Goal: Task Accomplishment & Management: Manage account settings

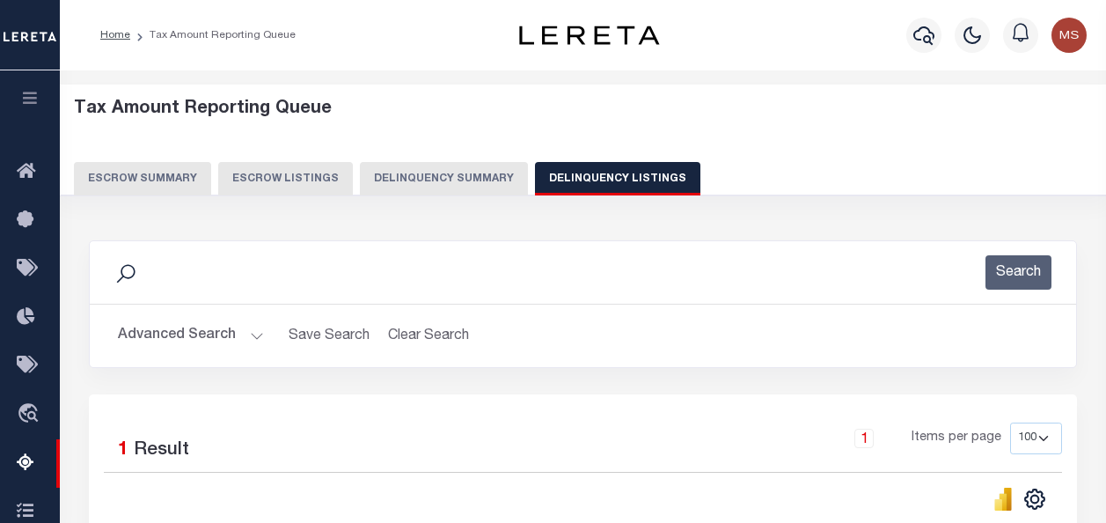
select select
select select "100"
click at [254, 331] on button "Advanced Search" at bounding box center [191, 336] width 146 height 34
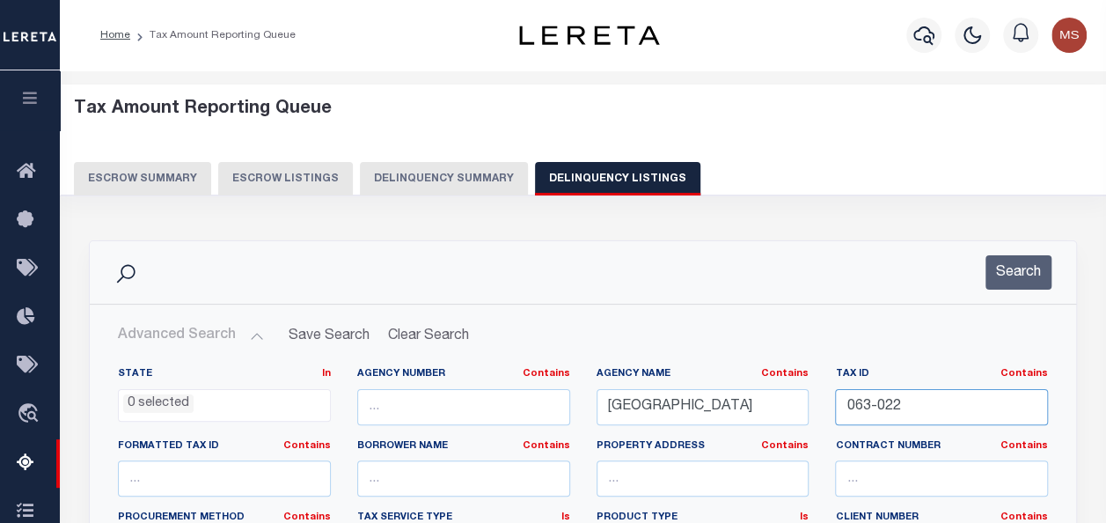
drag, startPoint x: 952, startPoint y: 387, endPoint x: 843, endPoint y: 394, distance: 109.4
click at [843, 394] on input "063-022" at bounding box center [941, 407] width 213 height 36
paste input "063-022"
type input "063-022"
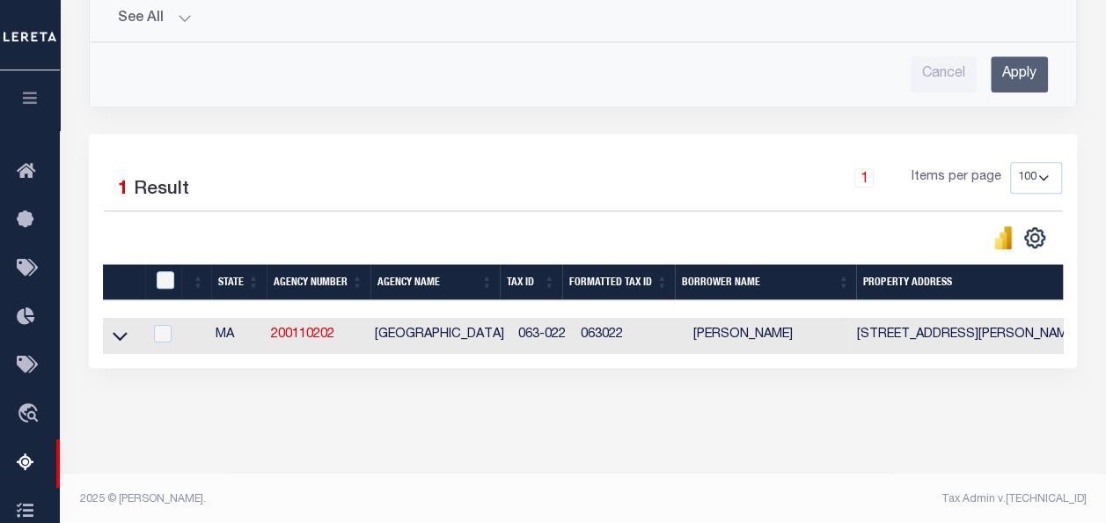
scroll to position [741, 0]
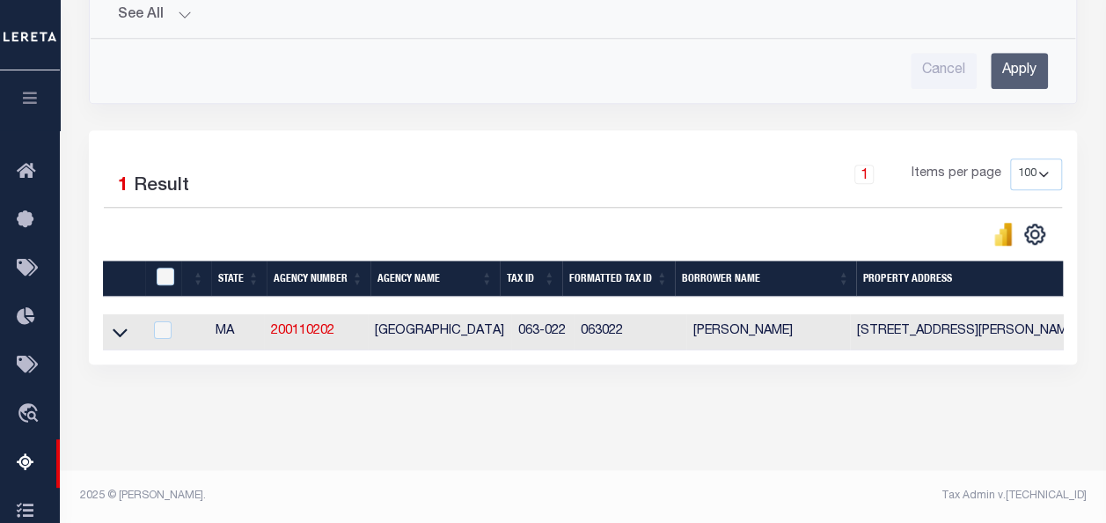
click at [1017, 53] on input "Apply" at bounding box center [1019, 71] width 57 height 36
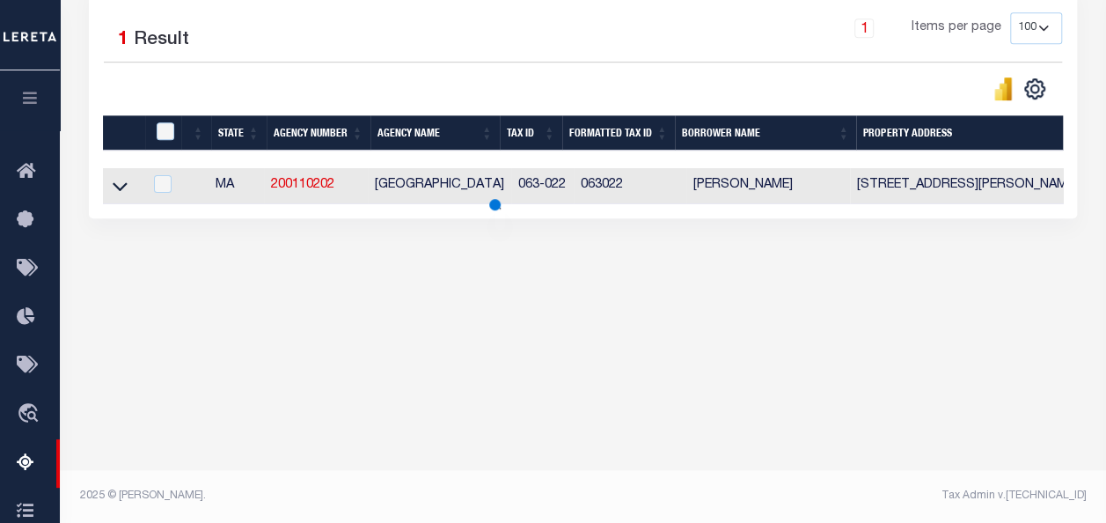
scroll to position [410, 0]
click at [115, 188] on icon at bounding box center [120, 186] width 15 height 18
drag, startPoint x: 119, startPoint y: 187, endPoint x: 95, endPoint y: 208, distance: 31.8
click at [118, 187] on icon at bounding box center [120, 186] width 15 height 18
drag, startPoint x: 123, startPoint y: 192, endPoint x: 644, endPoint y: 190, distance: 521.1
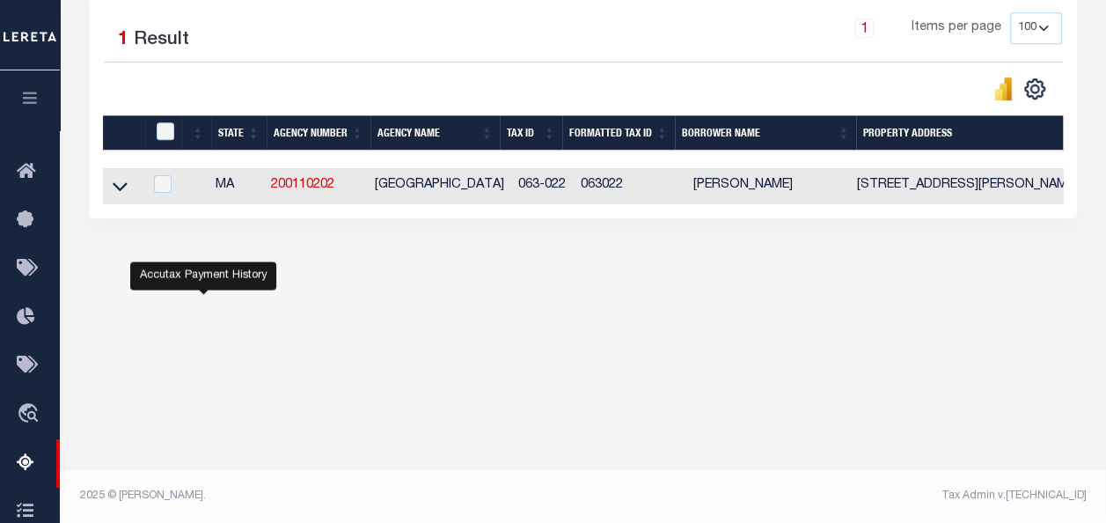
click at [123, 192] on icon at bounding box center [120, 186] width 15 height 18
click at [122, 192] on icon at bounding box center [120, 186] width 15 height 18
click at [114, 185] on icon at bounding box center [120, 187] width 15 height 9
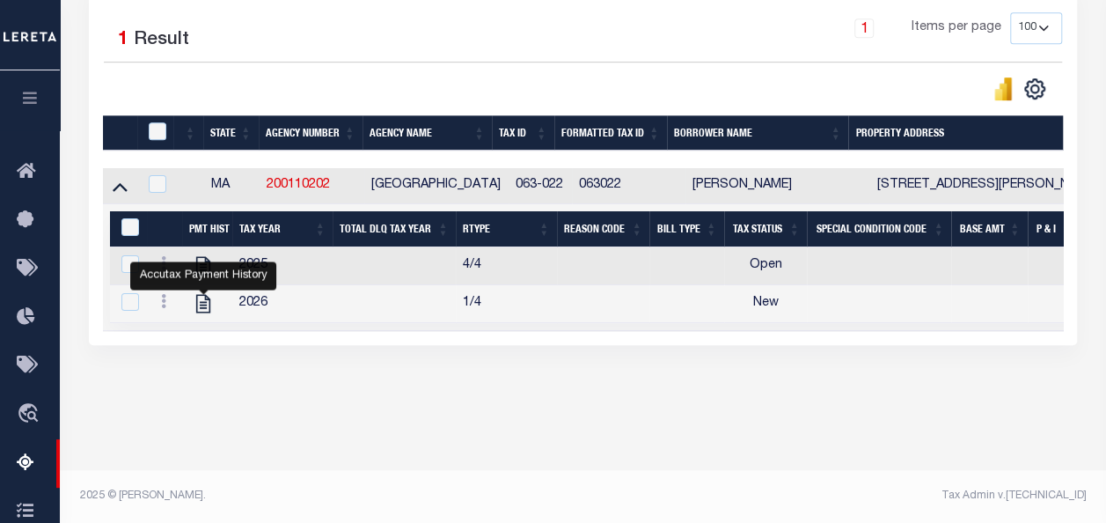
click at [163, 266] on div "Accutax Payment History" at bounding box center [203, 275] width 146 height 28
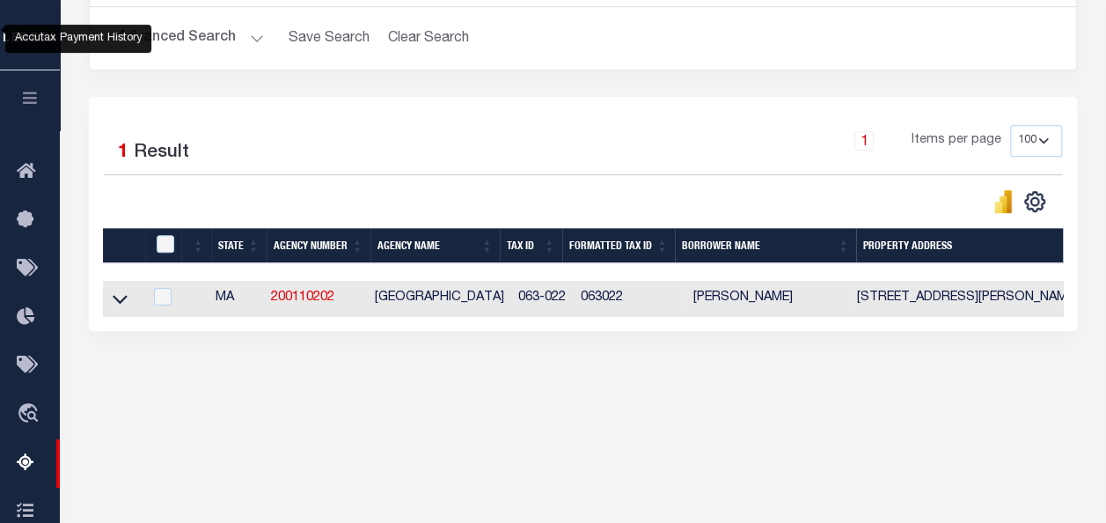
scroll to position [322, 0]
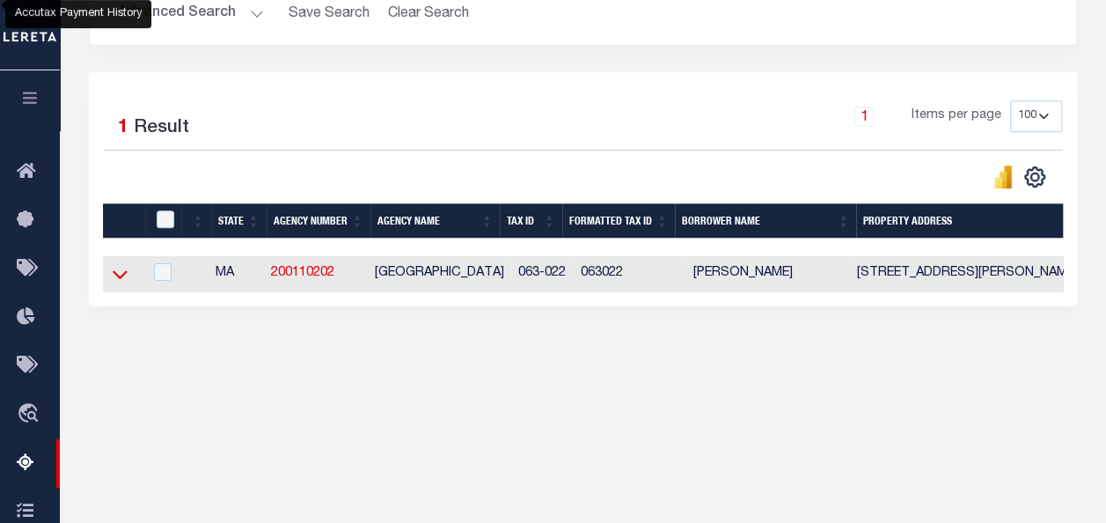
click at [125, 276] on icon at bounding box center [120, 274] width 15 height 18
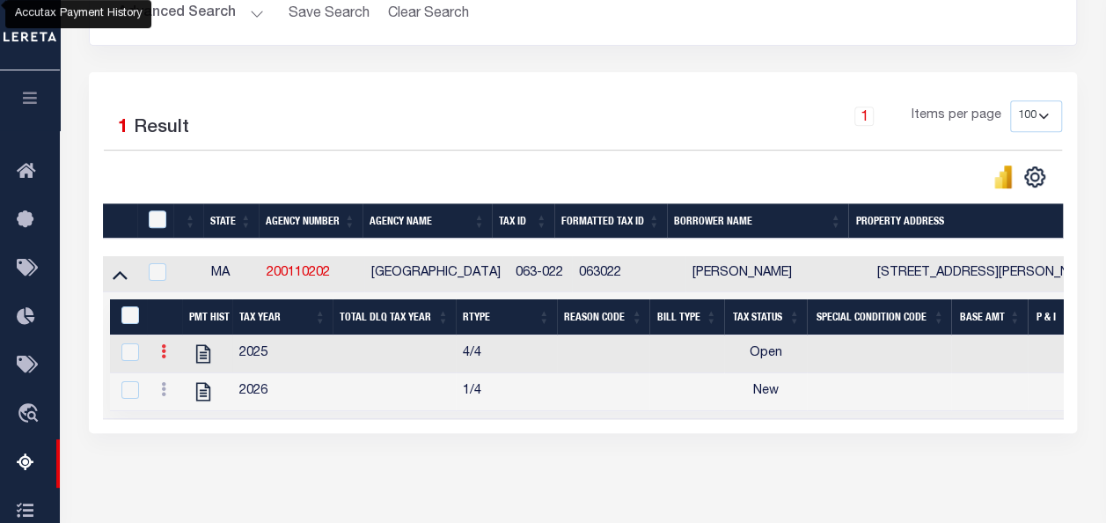
click at [165, 356] on icon at bounding box center [163, 351] width 5 height 14
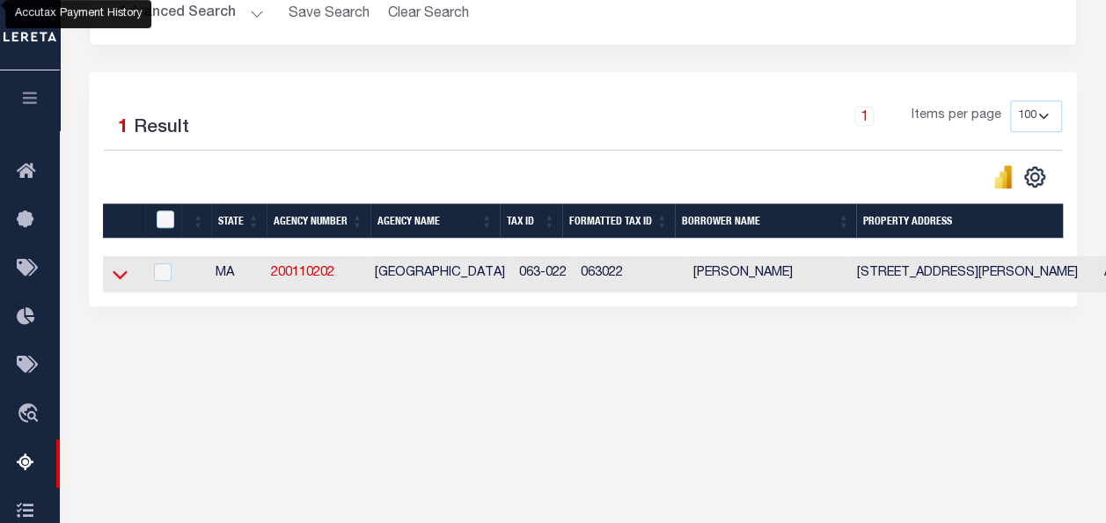
click at [122, 278] on icon at bounding box center [120, 275] width 15 height 9
click at [120, 273] on icon at bounding box center [120, 274] width 15 height 18
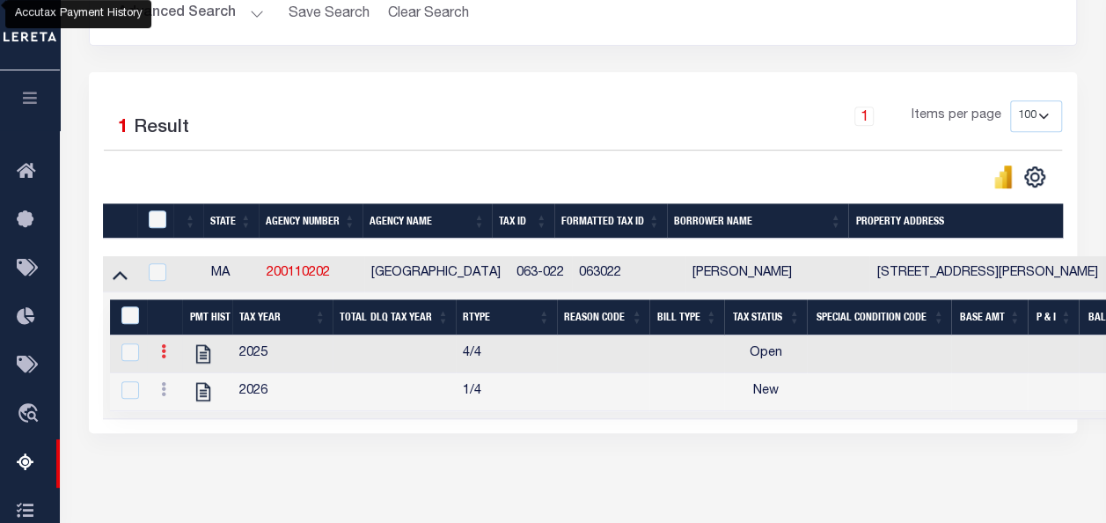
click at [164, 355] on icon at bounding box center [163, 351] width 5 height 14
click at [187, 389] on img "" at bounding box center [185, 380] width 18 height 18
checkbox input "false"
checkbox input "true"
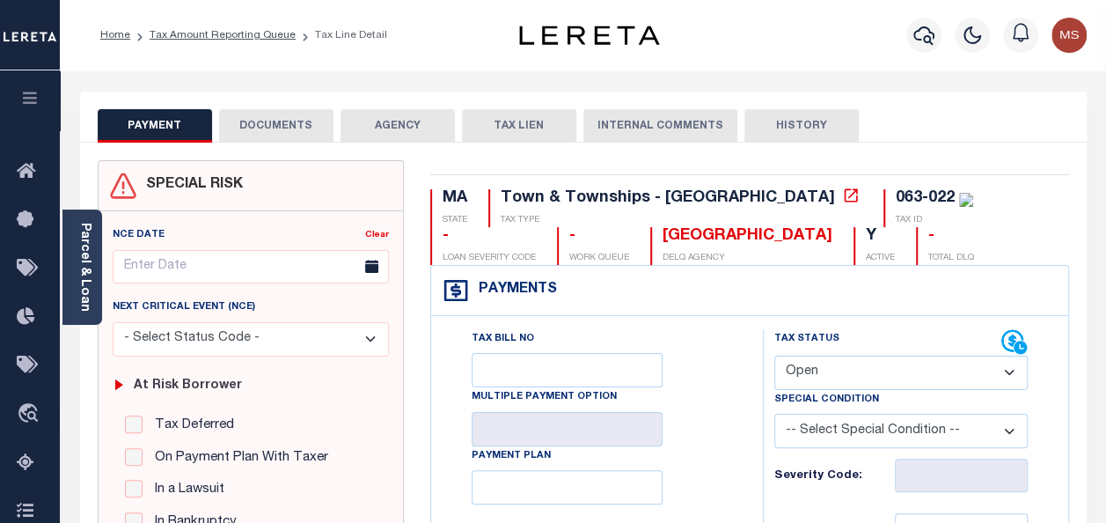
click at [856, 369] on select "- Select Status Code - Open Due/Unpaid Paid Incomplete No Tax Due Internal Refu…" at bounding box center [902, 373] width 254 height 34
select select "PYD"
click at [775, 356] on select "- Select Status Code - Open Due/Unpaid Paid Incomplete No Tax Due Internal Refu…" at bounding box center [902, 373] width 254 height 34
type input "[DATE]"
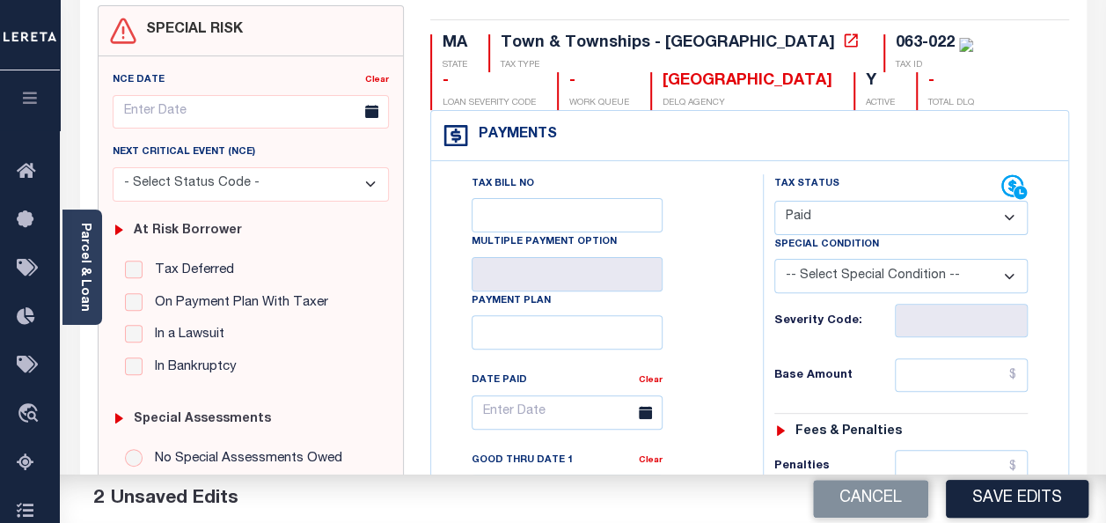
scroll to position [176, 0]
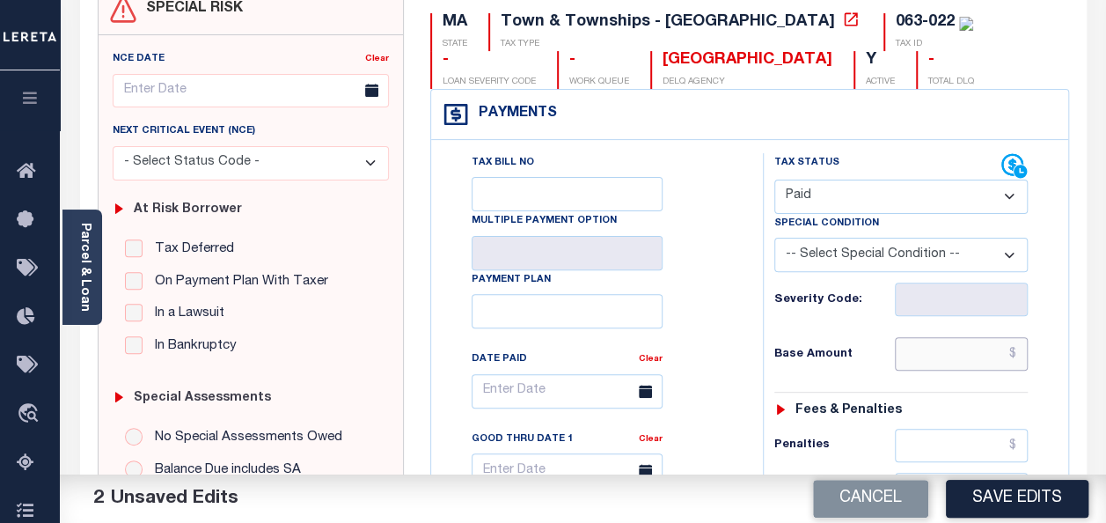
click at [968, 343] on input "text" at bounding box center [961, 353] width 133 height 33
type input "$0.00"
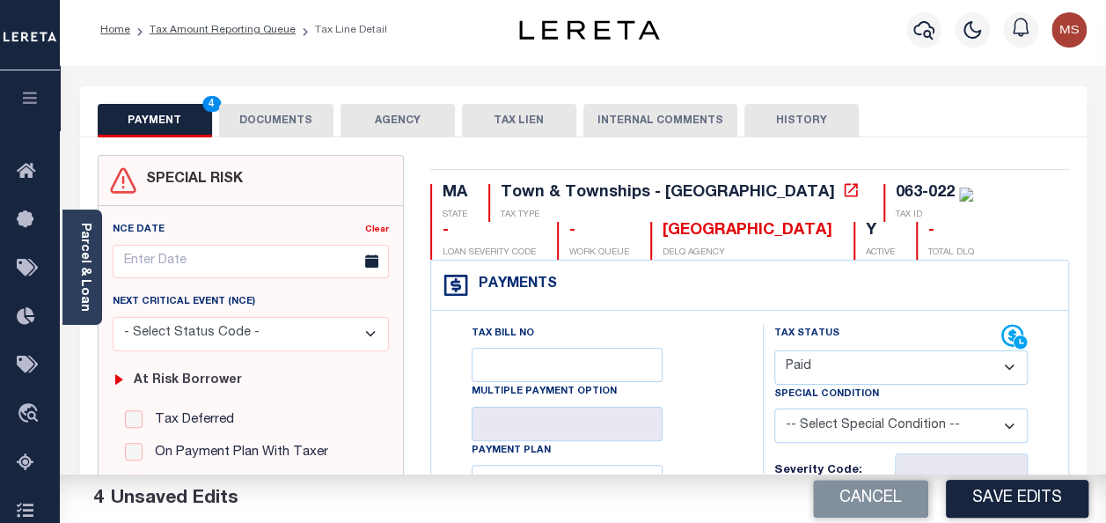
scroll to position [0, 0]
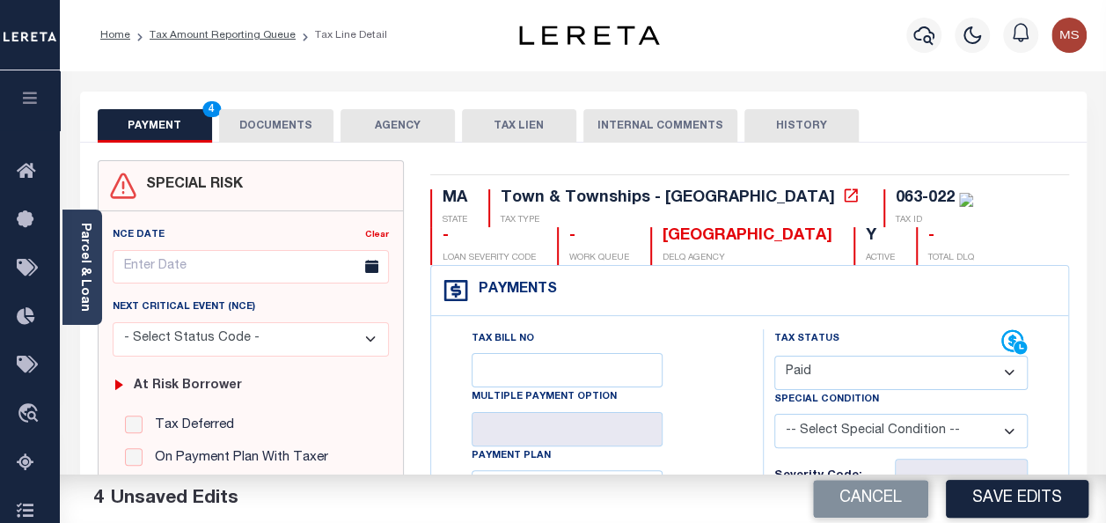
click at [283, 123] on button "DOCUMENTS" at bounding box center [276, 125] width 114 height 33
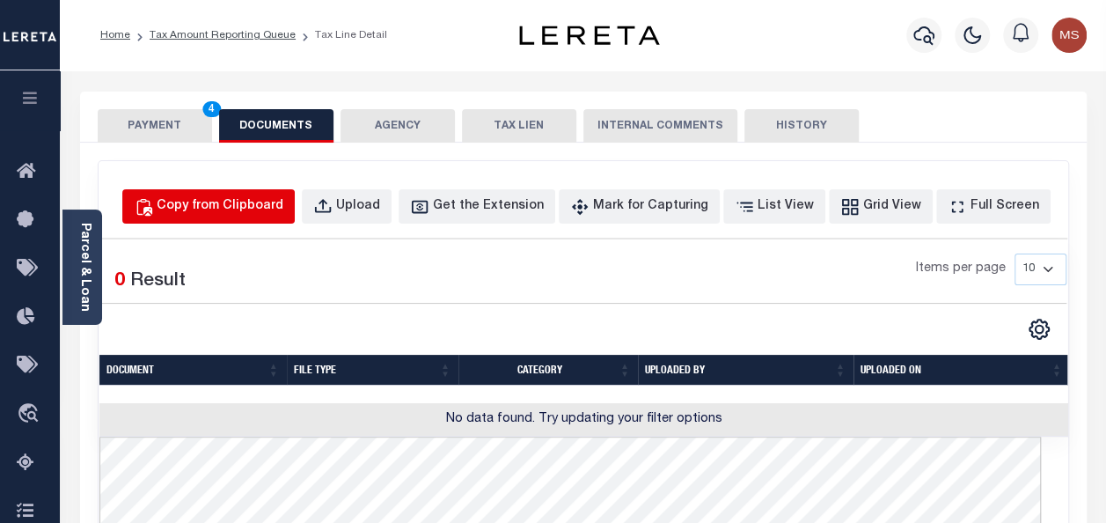
click at [255, 197] on div "Copy from Clipboard" at bounding box center [220, 206] width 127 height 19
select select "POP"
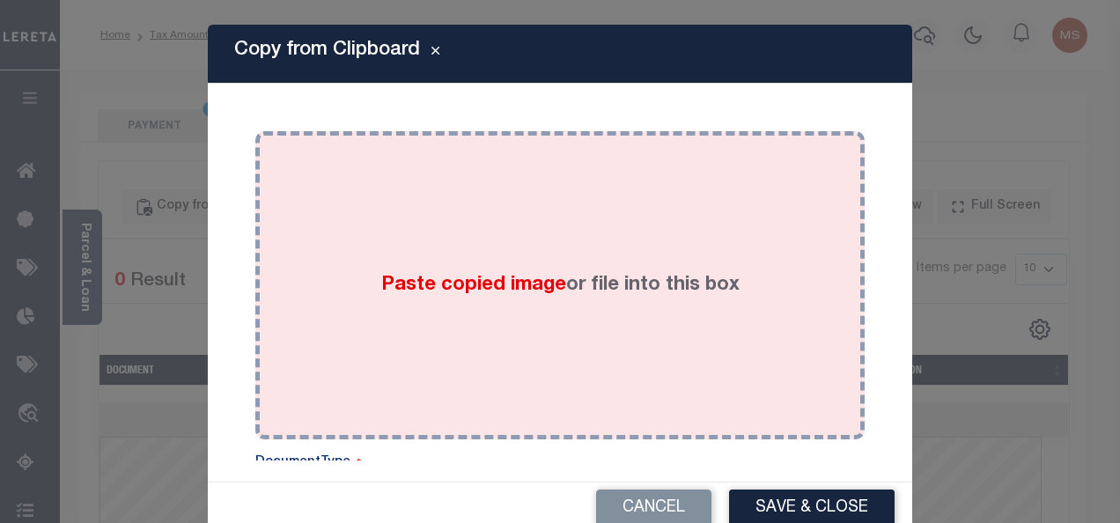
click at [469, 255] on div "Paste copied image or file into this box" at bounding box center [559, 285] width 583 height 282
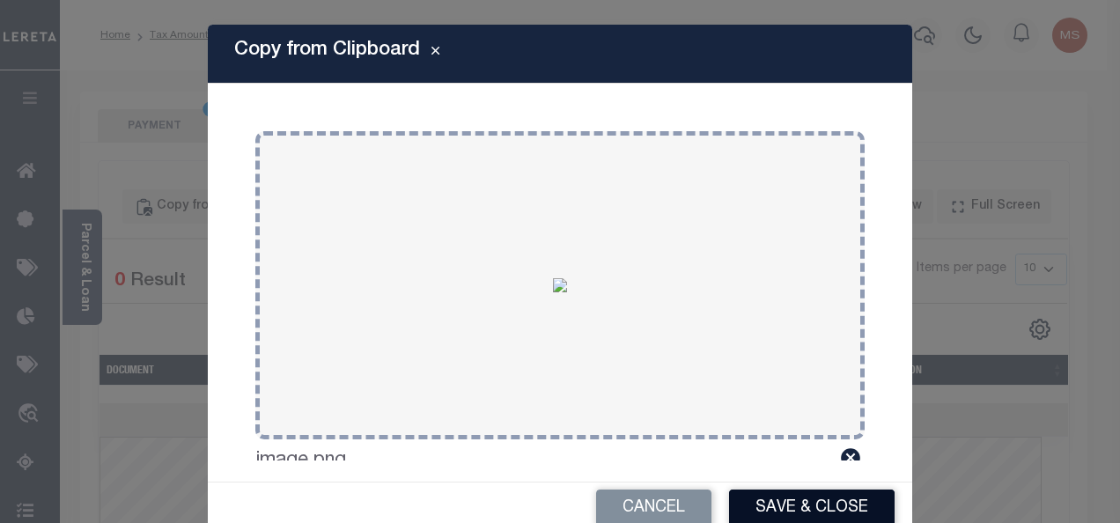
click at [781, 511] on button "Save & Close" at bounding box center [811, 508] width 165 height 38
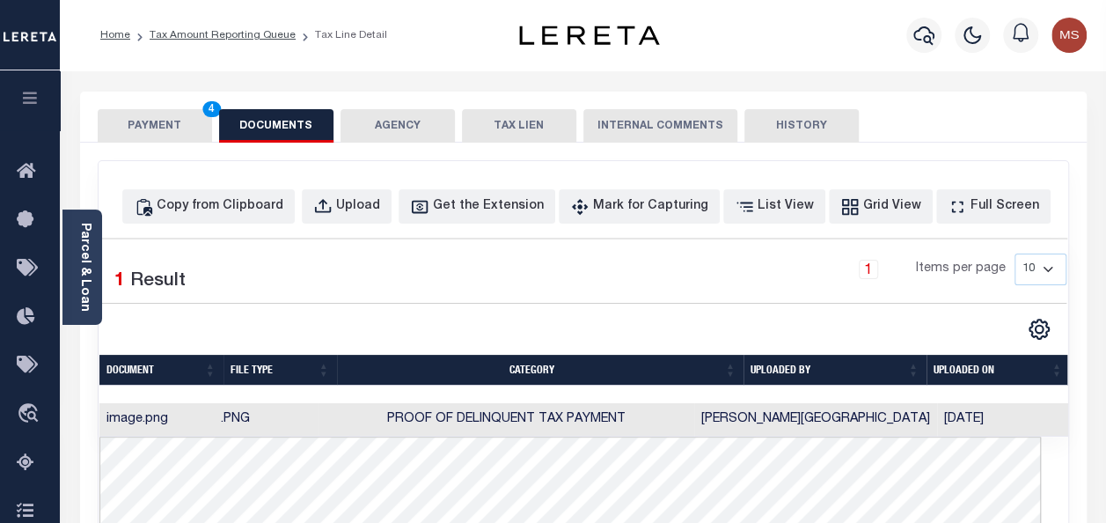
click at [170, 130] on button "PAYMENT 4" at bounding box center [155, 125] width 114 height 33
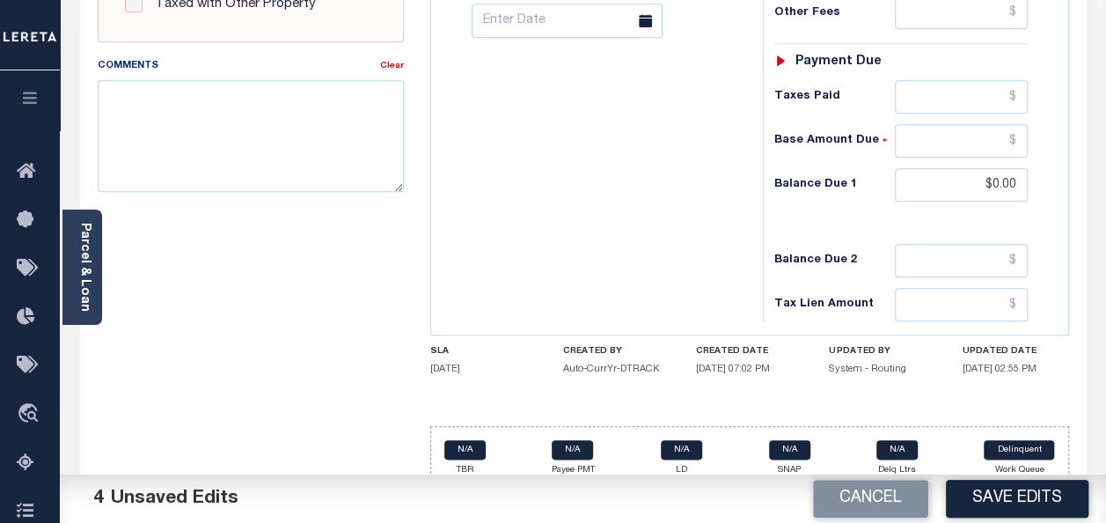
scroll to position [795, 0]
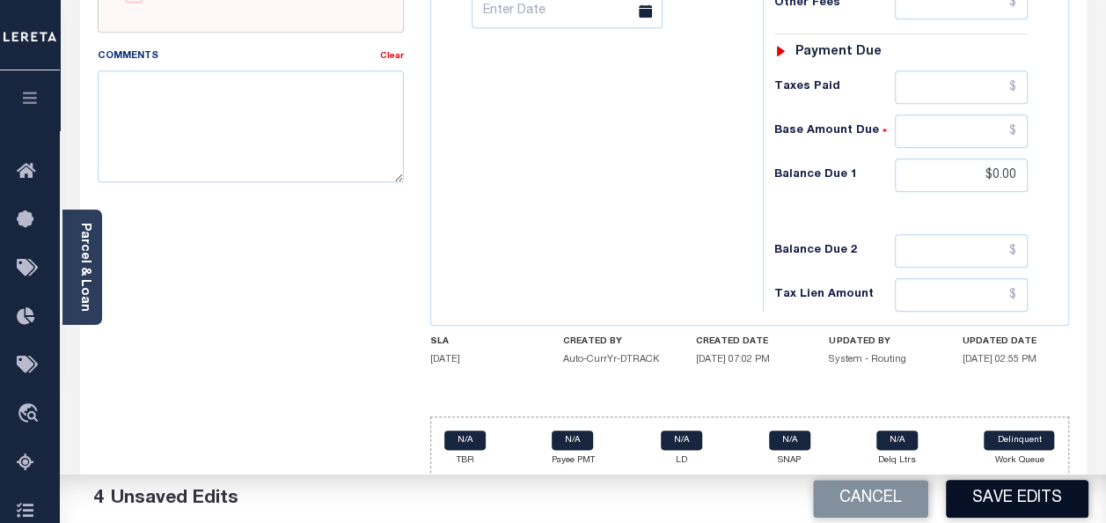
click at [986, 491] on button "Save Edits" at bounding box center [1017, 499] width 143 height 38
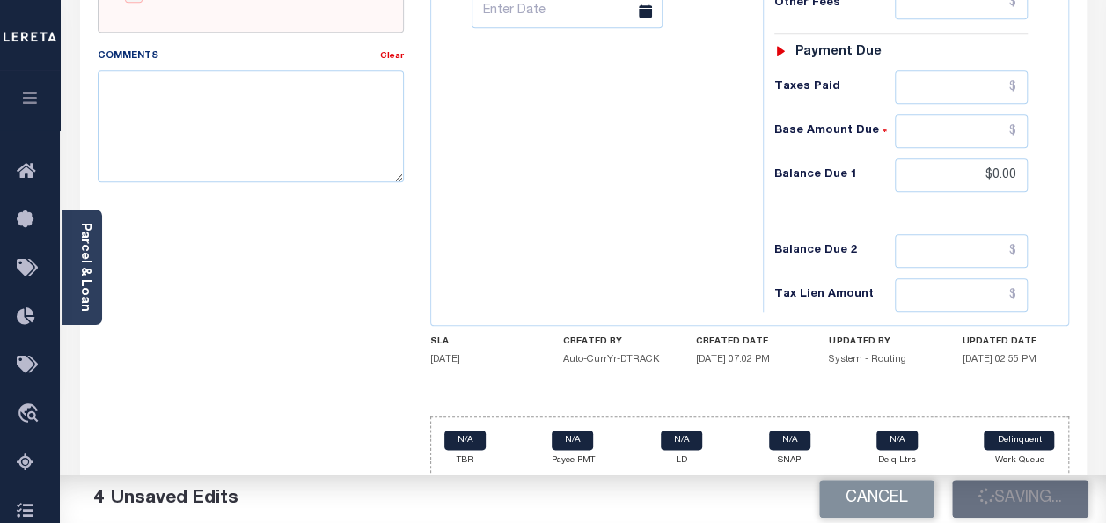
checkbox input "false"
type input "$0"
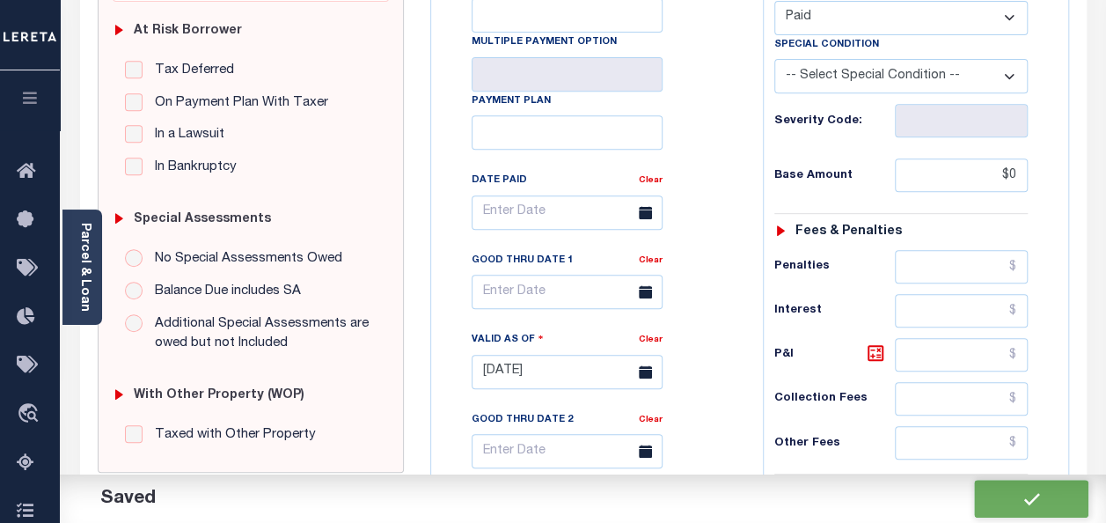
scroll to position [0, 0]
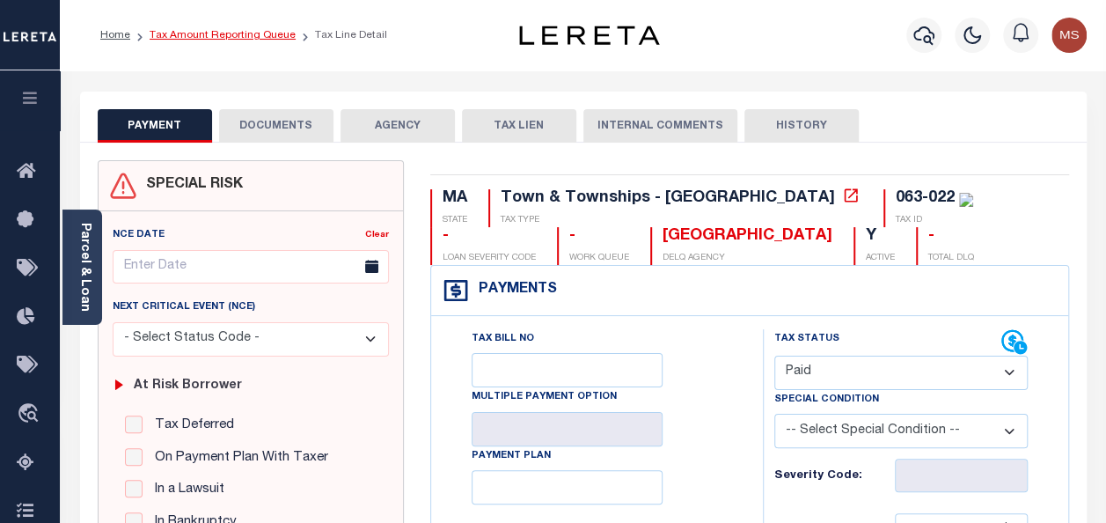
click at [204, 38] on link "Tax Amount Reporting Queue" at bounding box center [223, 35] width 146 height 11
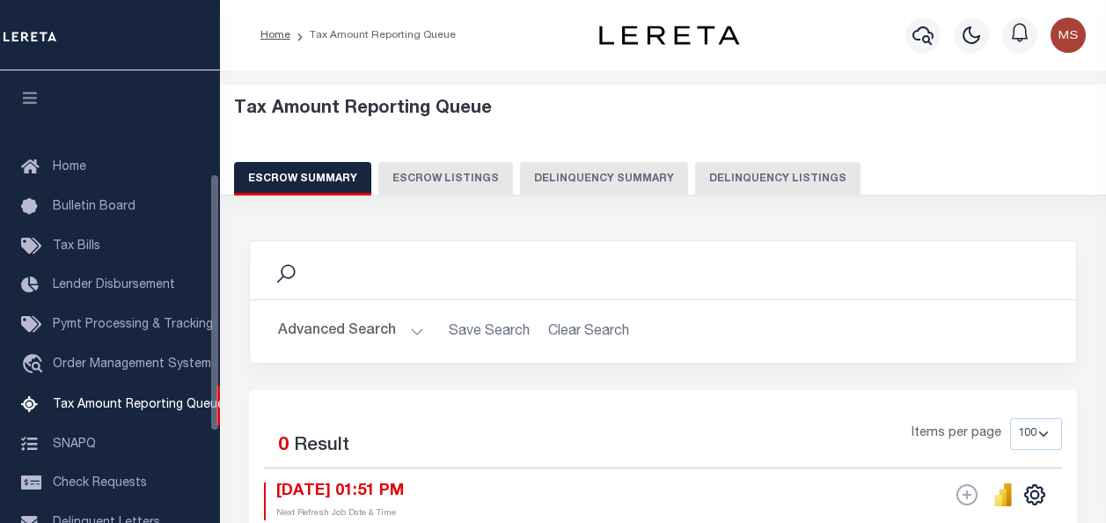
select select "100"
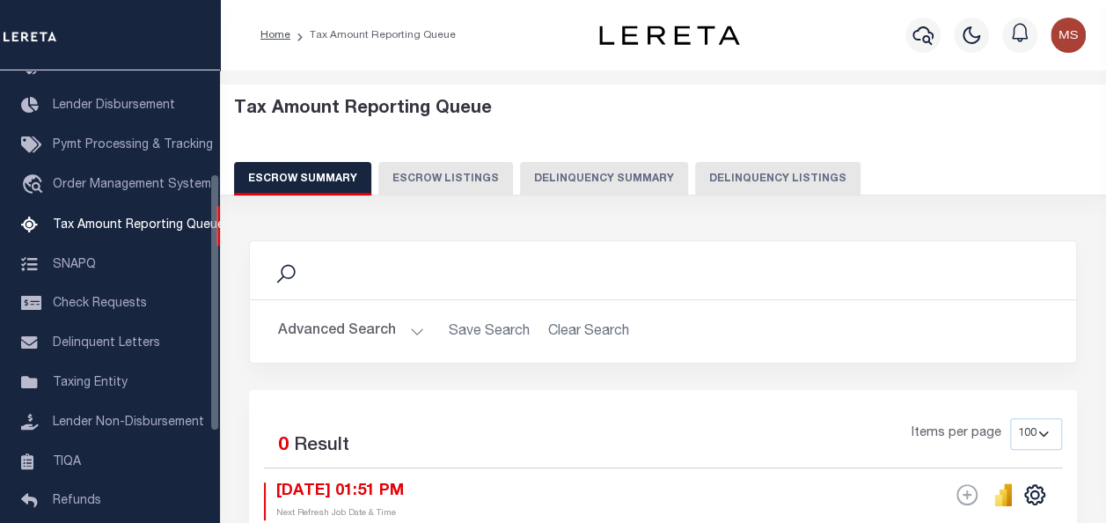
click at [775, 181] on button "Delinquency Listings" at bounding box center [777, 178] width 165 height 33
select select "100"
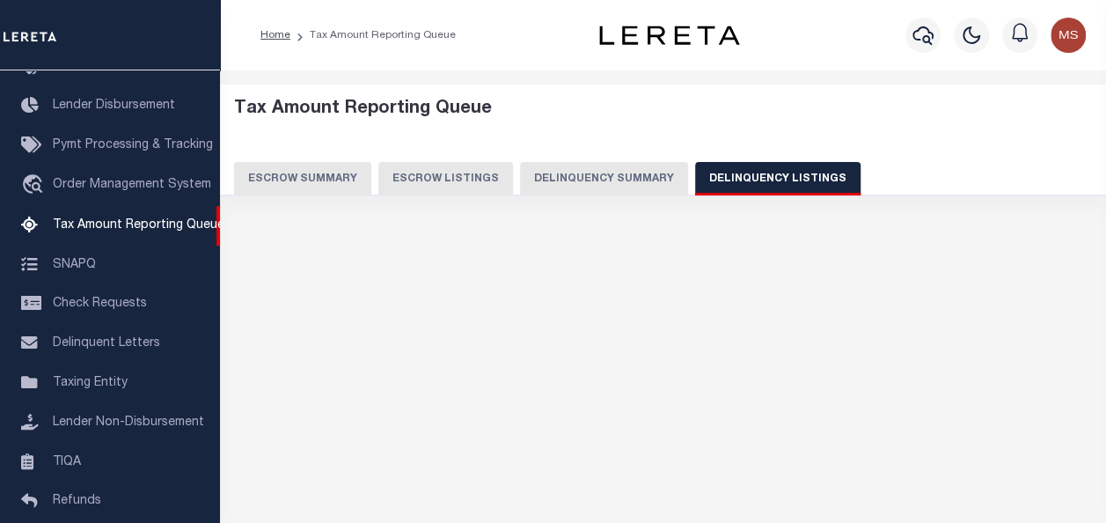
select select "100"
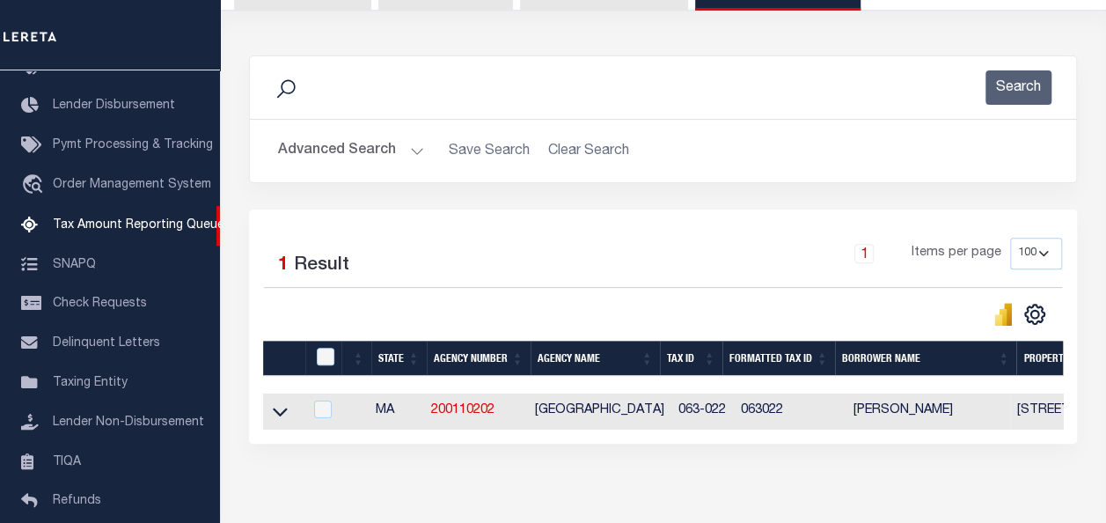
scroll to position [276, 0]
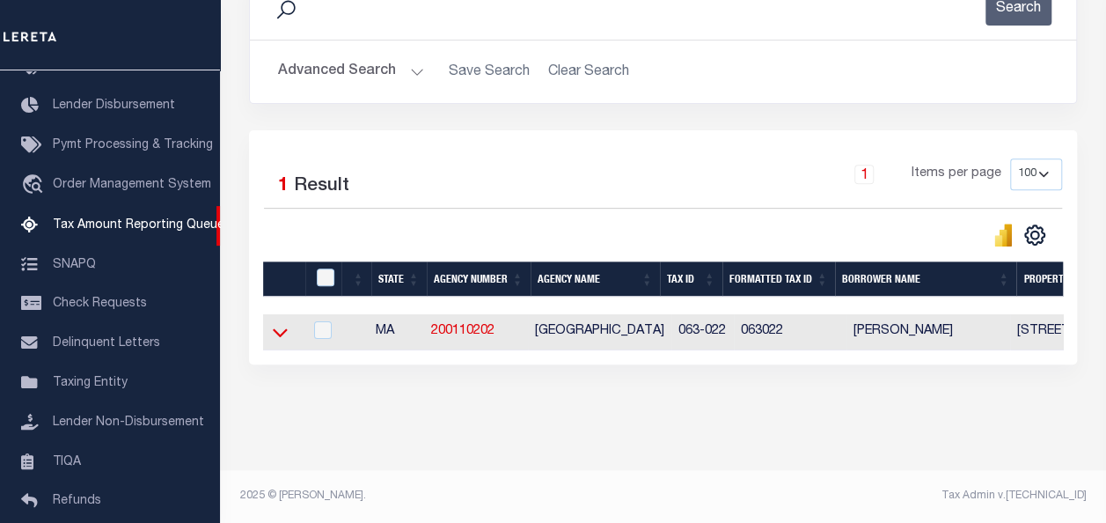
click at [276, 329] on icon at bounding box center [280, 333] width 15 height 9
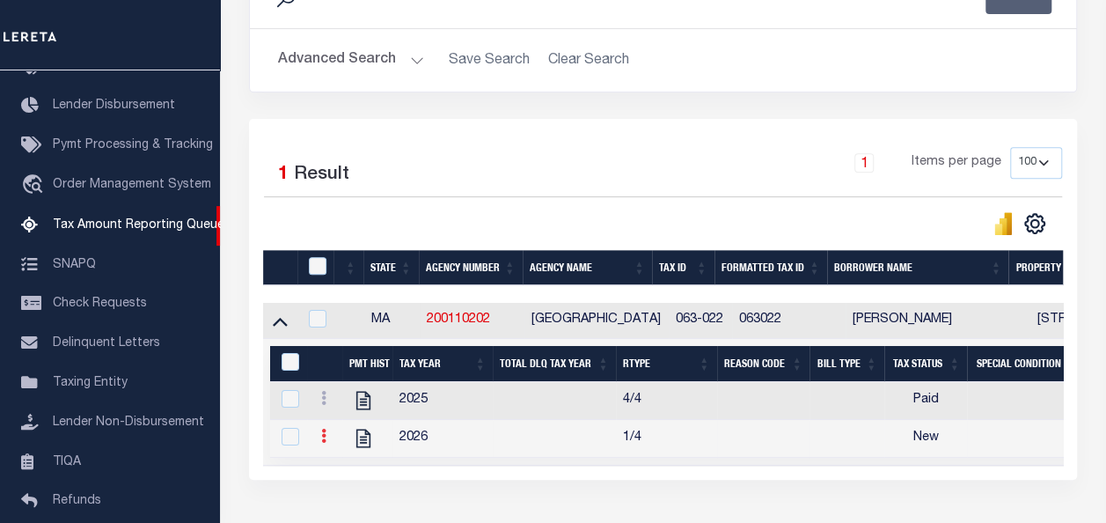
click at [319, 438] on link at bounding box center [323, 438] width 19 height 14
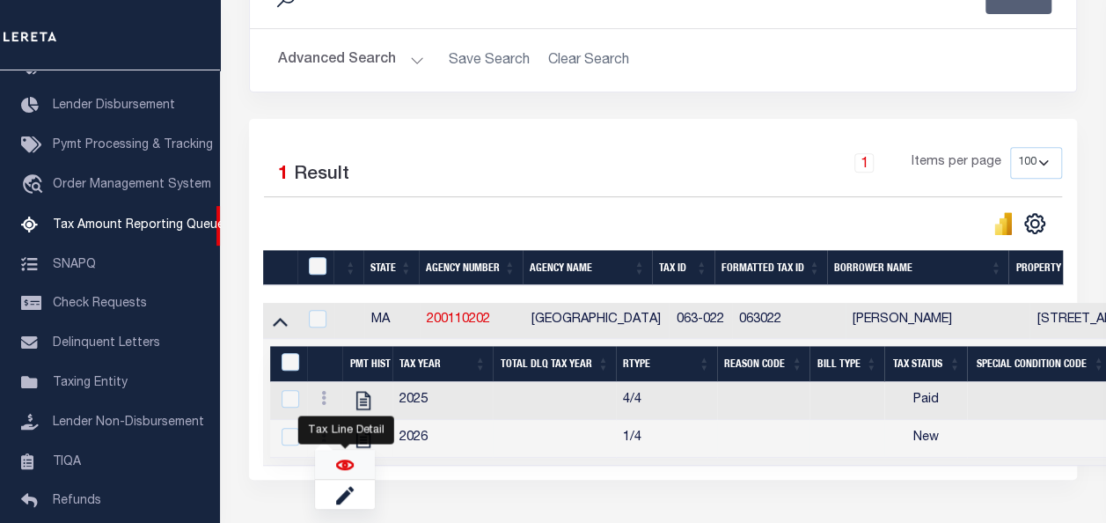
click at [340, 473] on img "" at bounding box center [345, 465] width 18 height 18
checkbox input "true"
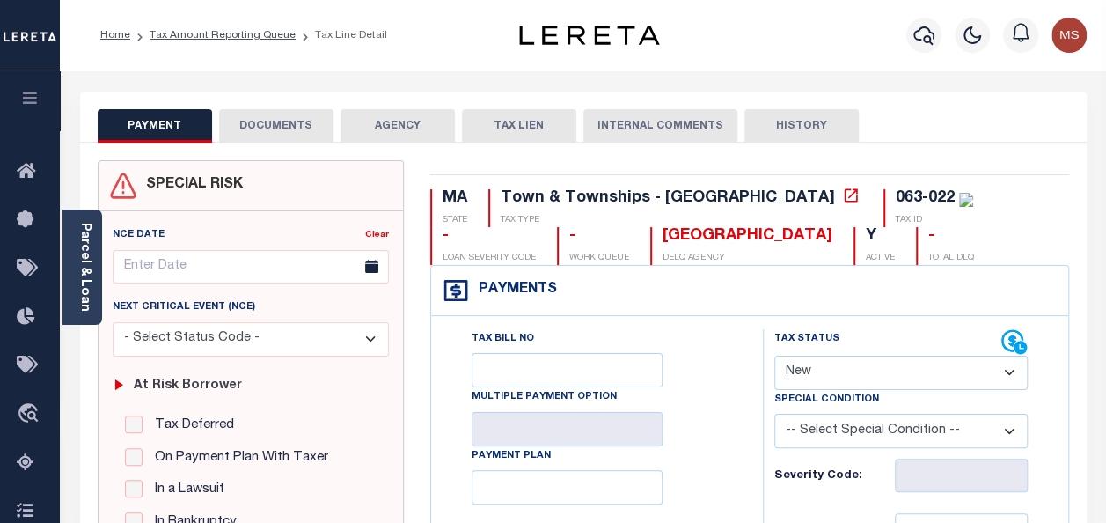
click at [915, 371] on select "- Select Status Code - Open Due/Unpaid Paid Incomplete No Tax Due Internal Refu…" at bounding box center [902, 373] width 254 height 34
select select "DUE"
click at [775, 356] on select "- Select Status Code - Open Due/Unpaid Paid Incomplete No Tax Due Internal Refu…" at bounding box center [902, 373] width 254 height 34
type input "[DATE]"
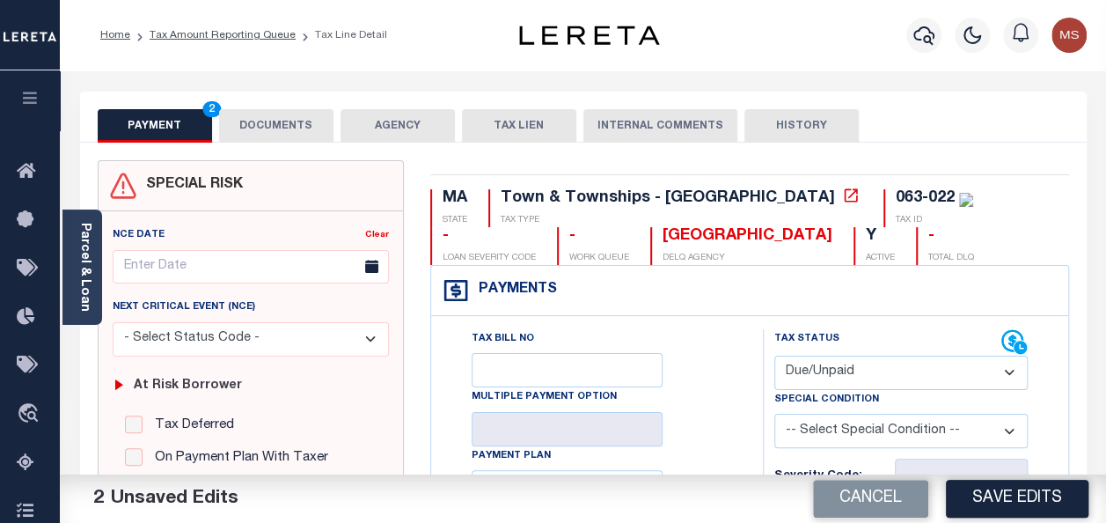
scroll to position [264, 0]
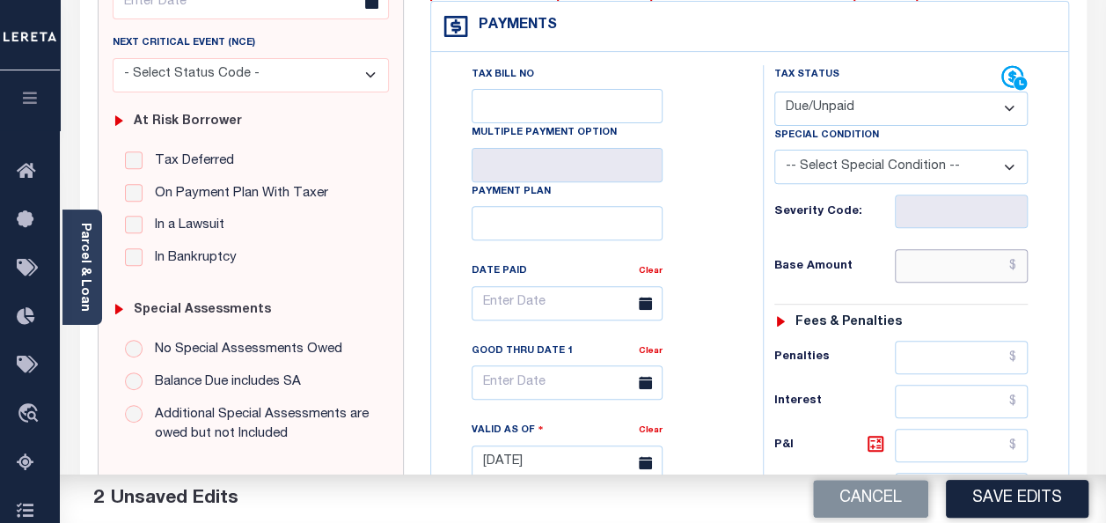
click at [978, 278] on input "text" at bounding box center [961, 265] width 133 height 33
paste input "7,523.55"
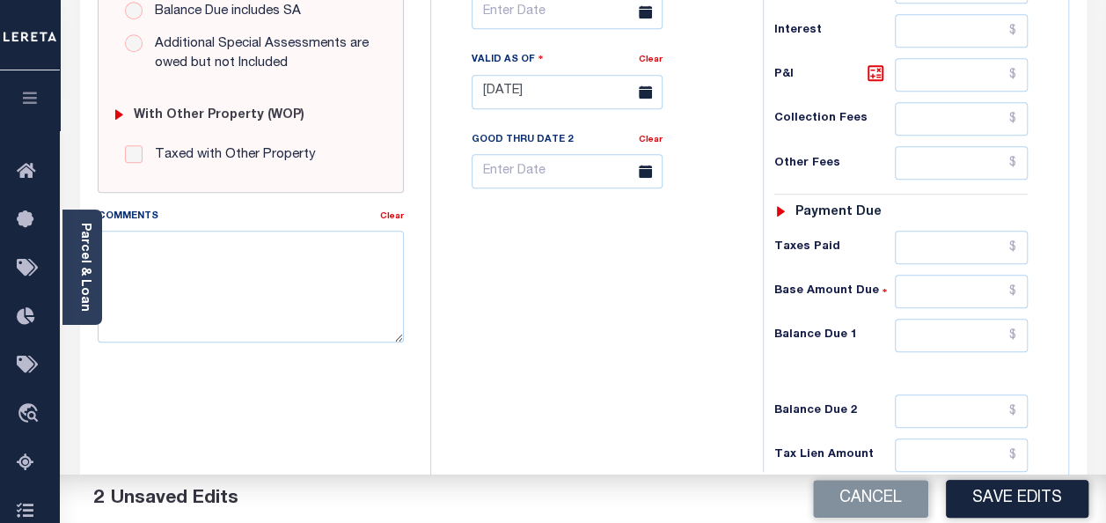
scroll to position [792, 0]
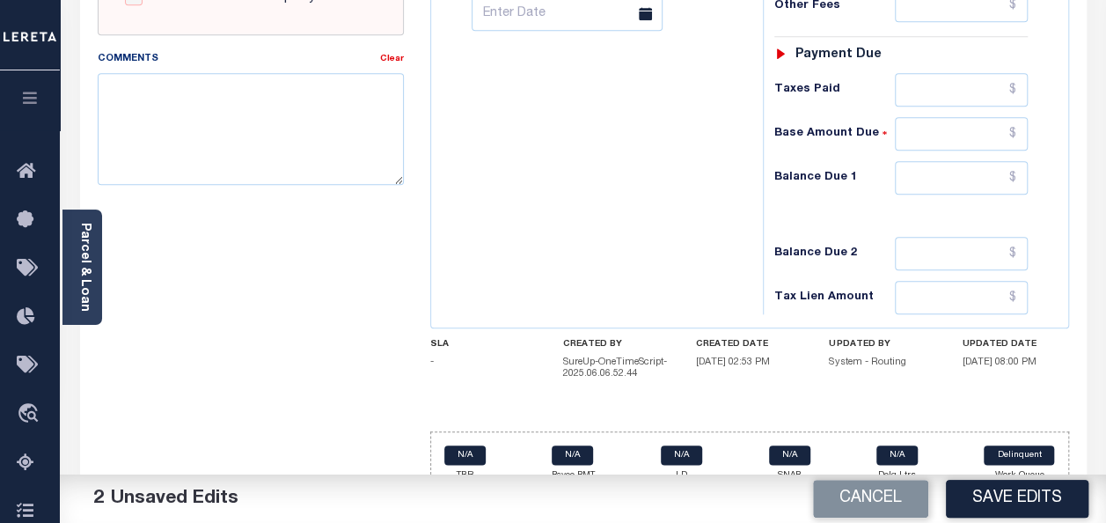
type input "$7,523.55"
click at [956, 176] on input "text" at bounding box center [961, 177] width 133 height 33
paste input "7,523.55"
type input "$7,523.55"
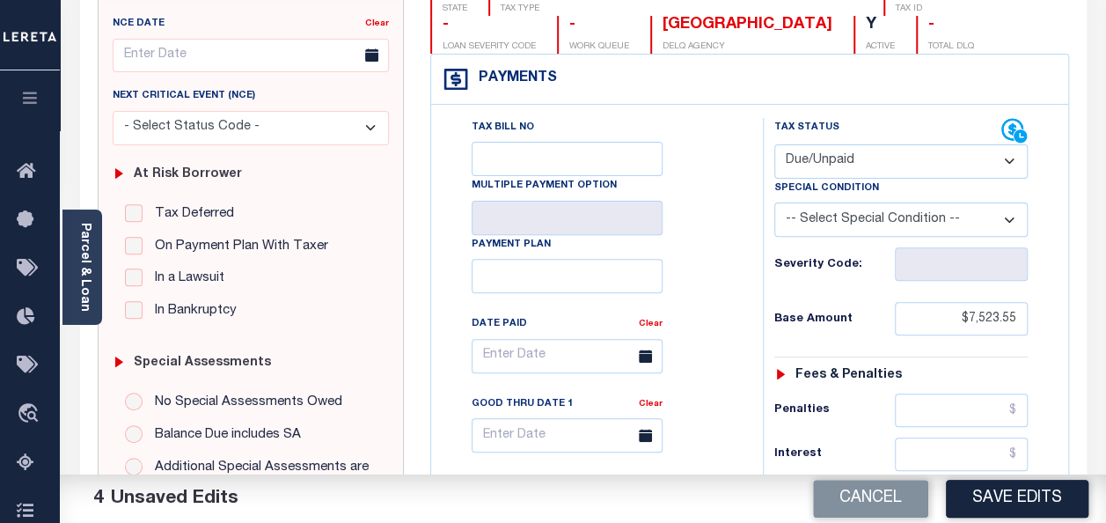
scroll to position [0, 0]
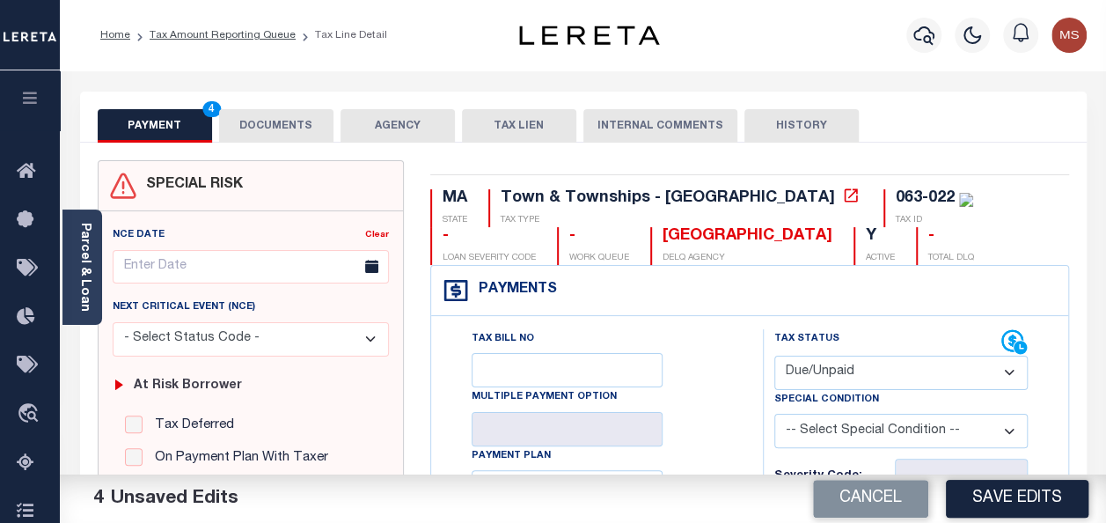
click at [257, 125] on button "DOCUMENTS" at bounding box center [276, 125] width 114 height 33
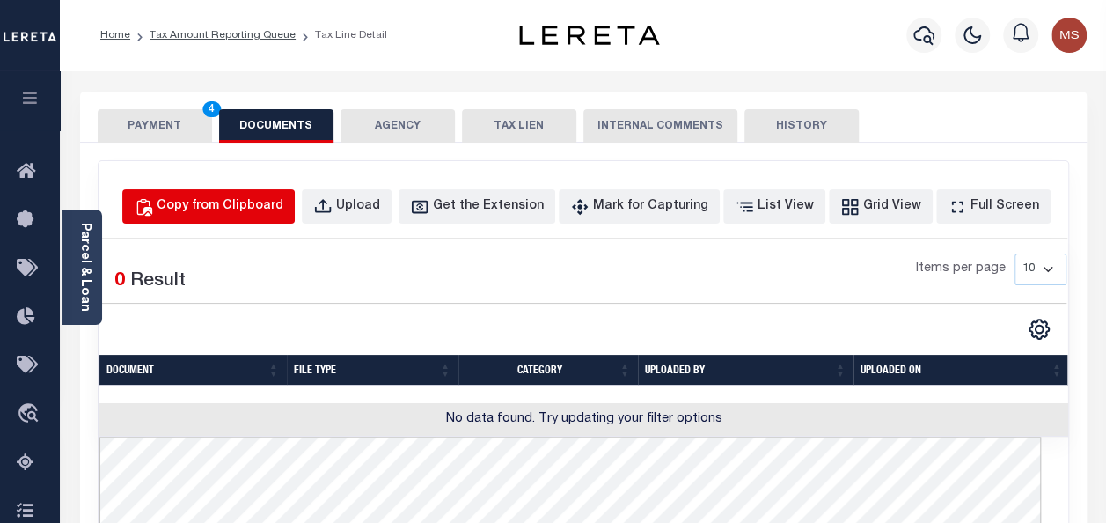
click at [272, 215] on button "Copy from Clipboard" at bounding box center [208, 206] width 173 height 34
select select "POP"
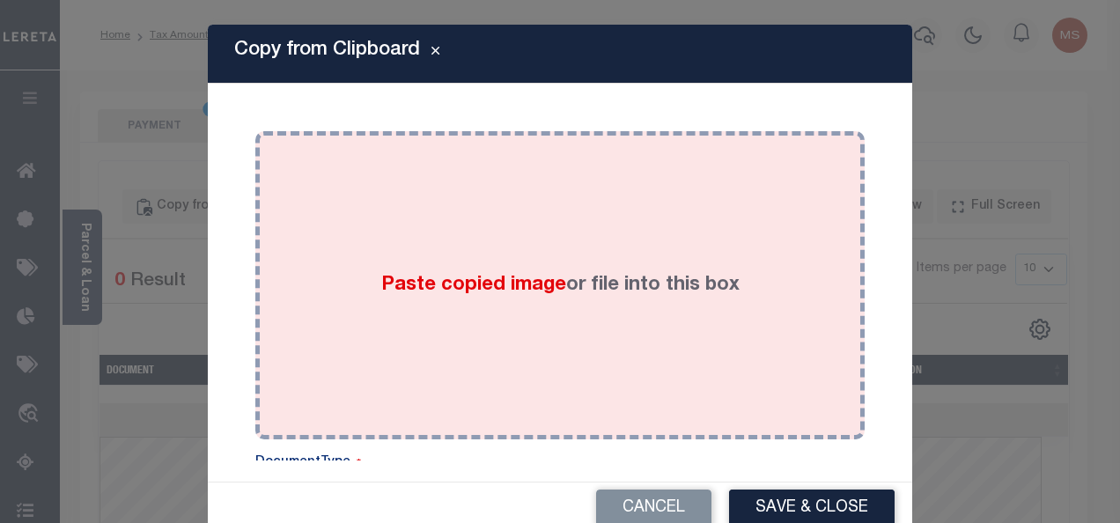
click at [412, 279] on span "Paste copied image" at bounding box center [473, 285] width 185 height 19
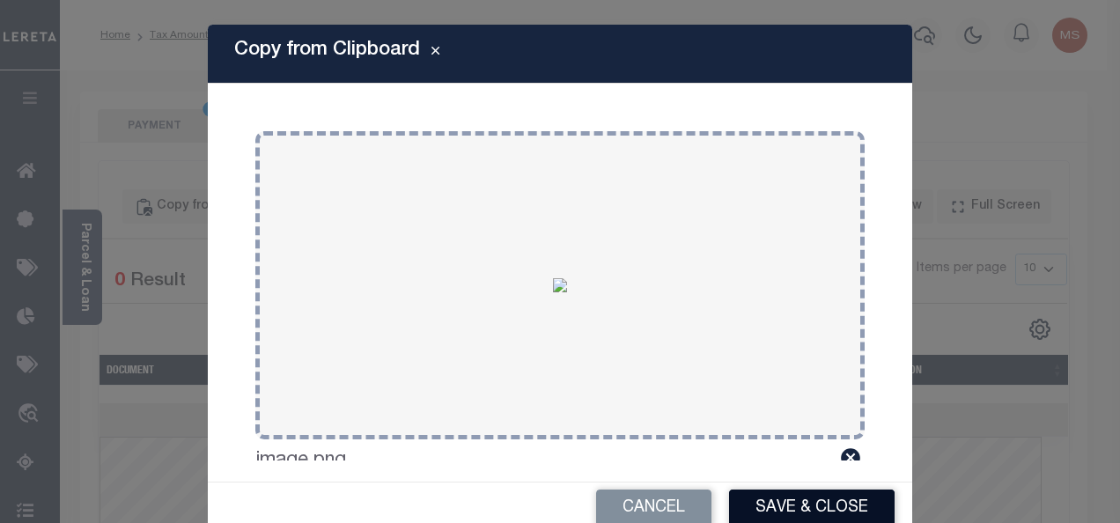
click at [804, 504] on button "Save & Close" at bounding box center [811, 508] width 165 height 38
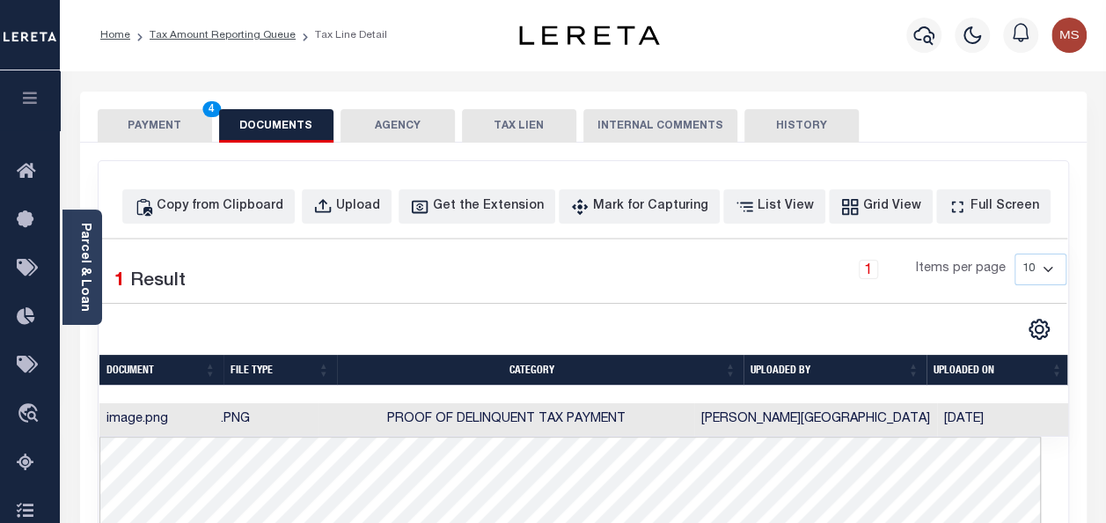
click at [155, 128] on button "PAYMENT 4" at bounding box center [155, 125] width 114 height 33
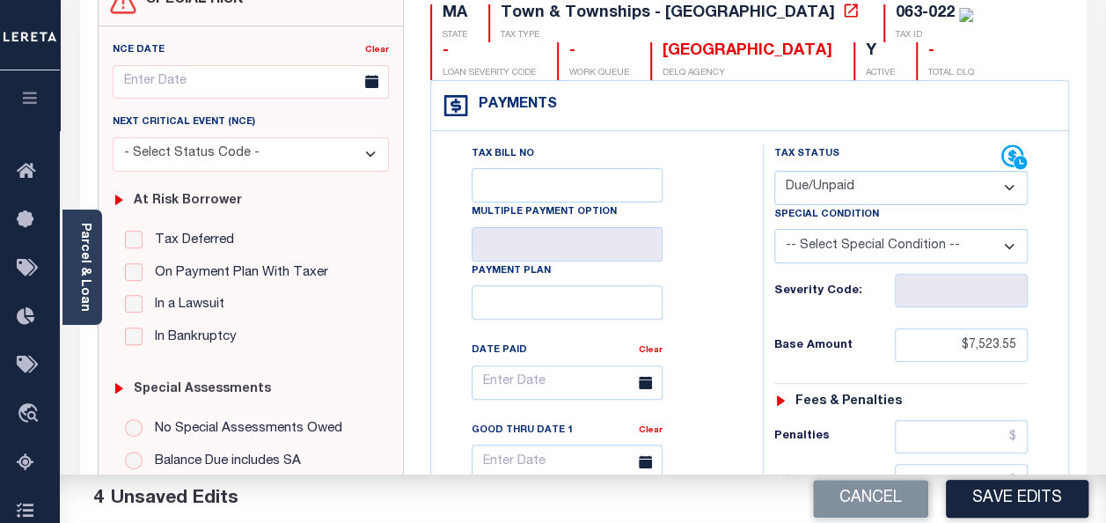
scroll to position [264, 0]
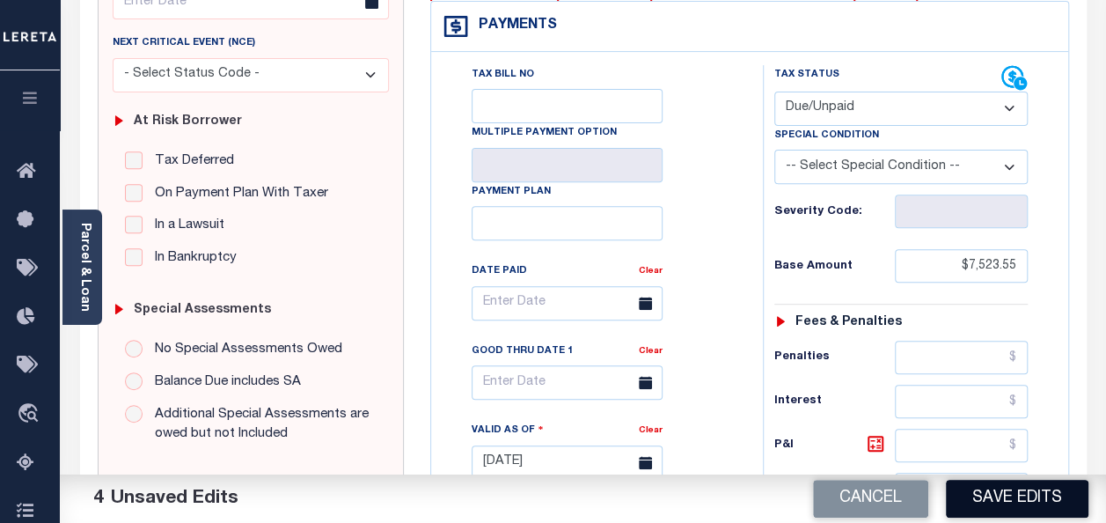
click at [1030, 500] on button "Save Edits" at bounding box center [1017, 499] width 143 height 38
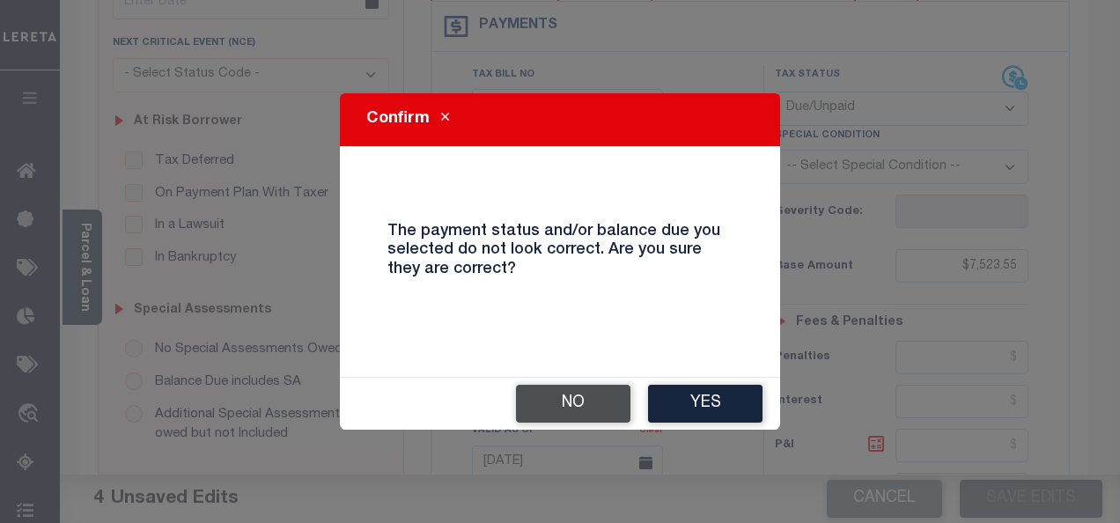
click at [574, 407] on button "No" at bounding box center [573, 404] width 114 height 38
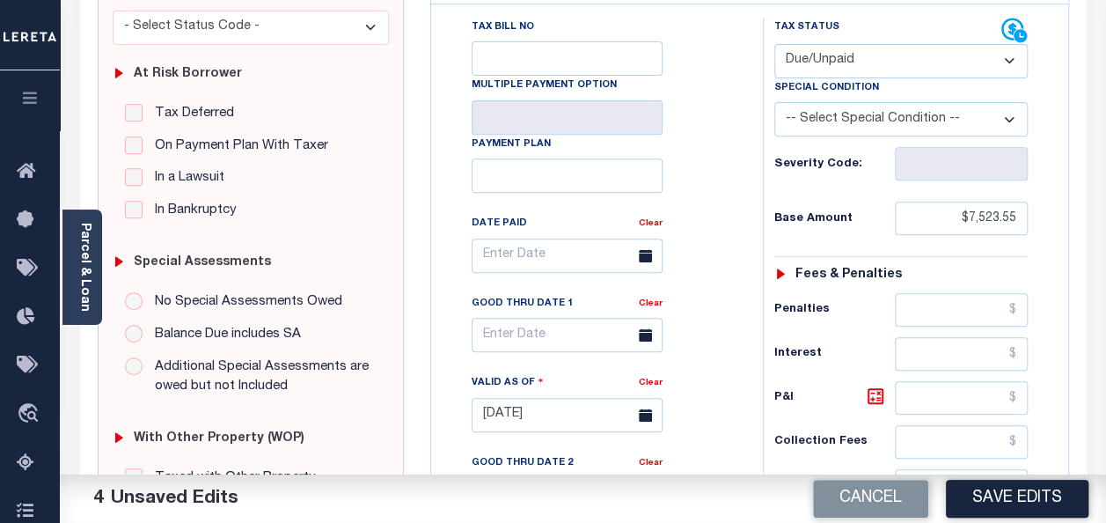
scroll to position [440, 0]
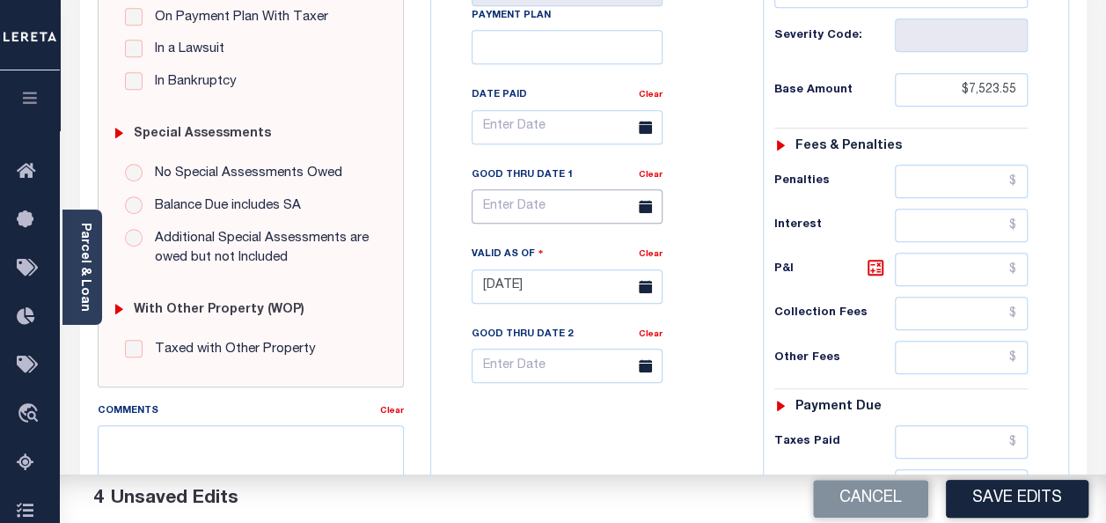
click at [597, 203] on input "text" at bounding box center [567, 206] width 191 height 34
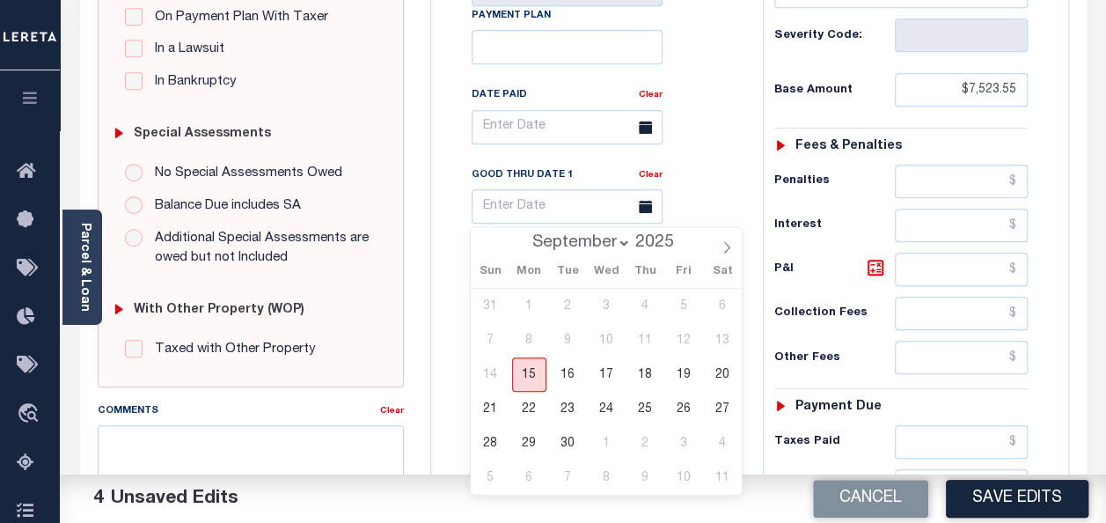
click at [538, 379] on span "15" at bounding box center [529, 374] width 34 height 34
type input "[DATE]"
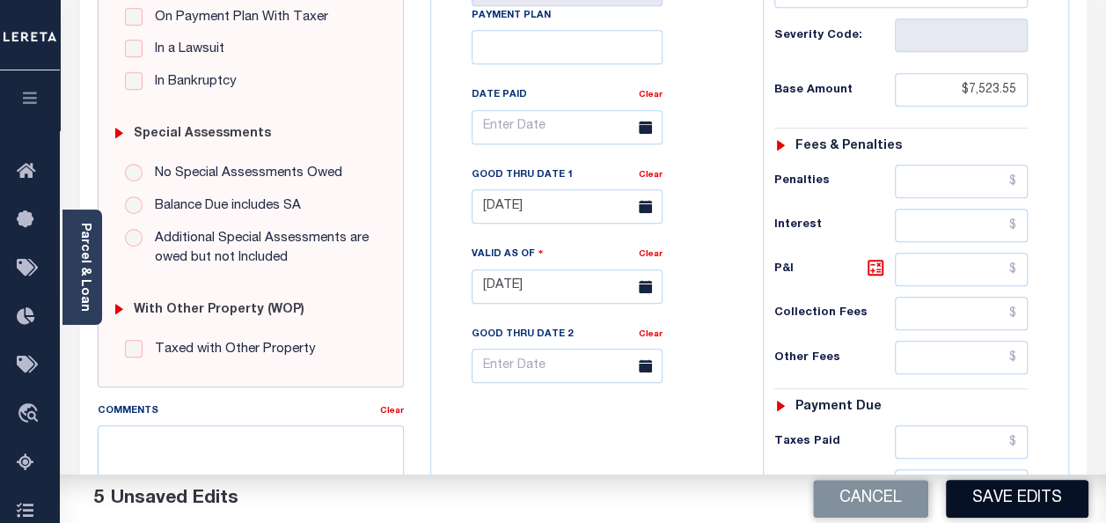
click at [1016, 508] on button "Save Edits" at bounding box center [1017, 499] width 143 height 38
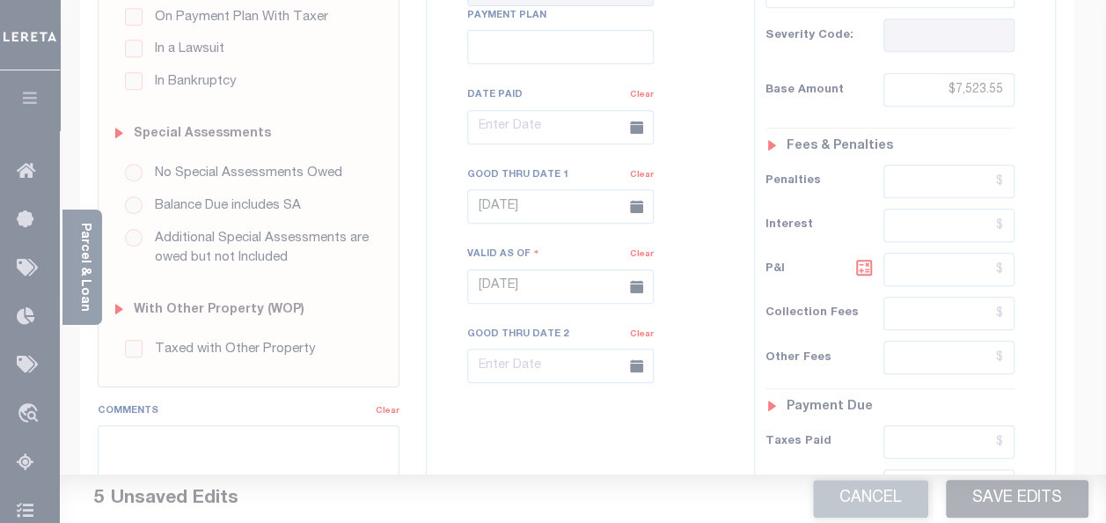
scroll to position [423, 0]
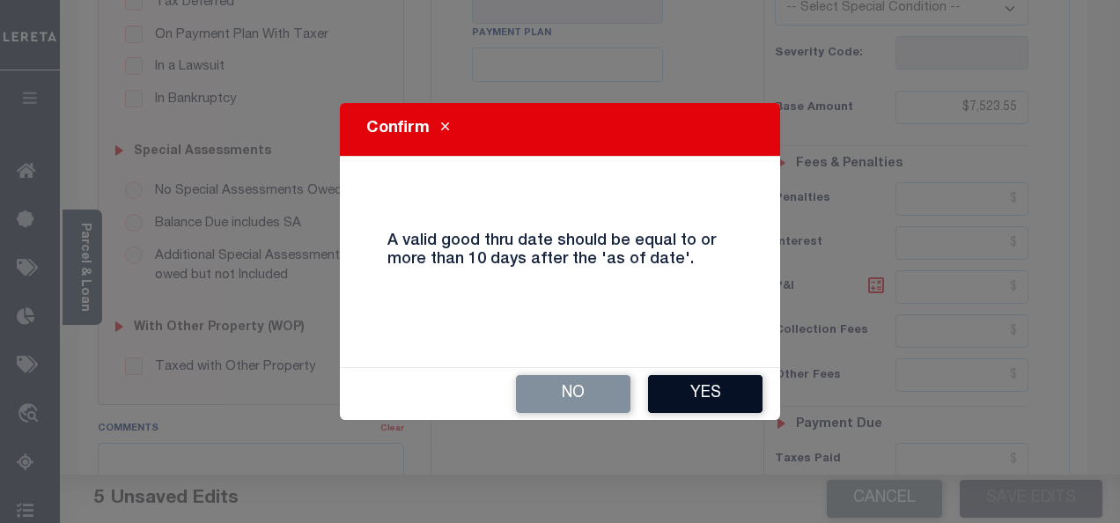
click at [687, 399] on button "Yes" at bounding box center [705, 394] width 114 height 38
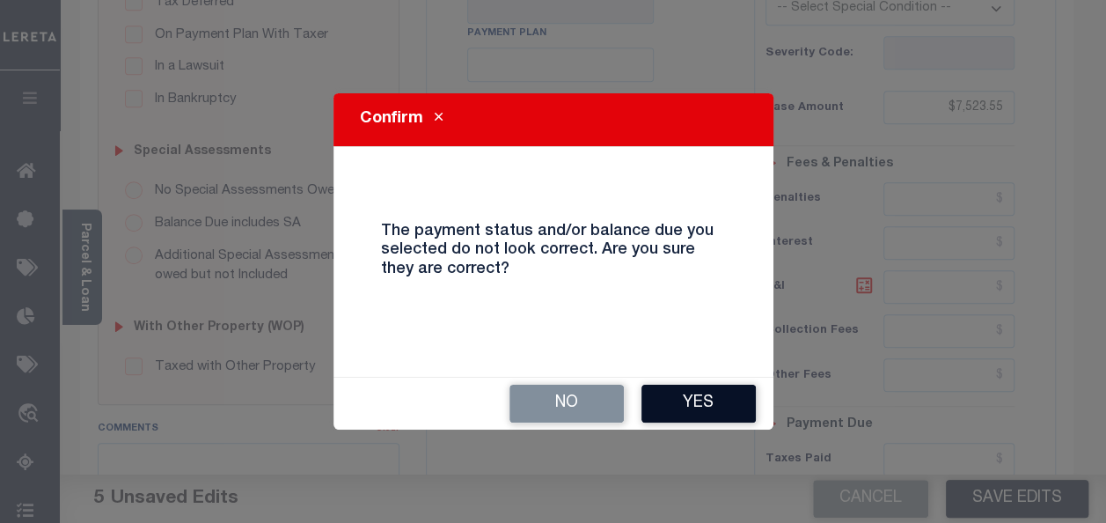
click at [697, 403] on button "Yes" at bounding box center [699, 404] width 114 height 38
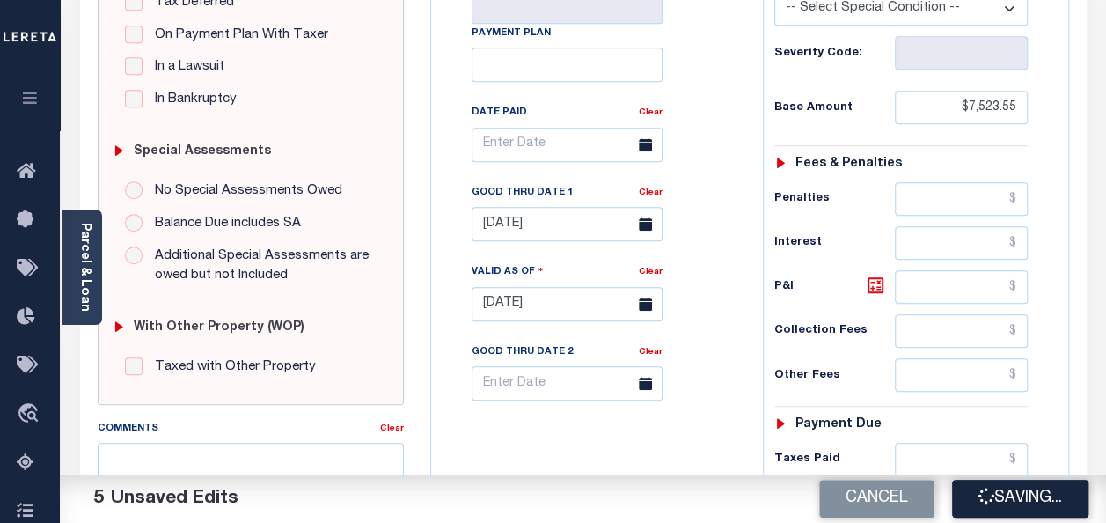
checkbox input "false"
type input "$7,523.55"
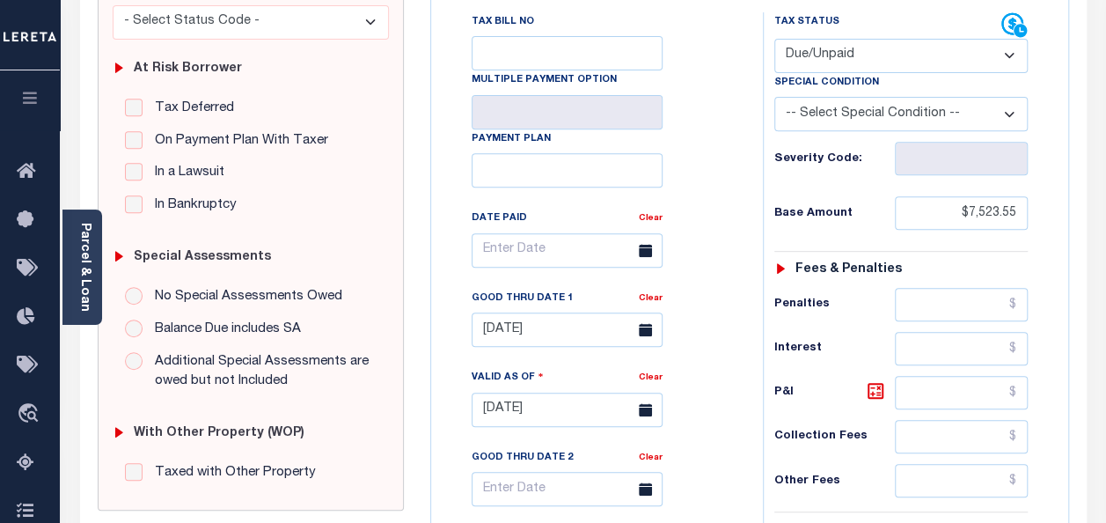
scroll to position [0, 0]
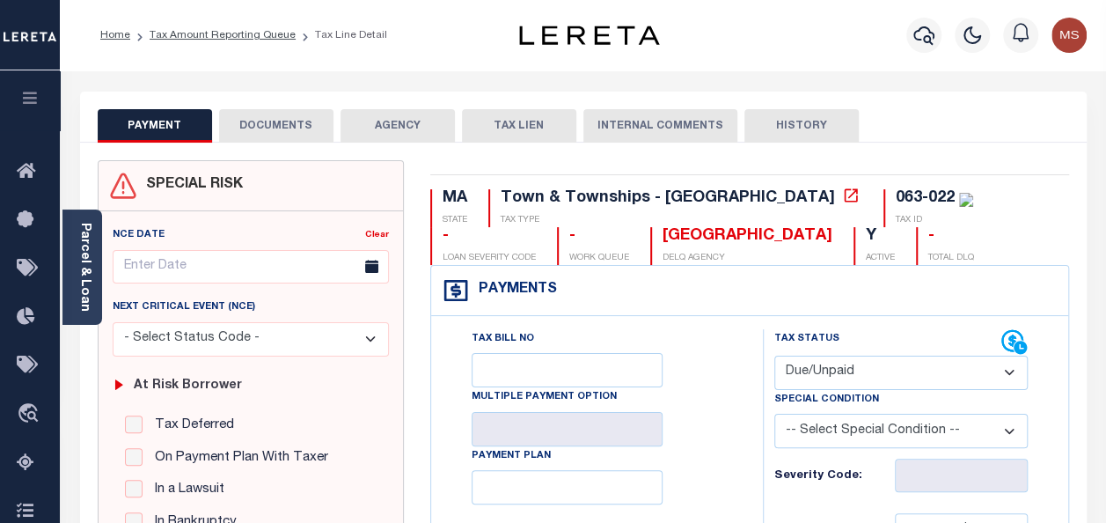
click at [296, 120] on button "DOCUMENTS" at bounding box center [276, 125] width 114 height 33
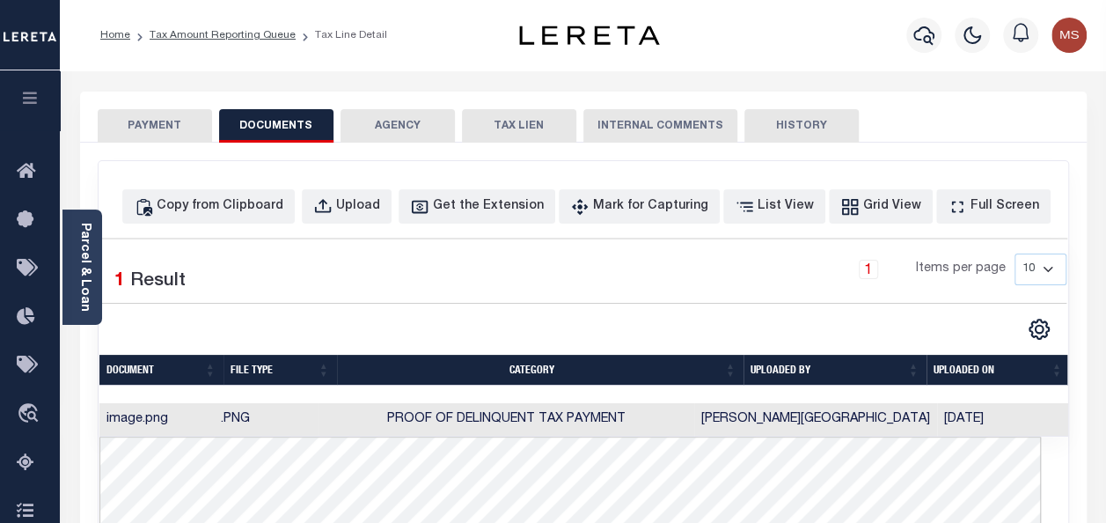
click at [164, 126] on button "PAYMENT" at bounding box center [155, 125] width 114 height 33
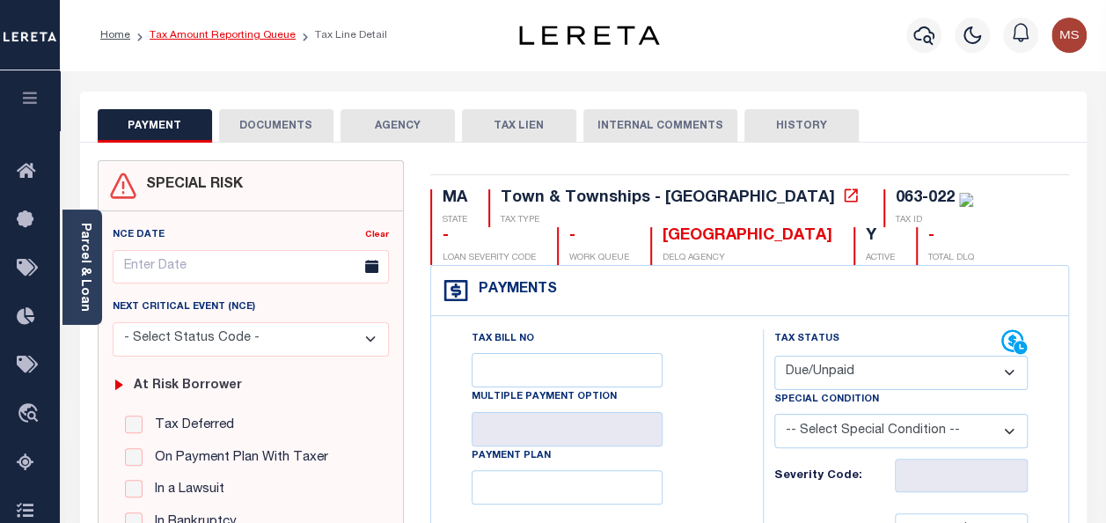
click at [194, 39] on link "Tax Amount Reporting Queue" at bounding box center [223, 35] width 146 height 11
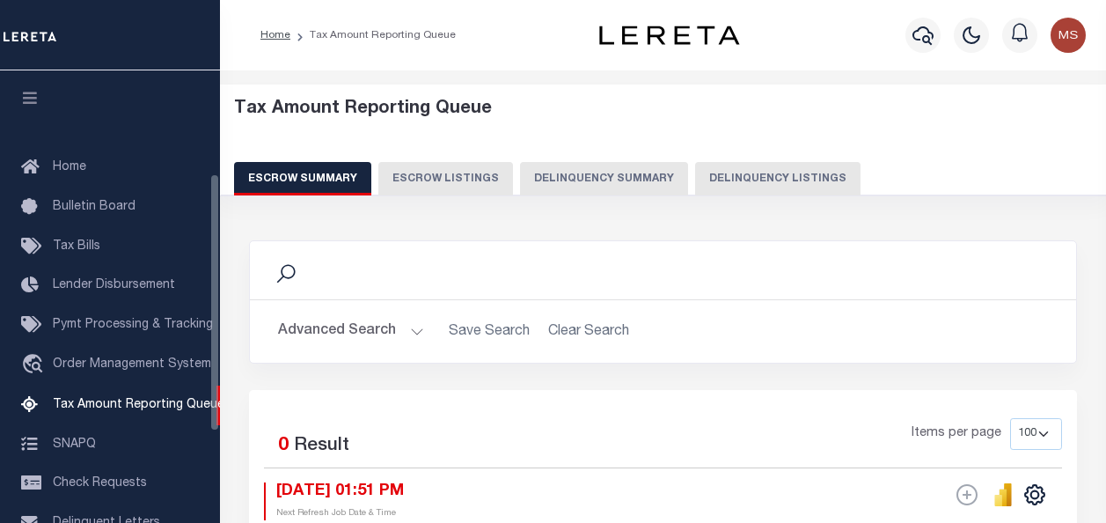
select select "100"
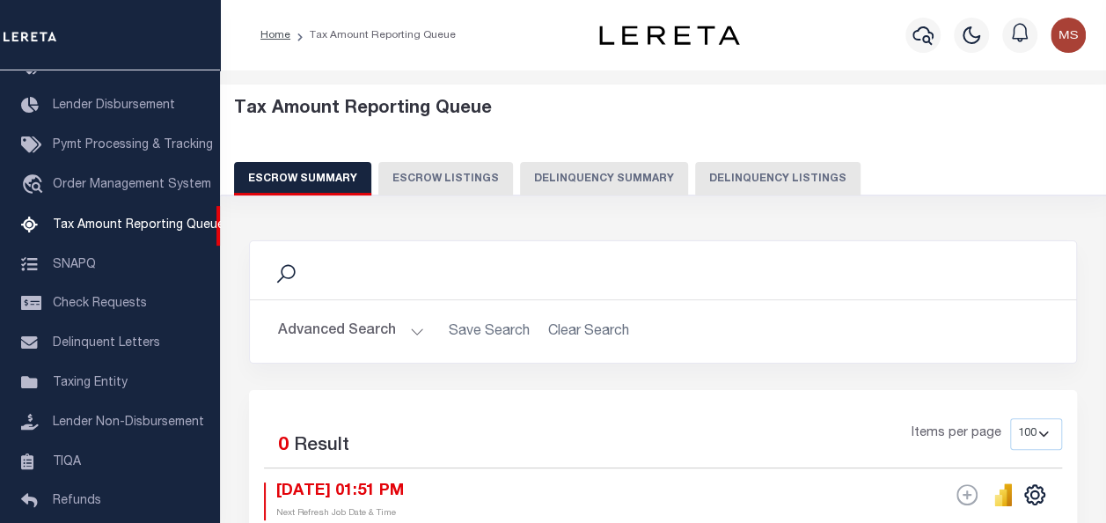
click at [773, 185] on button "Delinquency Listings" at bounding box center [777, 178] width 165 height 33
select select "100"
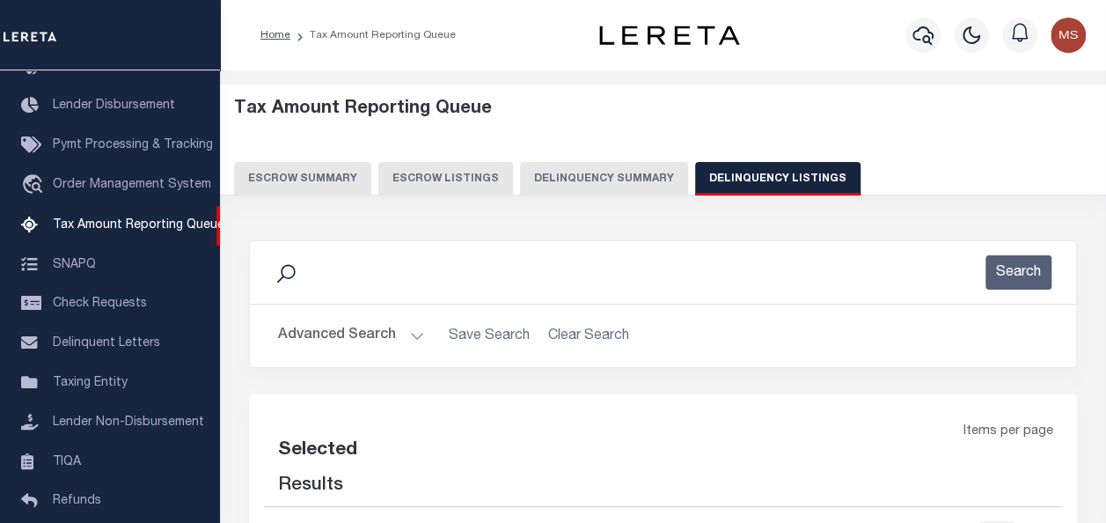
select select "100"
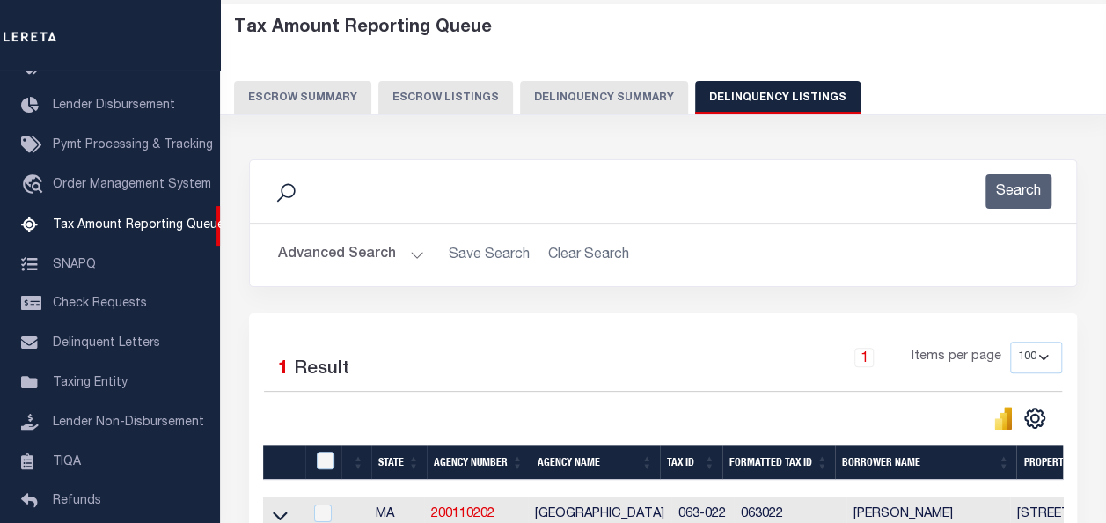
scroll to position [276, 0]
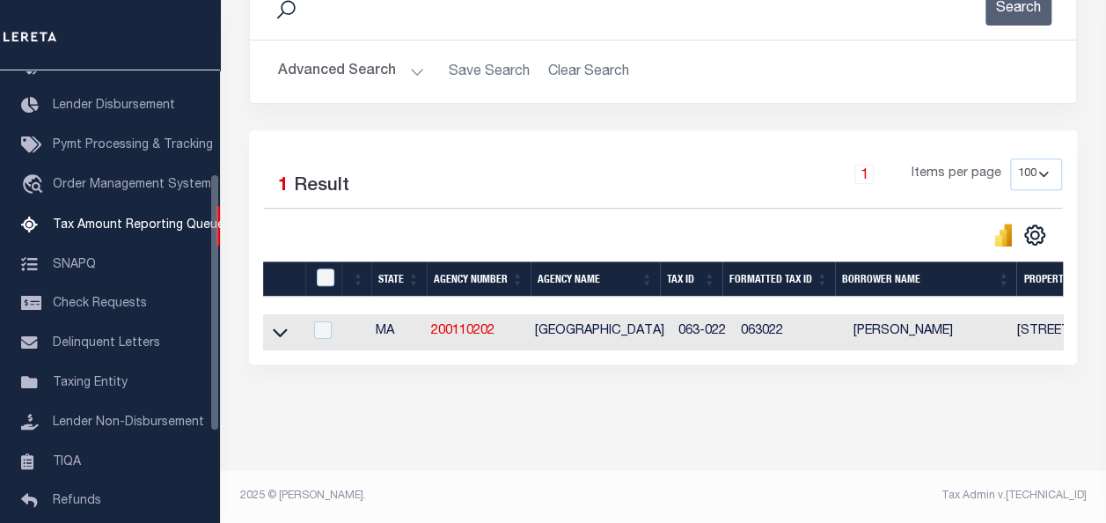
drag, startPoint x: 280, startPoint y: 320, endPoint x: 297, endPoint y: 306, distance: 21.9
click at [280, 323] on icon at bounding box center [280, 332] width 15 height 18
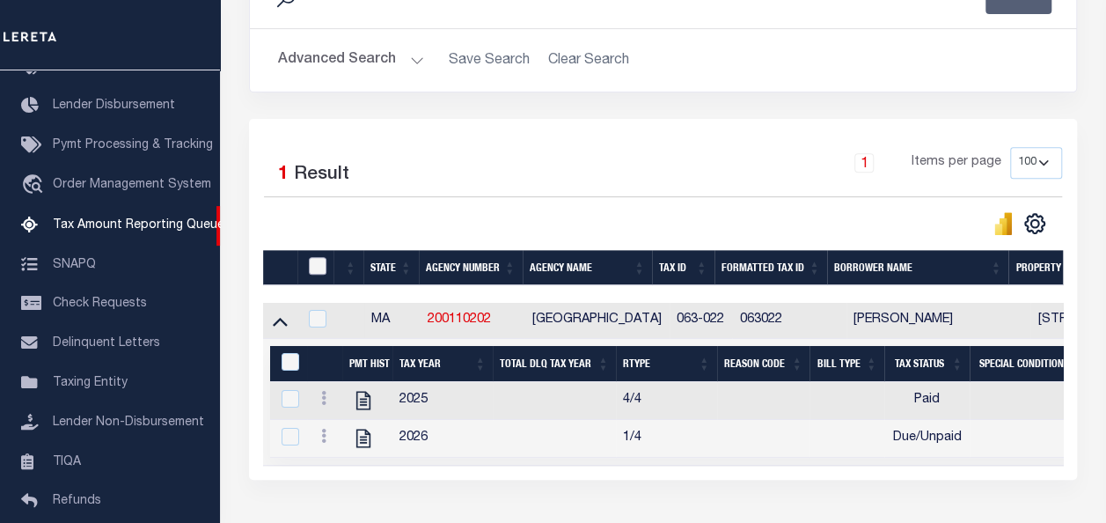
click at [317, 259] on input "checkbox" at bounding box center [318, 266] width 18 height 18
checkbox input "true"
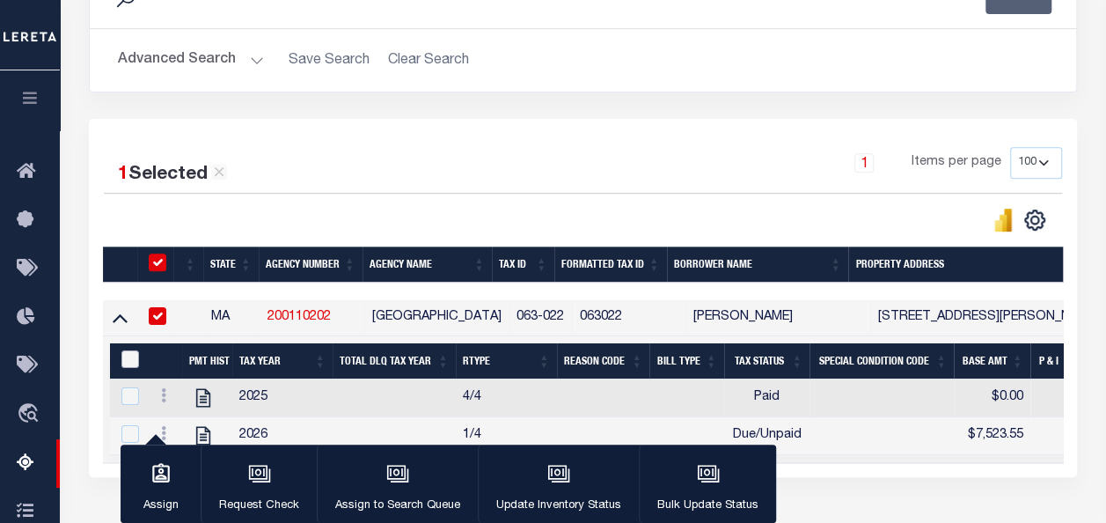
click at [126, 363] on input "&nbsp;" at bounding box center [130, 359] width 18 height 18
checkbox input "true"
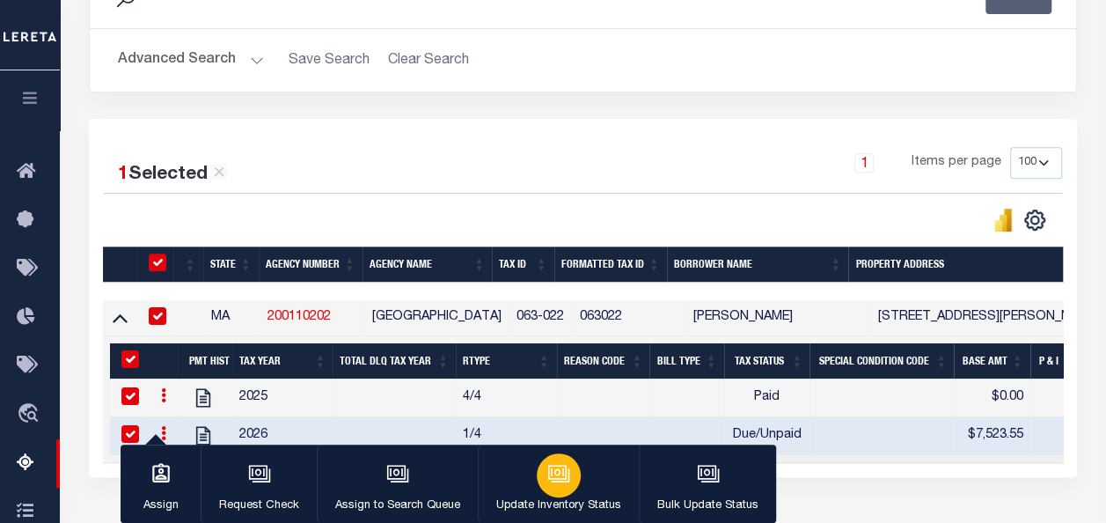
click at [564, 474] on icon "button" at bounding box center [561, 474] width 18 height 13
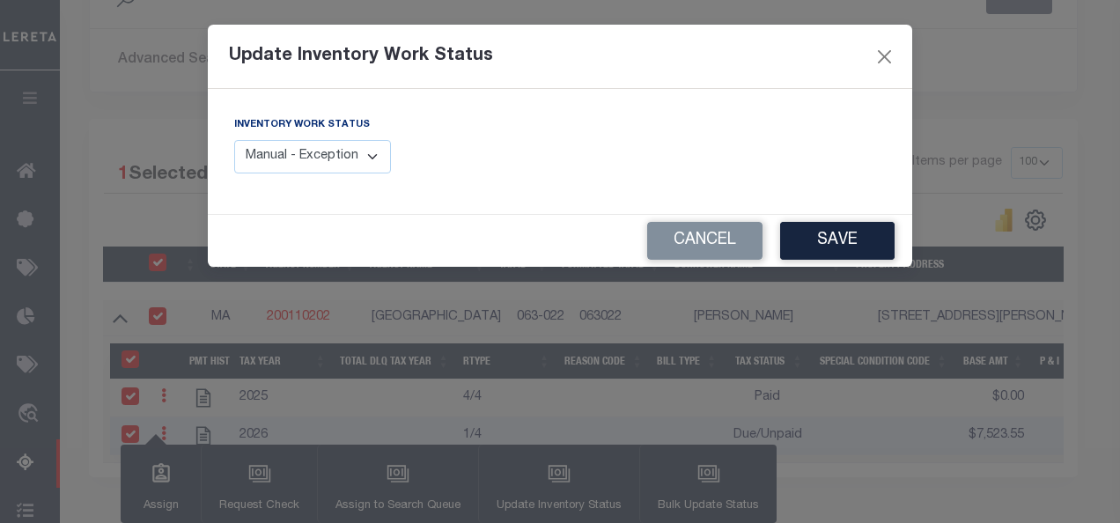
click at [320, 159] on select "Manual - Exception Pended - Awaiting Search Late Add Exception Completed" at bounding box center [312, 157] width 157 height 34
select select "4"
click at [234, 140] on select "Manual - Exception Pended - Awaiting Search Late Add Exception Completed" at bounding box center [312, 157] width 157 height 34
click at [868, 237] on button "Save" at bounding box center [837, 241] width 114 height 38
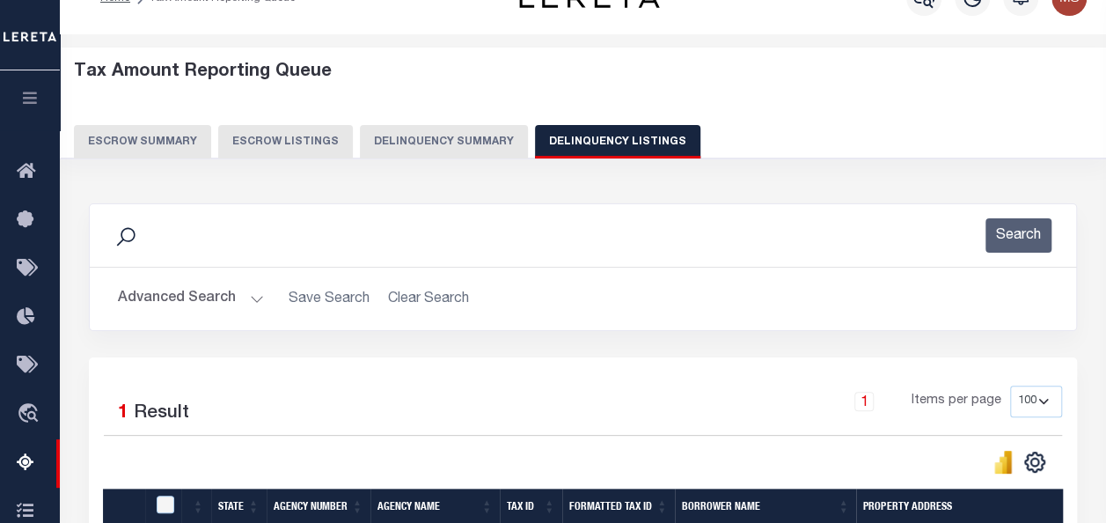
scroll to position [0, 0]
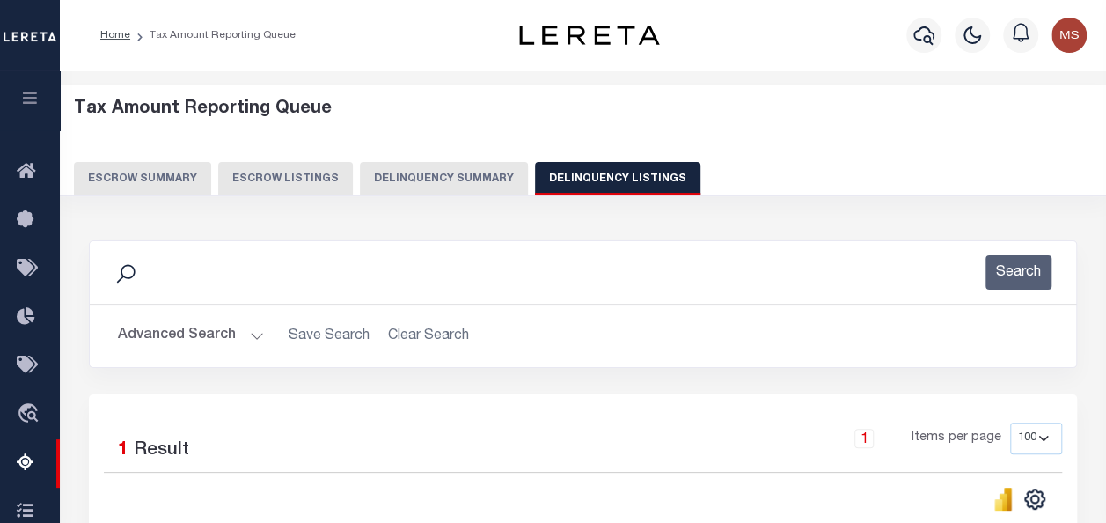
click at [243, 331] on button "Advanced Search" at bounding box center [191, 336] width 146 height 34
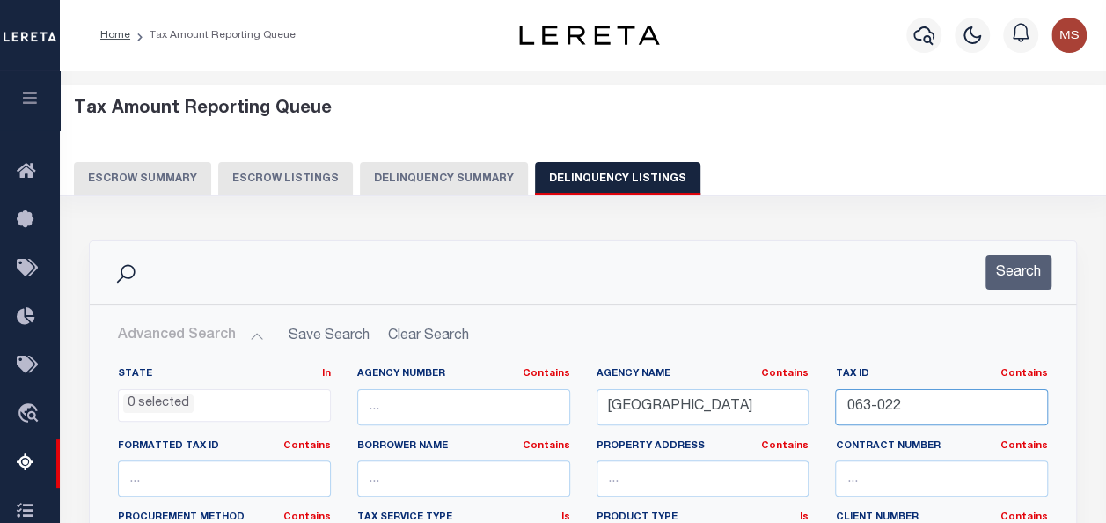
drag, startPoint x: 931, startPoint y: 408, endPoint x: 802, endPoint y: 397, distance: 129.9
paste input "079-009-B"
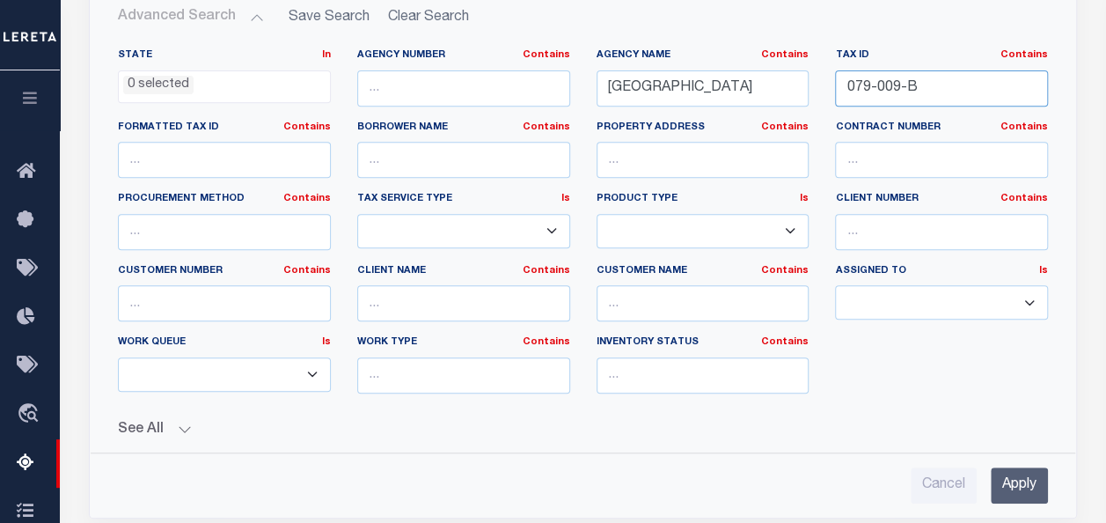
scroll to position [352, 0]
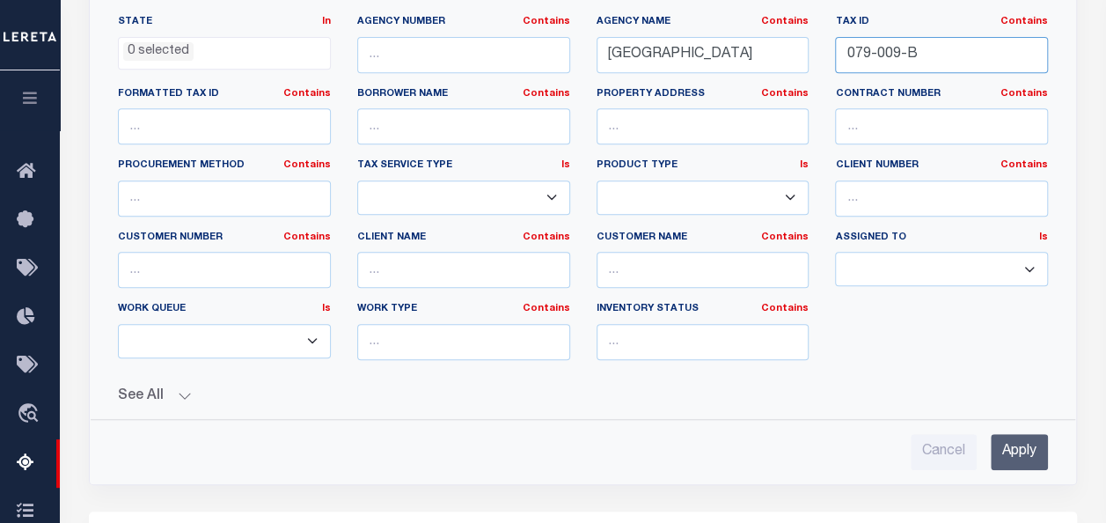
type input "079-009-B"
click at [1030, 441] on input "Apply" at bounding box center [1019, 452] width 57 height 36
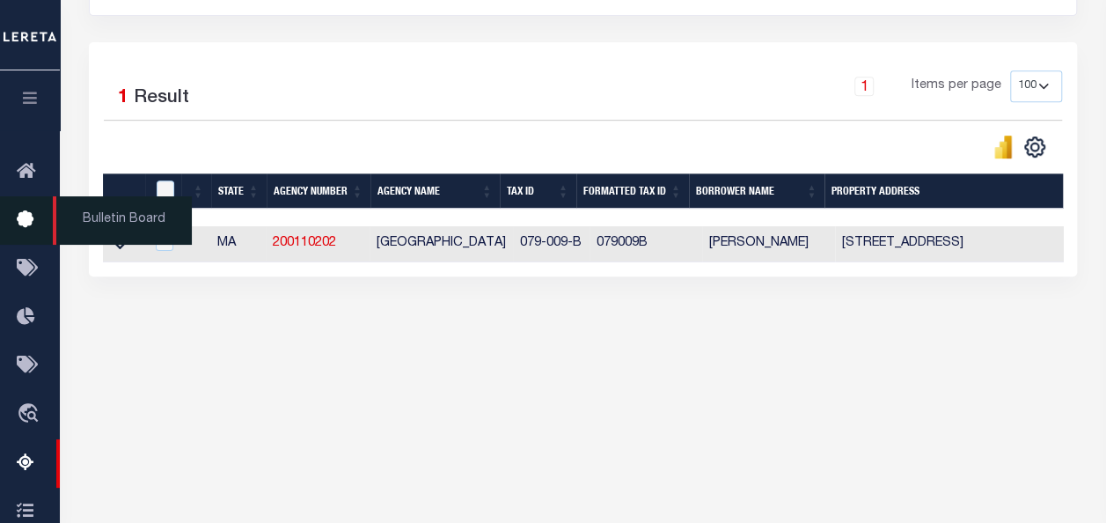
click at [121, 245] on span "Bulletin Board" at bounding box center [122, 220] width 139 height 48
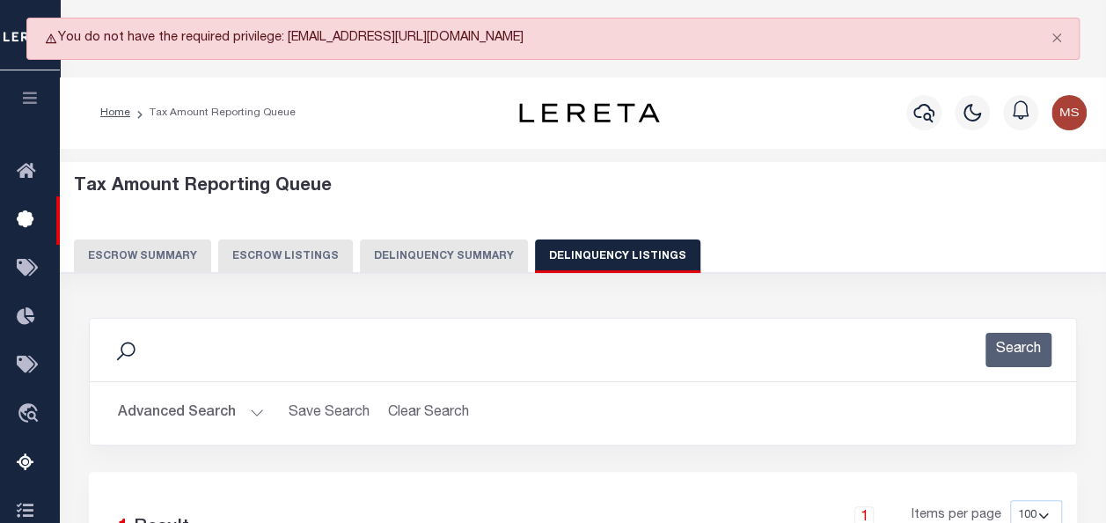
scroll to position [428, 0]
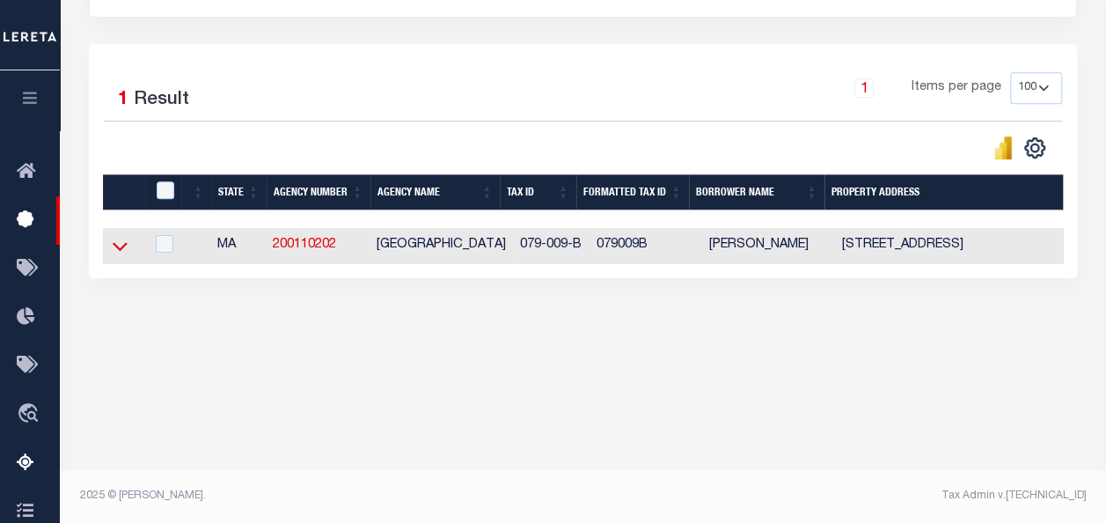
click at [113, 248] on icon at bounding box center [120, 246] width 15 height 18
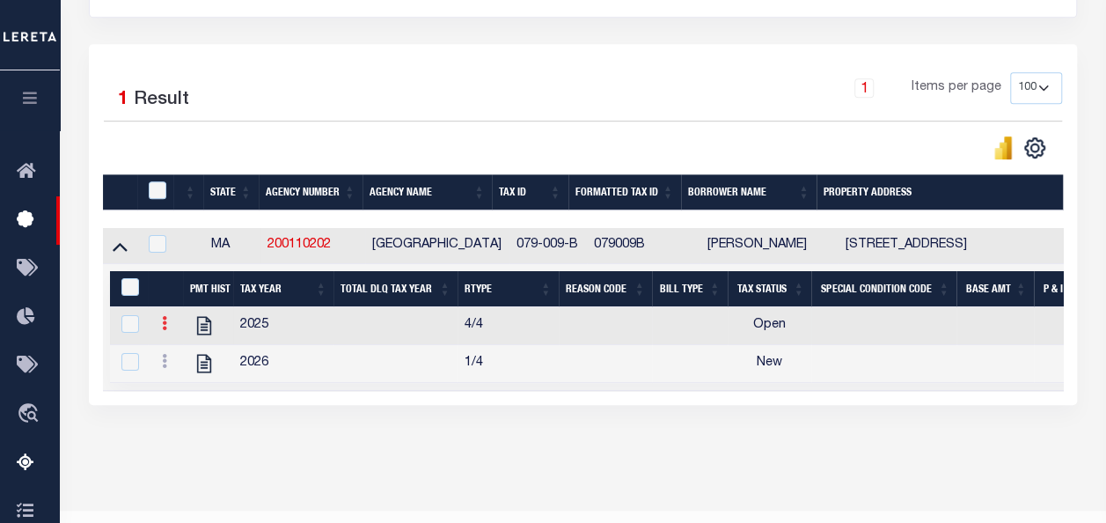
click at [169, 328] on link at bounding box center [164, 326] width 19 height 14
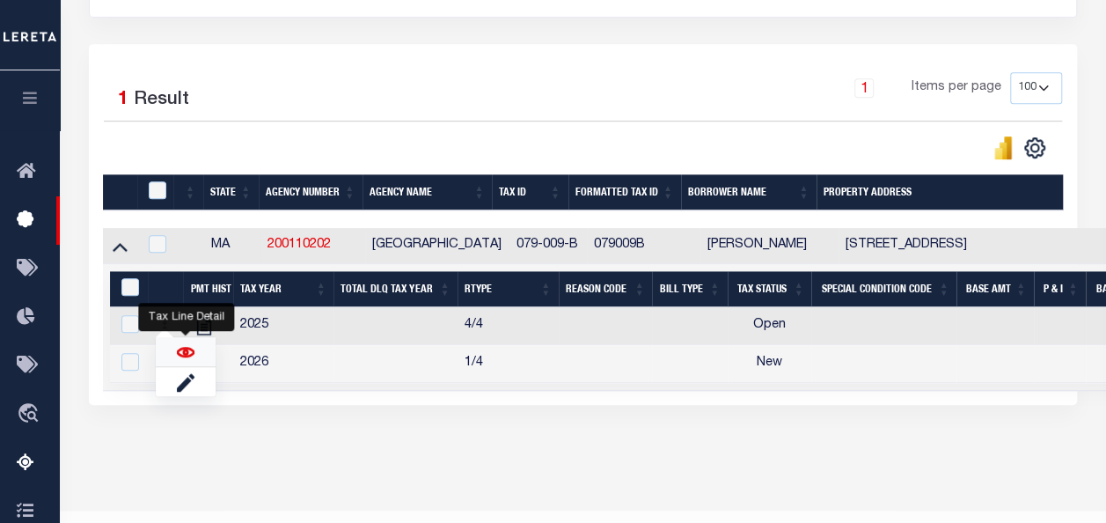
click at [185, 357] on img "" at bounding box center [186, 352] width 18 height 18
checkbox input "false"
checkbox input "true"
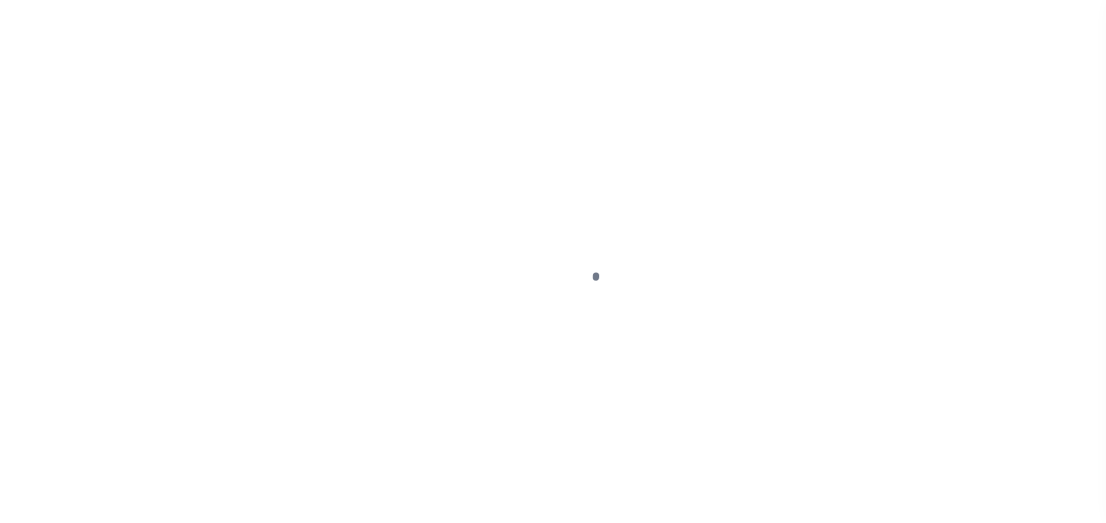
select select "OP2"
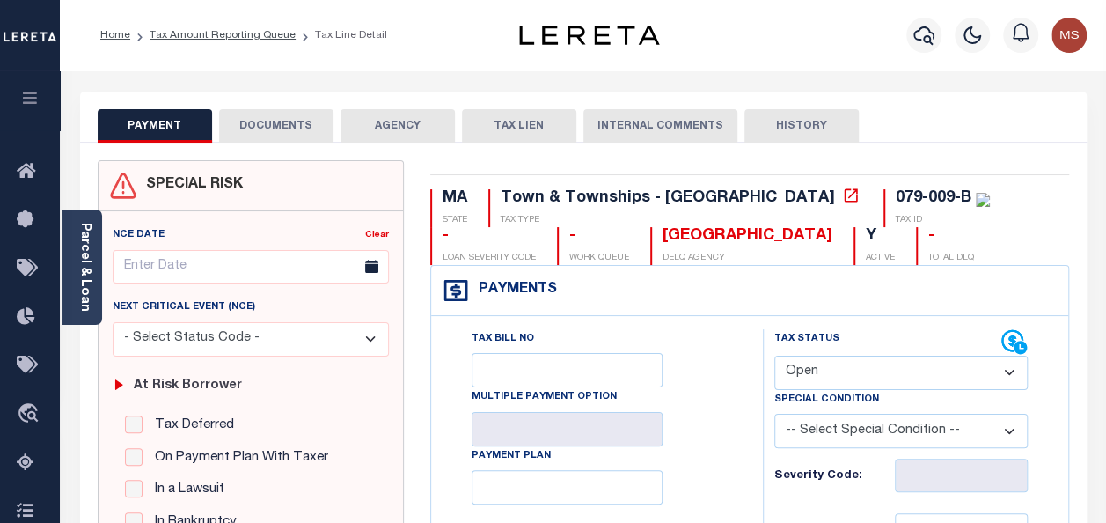
click at [261, 130] on button "DOCUMENTS" at bounding box center [276, 125] width 114 height 33
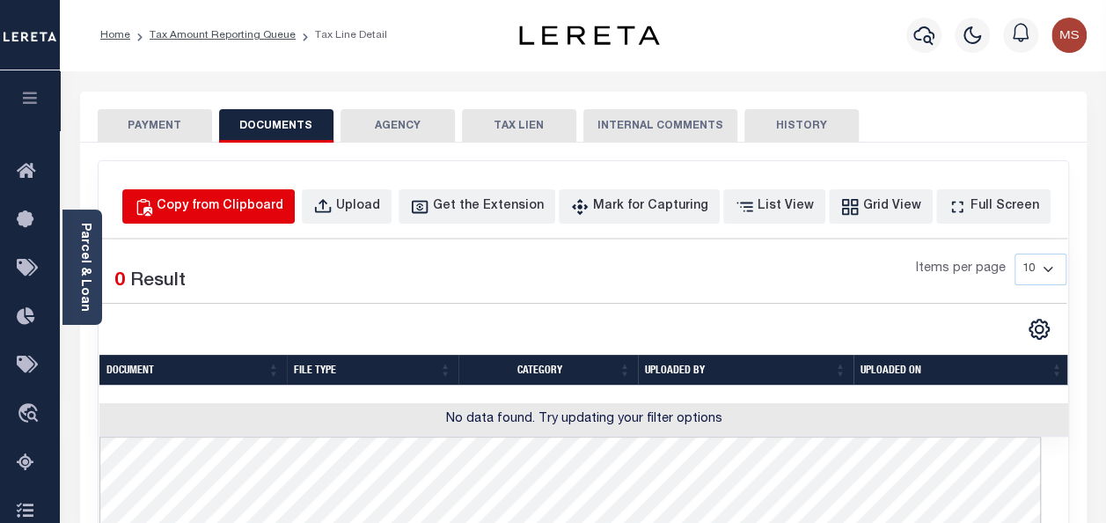
click at [267, 208] on div "Copy from Clipboard" at bounding box center [220, 206] width 127 height 19
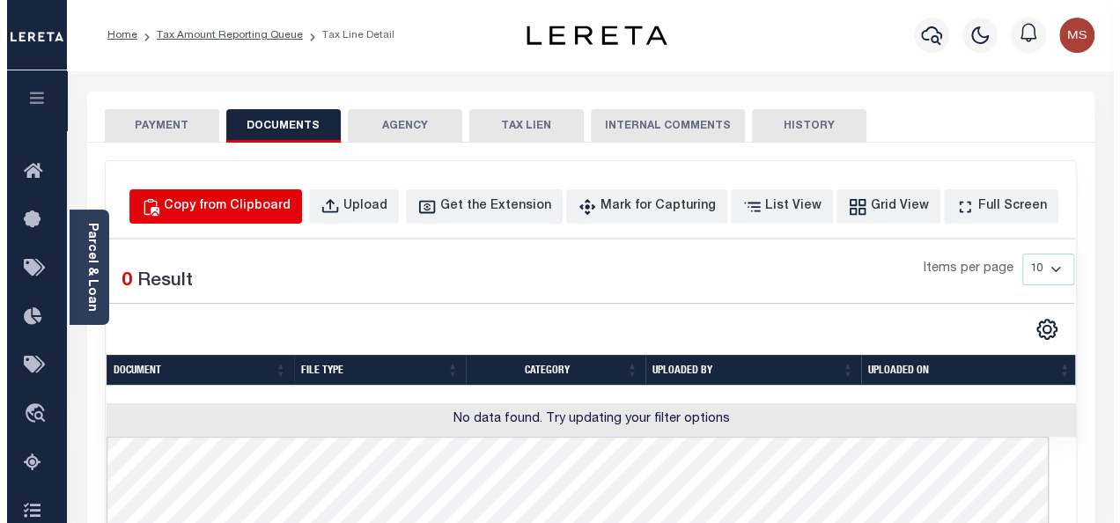
select select "POP"
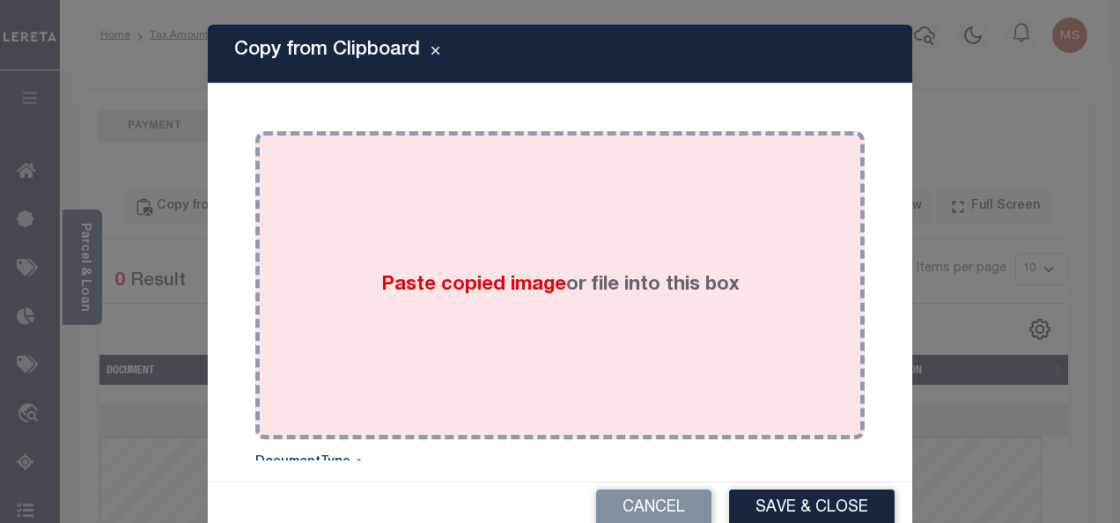
drag, startPoint x: 529, startPoint y: 283, endPoint x: 511, endPoint y: 286, distance: 18.7
drag, startPoint x: 511, startPoint y: 286, endPoint x: 496, endPoint y: 294, distance: 16.2
click at [496, 294] on span "Paste copied image" at bounding box center [473, 285] width 185 height 19
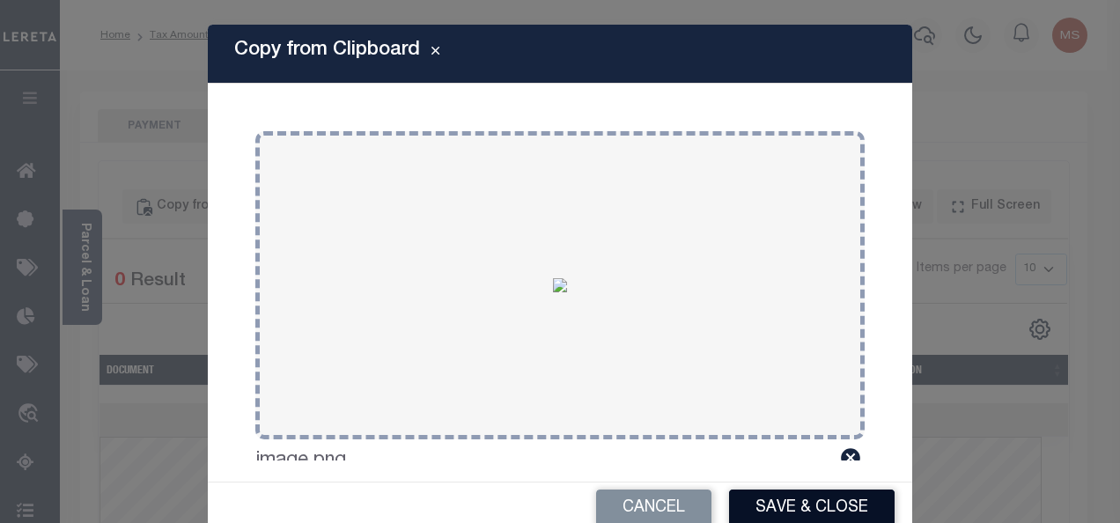
click at [786, 503] on button "Save & Close" at bounding box center [811, 508] width 165 height 38
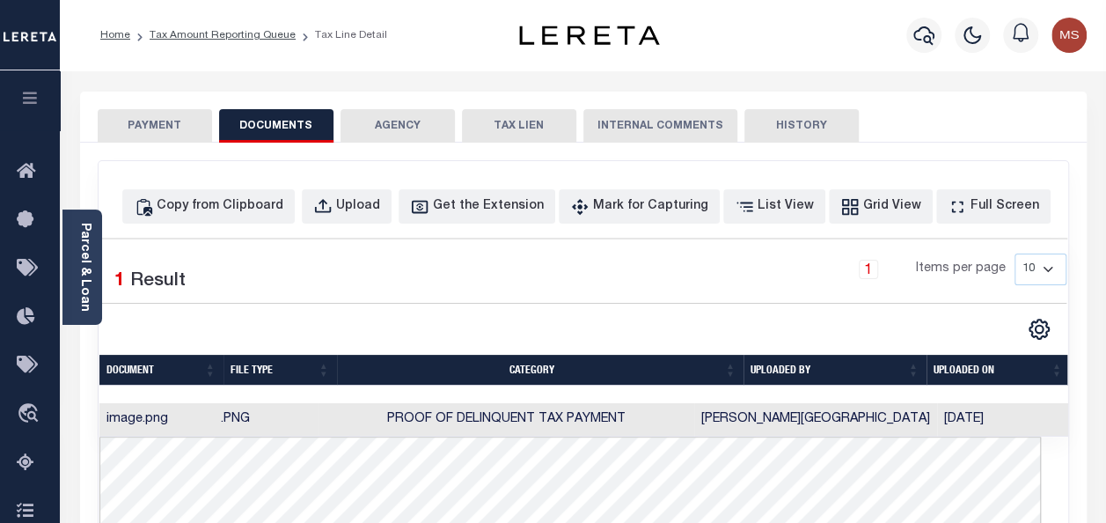
click at [139, 134] on button "PAYMENT" at bounding box center [155, 125] width 114 height 33
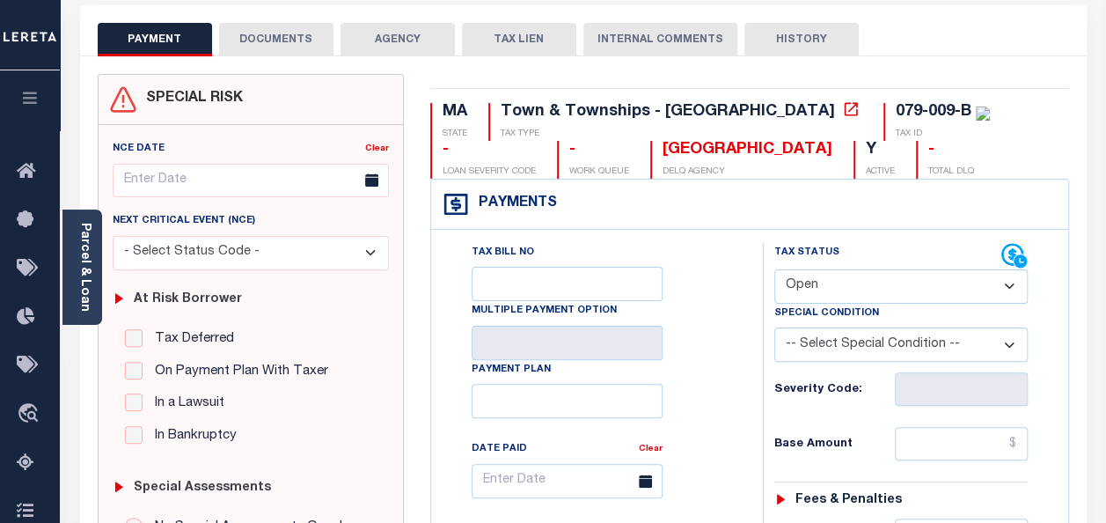
scroll to position [88, 0]
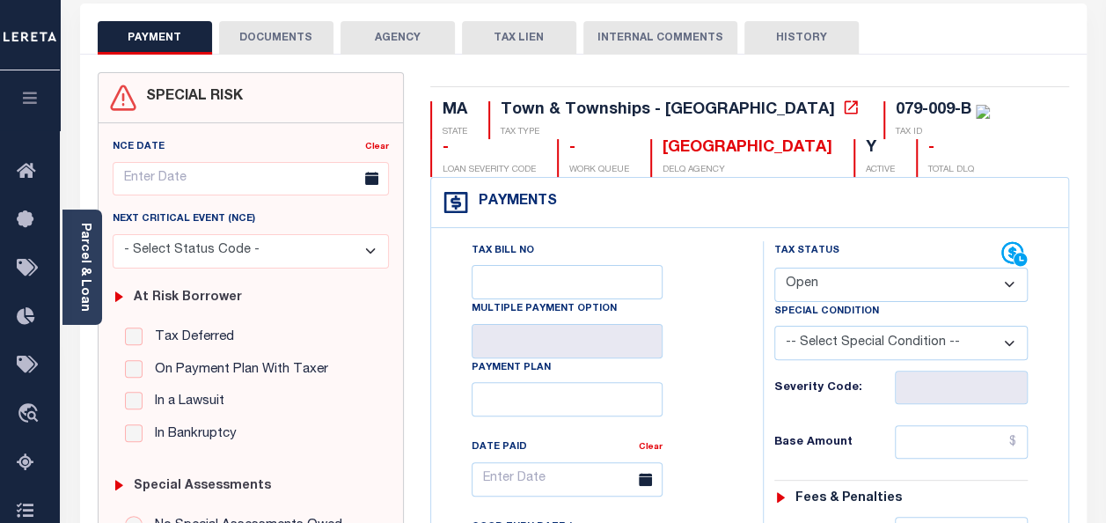
click at [887, 276] on select "- Select Status Code - Open Due/Unpaid Paid Incomplete No Tax Due Internal Refu…" at bounding box center [902, 285] width 254 height 34
select select "PYD"
click at [775, 268] on select "- Select Status Code - Open Due/Unpaid Paid Incomplete No Tax Due Internal Refu…" at bounding box center [902, 285] width 254 height 34
type input "[DATE]"
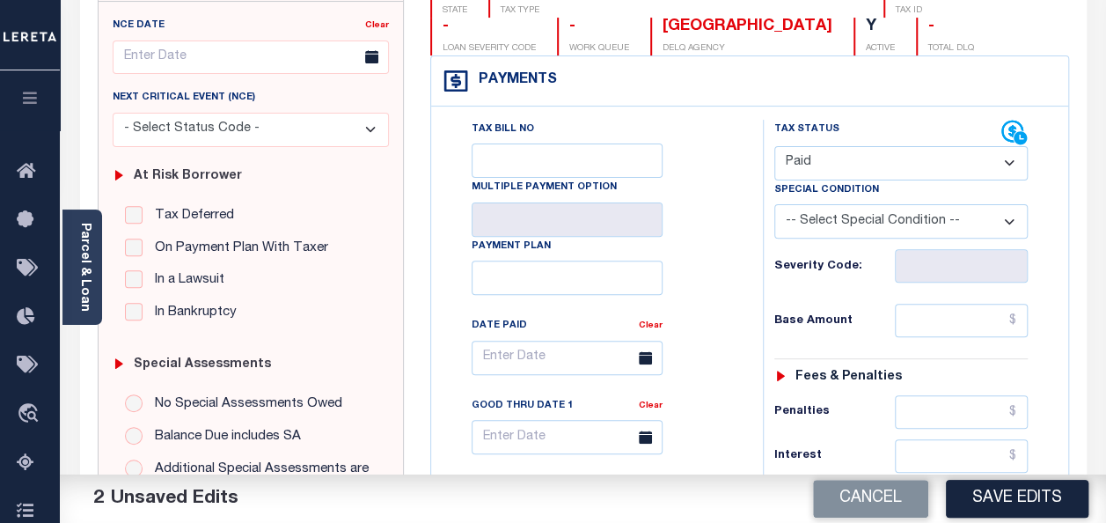
scroll to position [264, 0]
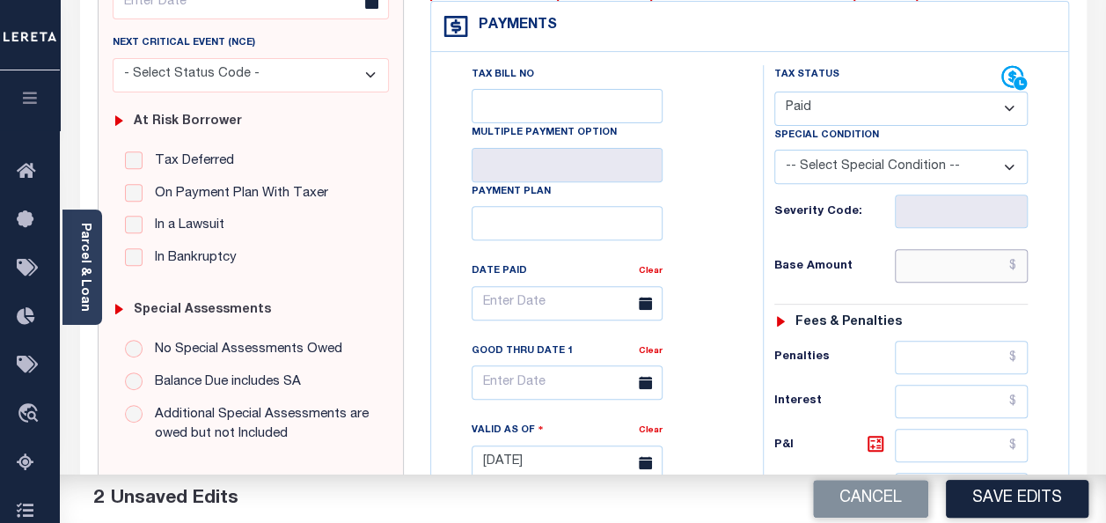
click at [1015, 266] on input "text" at bounding box center [961, 265] width 133 height 33
type input "$0.00"
click at [1076, 347] on div "MA STATE Town & Townships - MA TAX TYPE 079-009-B TAX ID - LOAN SEVERITY CODE -…" at bounding box center [749, 461] width 665 height 1130
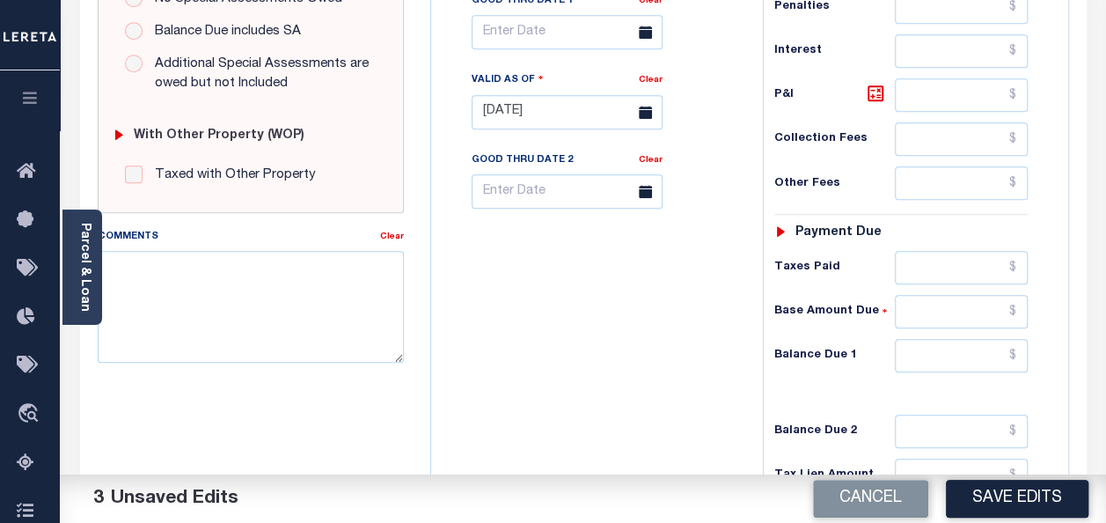
scroll to position [616, 0]
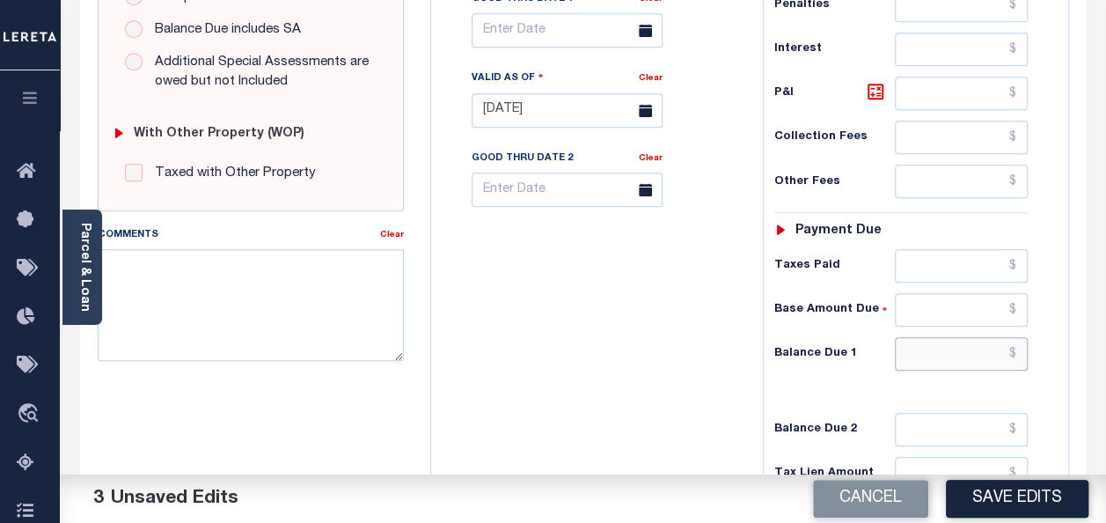
click at [1020, 349] on input "text" at bounding box center [961, 353] width 133 height 33
type input "$0.00"
click at [1070, 373] on div "MA STATE Town & Townships - MA TAX TYPE 079-009-B TAX ID - LOAN SEVERITY CODE -…" at bounding box center [749, 109] width 665 height 1130
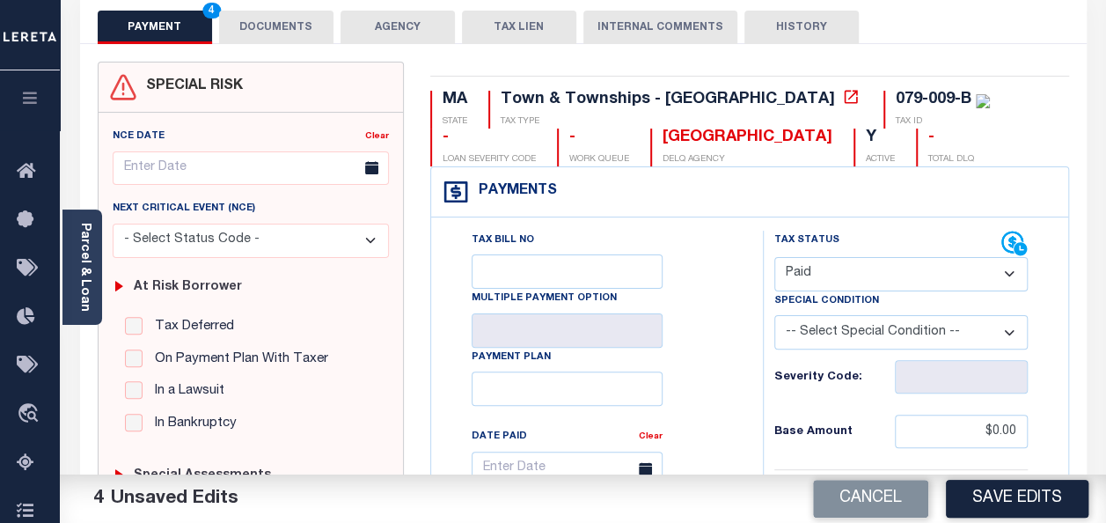
scroll to position [91, 0]
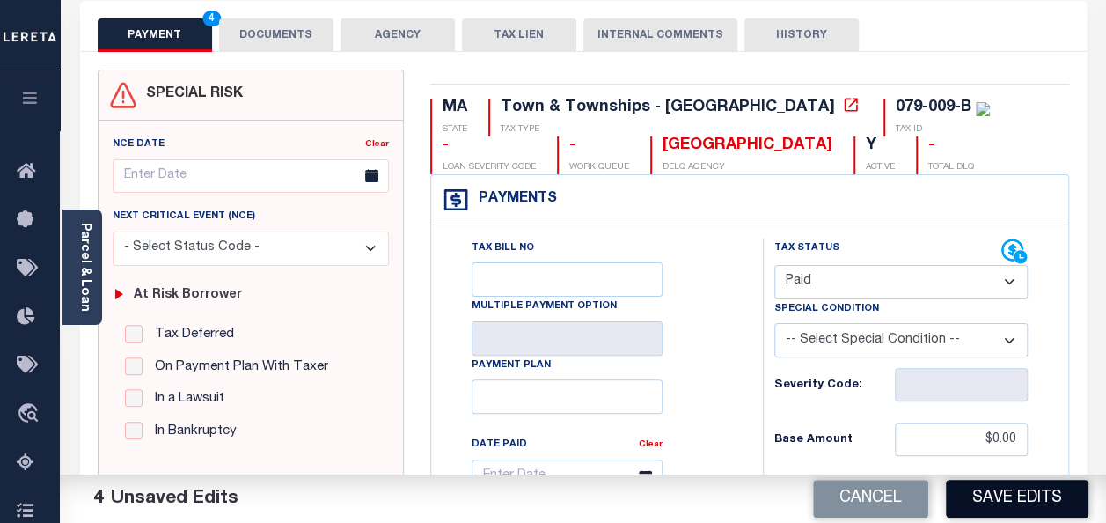
click at [993, 495] on button "Save Edits" at bounding box center [1017, 499] width 143 height 38
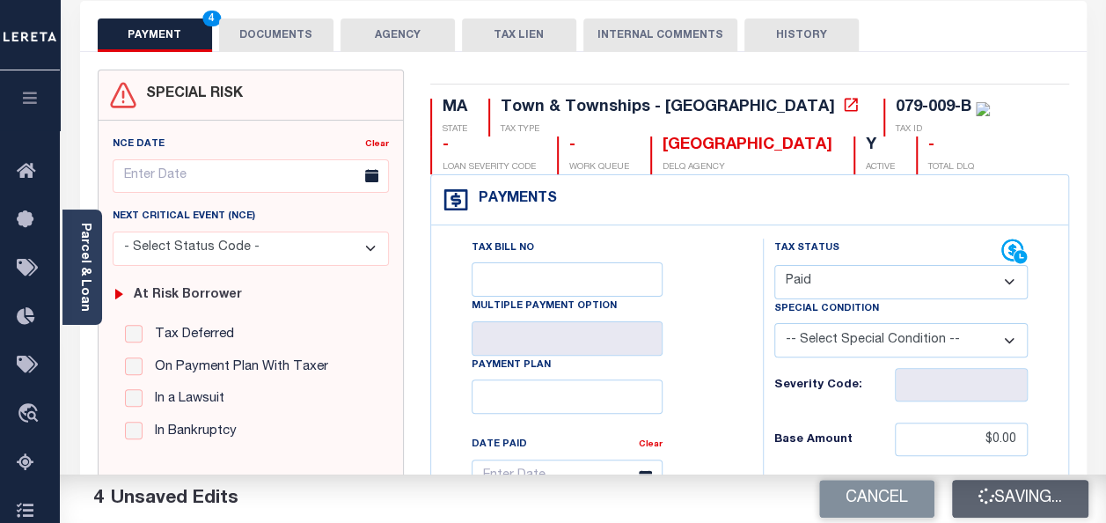
checkbox input "false"
type input "$0"
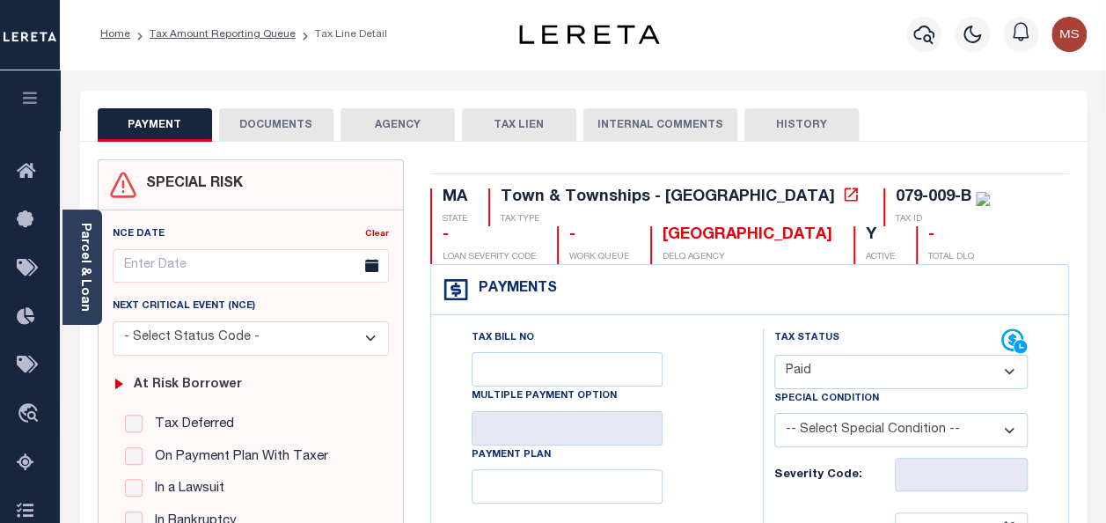
scroll to position [0, 0]
click at [254, 35] on link "Tax Amount Reporting Queue" at bounding box center [223, 35] width 146 height 11
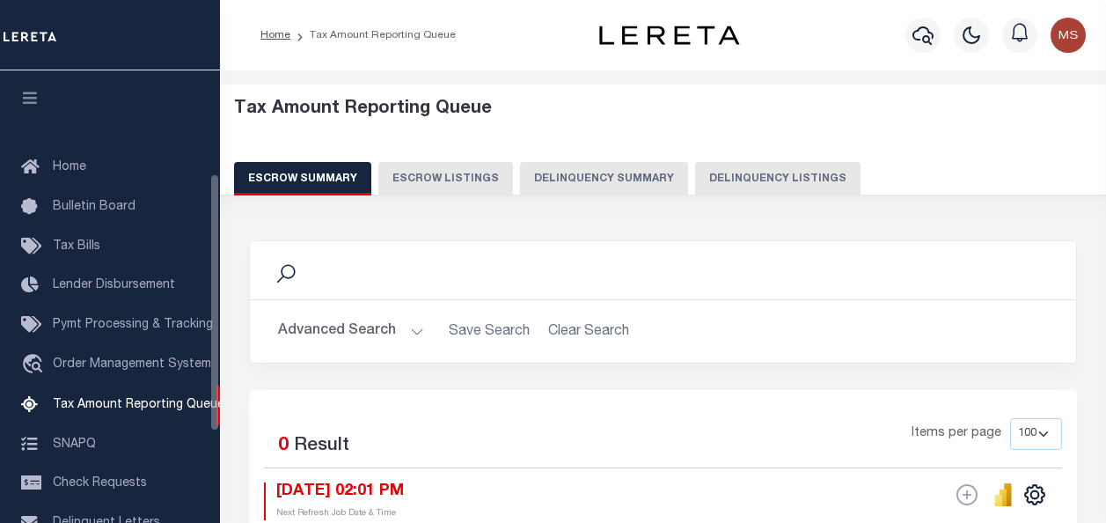
select select "100"
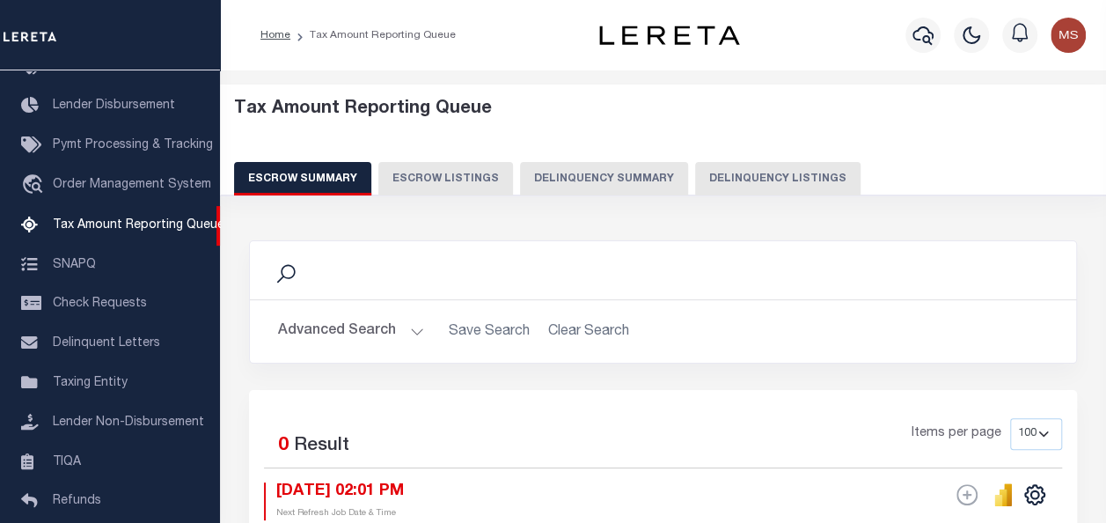
click at [739, 178] on button "Delinquency Listings" at bounding box center [777, 178] width 165 height 33
select select "100"
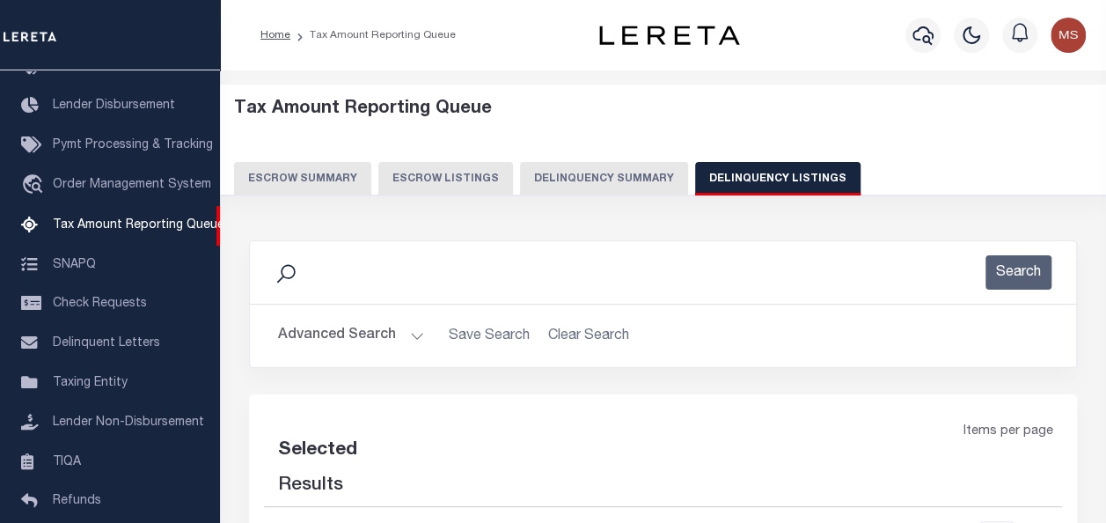
select select "100"
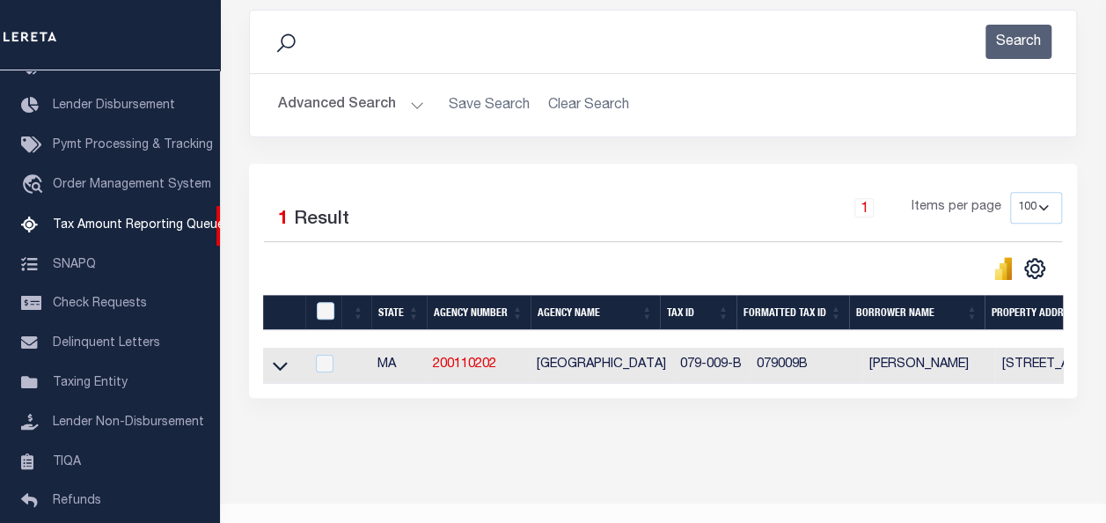
scroll to position [264, 0]
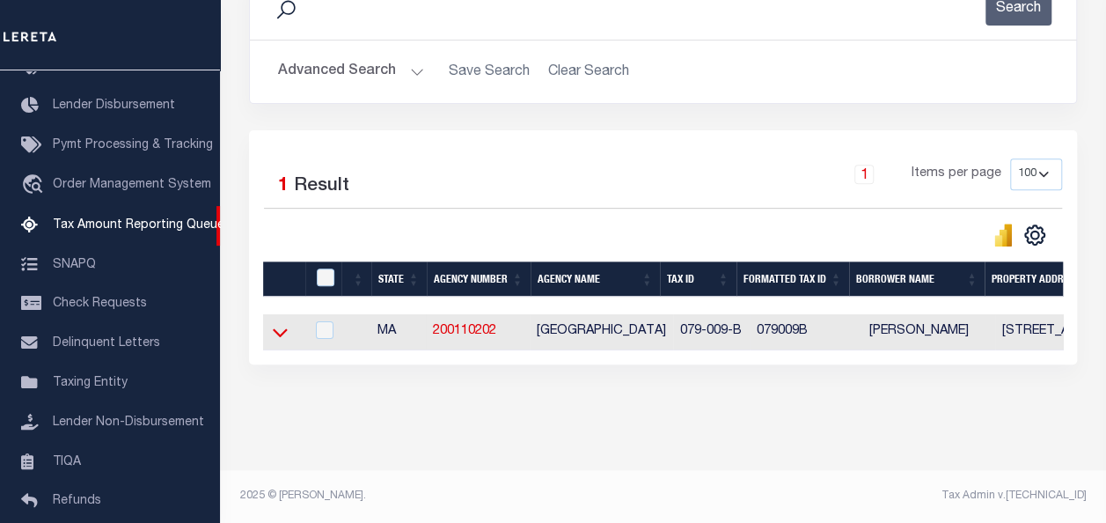
click at [283, 336] on icon at bounding box center [280, 332] width 15 height 18
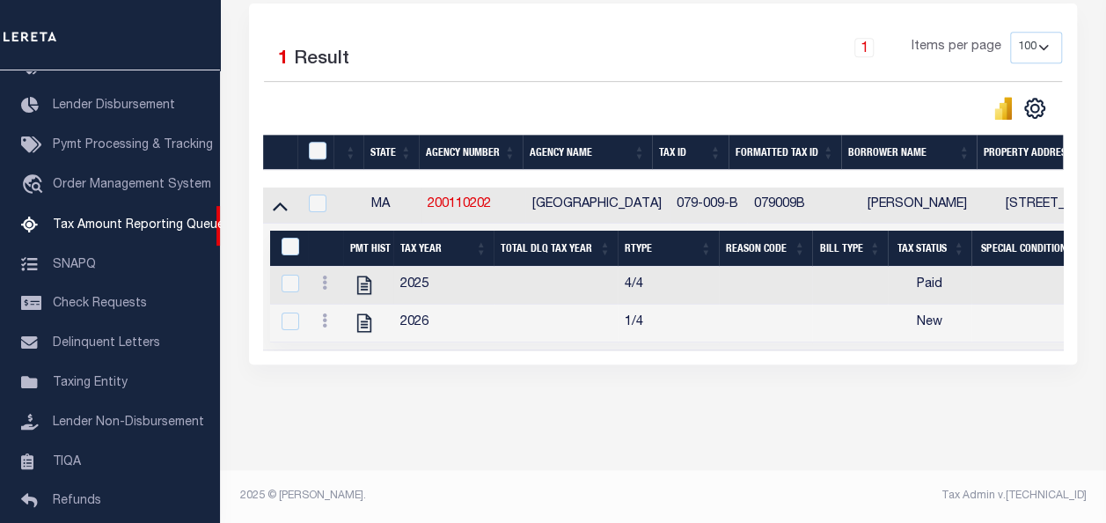
scroll to position [403, 0]
click at [327, 317] on icon at bounding box center [324, 320] width 5 height 14
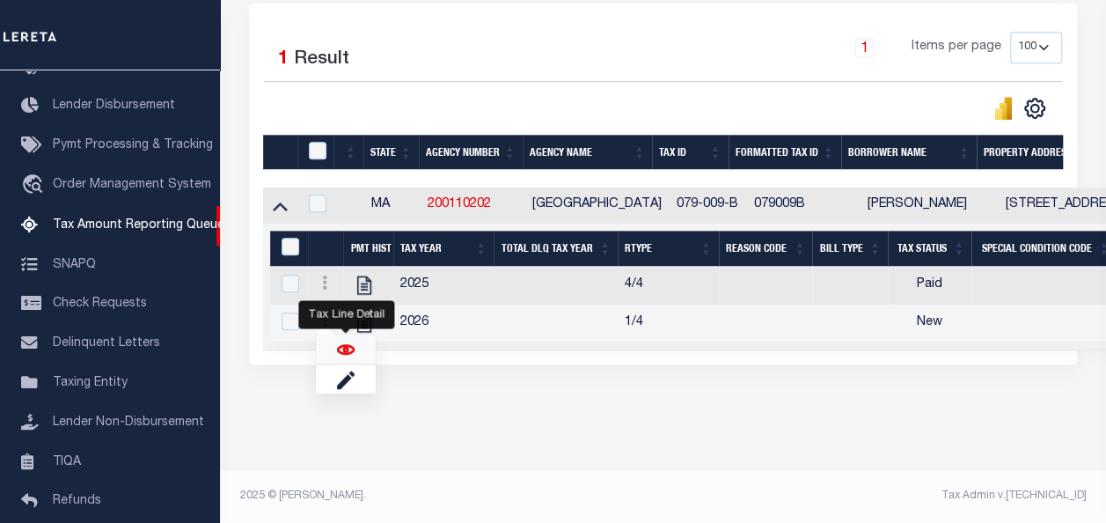
click at [343, 354] on img "" at bounding box center [346, 350] width 18 height 18
checkbox input "true"
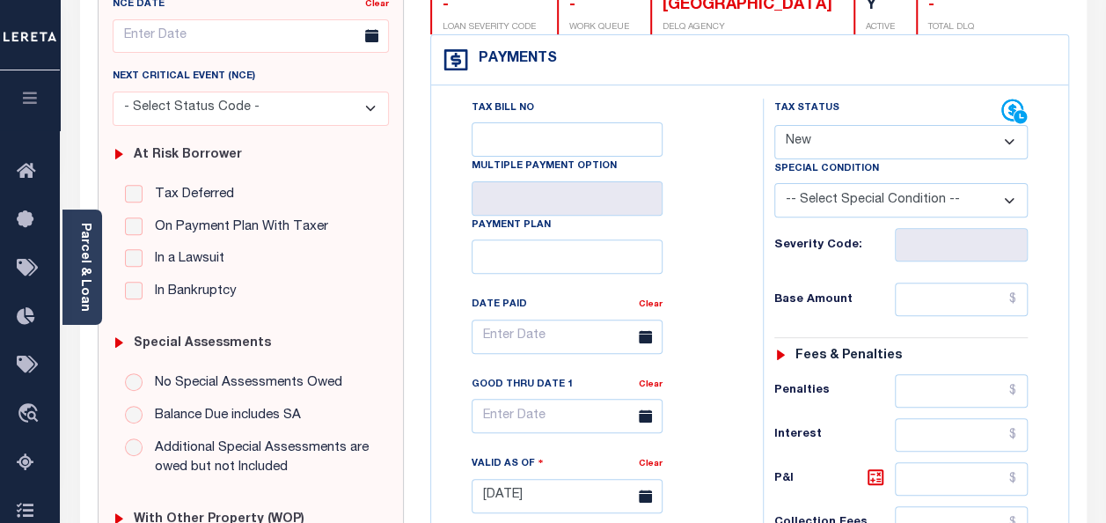
scroll to position [264, 0]
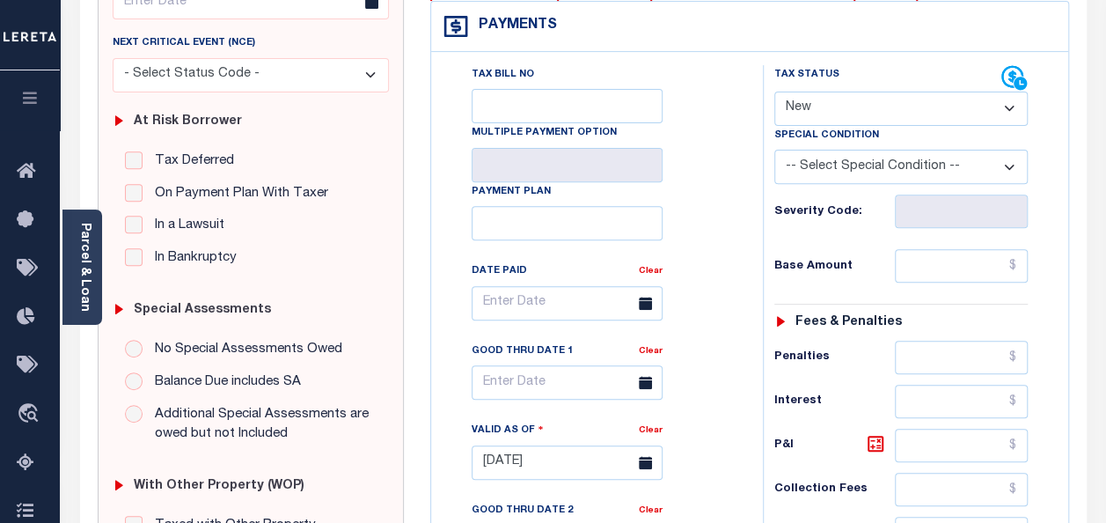
click at [887, 113] on select "- Select Status Code - Open Due/Unpaid Paid Incomplete No Tax Due Internal Refu…" at bounding box center [902, 109] width 254 height 34
select select "DUE"
click at [775, 92] on select "- Select Status Code - Open Due/Unpaid Paid Incomplete No Tax Due Internal Refu…" at bounding box center [902, 109] width 254 height 34
type input "[DATE]"
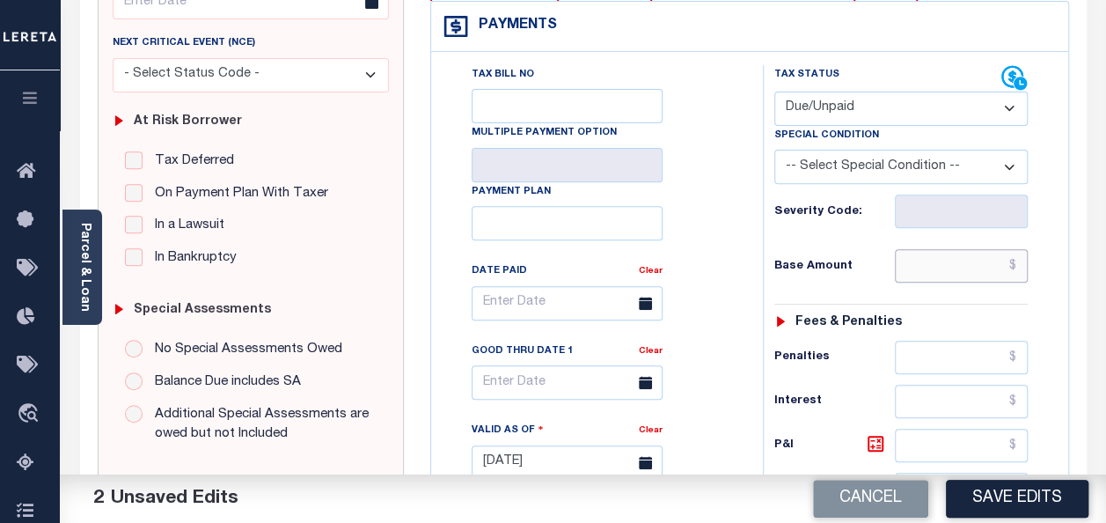
click at [1021, 268] on input "text" at bounding box center [961, 265] width 133 height 33
paste input "5,358.85"
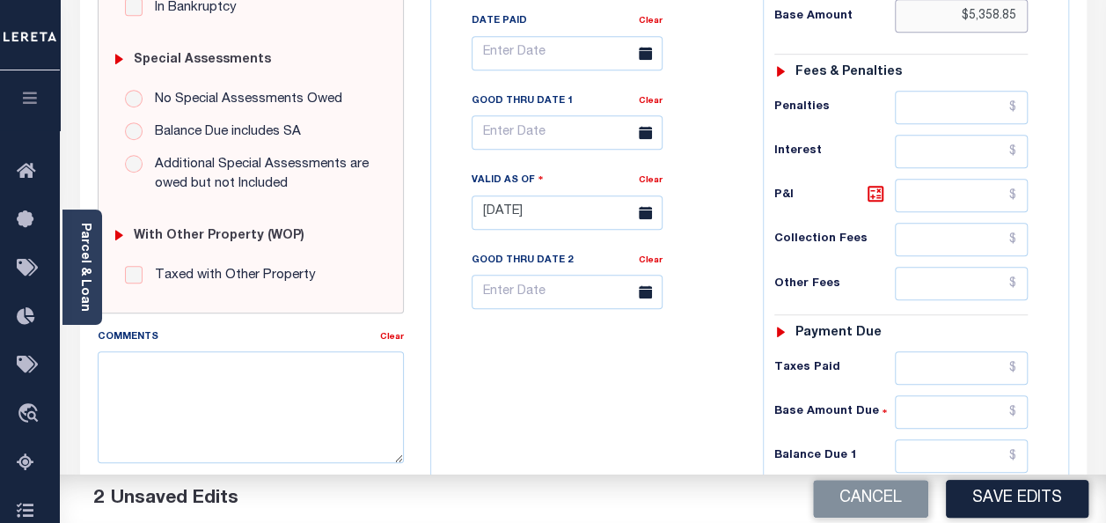
scroll to position [616, 0]
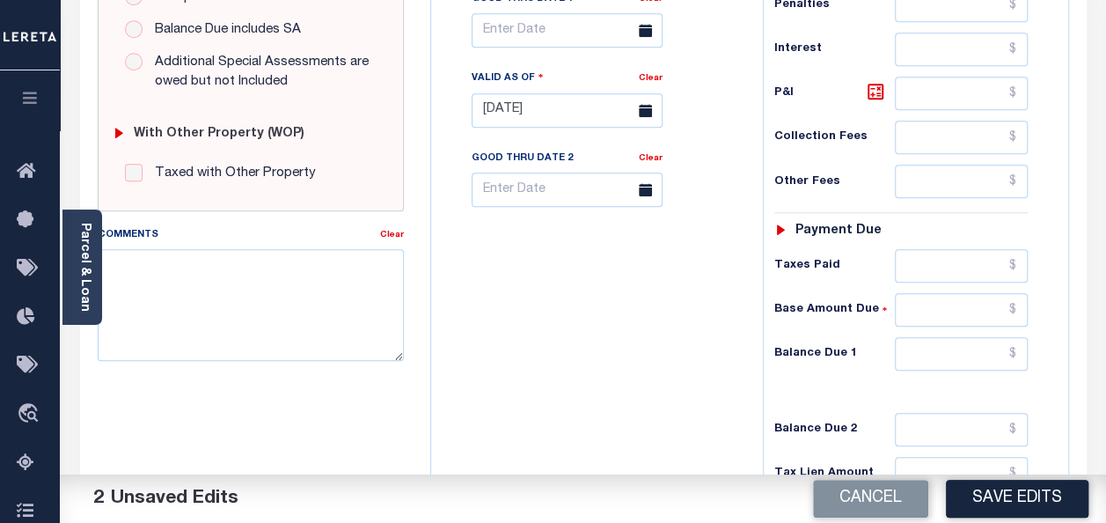
type input "$5,358.85"
click at [1018, 342] on input "text" at bounding box center [961, 353] width 133 height 33
paste input "5,358.85"
type input "$5,358.85"
click at [261, 301] on textarea "Comments" at bounding box center [251, 304] width 306 height 111
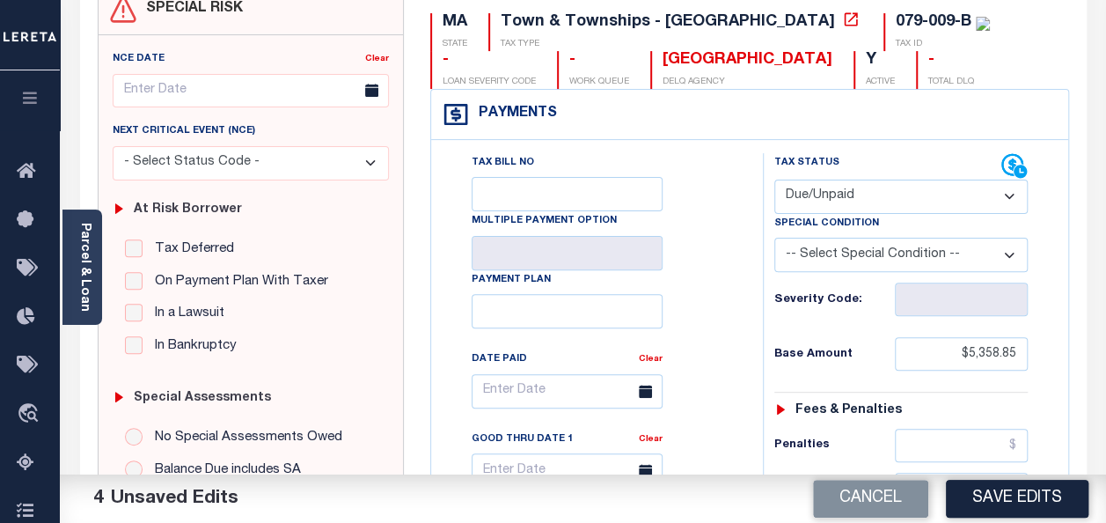
scroll to position [0, 0]
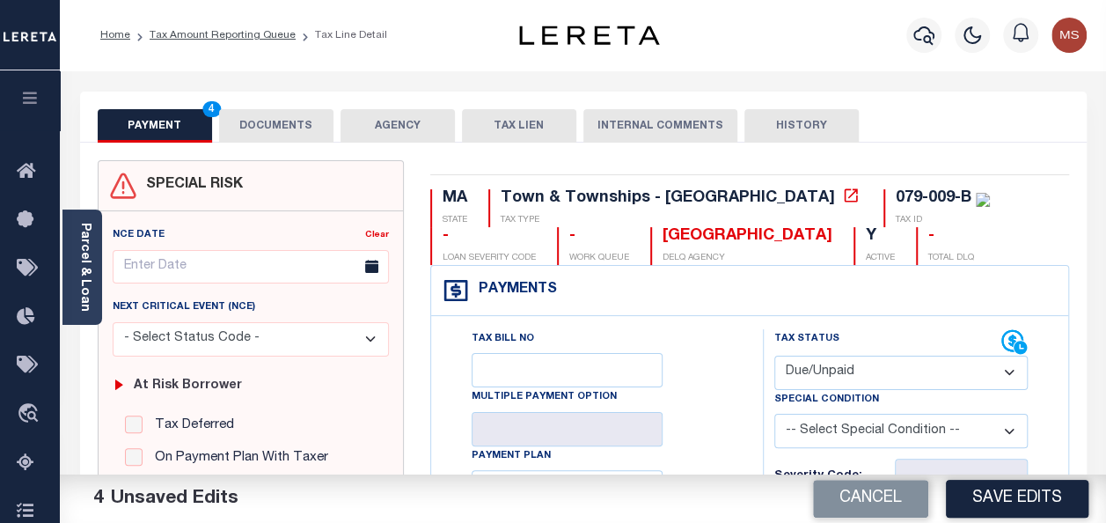
click at [286, 135] on button "DOCUMENTS" at bounding box center [276, 125] width 114 height 33
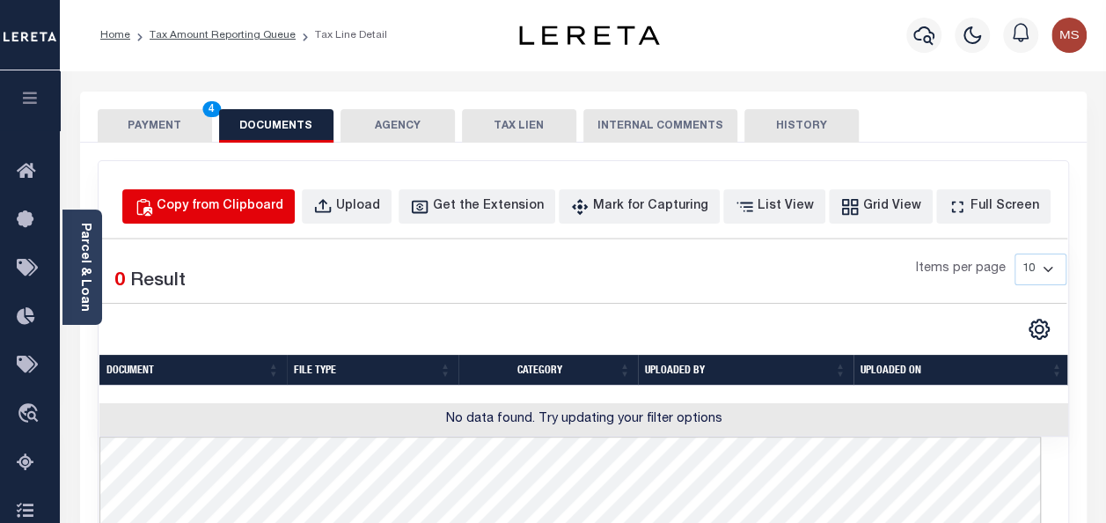
click at [283, 207] on div "Copy from Clipboard" at bounding box center [220, 206] width 127 height 19
select select "POP"
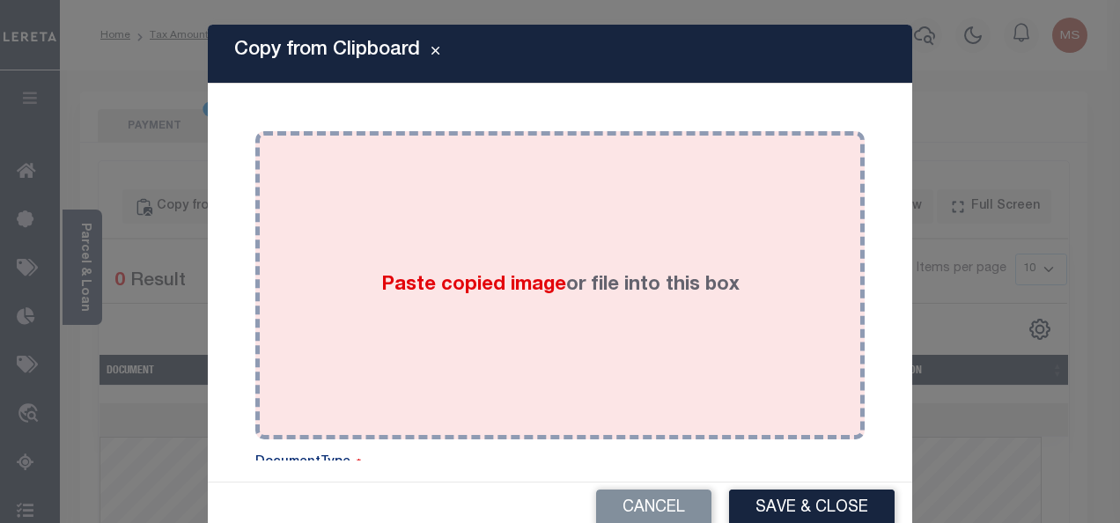
click at [273, 274] on div "Paste copied image or file into this box" at bounding box center [559, 285] width 583 height 282
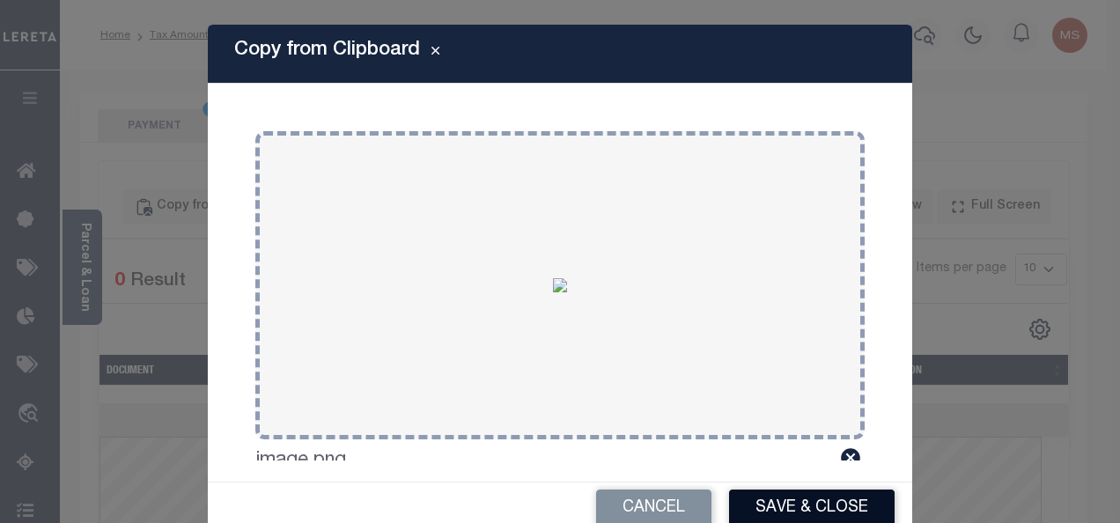
click at [790, 502] on button "Save & Close" at bounding box center [811, 508] width 165 height 38
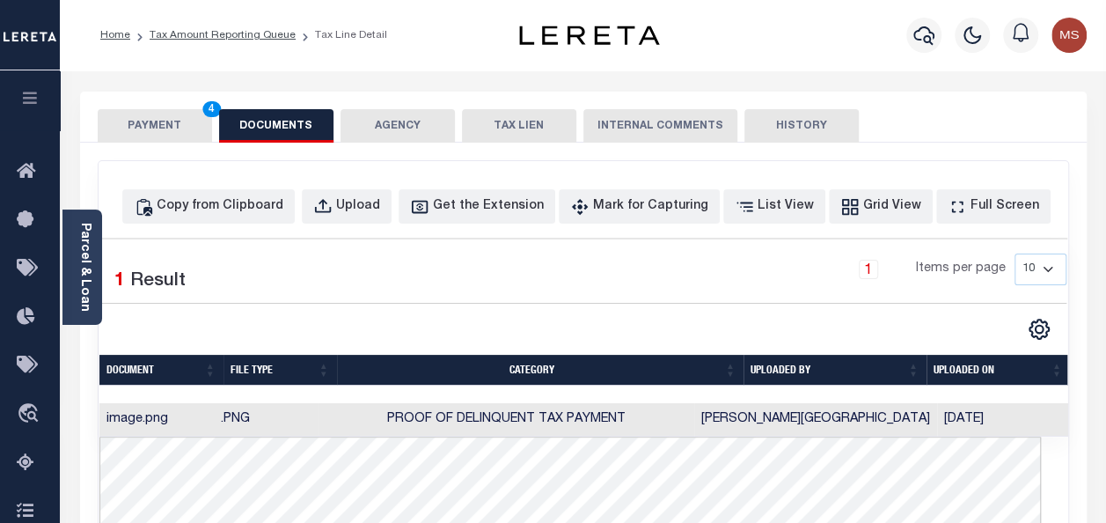
click at [157, 133] on button "PAYMENT 4" at bounding box center [155, 125] width 114 height 33
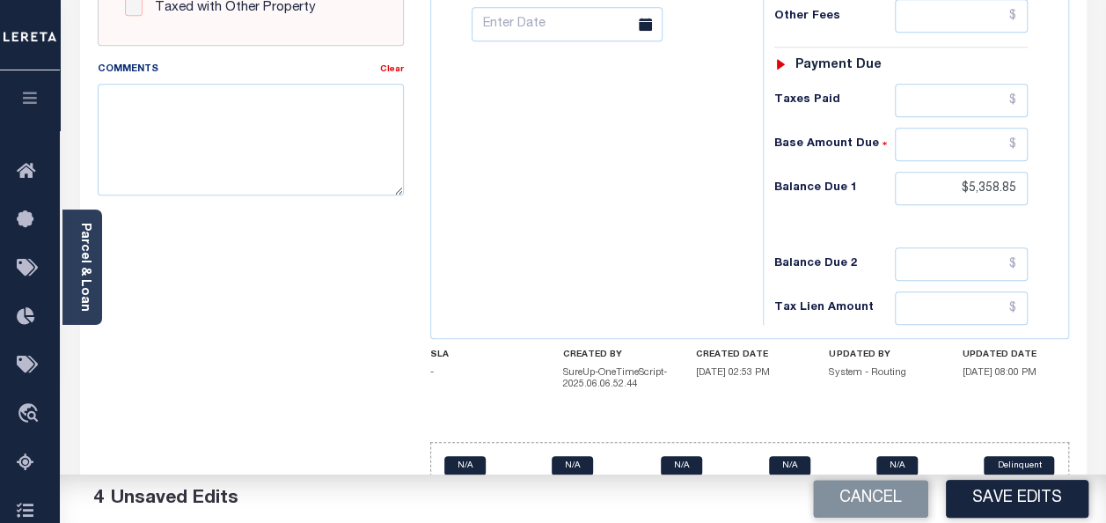
scroll to position [806, 0]
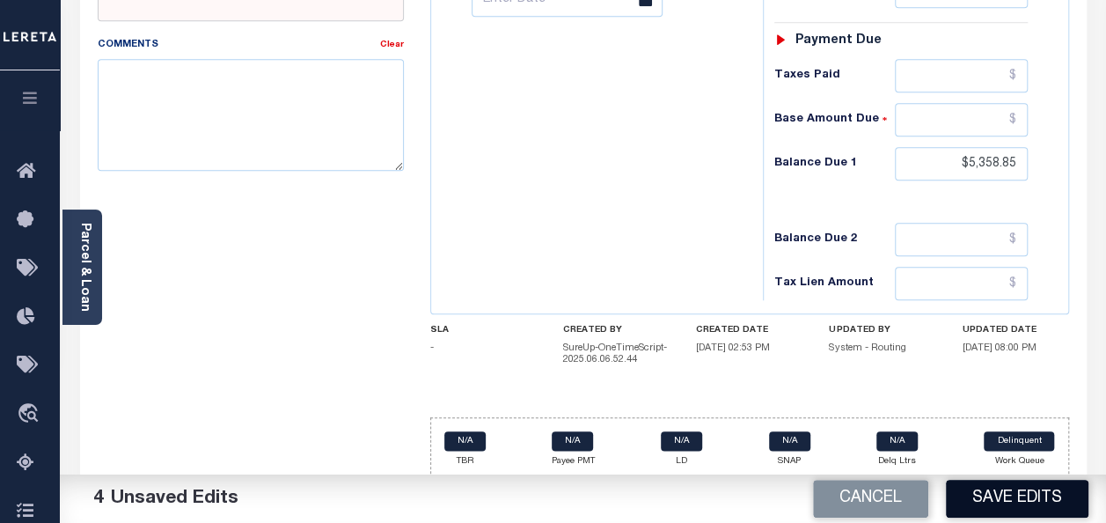
click at [1014, 496] on button "Save Edits" at bounding box center [1017, 499] width 143 height 38
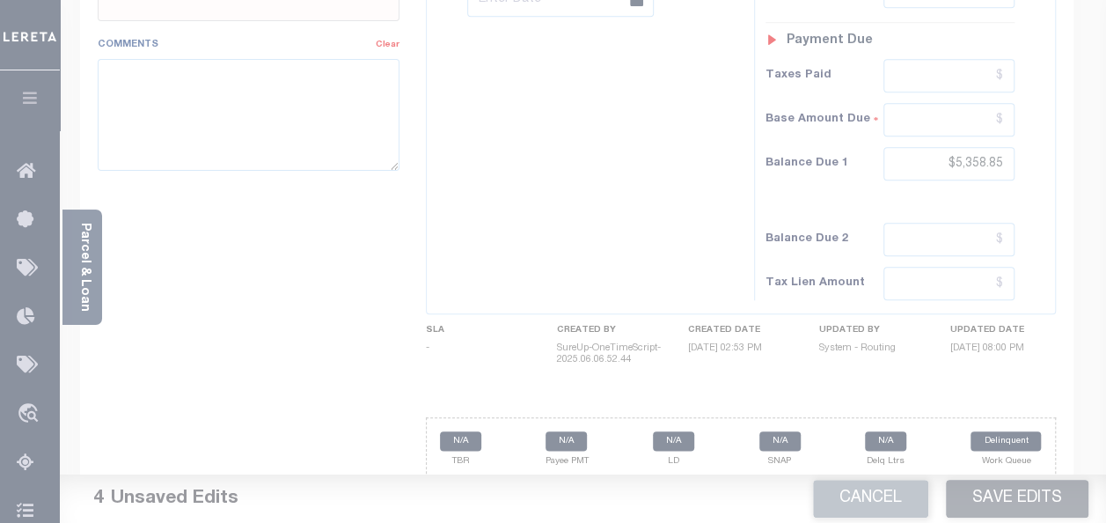
scroll to position [789, 0]
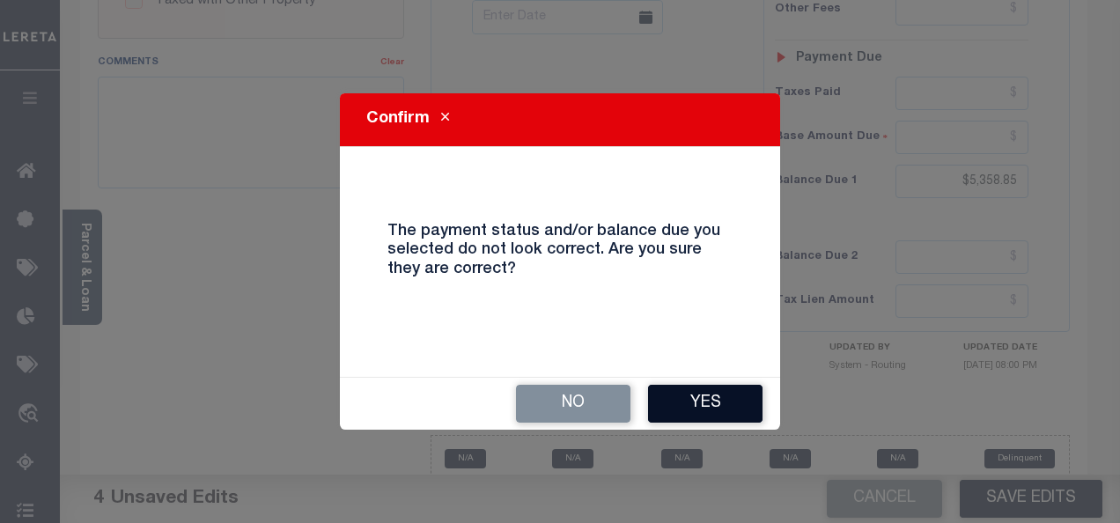
click at [699, 396] on button "Yes" at bounding box center [705, 404] width 114 height 38
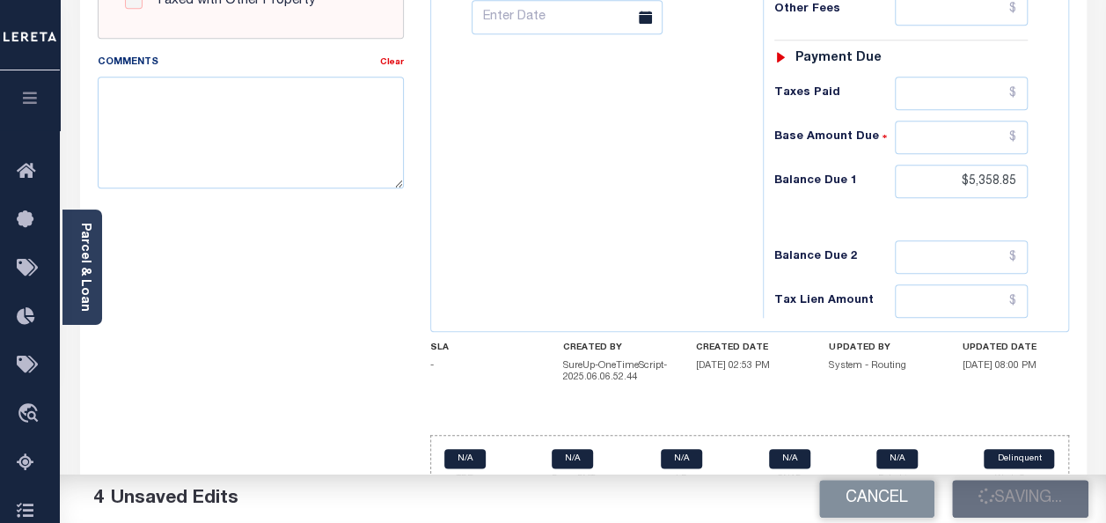
checkbox input "false"
type input "$5,358.85"
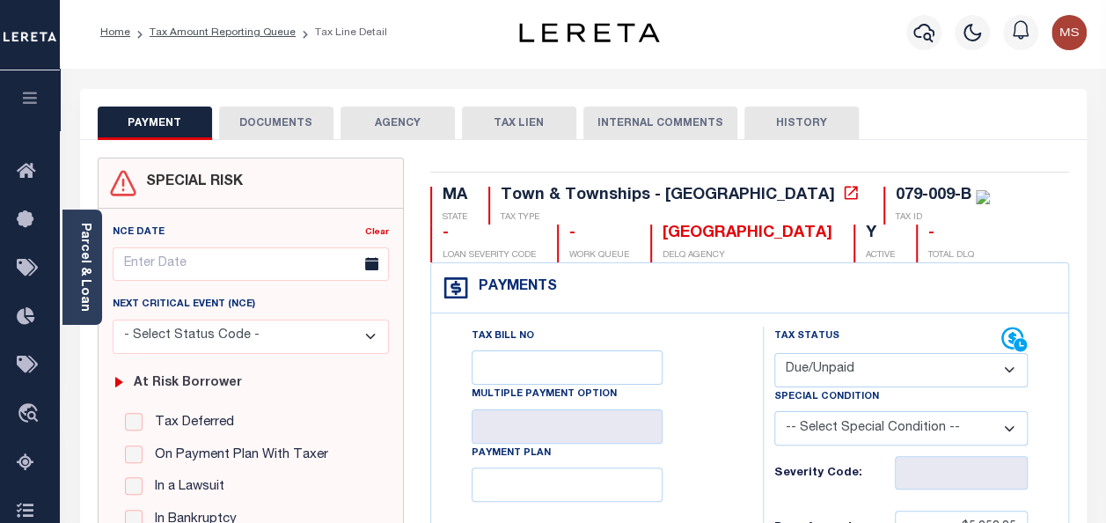
scroll to position [0, 0]
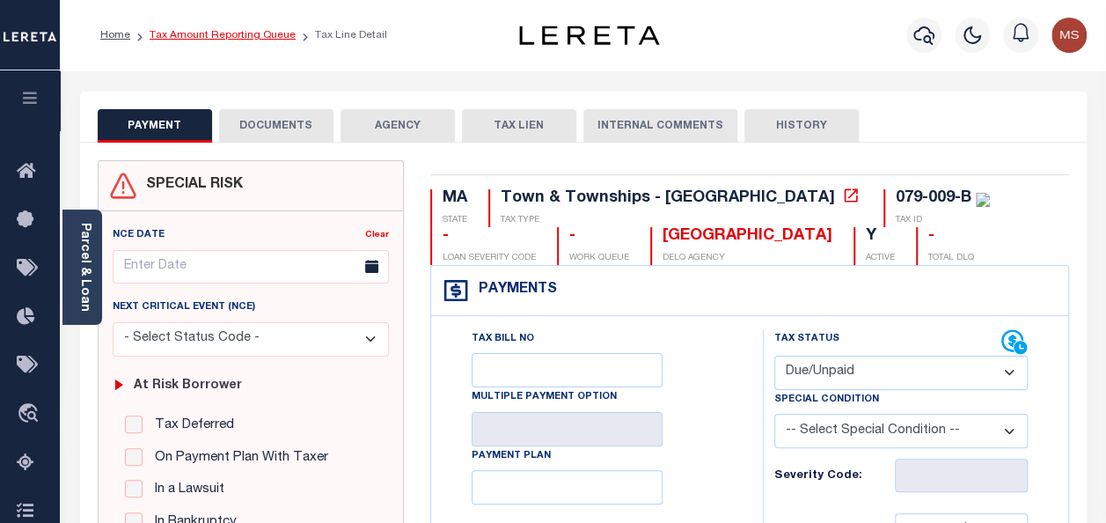
click at [205, 33] on link "Tax Amount Reporting Queue" at bounding box center [223, 35] width 146 height 11
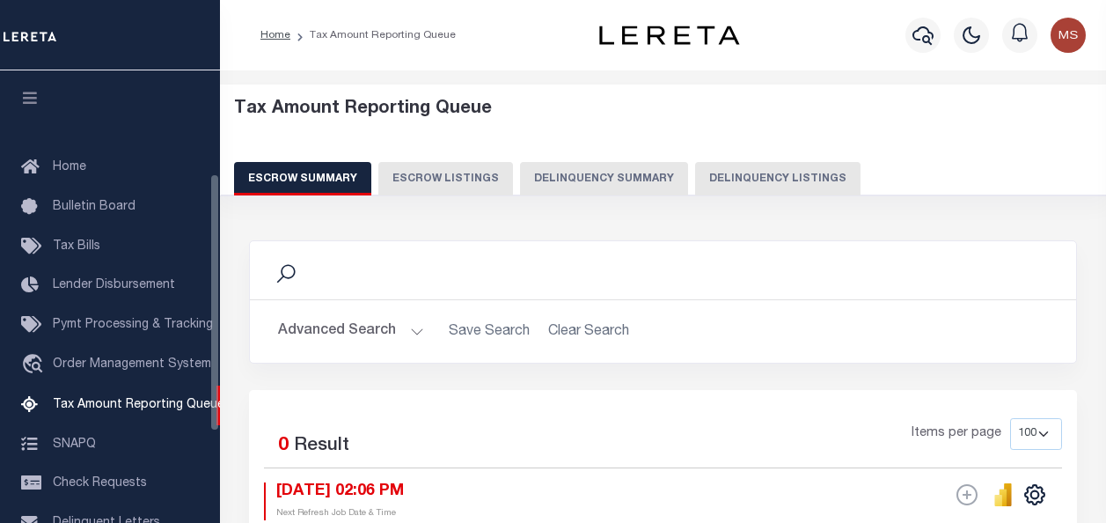
select select "100"
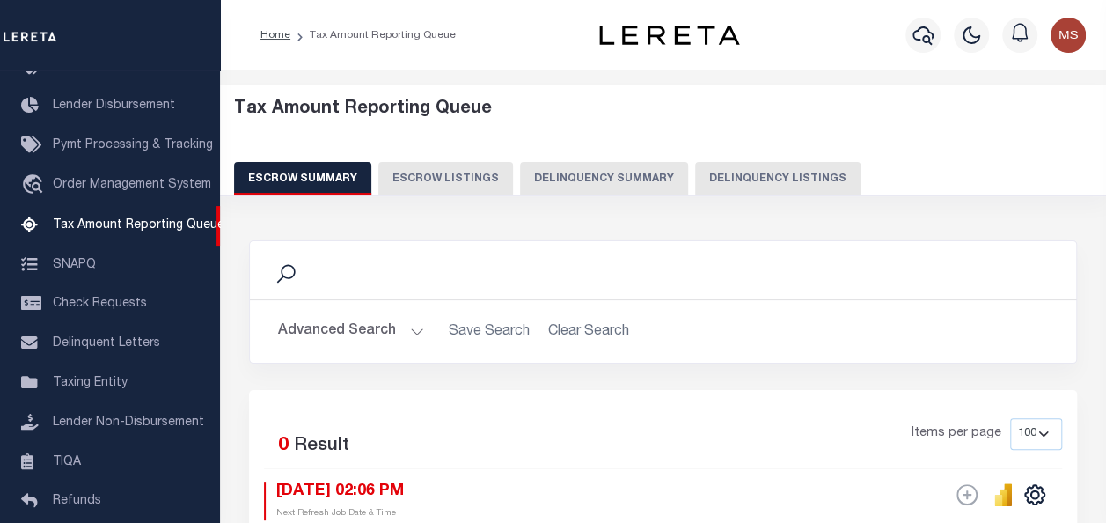
click at [764, 163] on button "Delinquency Listings" at bounding box center [777, 178] width 165 height 33
select select "100"
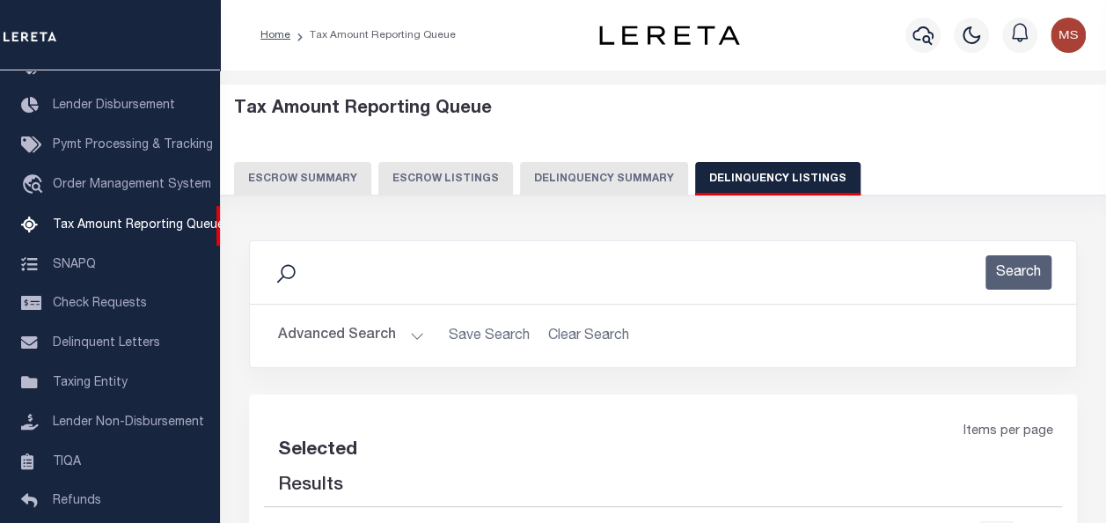
select select "100"
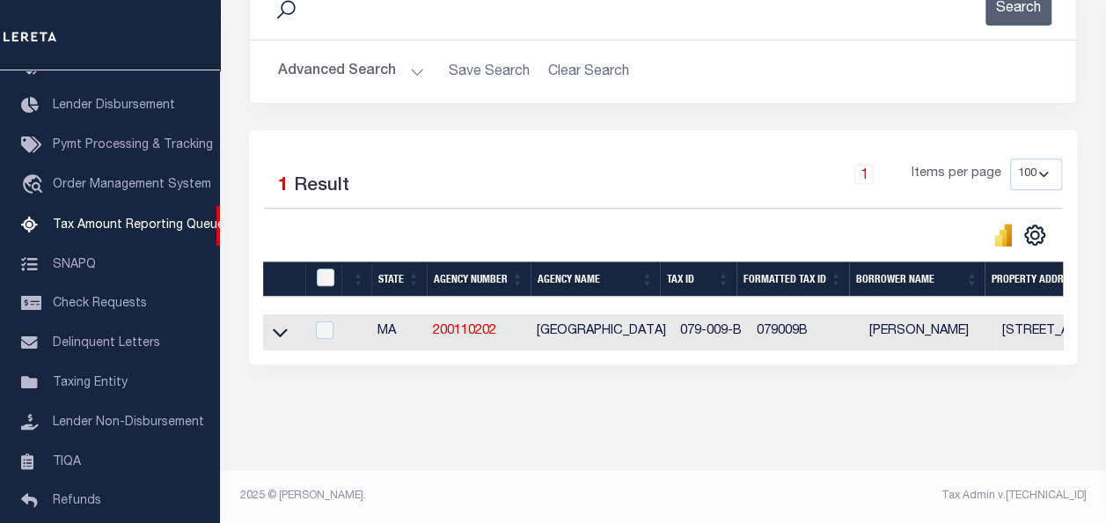
scroll to position [276, 0]
click at [275, 327] on icon at bounding box center [280, 332] width 15 height 18
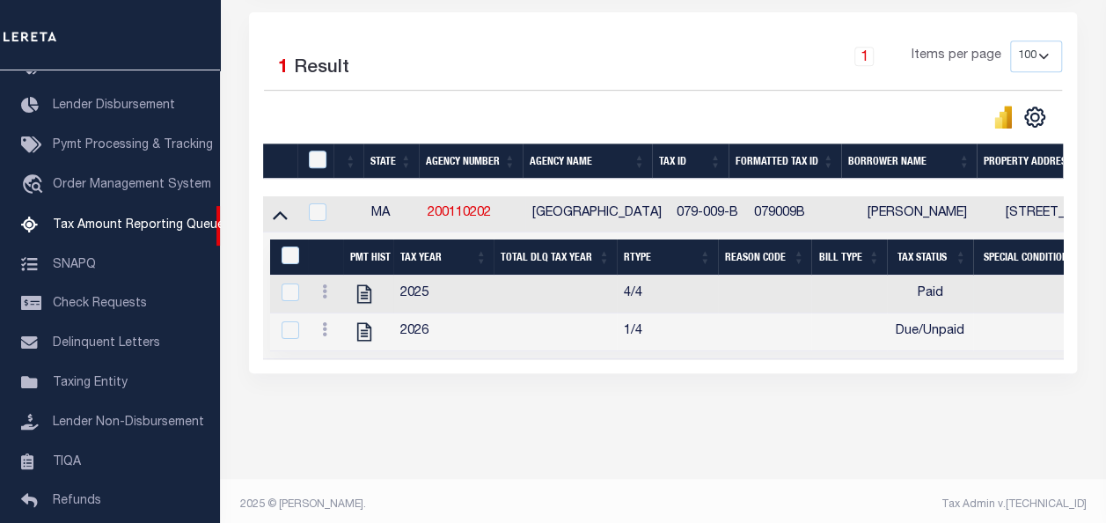
scroll to position [403, 0]
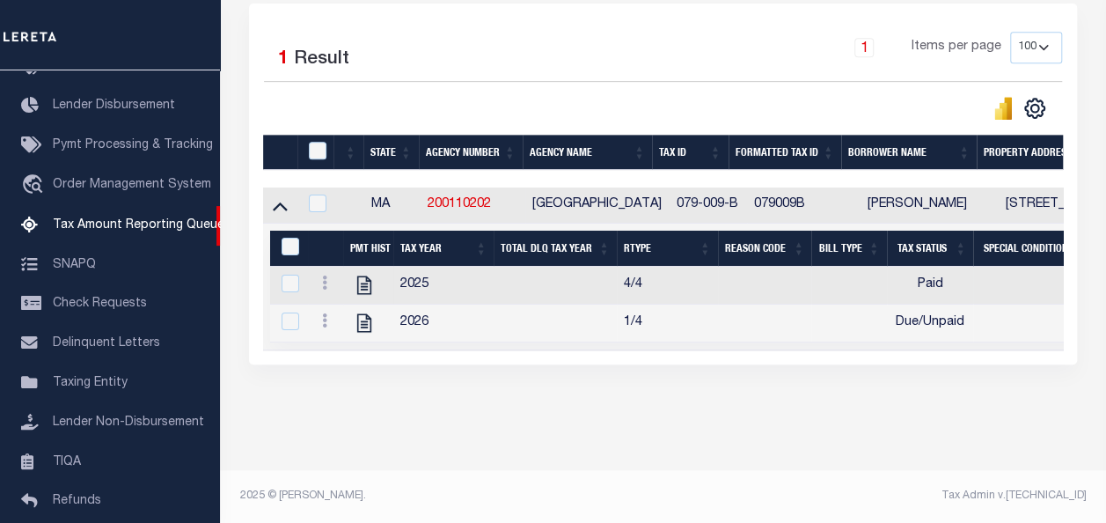
click at [322, 275] on div at bounding box center [325, 285] width 21 height 21
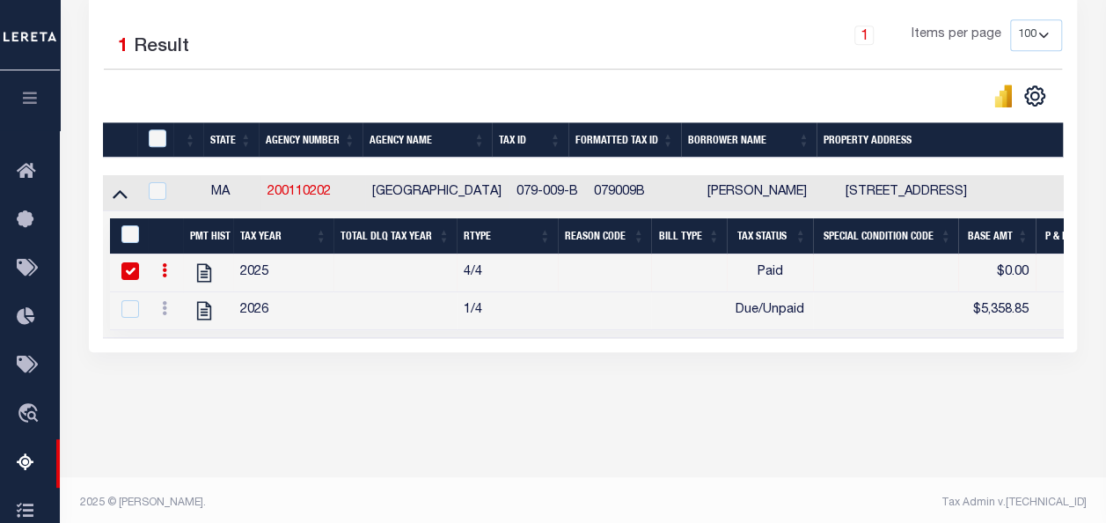
click at [320, 278] on td "2025" at bounding box center [283, 273] width 101 height 38
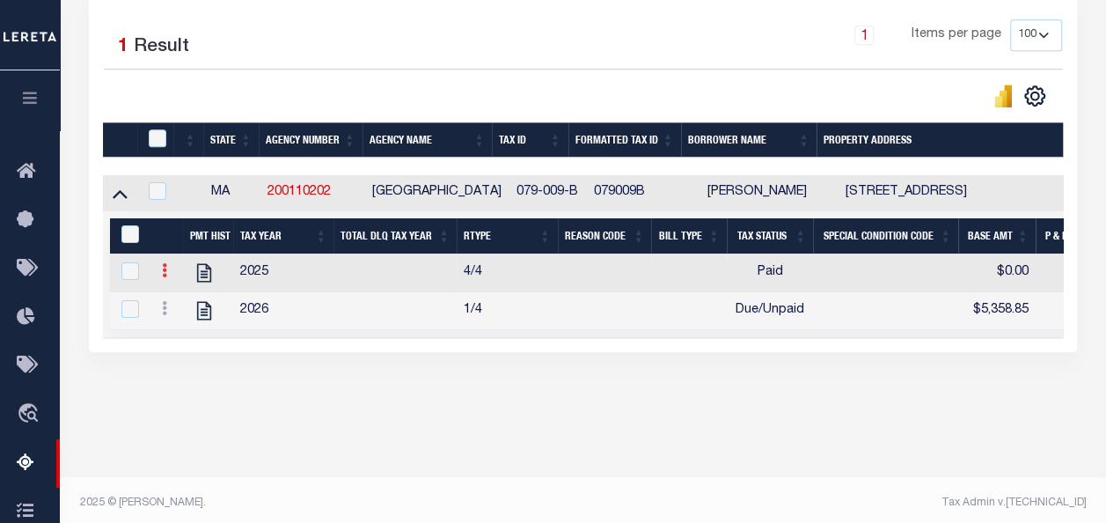
click at [163, 271] on icon at bounding box center [164, 270] width 5 height 14
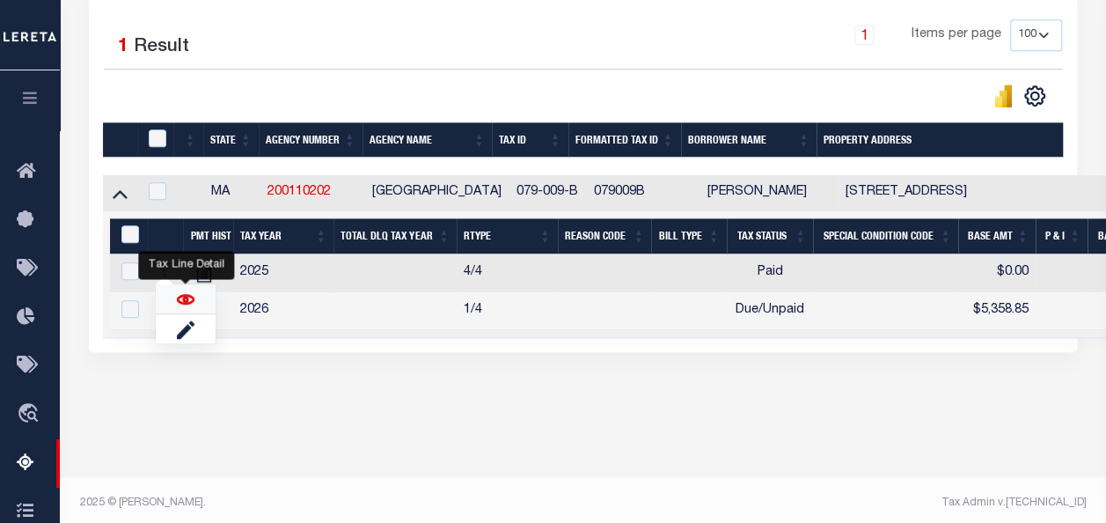
click at [187, 298] on img "" at bounding box center [186, 299] width 18 height 18
checkbox input "true"
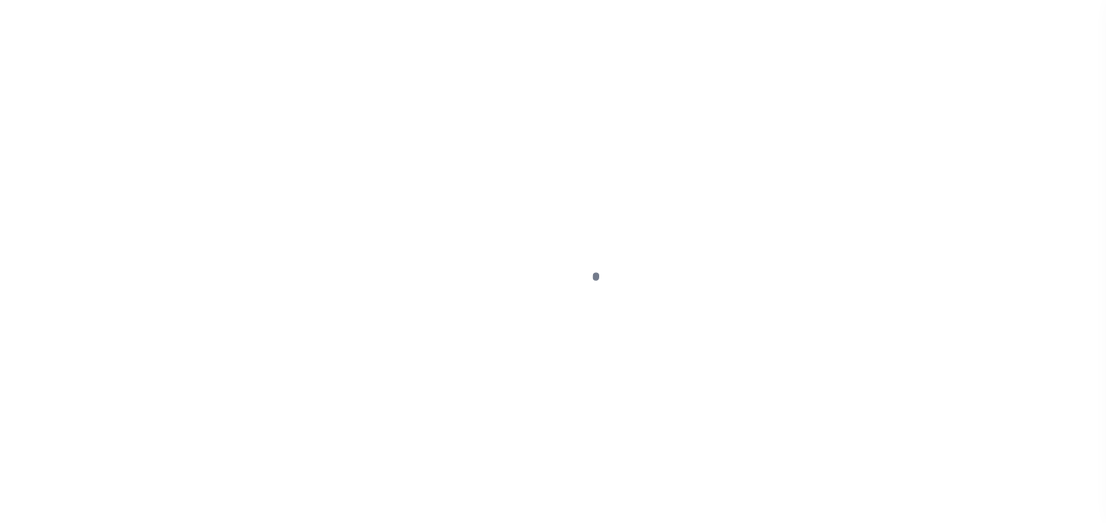
select select "PYD"
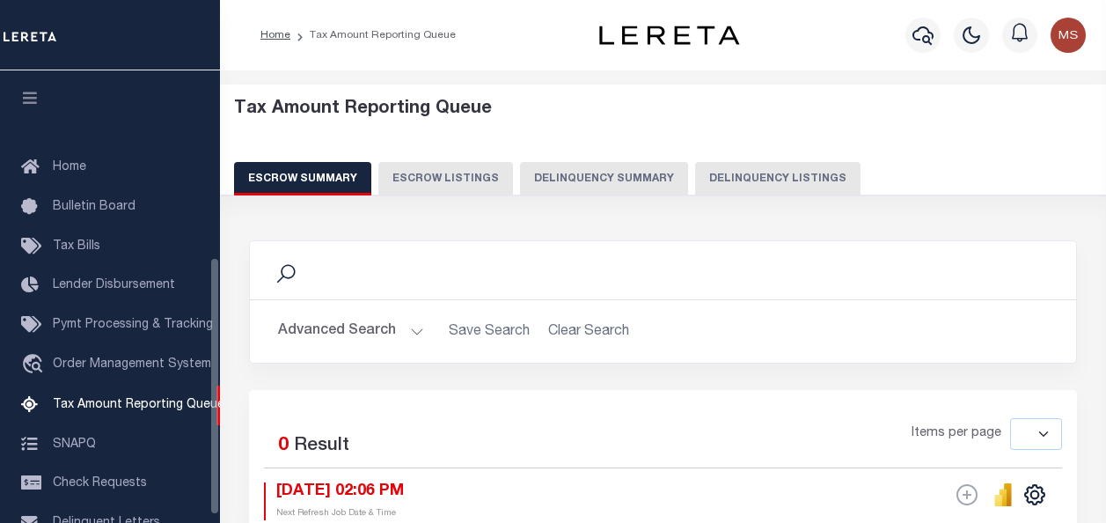
select select
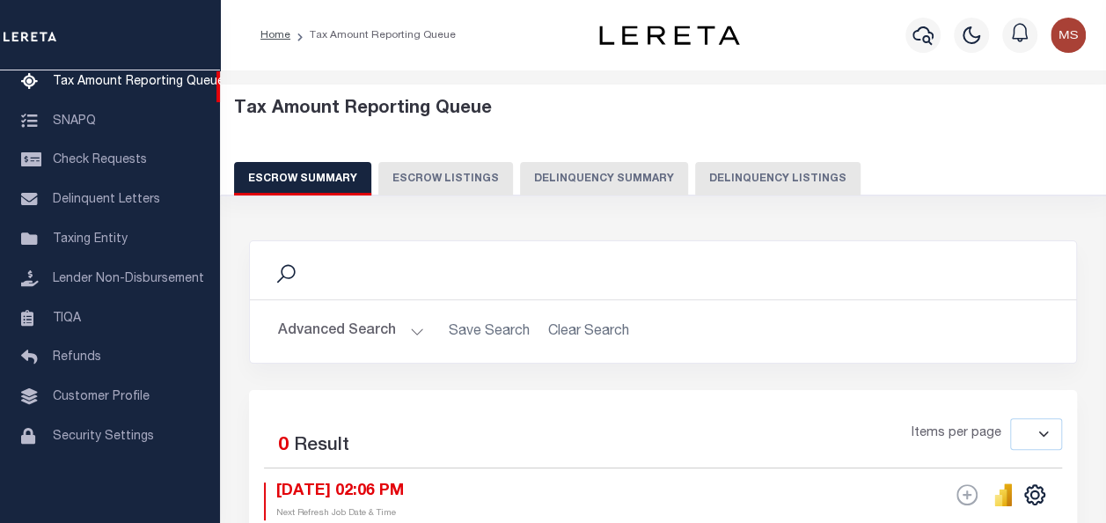
click at [725, 180] on button "Delinquency Listings" at bounding box center [777, 178] width 165 height 33
select select "100"
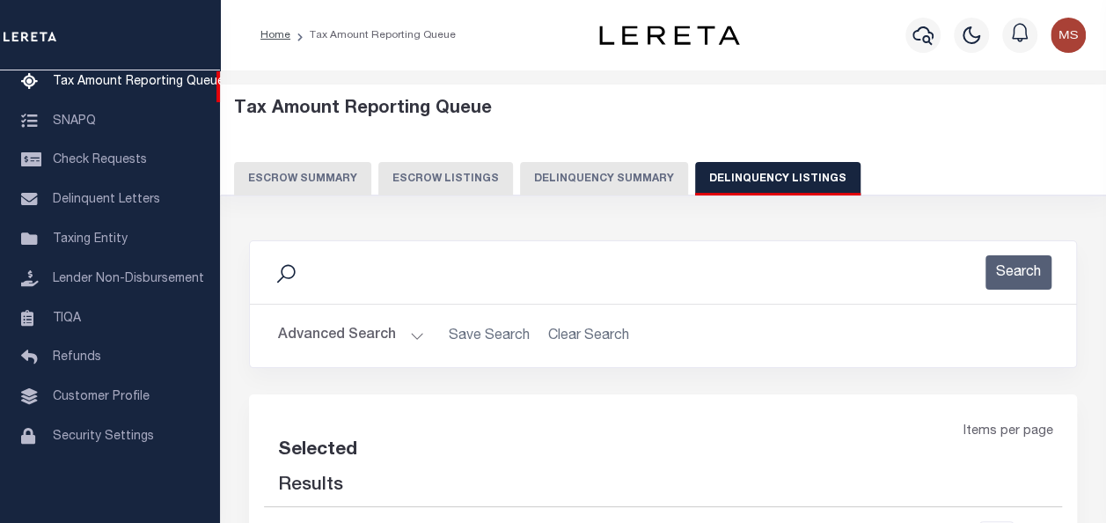
select select "100"
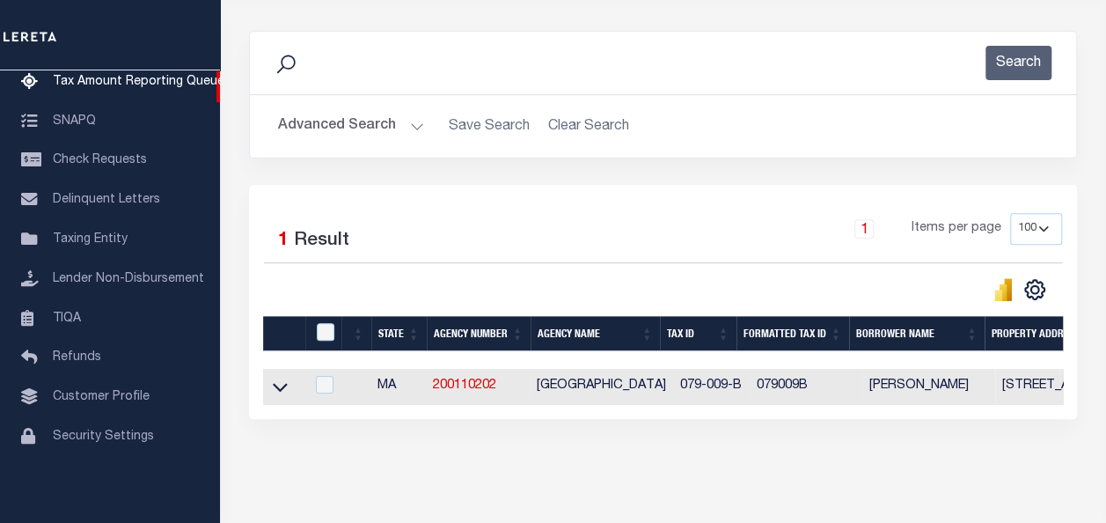
scroll to position [276, 0]
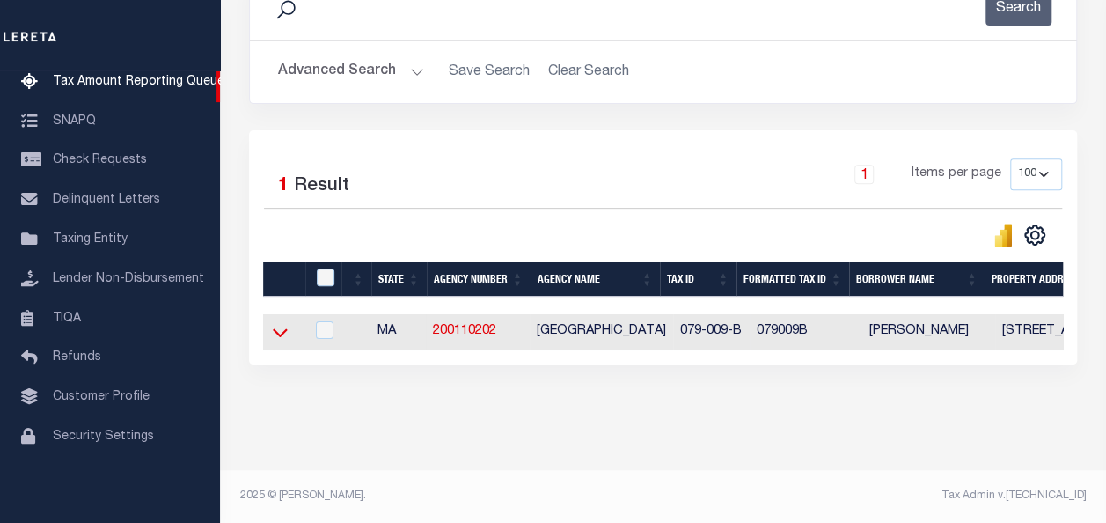
click at [278, 327] on icon at bounding box center [280, 332] width 15 height 18
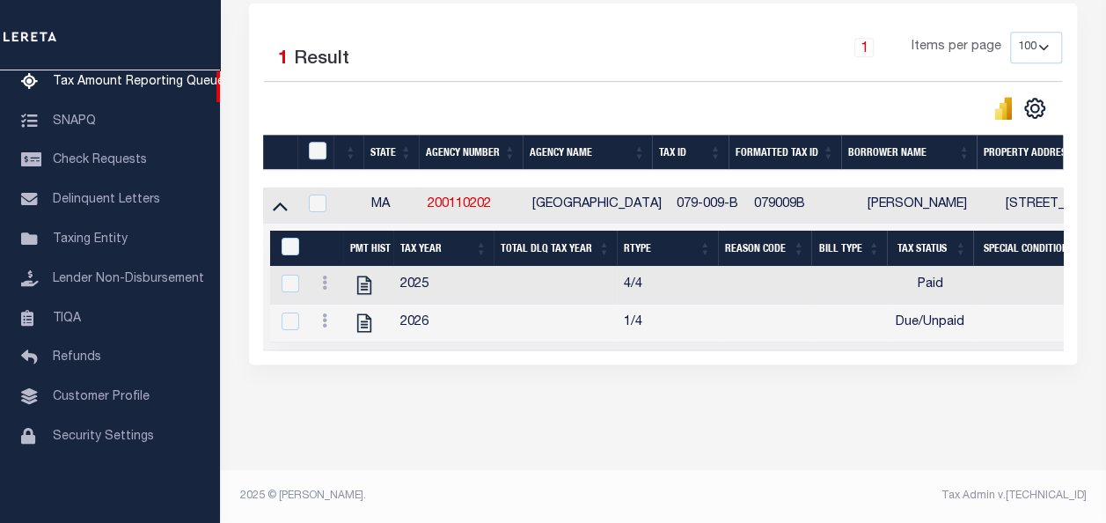
scroll to position [403, 0]
click at [317, 135] on th at bounding box center [316, 153] width 36 height 36
click at [307, 143] on div at bounding box center [319, 151] width 29 height 19
click at [311, 143] on input "checkbox" at bounding box center [318, 151] width 18 height 18
checkbox input "true"
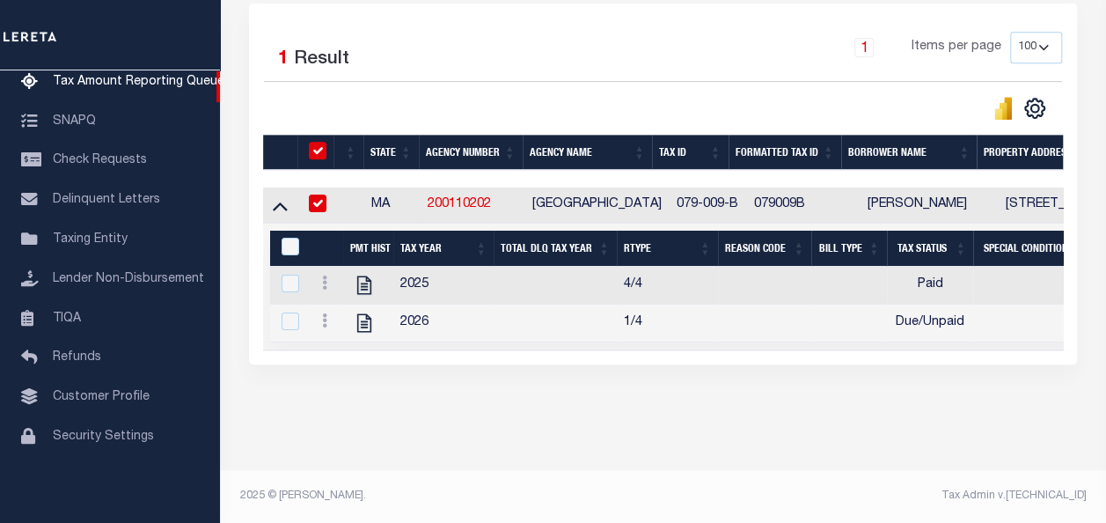
checkbox input "true"
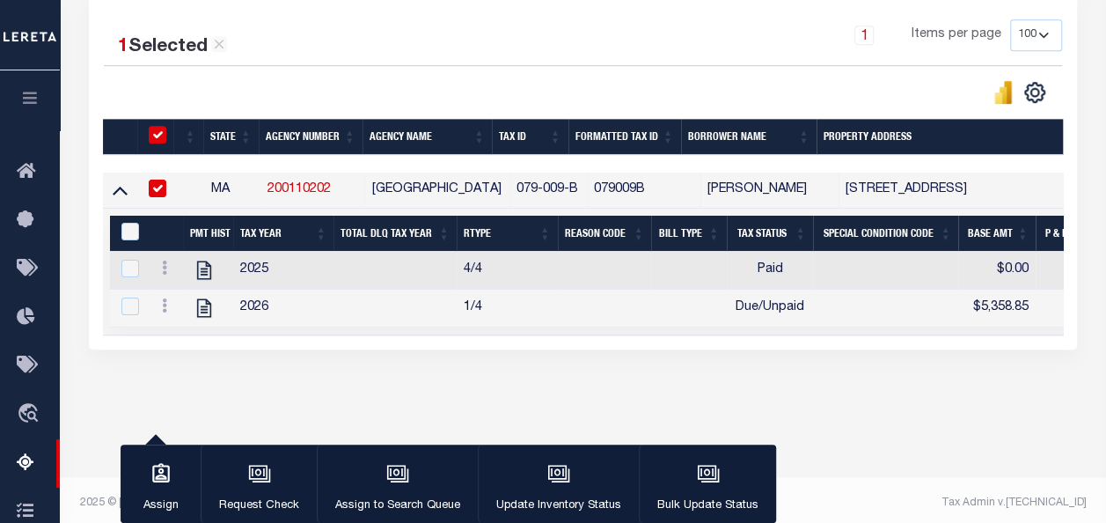
scroll to position [400, 0]
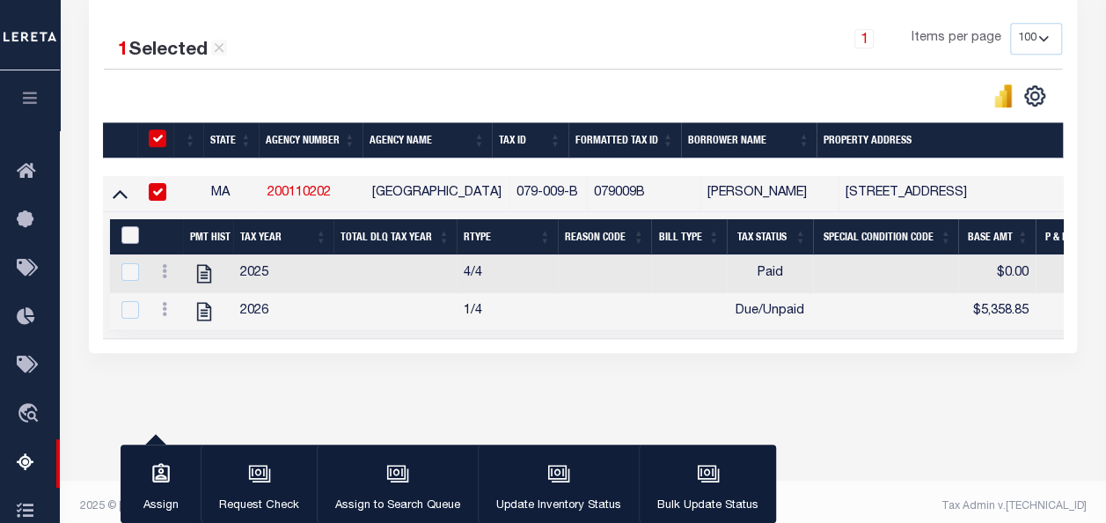
click at [122, 233] on input "&nbsp;" at bounding box center [130, 235] width 18 height 18
checkbox input "true"
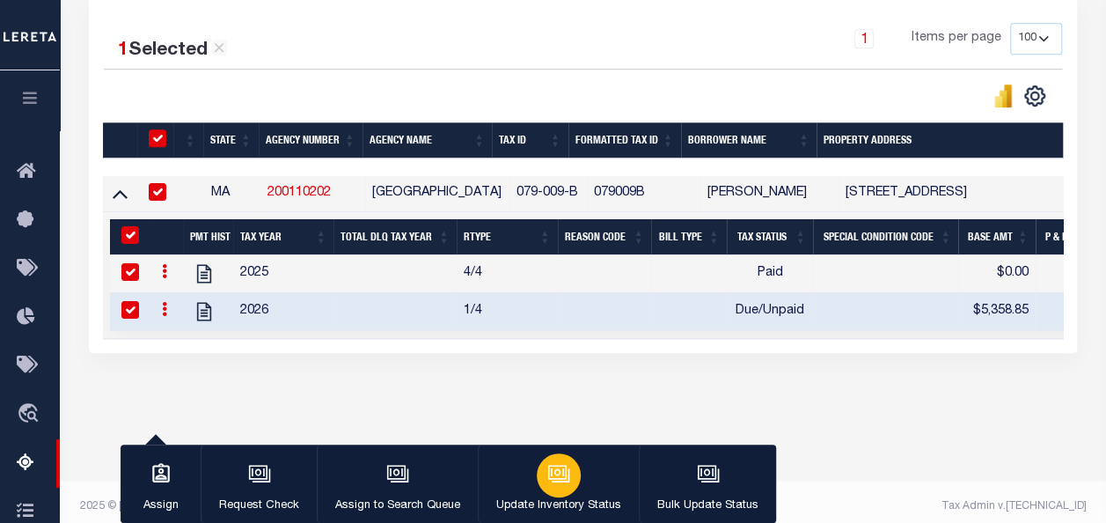
click at [551, 492] on div "button" at bounding box center [559, 475] width 44 height 44
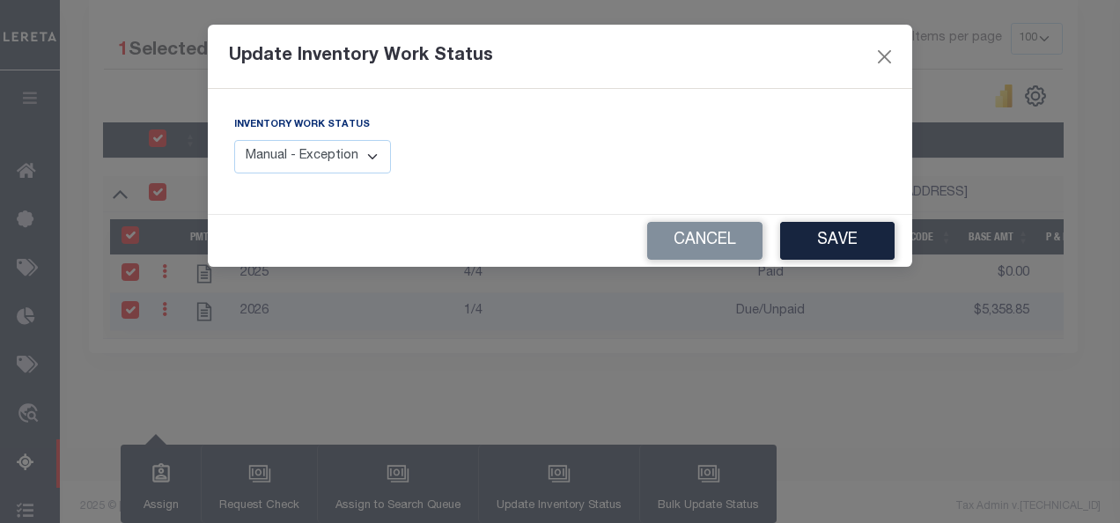
click at [278, 150] on select "Manual - Exception Pended - Awaiting Search Late Add Exception Completed" at bounding box center [312, 157] width 157 height 34
select select "4"
click at [234, 140] on select "Manual - Exception Pended - Awaiting Search Late Add Exception Completed" at bounding box center [312, 157] width 157 height 34
click at [849, 236] on button "Save" at bounding box center [837, 241] width 114 height 38
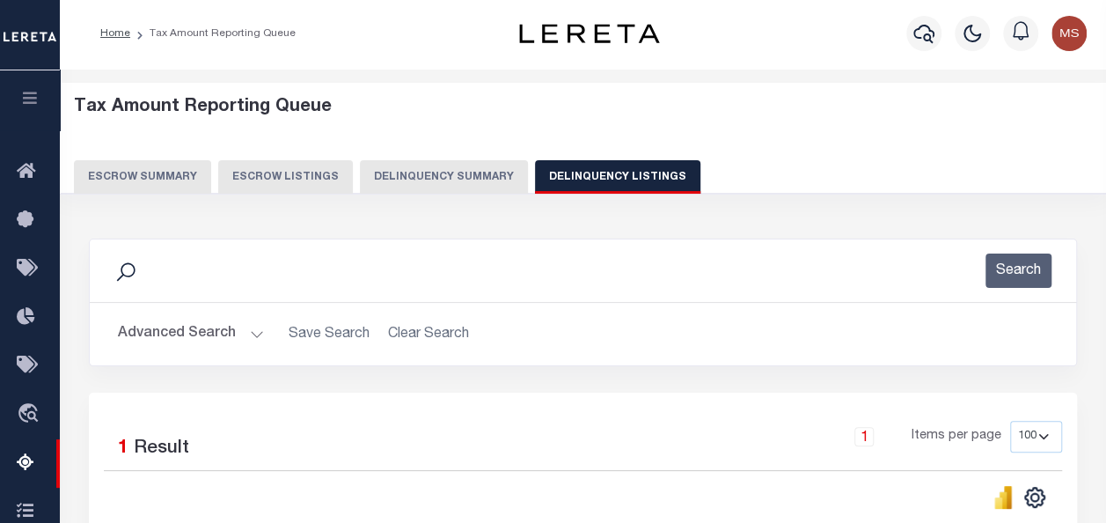
scroll to position [0, 0]
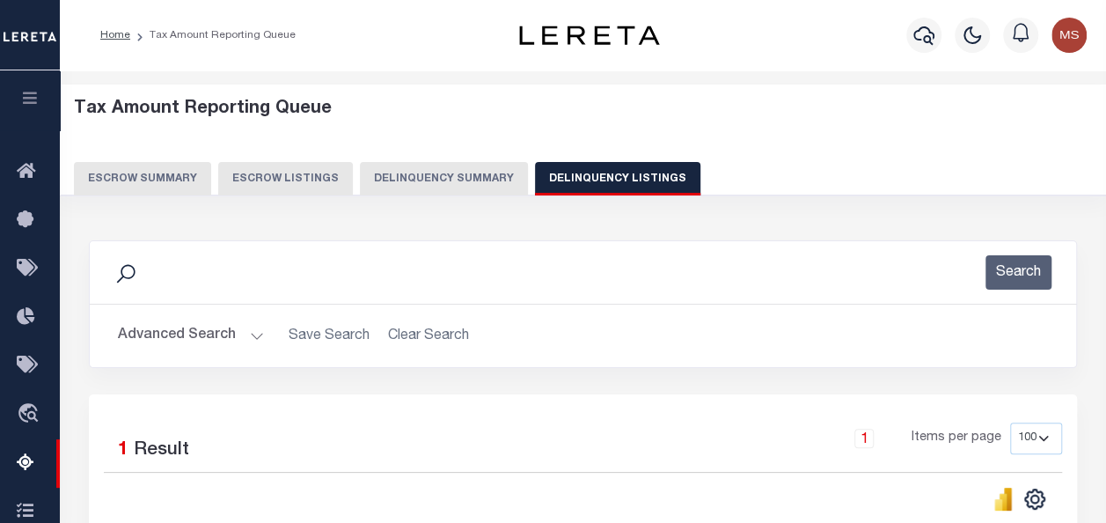
click at [240, 333] on button "Advanced Search" at bounding box center [191, 336] width 146 height 34
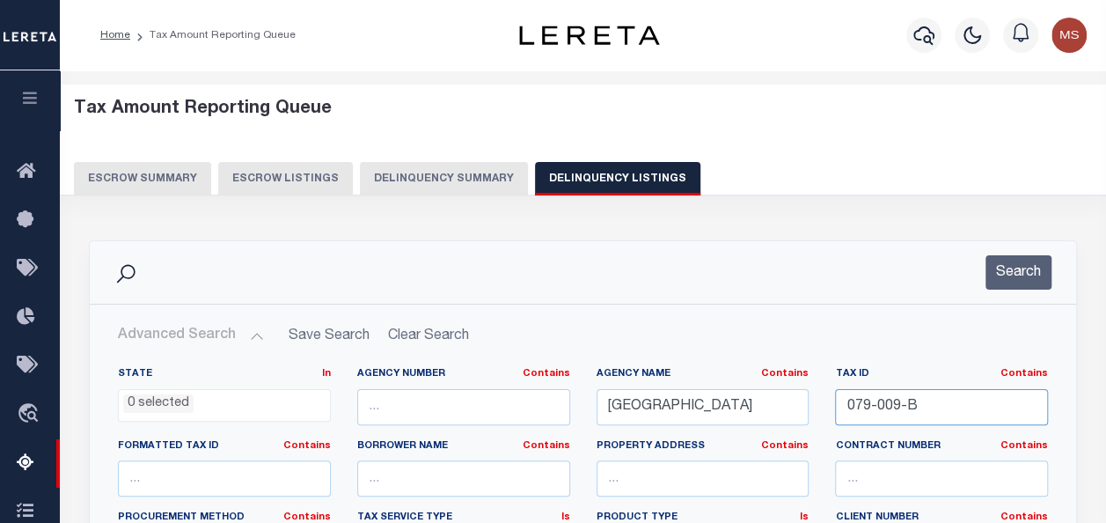
drag, startPoint x: 943, startPoint y: 405, endPoint x: 717, endPoint y: 400, distance: 226.3
paste input "100-075"
type input "100-075"
click at [1030, 262] on button "Search" at bounding box center [1019, 272] width 66 height 34
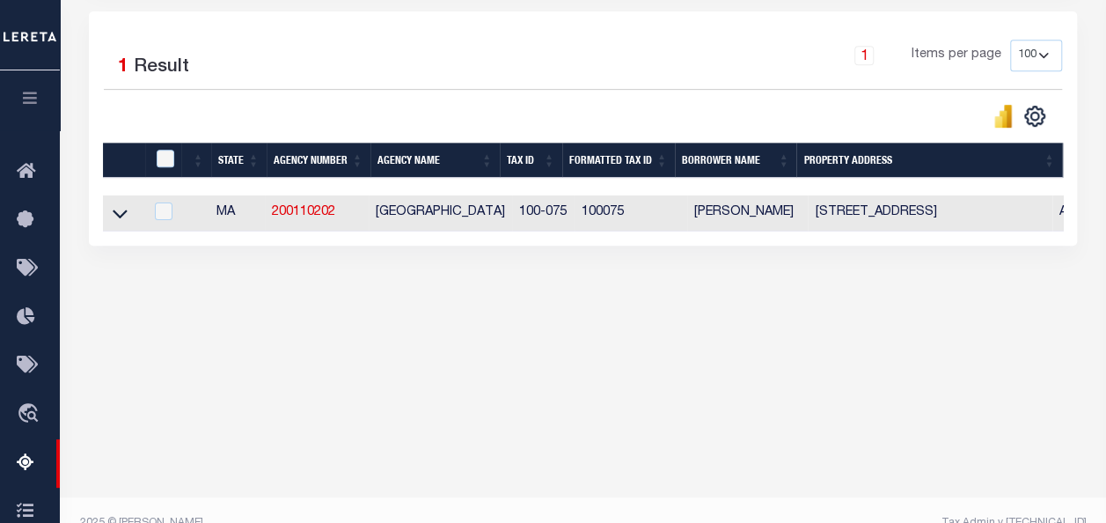
scroll to position [410, 0]
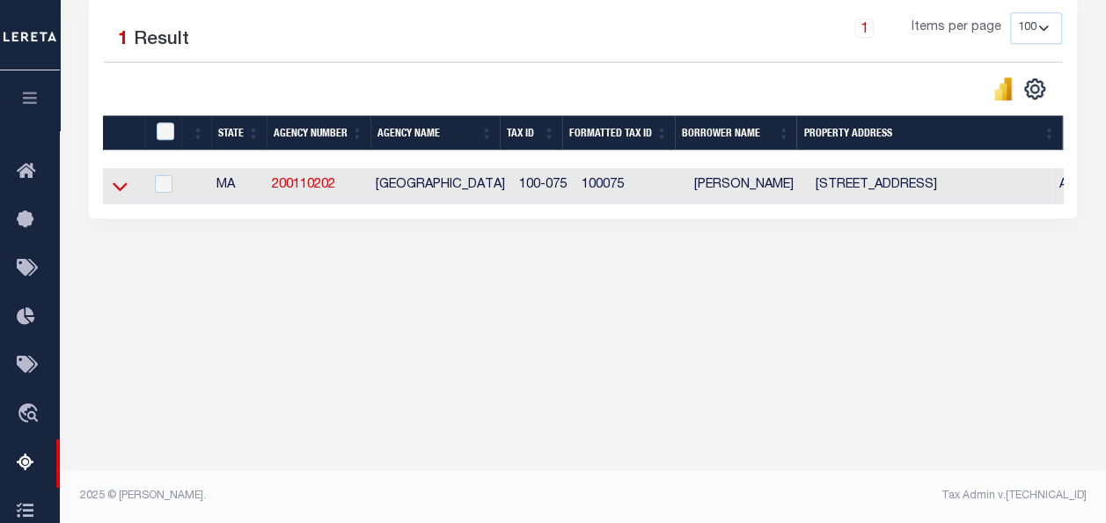
click at [117, 187] on icon at bounding box center [120, 186] width 15 height 18
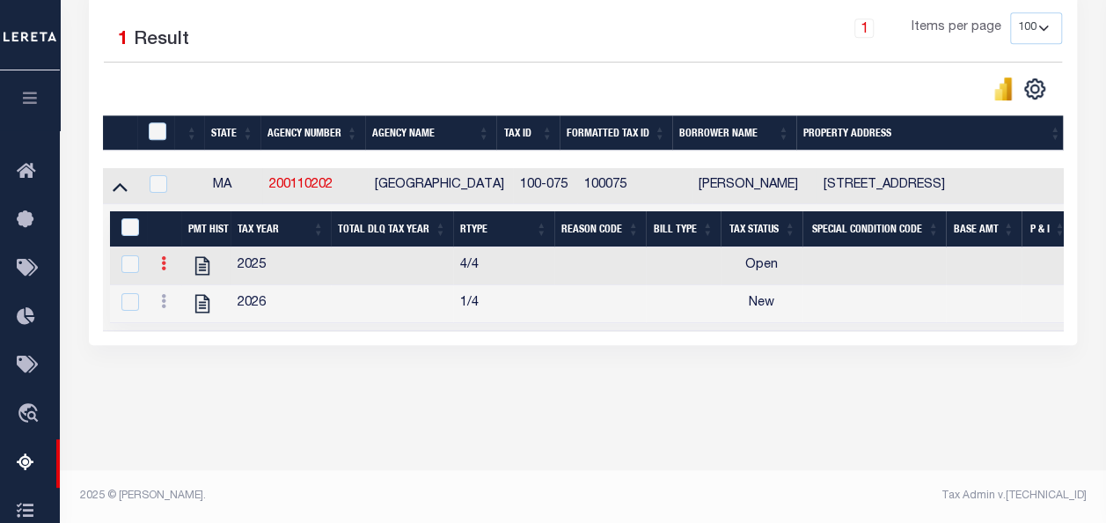
click at [167, 267] on link at bounding box center [163, 266] width 19 height 14
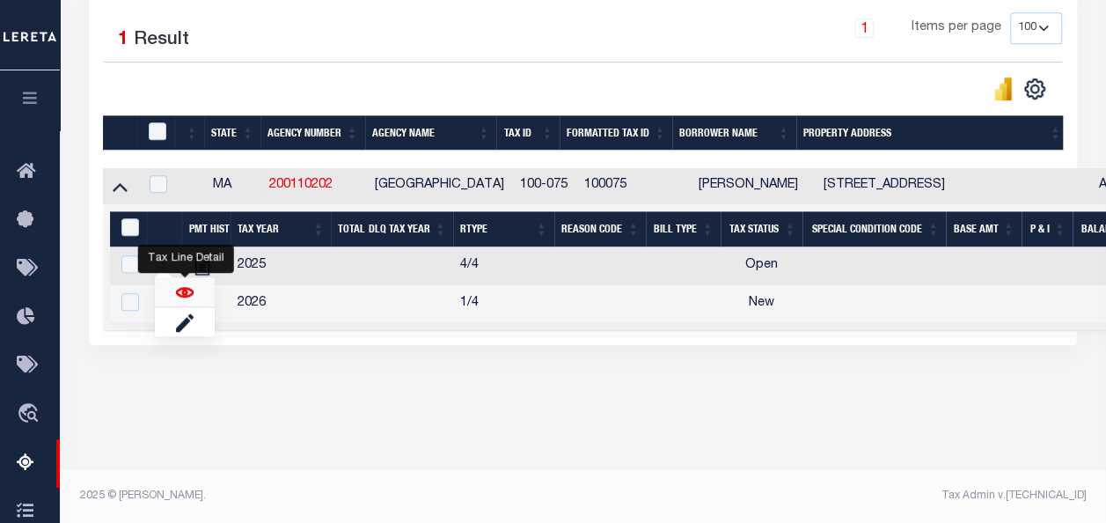
click at [189, 287] on img "" at bounding box center [185, 292] width 18 height 18
checkbox input "false"
checkbox input "true"
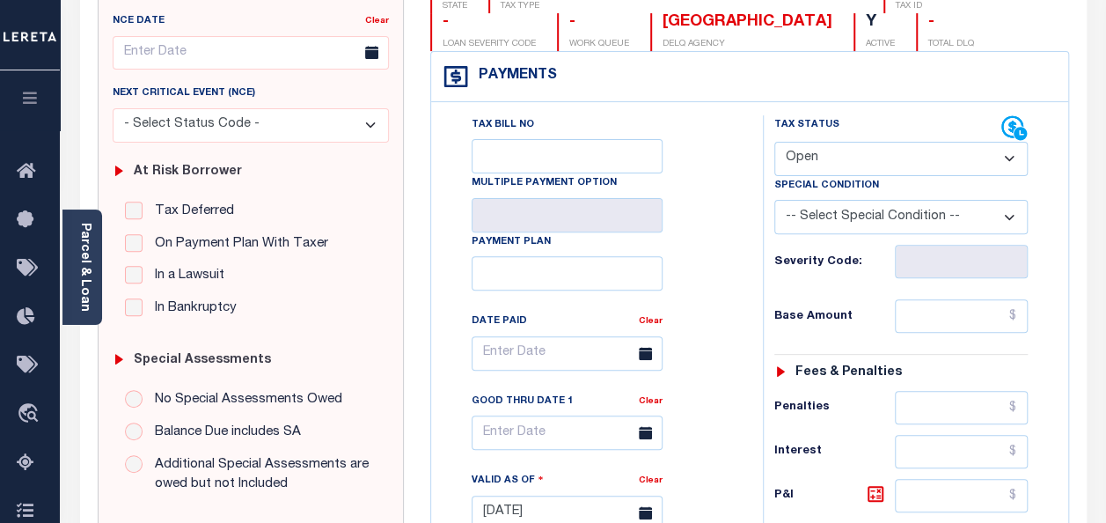
scroll to position [264, 0]
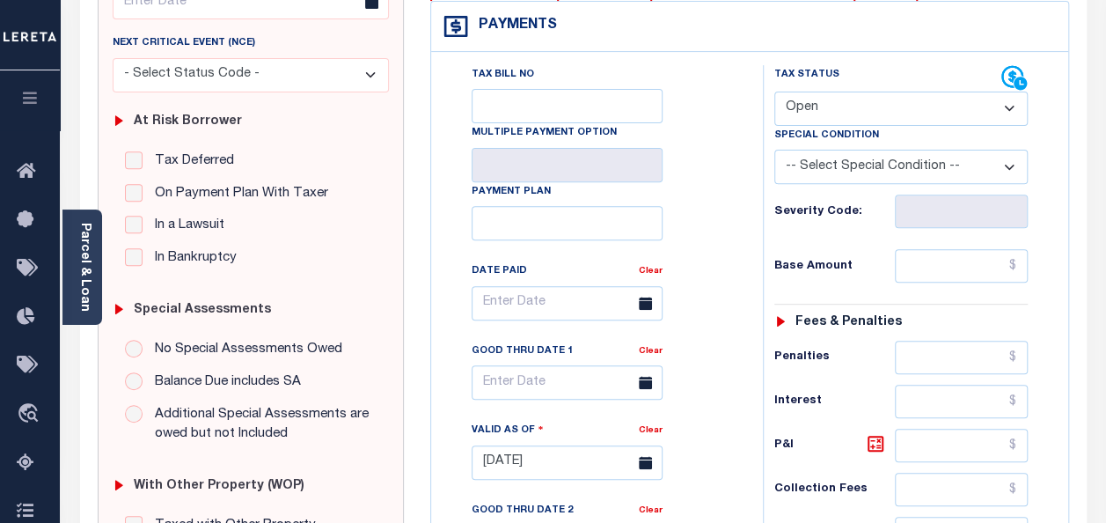
click at [934, 101] on select "- Select Status Code - Open Due/Unpaid Paid Incomplete No Tax Due Internal Refu…" at bounding box center [902, 109] width 254 height 34
select select "PYD"
click at [775, 92] on select "- Select Status Code - Open Due/Unpaid Paid Incomplete No Tax Due Internal Refu…" at bounding box center [902, 109] width 254 height 34
type input "[DATE]"
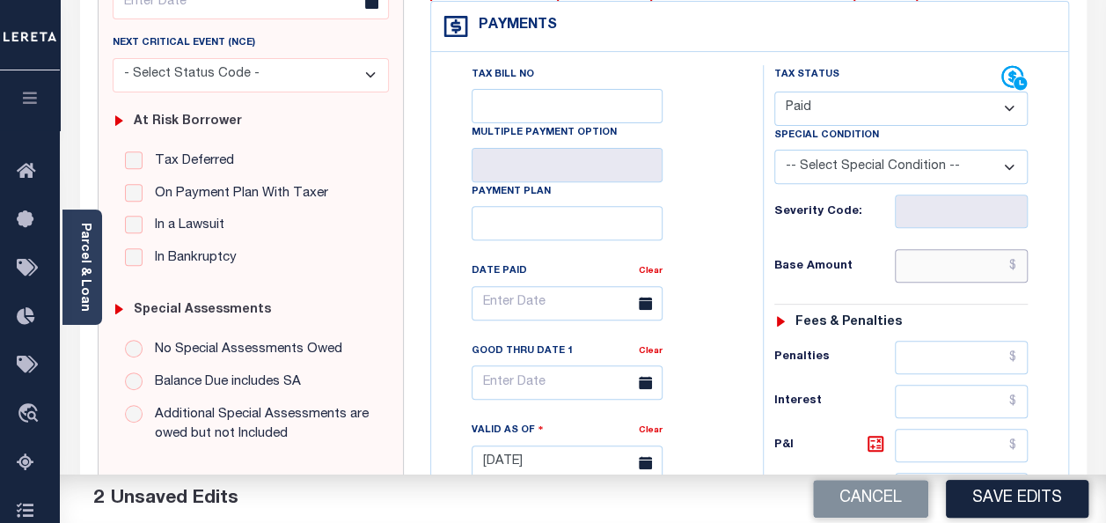
click at [1021, 264] on input "text" at bounding box center [961, 265] width 133 height 33
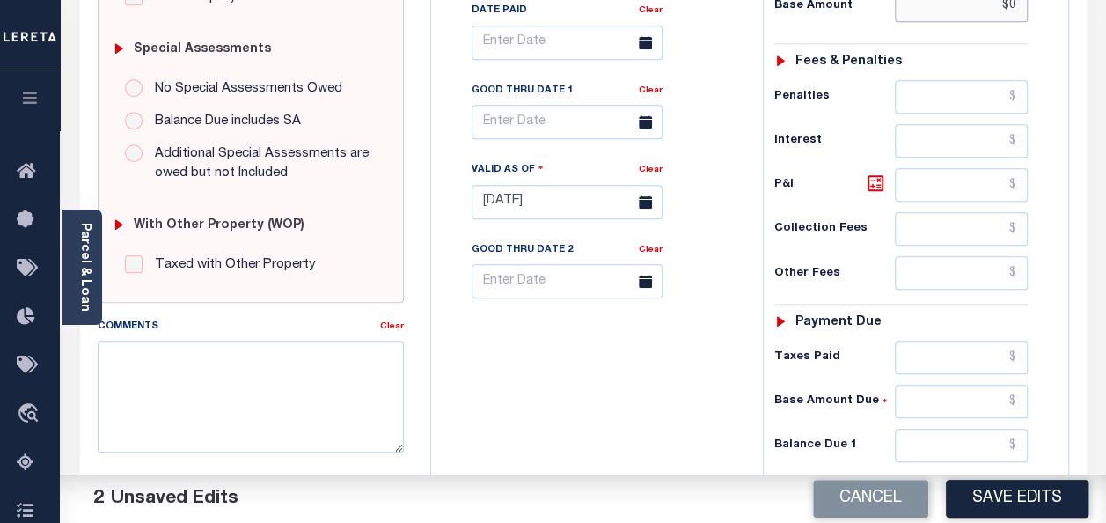
scroll to position [528, 0]
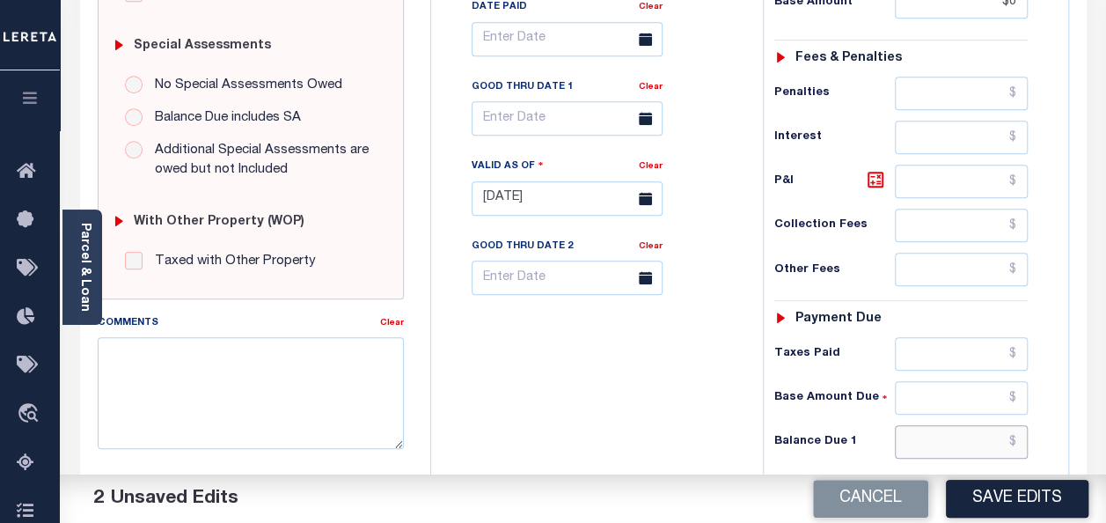
type input "$0.00"
click at [1023, 433] on input "text" at bounding box center [961, 441] width 133 height 33
type input "$0.00"
click at [1048, 397] on div "Tax Status Status - Select Status Code -" at bounding box center [907, 189] width 288 height 777
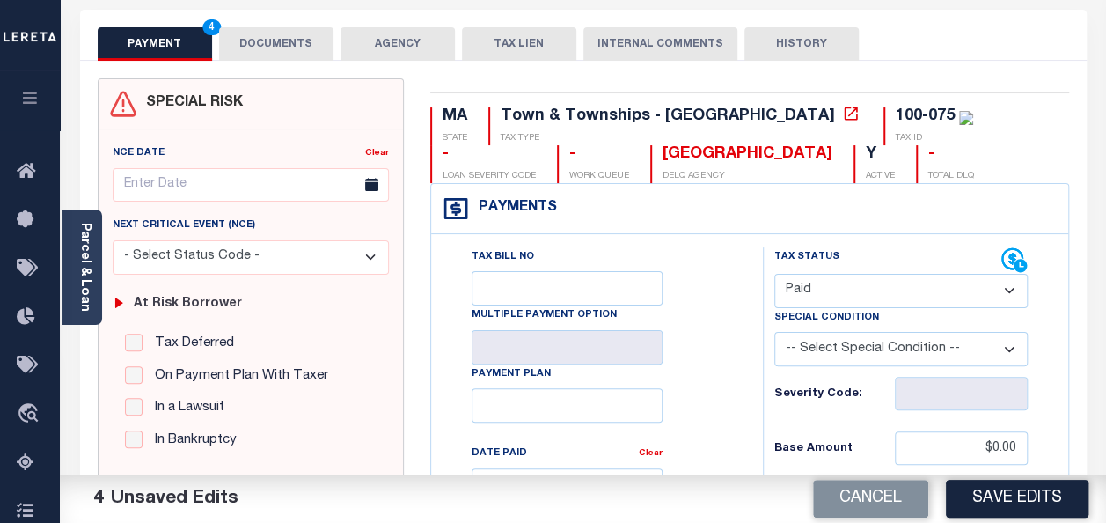
scroll to position [0, 0]
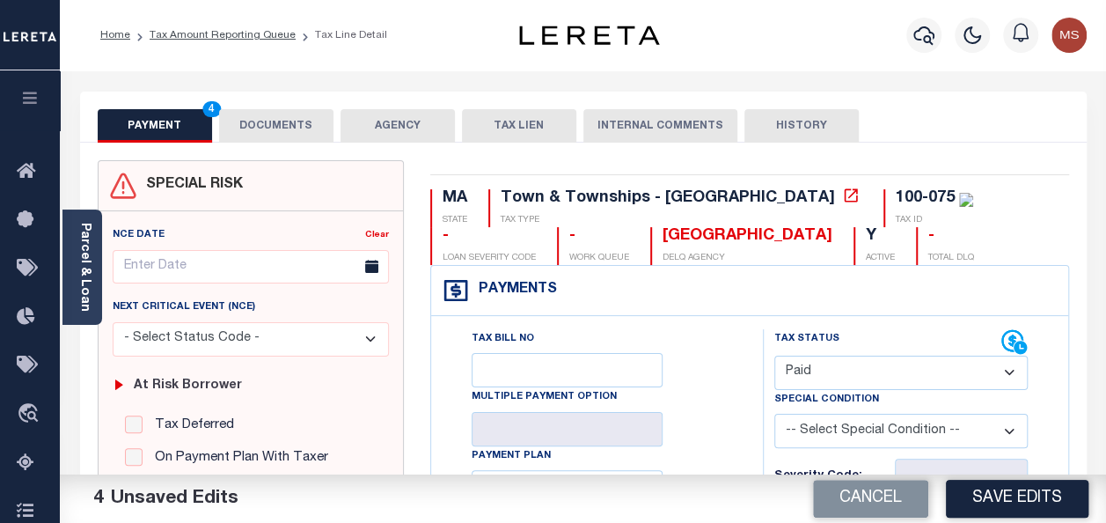
click at [308, 122] on button "DOCUMENTS" at bounding box center [276, 125] width 114 height 33
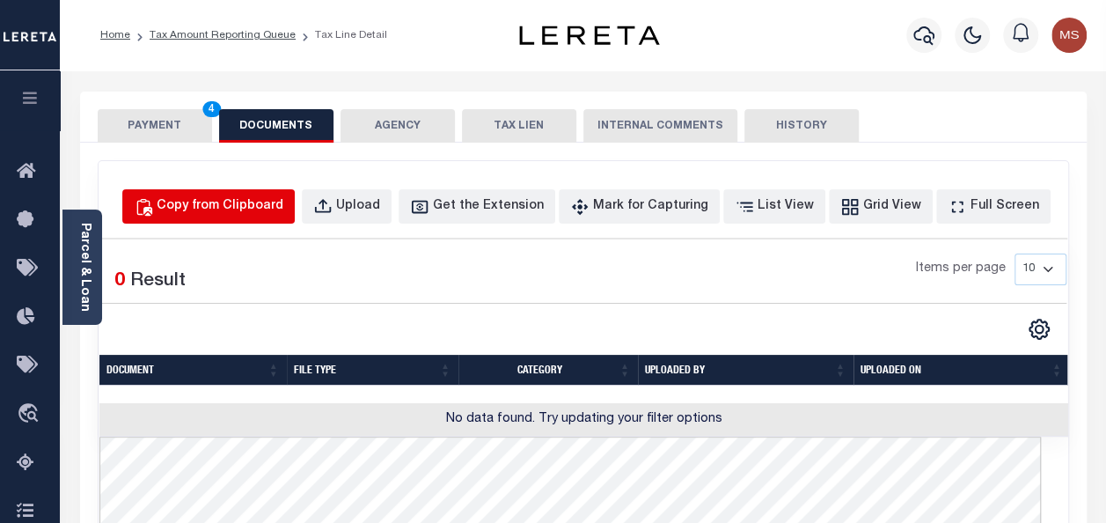
click at [264, 202] on div "Copy from Clipboard" at bounding box center [220, 206] width 127 height 19
select select "POP"
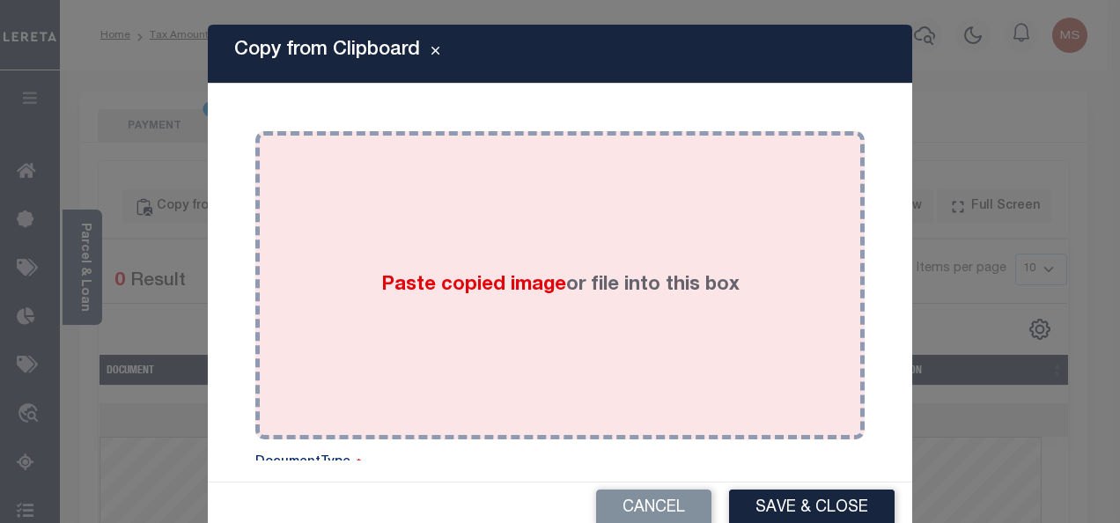
drag, startPoint x: 382, startPoint y: 250, endPoint x: 713, endPoint y: 310, distance: 336.3
click at [713, 310] on div "Paste copied image or file into this box" at bounding box center [559, 285] width 583 height 282
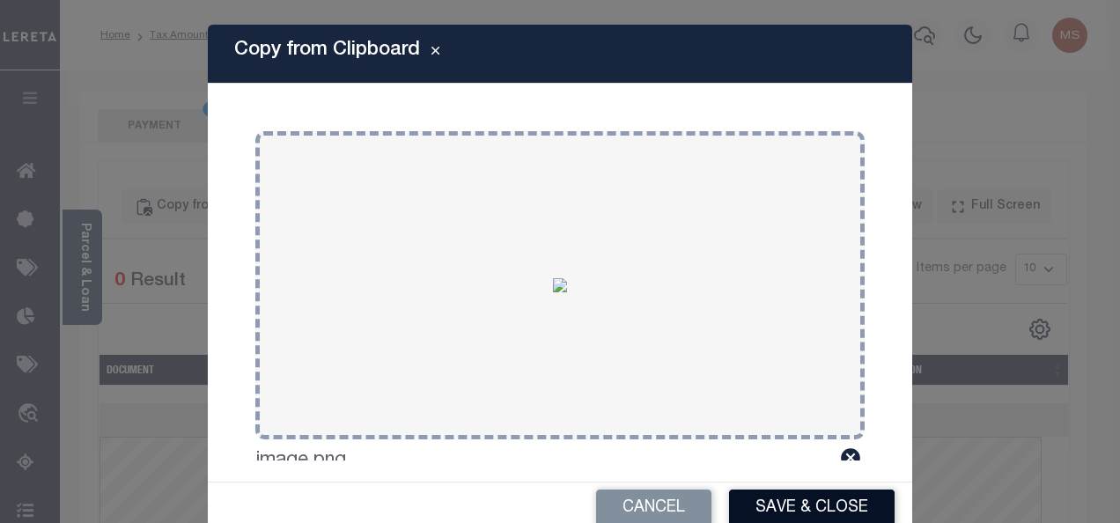
click at [820, 515] on button "Save & Close" at bounding box center [811, 508] width 165 height 38
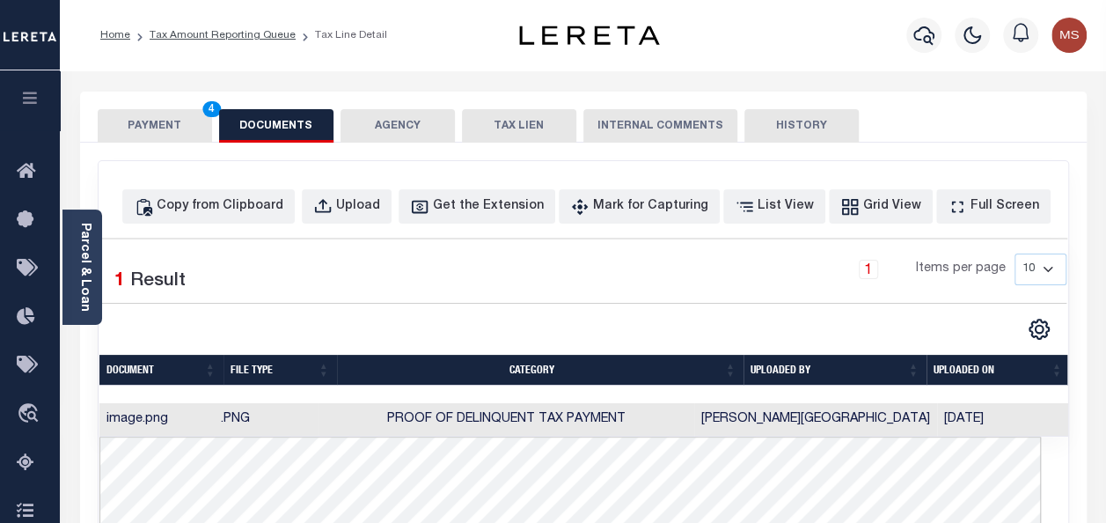
click at [158, 134] on button "PAYMENT 4" at bounding box center [155, 125] width 114 height 33
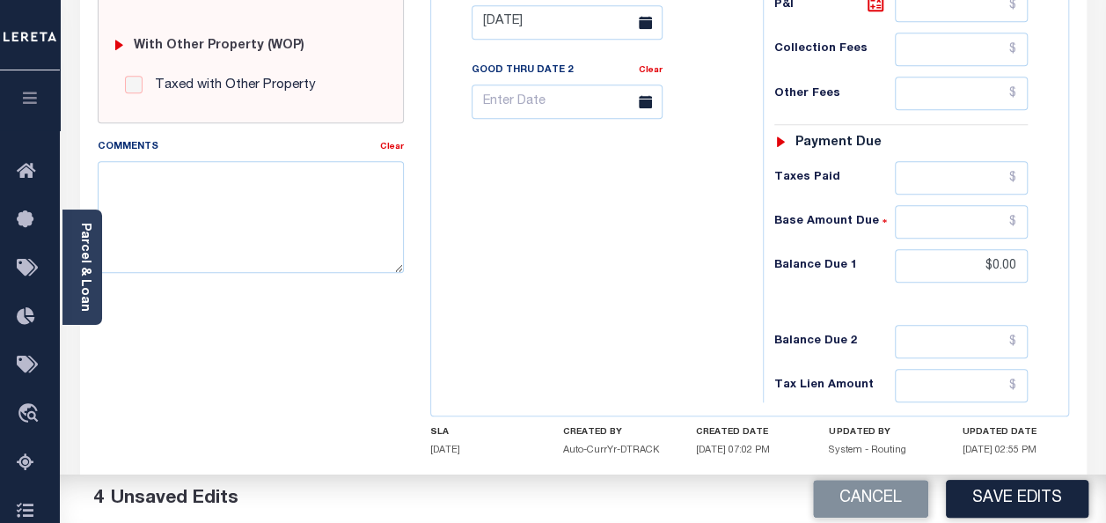
scroll to position [792, 0]
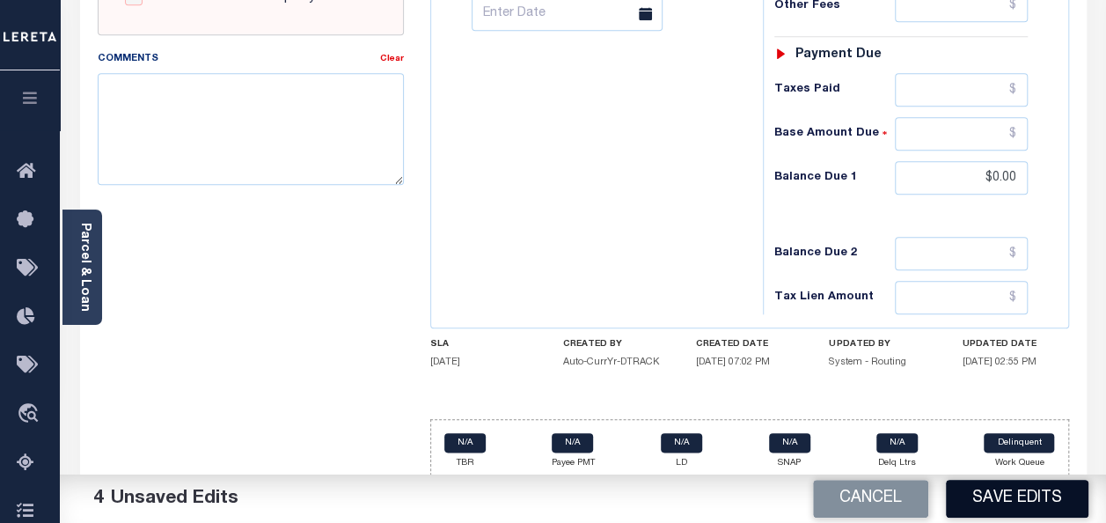
click at [1036, 499] on button "Save Edits" at bounding box center [1017, 499] width 143 height 38
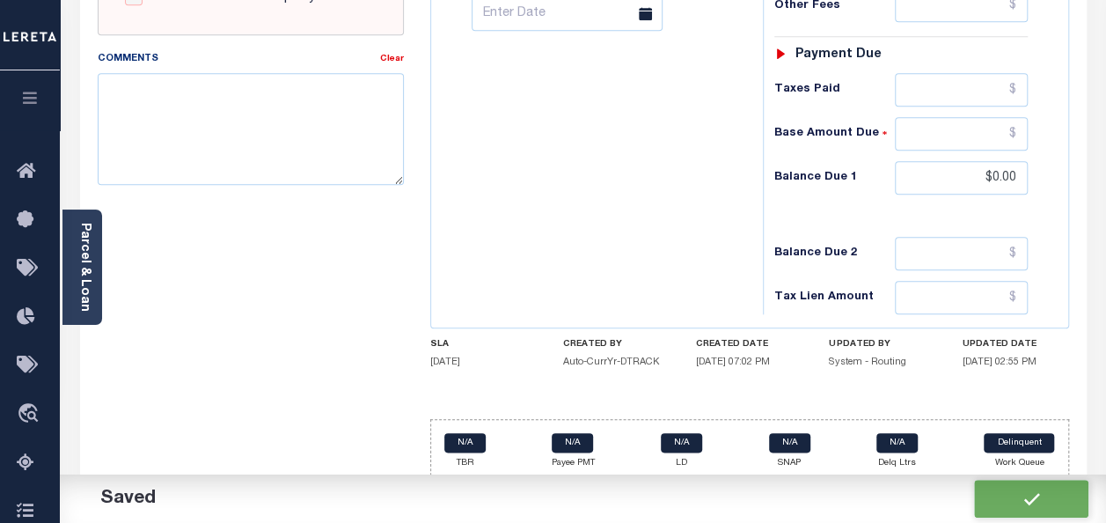
checkbox input "false"
type input "$0"
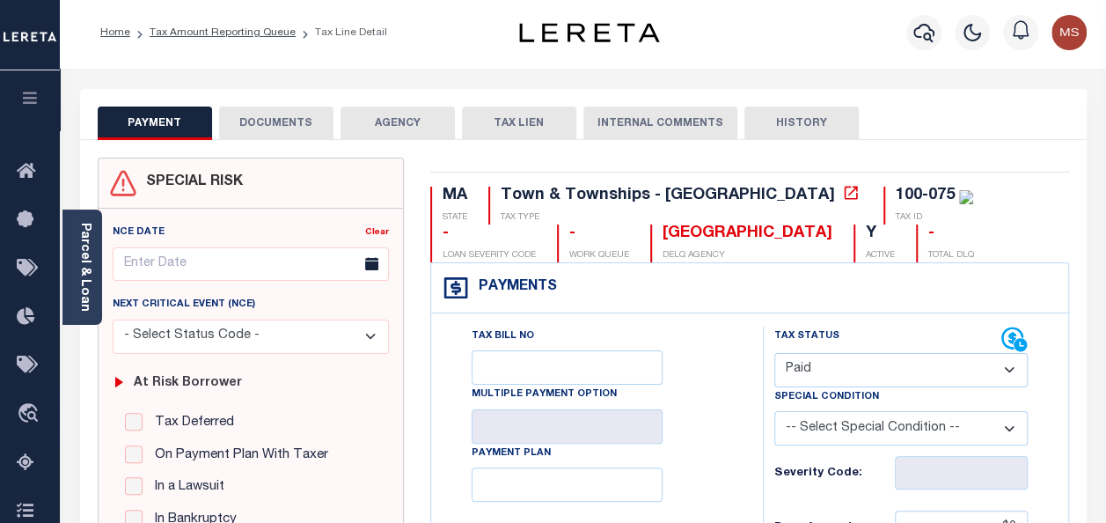
scroll to position [0, 0]
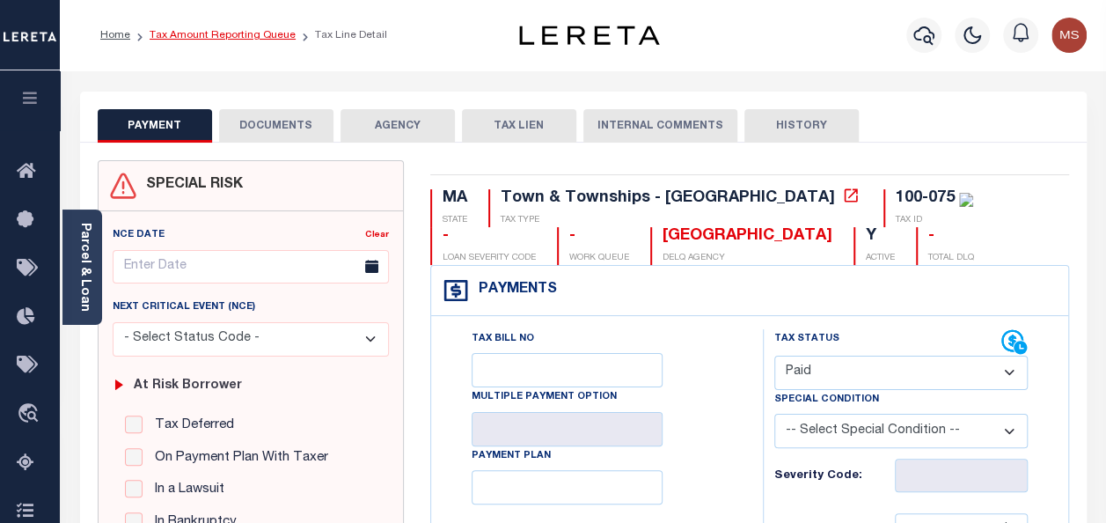
click at [240, 36] on link "Tax Amount Reporting Queue" at bounding box center [223, 35] width 146 height 11
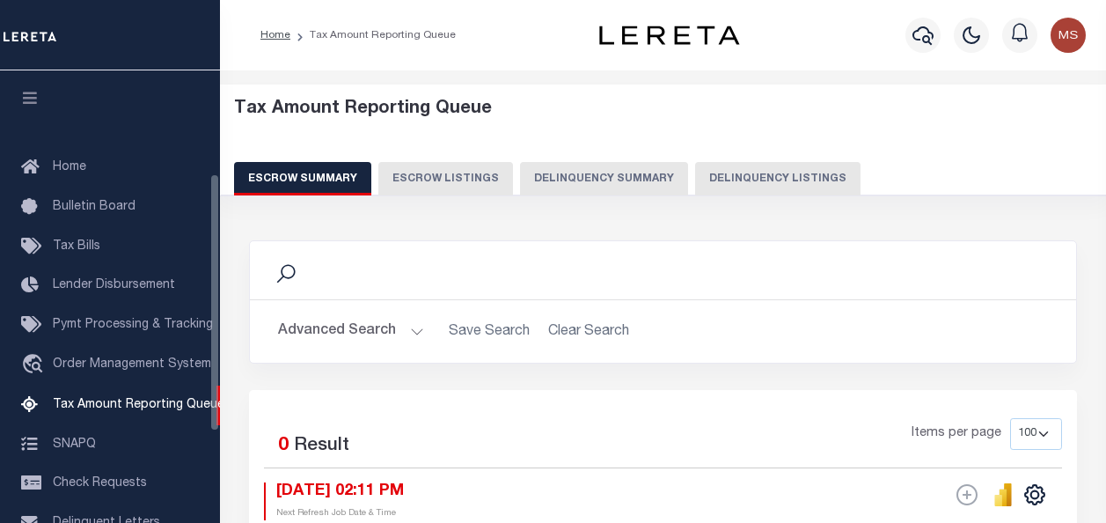
select select "100"
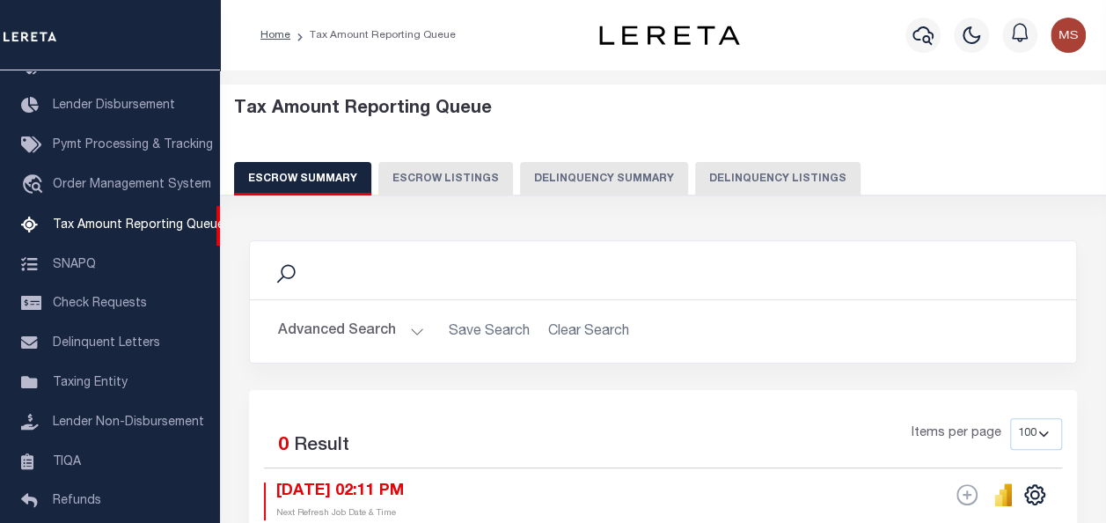
click at [754, 185] on button "Delinquency Listings" at bounding box center [777, 178] width 165 height 33
select select "100"
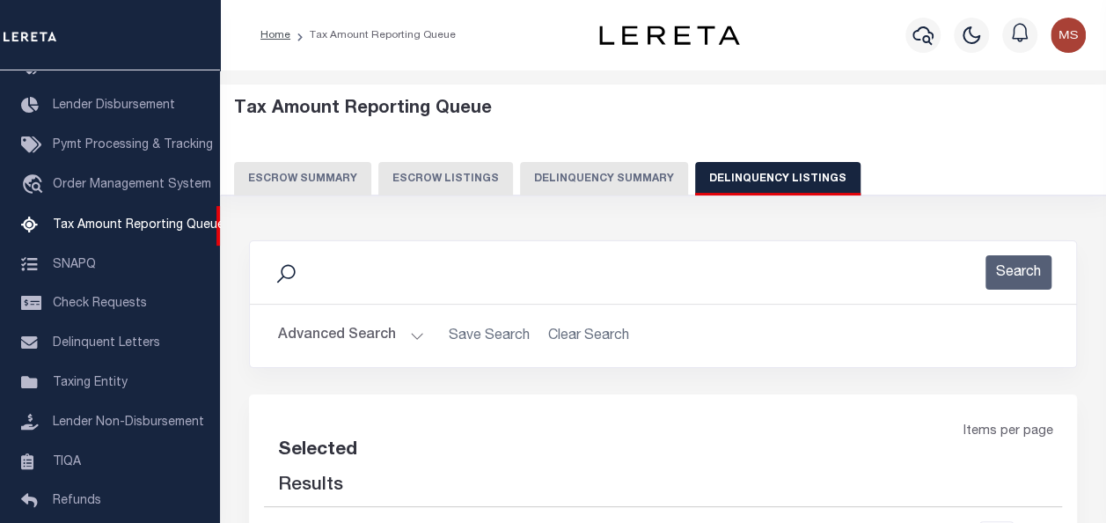
select select "100"
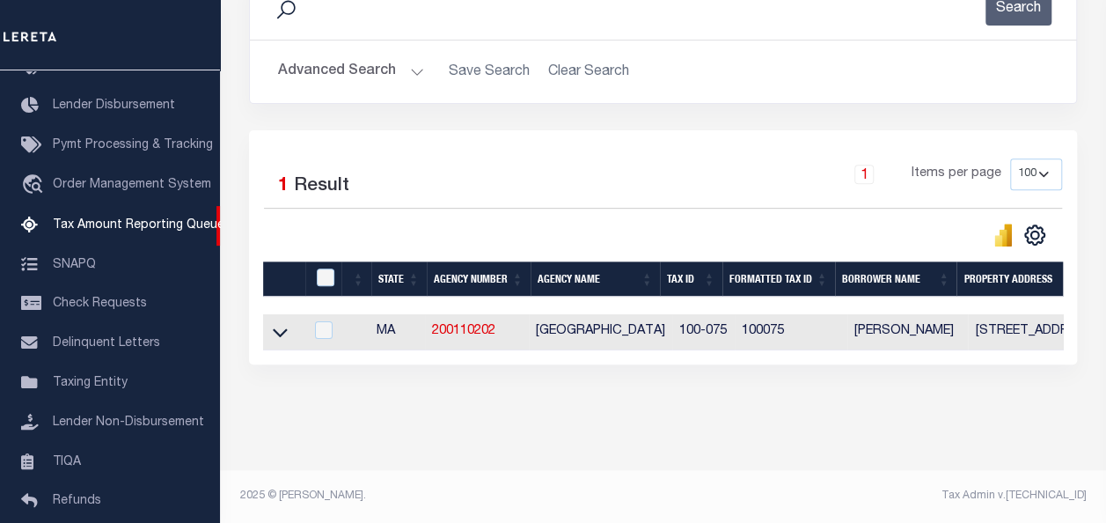
scroll to position [276, 0]
click at [303, 327] on td at bounding box center [283, 332] width 40 height 36
checkbox input "true"
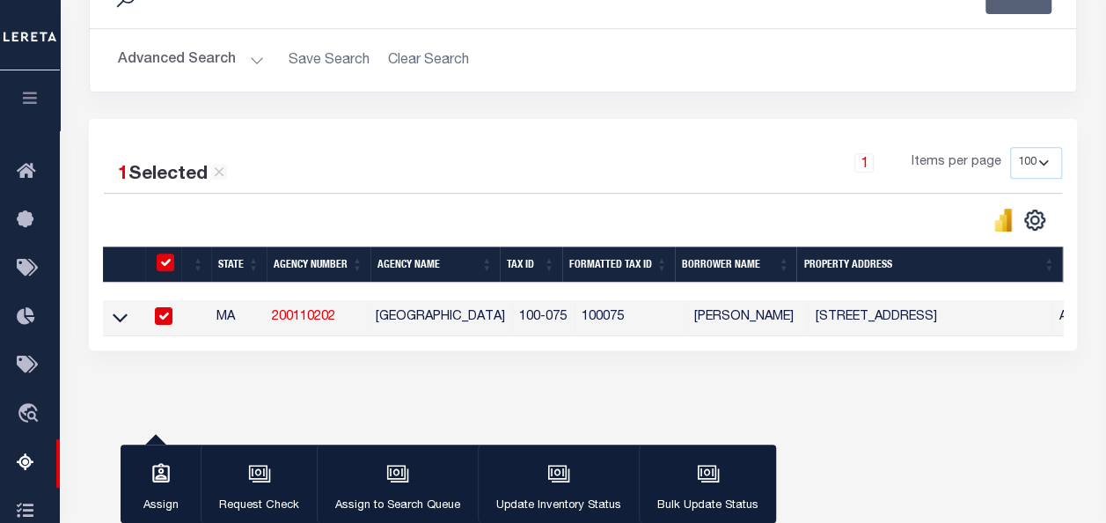
scroll to position [273, 0]
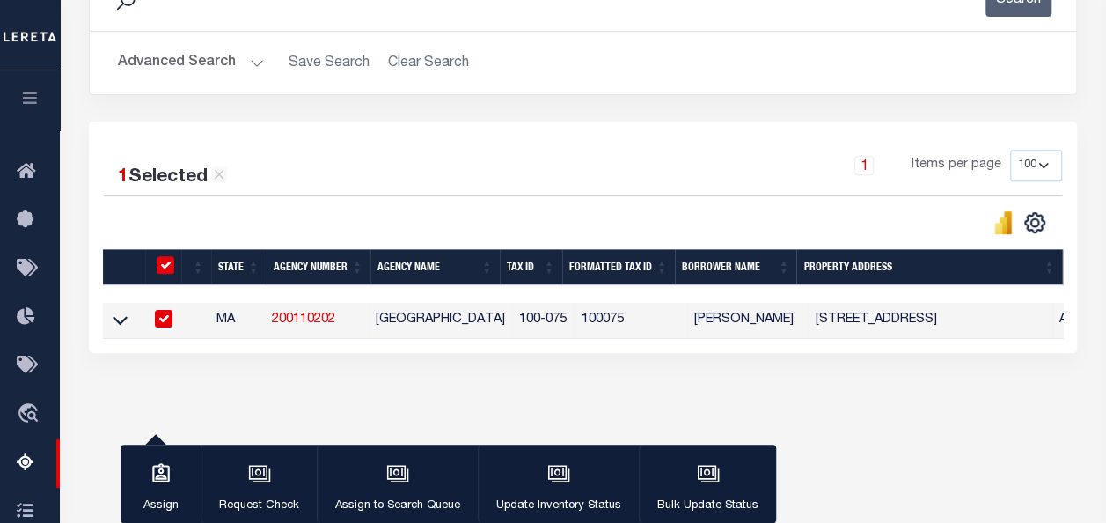
click at [288, 323] on link "200110202" at bounding box center [303, 319] width 63 height 12
checkbox input "false"
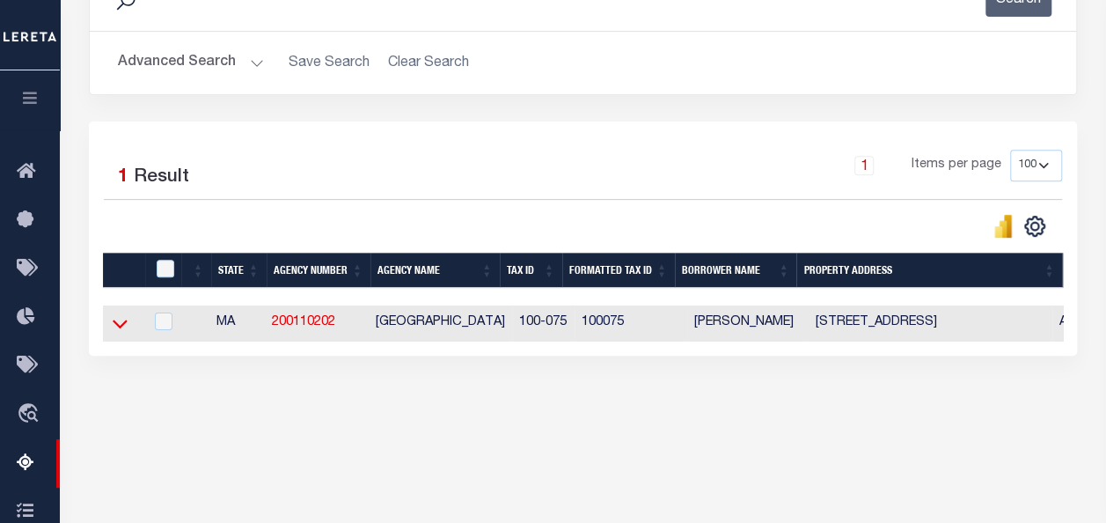
click at [120, 326] on icon at bounding box center [120, 323] width 15 height 18
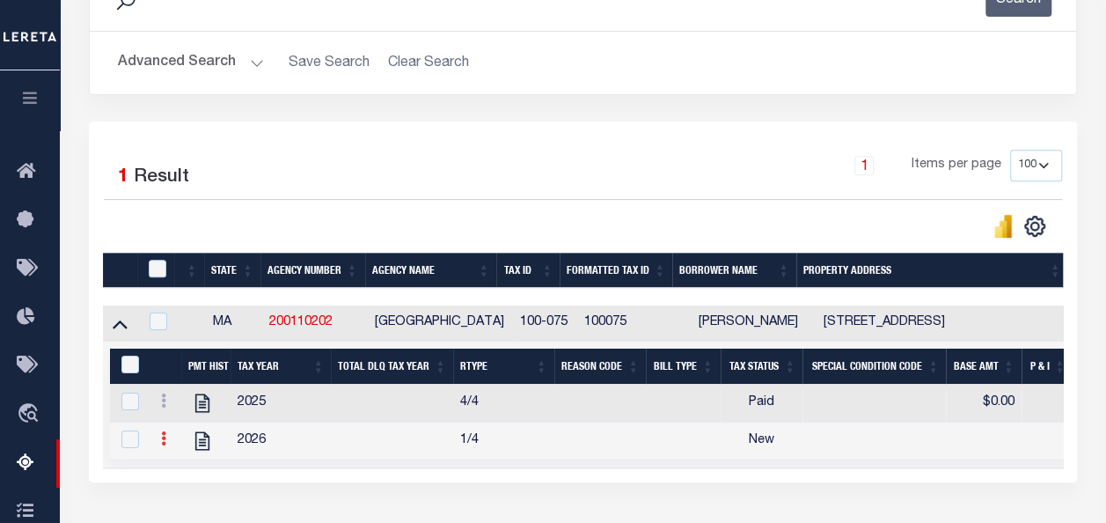
click at [162, 439] on icon at bounding box center [163, 438] width 5 height 14
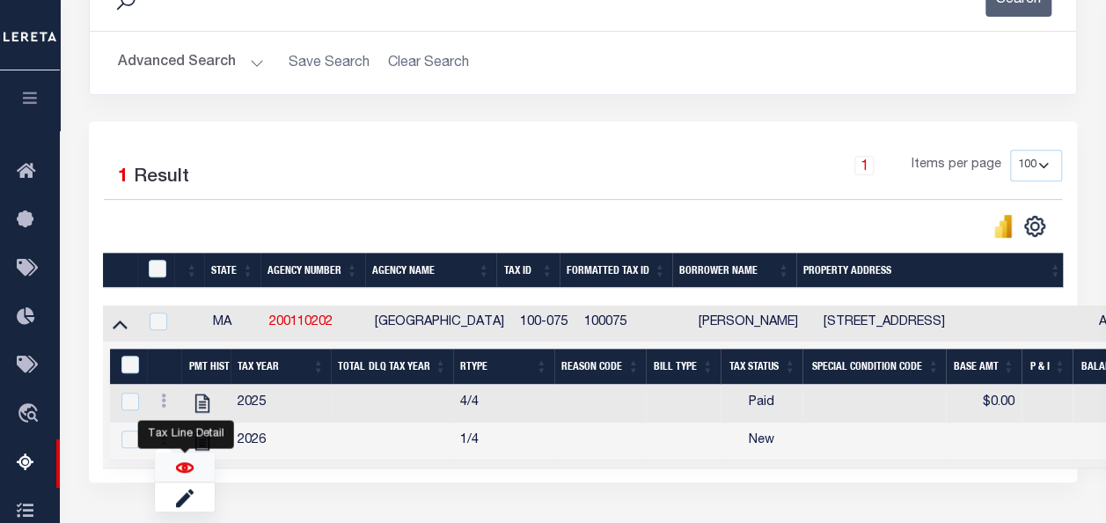
click at [193, 466] on img "" at bounding box center [185, 468] width 18 height 18
checkbox input "true"
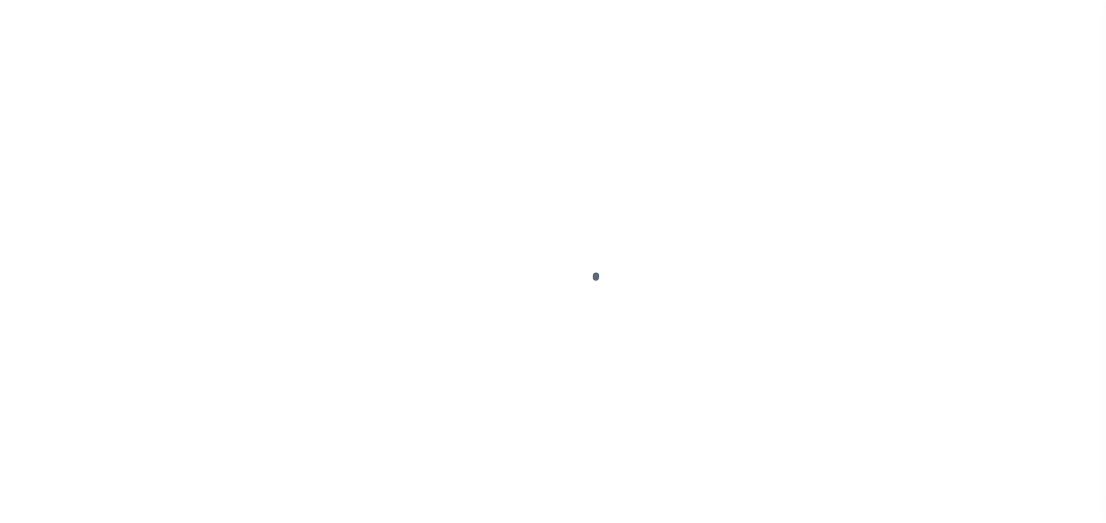
select select "NW2"
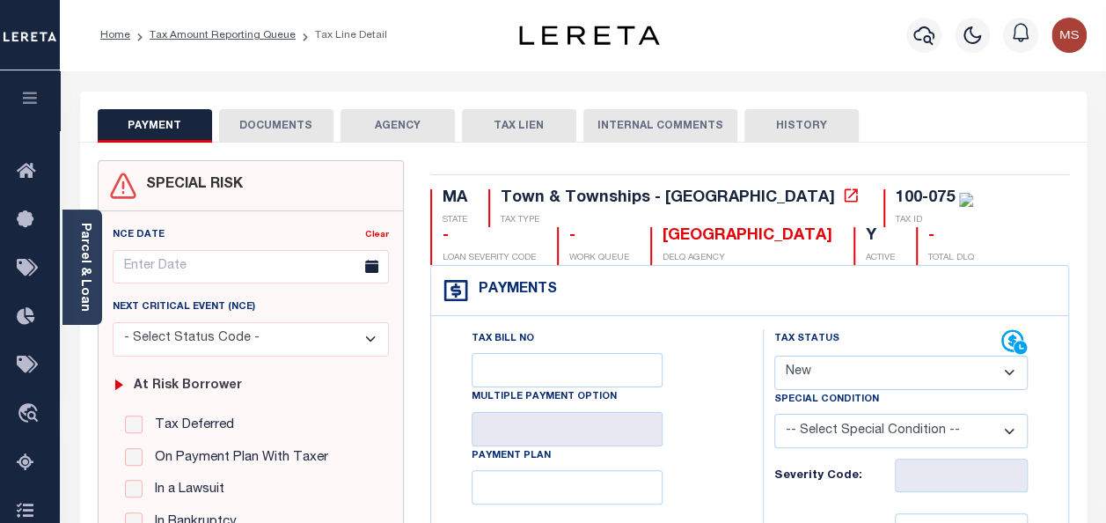
click at [259, 130] on button "DOCUMENTS" at bounding box center [276, 125] width 114 height 33
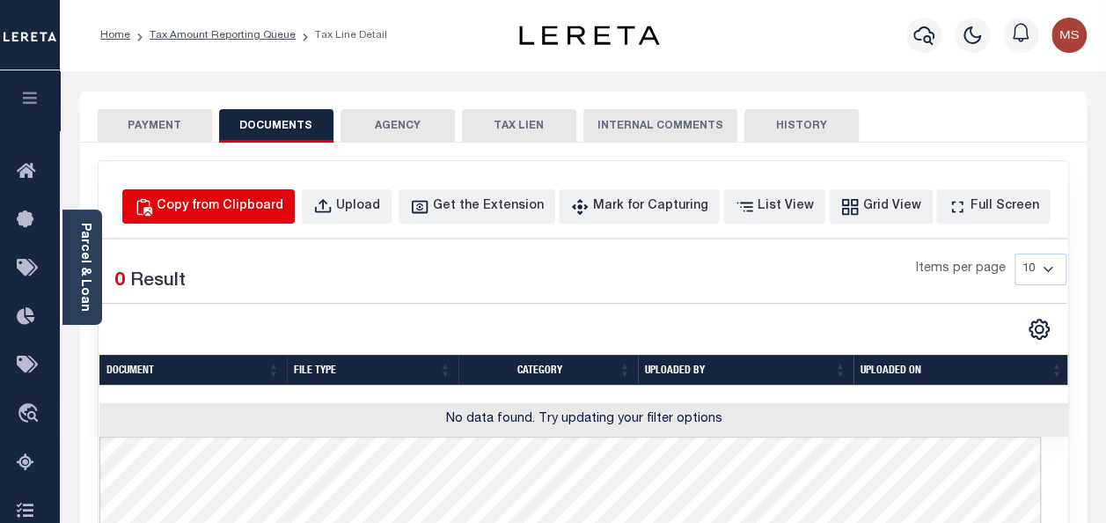
click at [204, 211] on div "Copy from Clipboard" at bounding box center [220, 206] width 127 height 19
select select "POP"
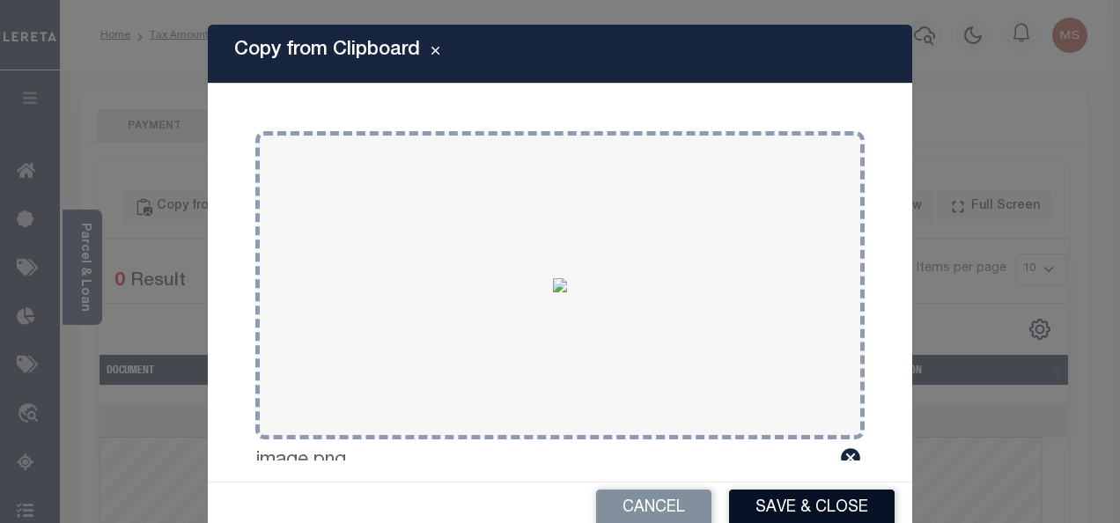
click at [780, 514] on button "Save & Close" at bounding box center [811, 508] width 165 height 38
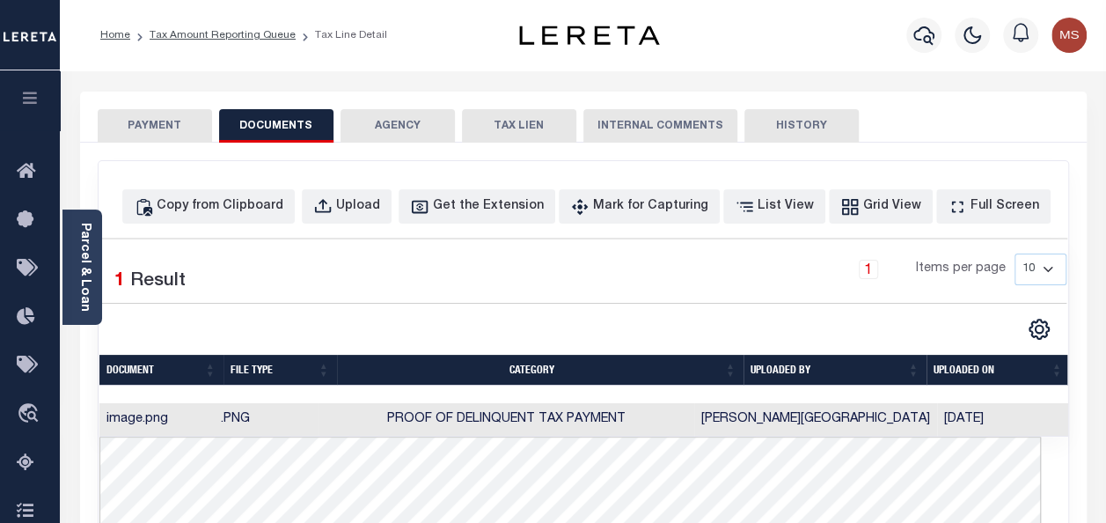
click at [182, 134] on button "PAYMENT" at bounding box center [155, 125] width 114 height 33
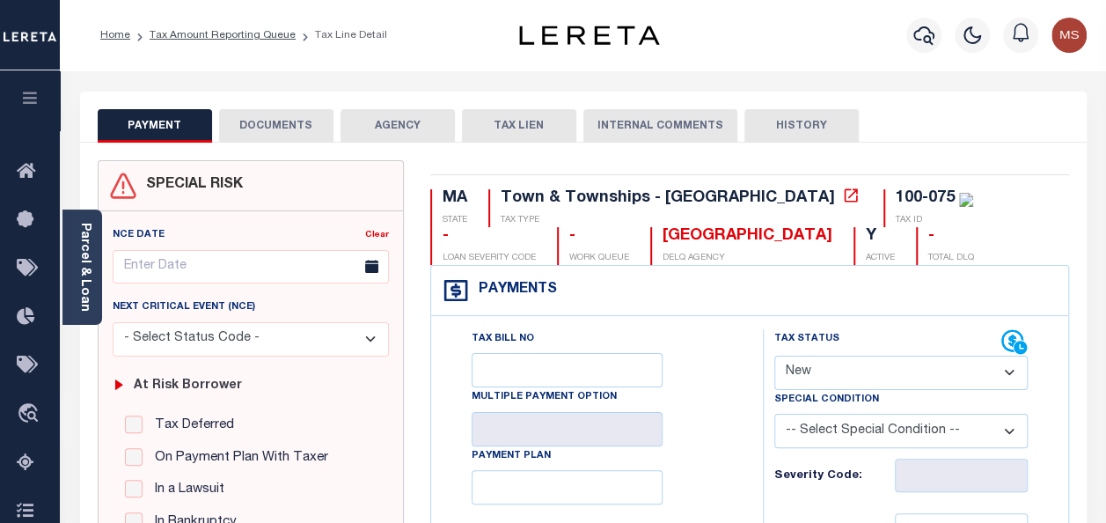
click at [924, 382] on select "- Select Status Code - Open Due/Unpaid Paid Incomplete No Tax Due Internal Refu…" at bounding box center [902, 373] width 254 height 34
select select "DUE"
click at [775, 356] on select "- Select Status Code - Open Due/Unpaid Paid Incomplete No Tax Due Internal Refu…" at bounding box center [902, 373] width 254 height 34
type input "[DATE]"
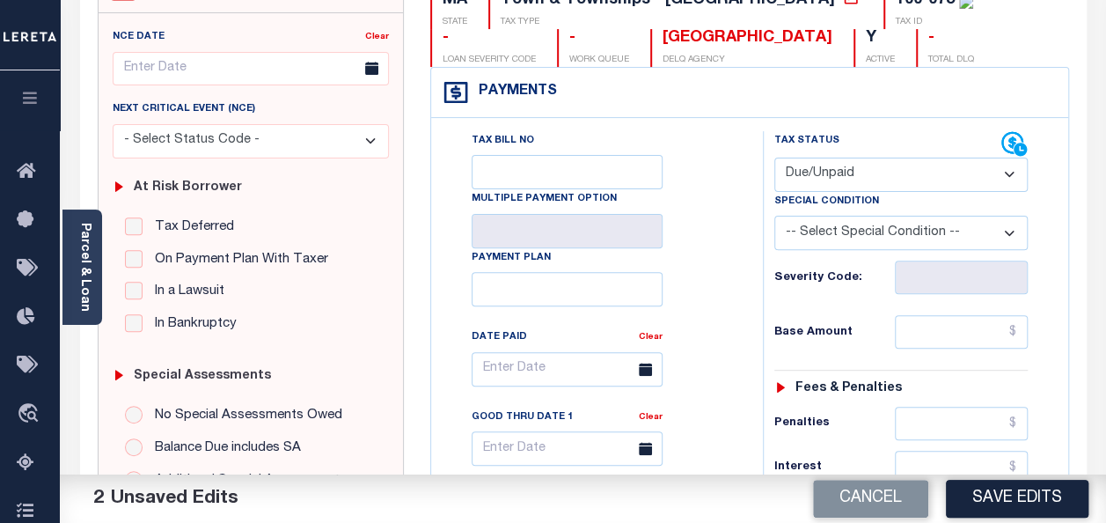
scroll to position [264, 0]
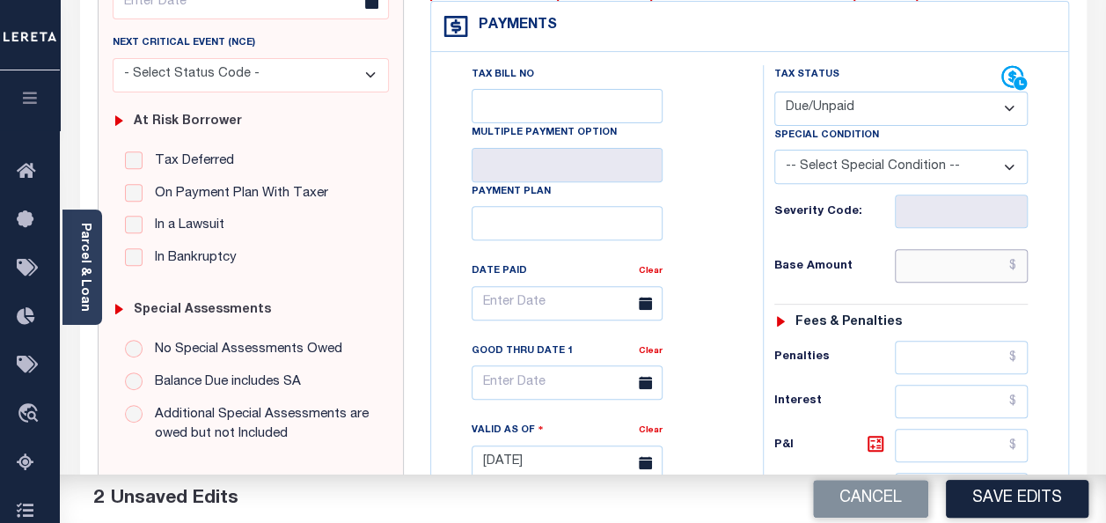
click at [1022, 268] on input "text" at bounding box center [961, 265] width 133 height 33
paste input "5,678.59"
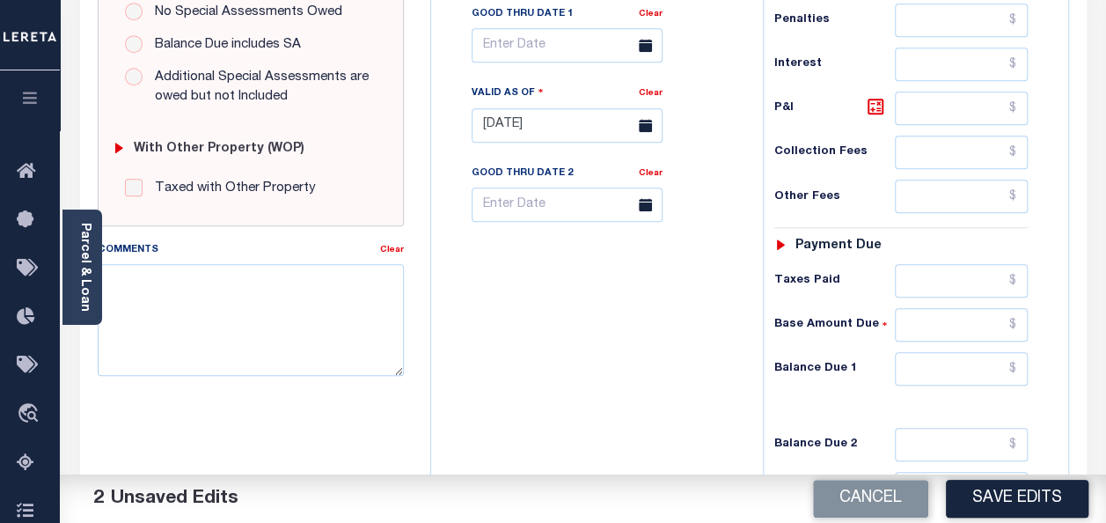
scroll to position [616, 0]
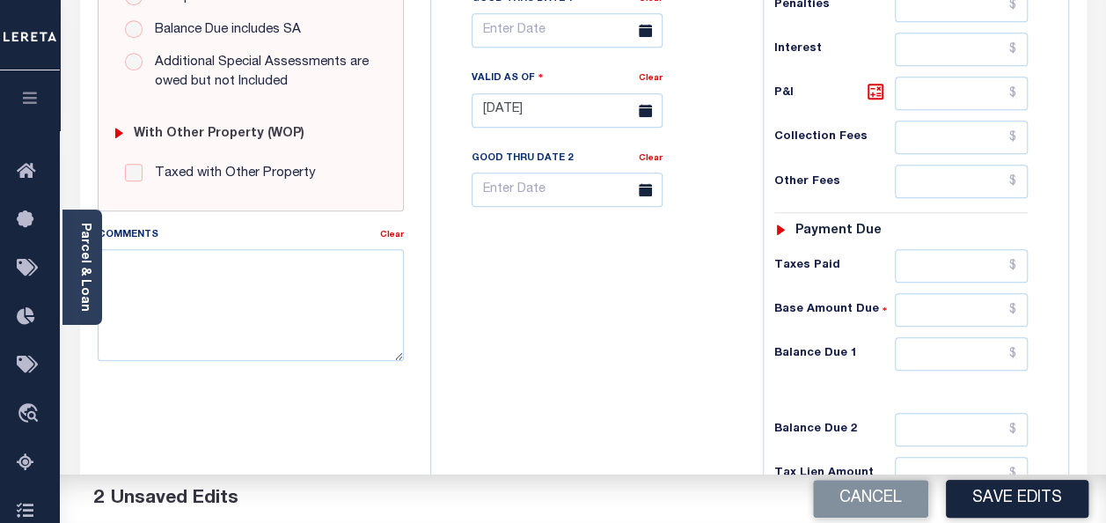
type input "$5,678.59"
click at [1017, 345] on input "text" at bounding box center [961, 353] width 133 height 33
paste input "5,678.59"
type input "$5,678.59"
click at [1021, 489] on button "Save Edits" at bounding box center [1017, 499] width 143 height 38
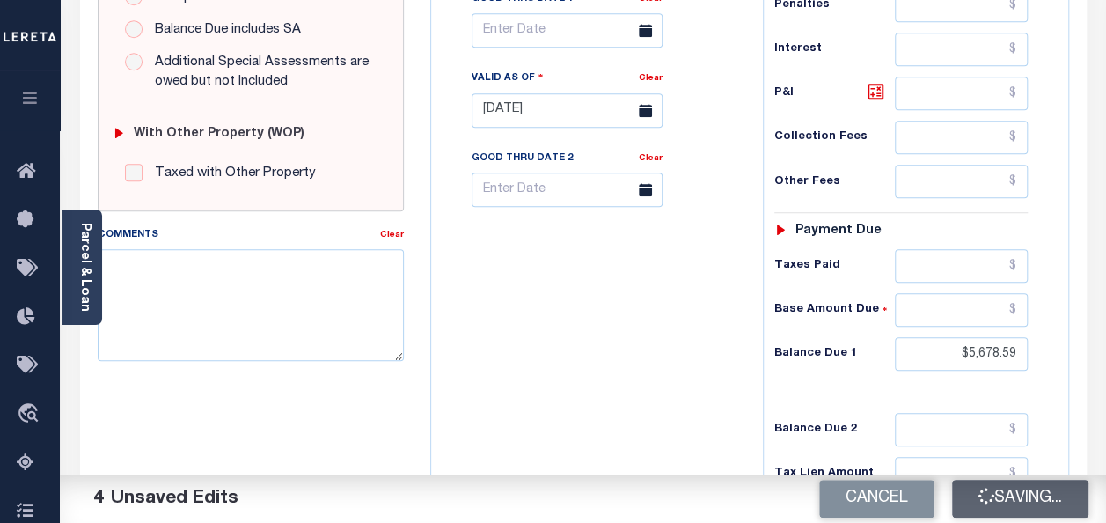
scroll to position [599, 0]
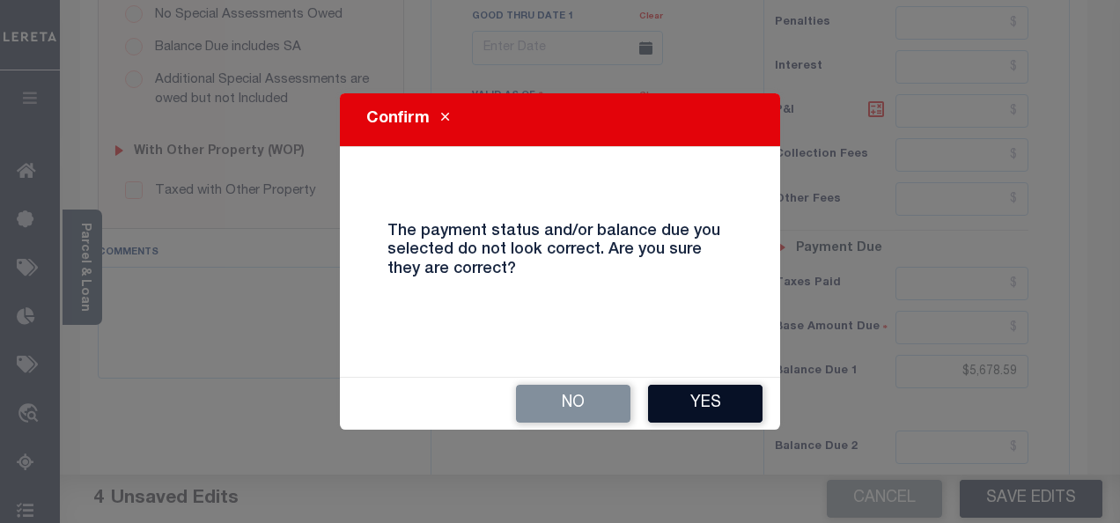
click at [674, 389] on button "Yes" at bounding box center [705, 404] width 114 height 38
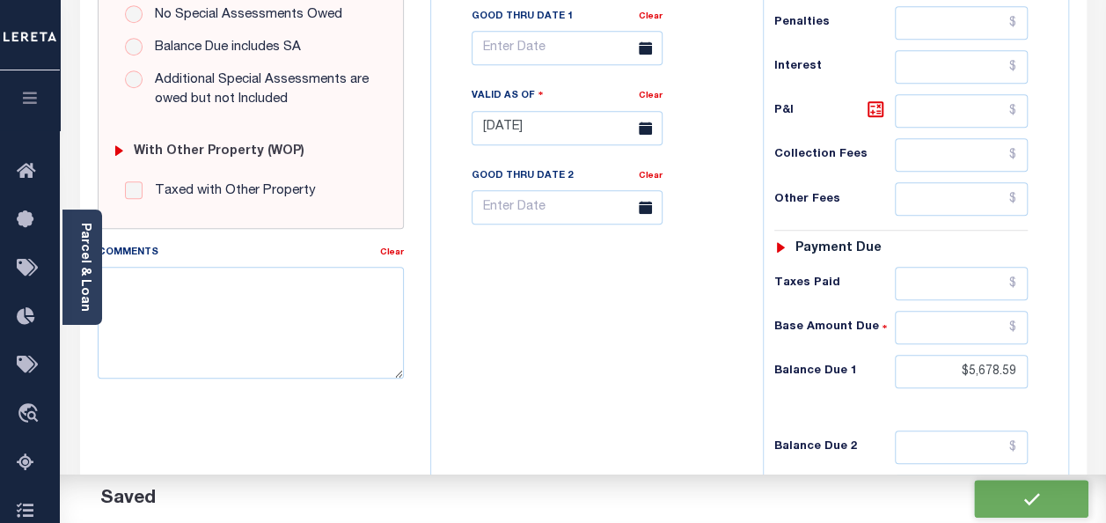
checkbox input "false"
type input "$5,678.59"
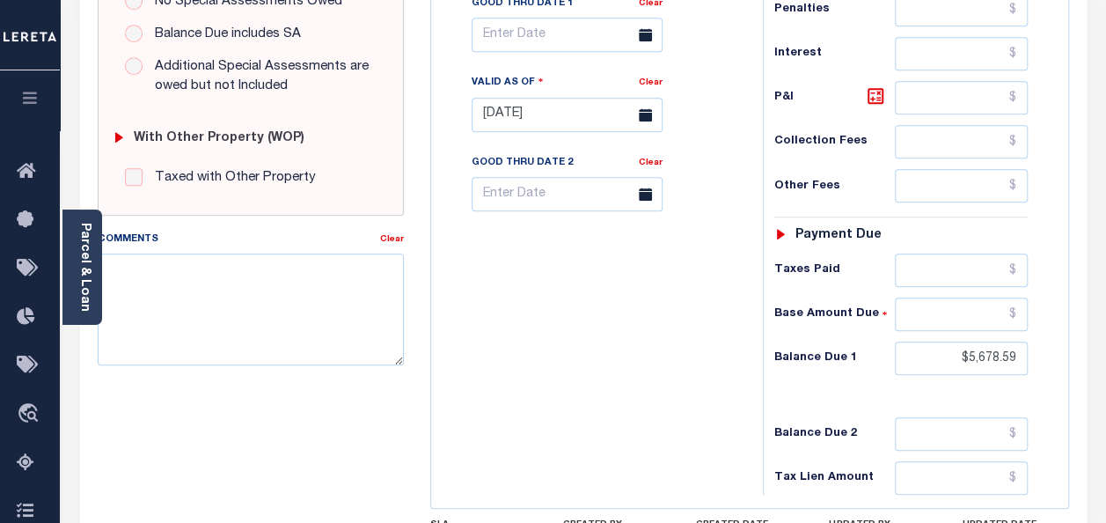
scroll to position [616, 0]
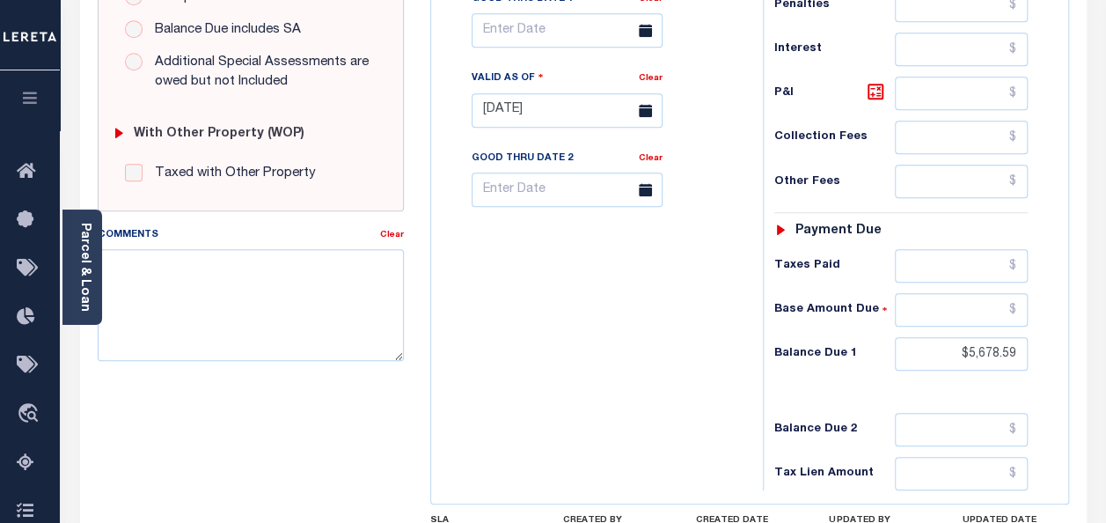
click at [554, 444] on div "Tax Bill No Multiple Payment Option Payment Plan Clear" at bounding box center [593, 101] width 314 height 777
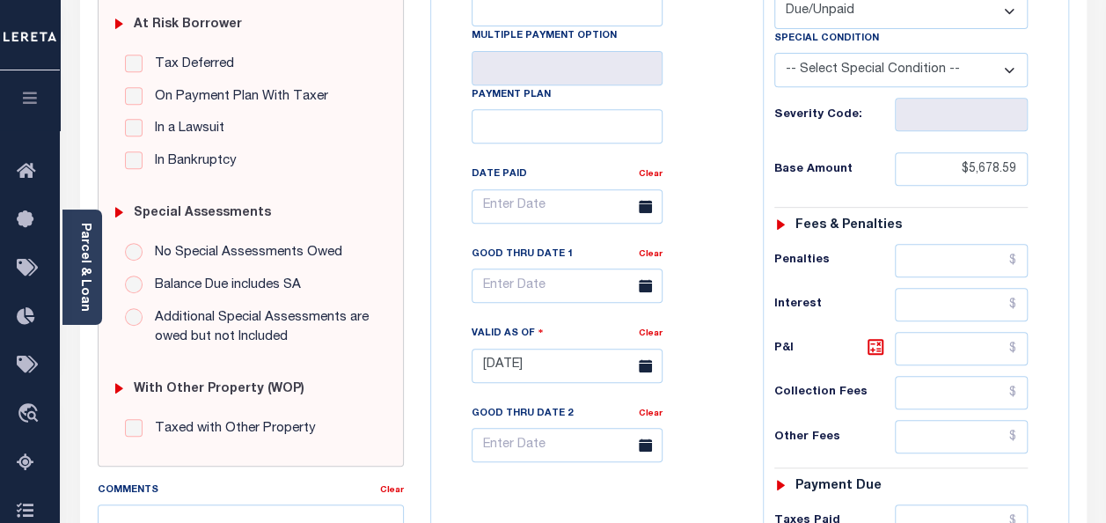
scroll to position [352, 0]
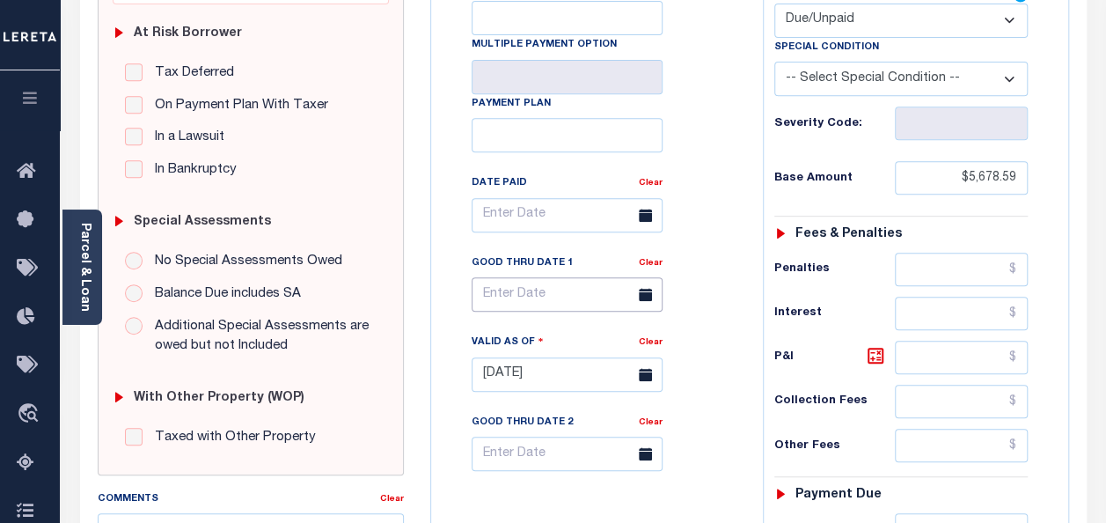
click at [619, 290] on input "text" at bounding box center [567, 294] width 191 height 34
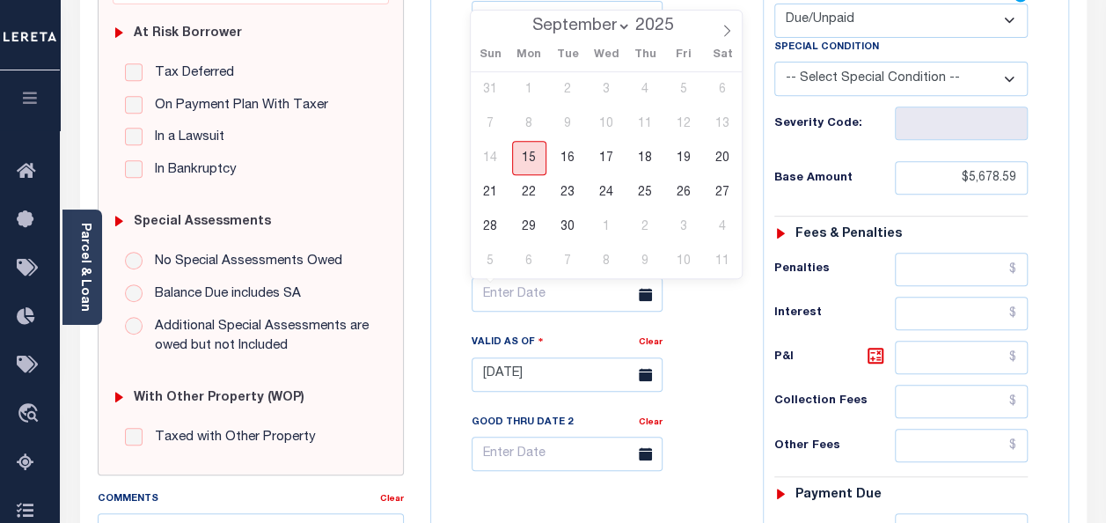
click at [539, 153] on span "15" at bounding box center [529, 158] width 34 height 34
type input "[DATE]"
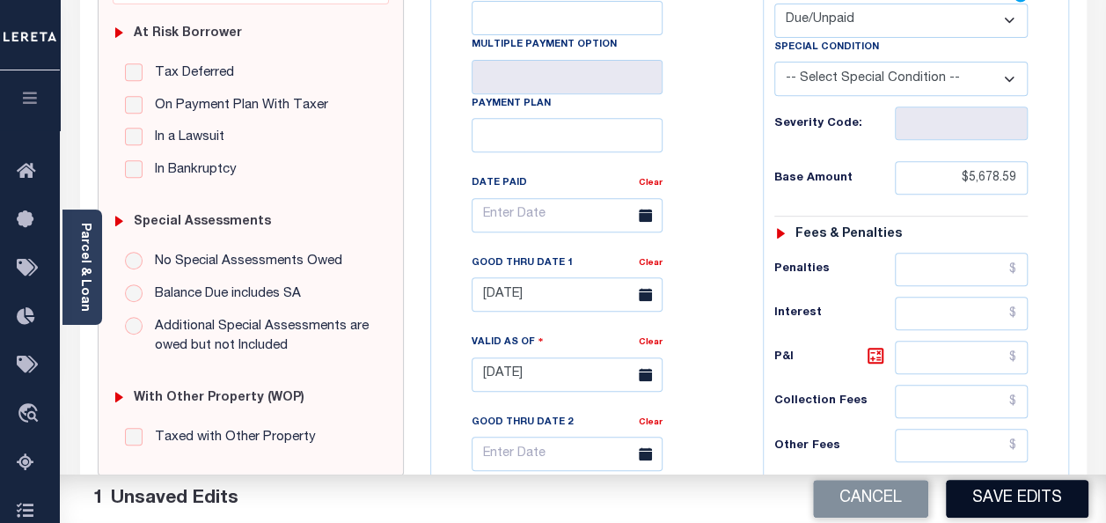
click at [992, 504] on button "Save Edits" at bounding box center [1017, 499] width 143 height 38
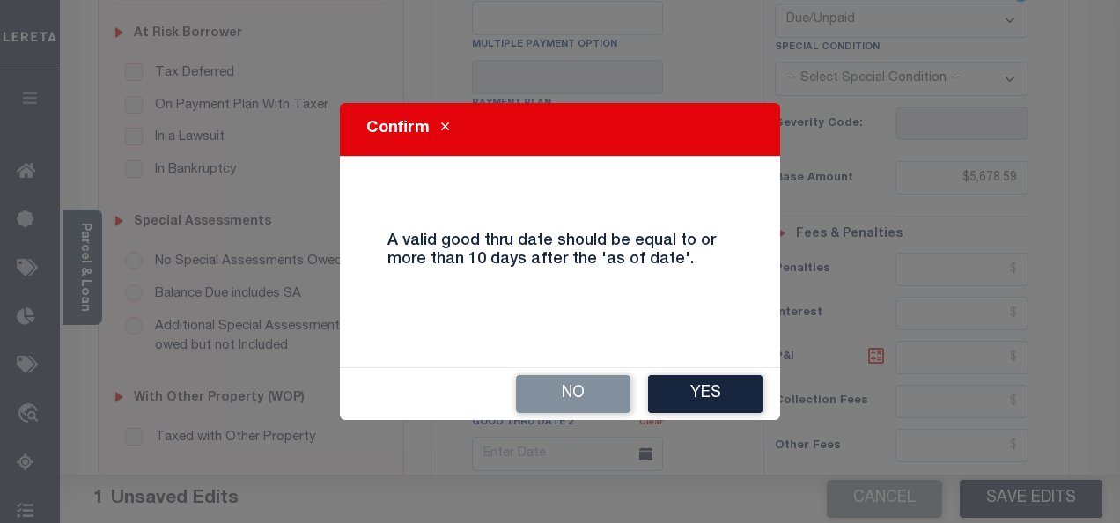
click at [718, 362] on div "Confirm A valid good thru date should be equal to or more than 10 days after th…" at bounding box center [560, 261] width 440 height 317
click at [724, 394] on button "Yes" at bounding box center [705, 394] width 114 height 38
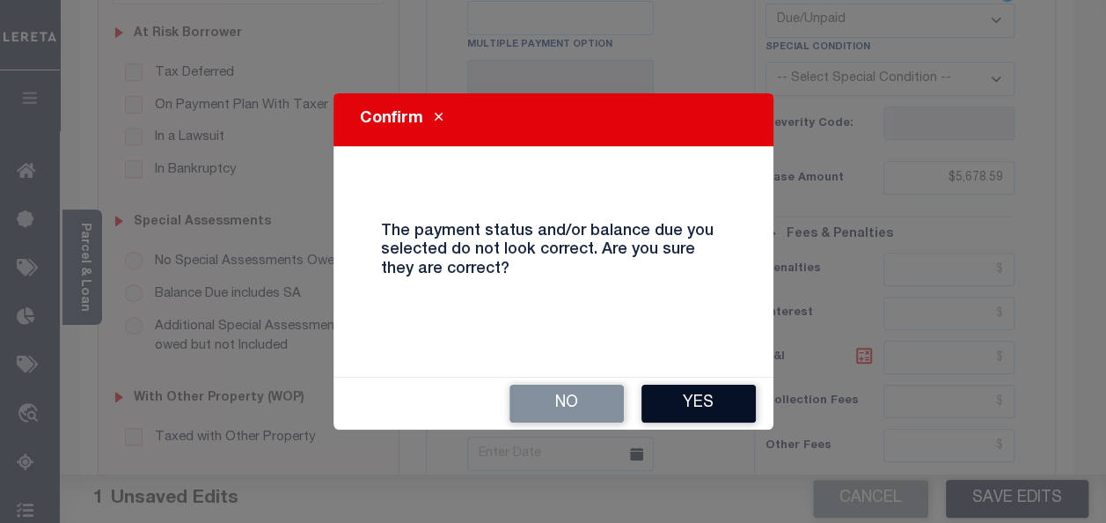
click at [723, 396] on button "Yes" at bounding box center [699, 404] width 114 height 38
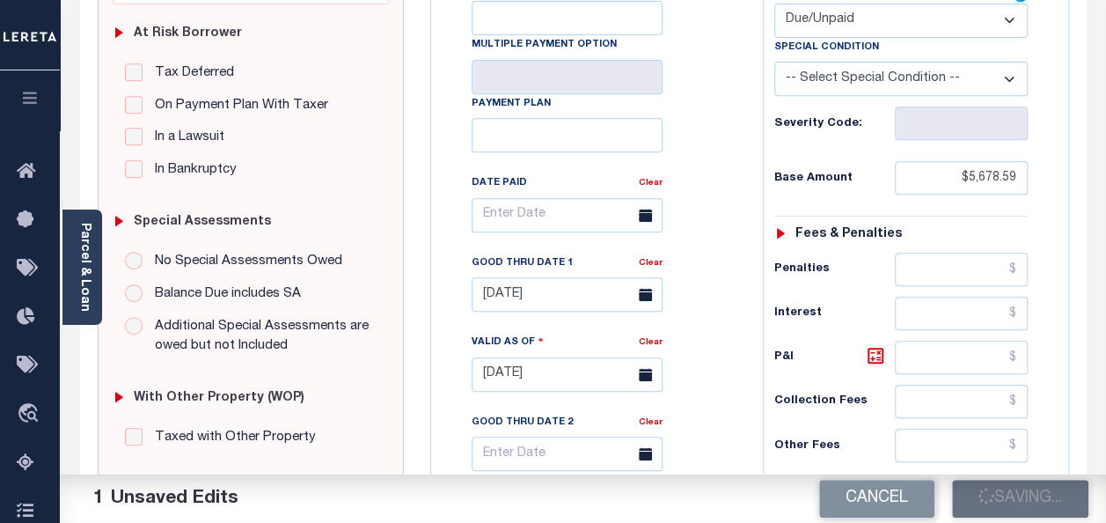
checkbox input "false"
type input "$5,678.59"
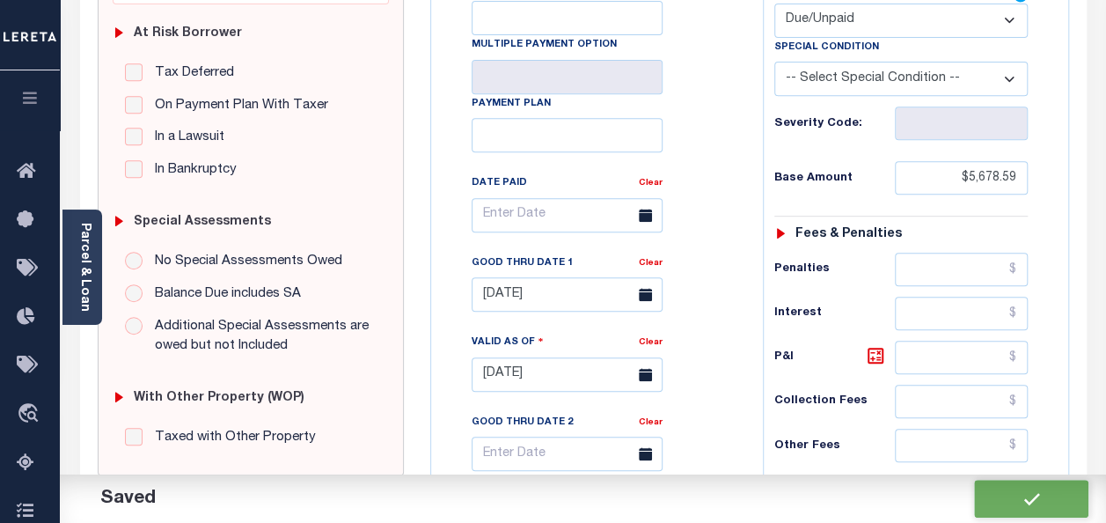
scroll to position [0, 0]
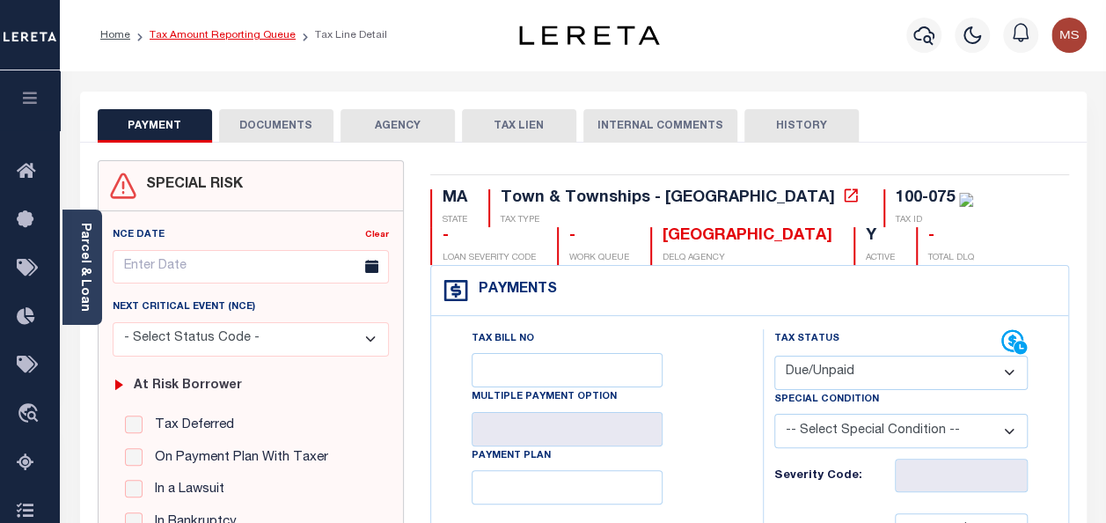
click at [167, 31] on link "Tax Amount Reporting Queue" at bounding box center [223, 35] width 146 height 11
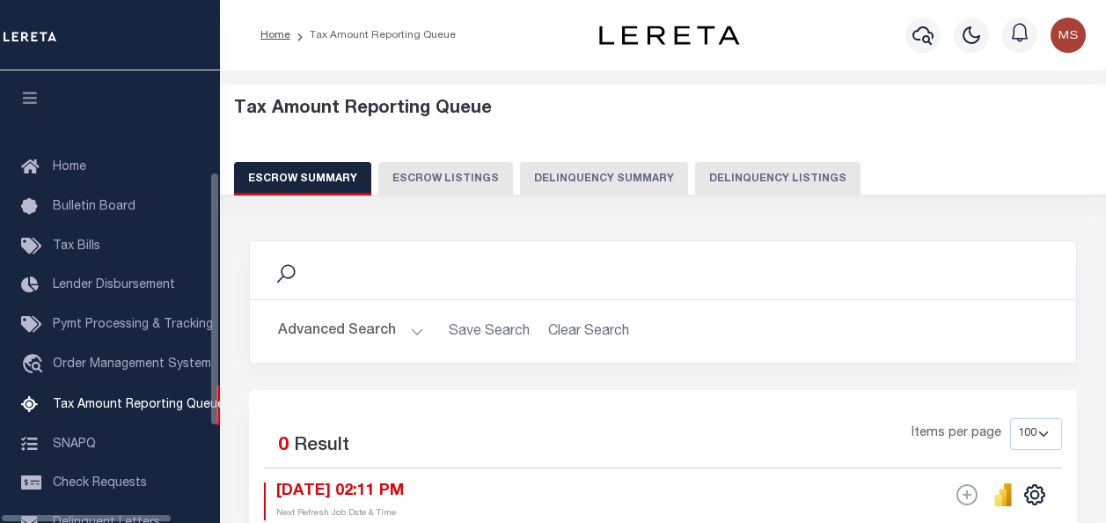
select select "100"
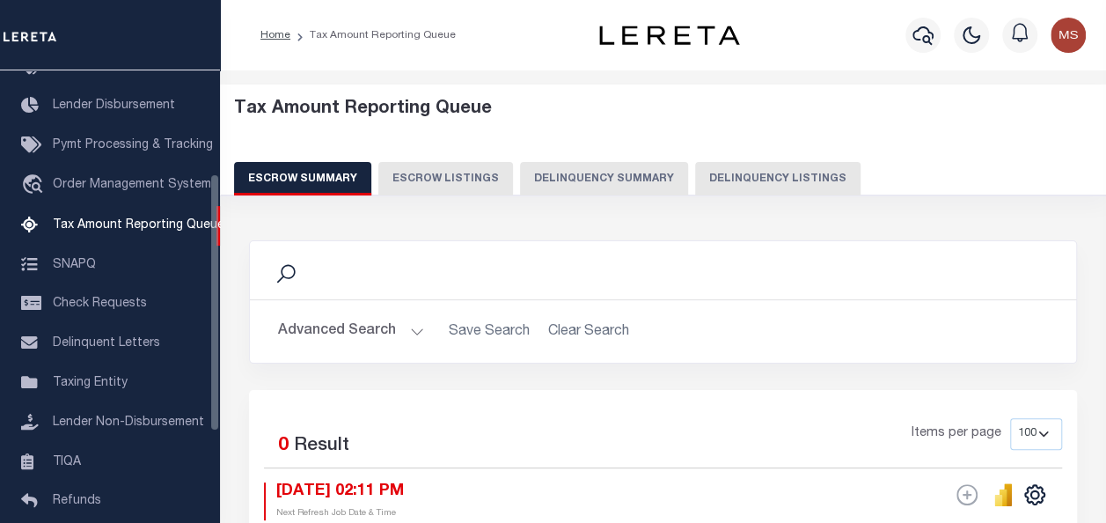
click at [730, 174] on button "Delinquency Listings" at bounding box center [777, 178] width 165 height 33
select select "100"
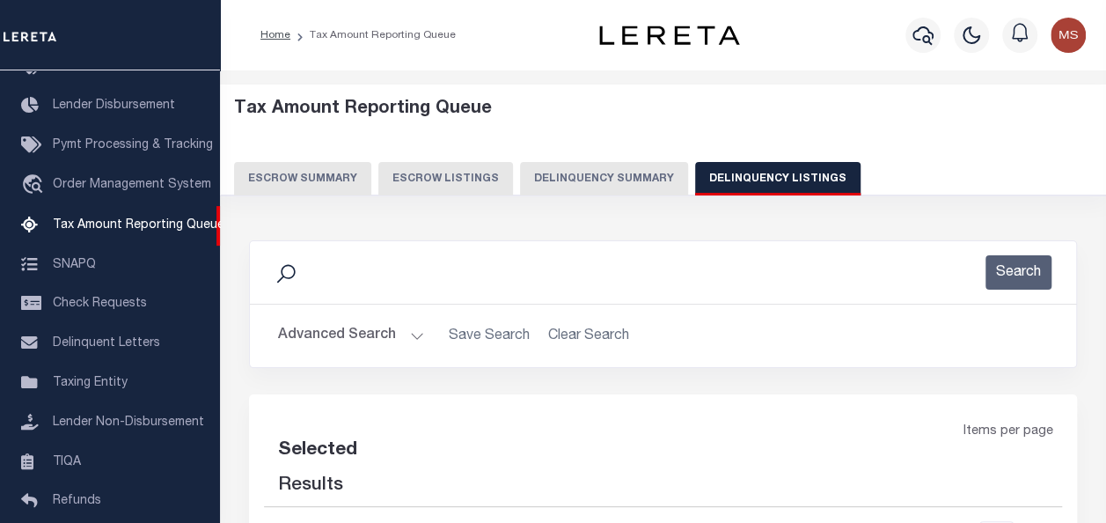
select select "100"
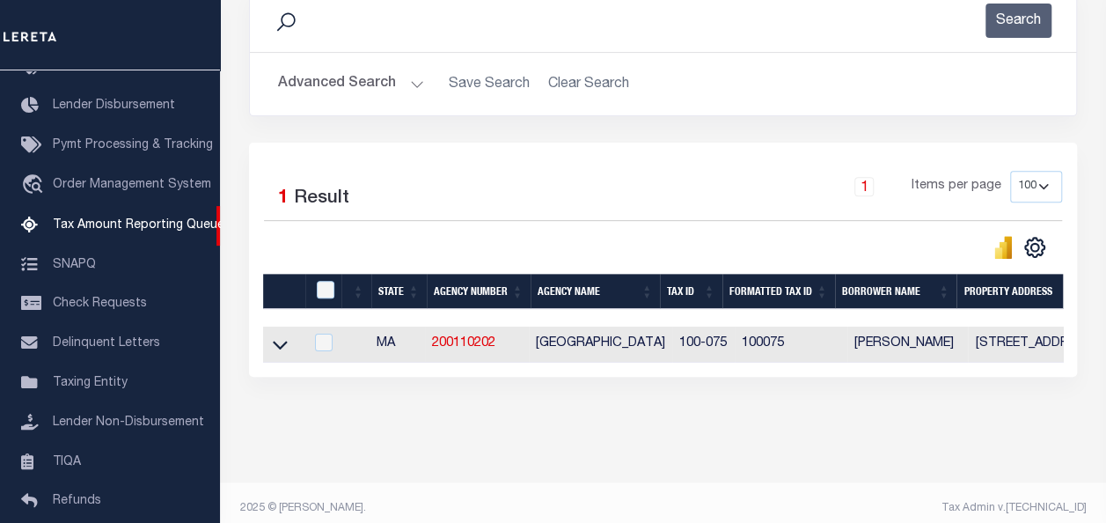
scroll to position [276, 0]
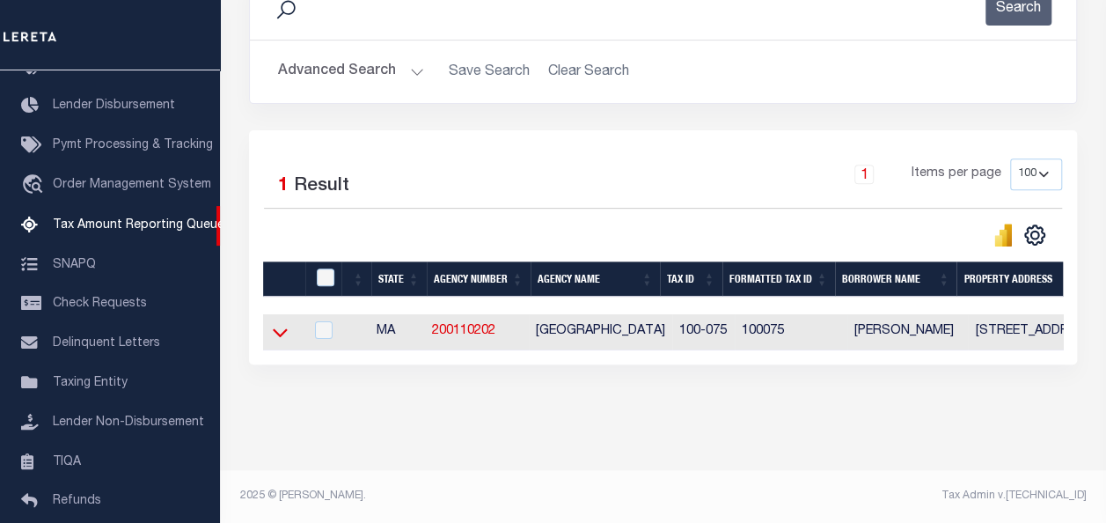
click at [284, 323] on icon at bounding box center [280, 332] width 15 height 18
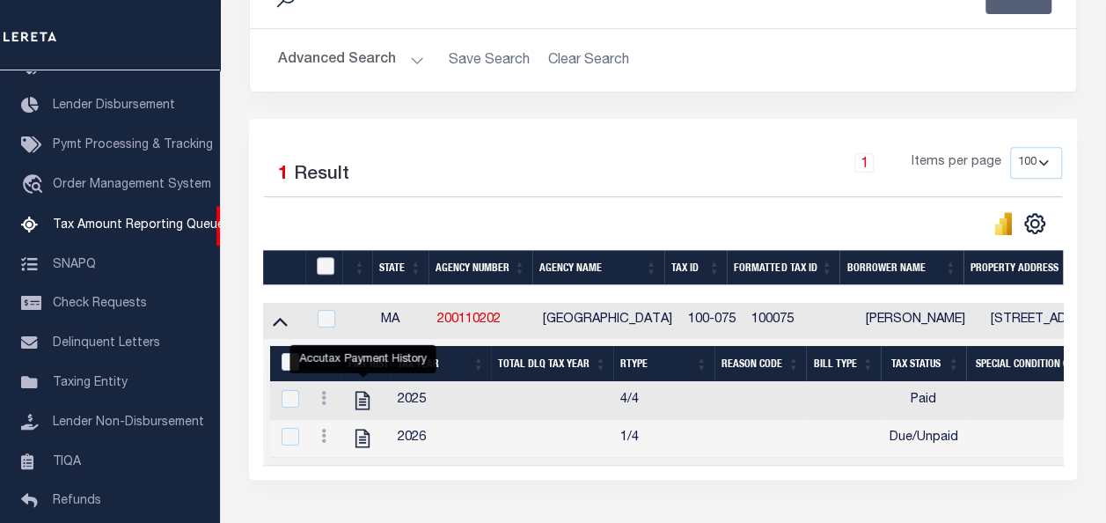
click at [330, 265] on input "checkbox" at bounding box center [326, 266] width 18 height 18
checkbox input "true"
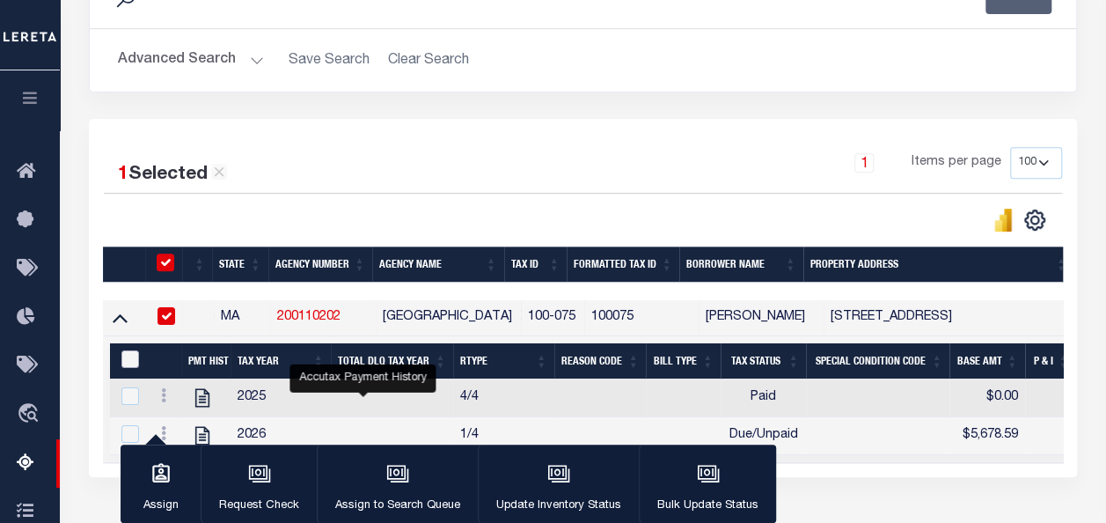
click at [132, 360] on input "&nbsp;" at bounding box center [130, 359] width 18 height 18
checkbox input "true"
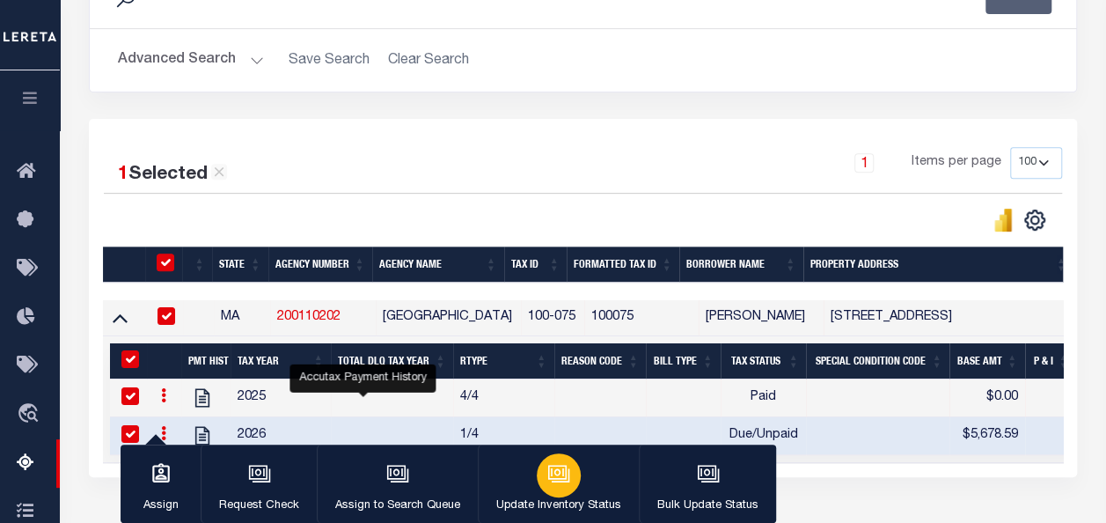
click at [562, 489] on div "button" at bounding box center [559, 475] width 44 height 44
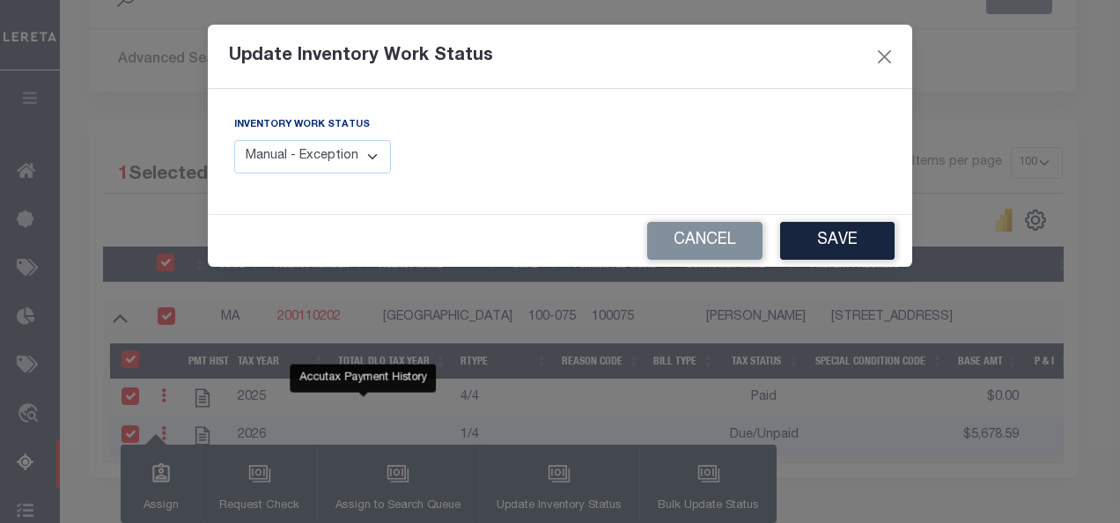
click at [345, 158] on select "Manual - Exception Pended - Awaiting Search Late Add Exception Completed" at bounding box center [312, 157] width 157 height 34
select select "4"
click at [234, 140] on select "Manual - Exception Pended - Awaiting Search Late Add Exception Completed" at bounding box center [312, 157] width 157 height 34
click at [852, 248] on button "Save" at bounding box center [837, 241] width 114 height 38
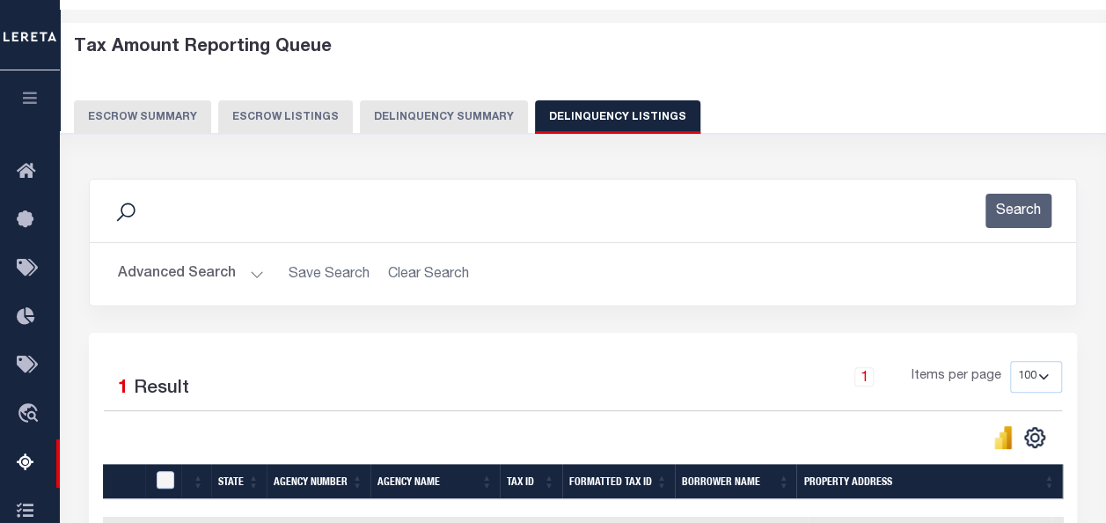
scroll to position [0, 0]
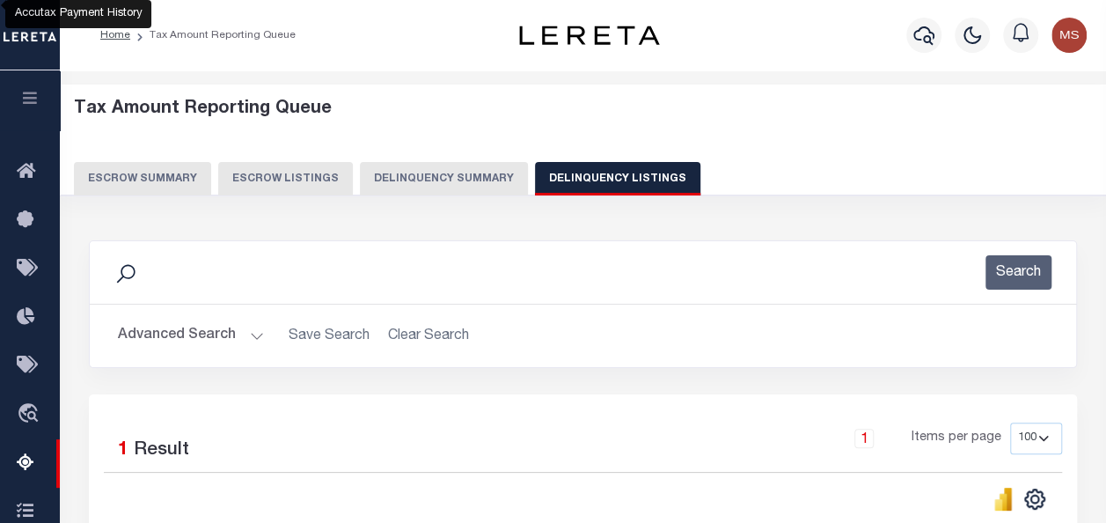
click at [254, 329] on button "Advanced Search" at bounding box center [191, 336] width 146 height 34
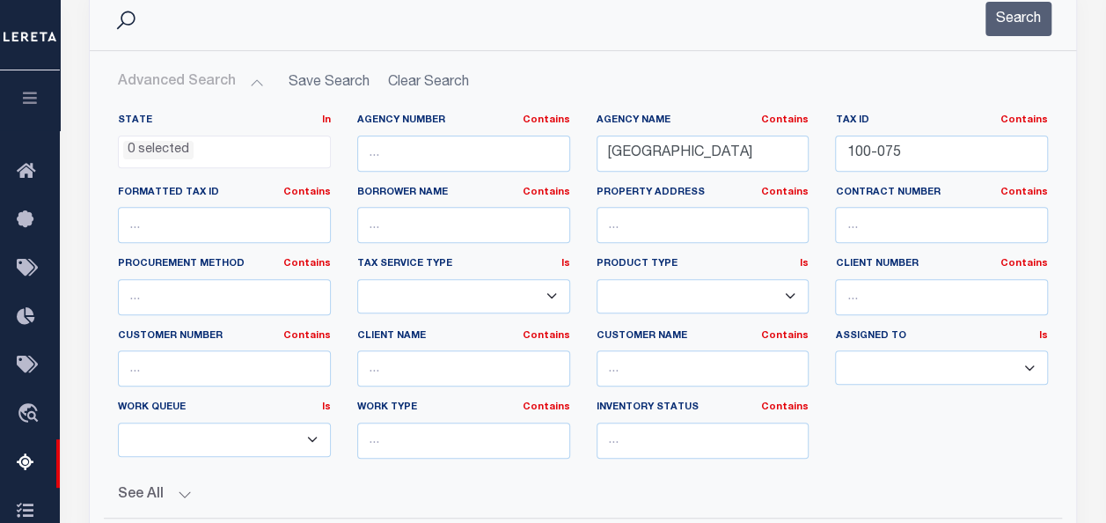
scroll to position [264, 0]
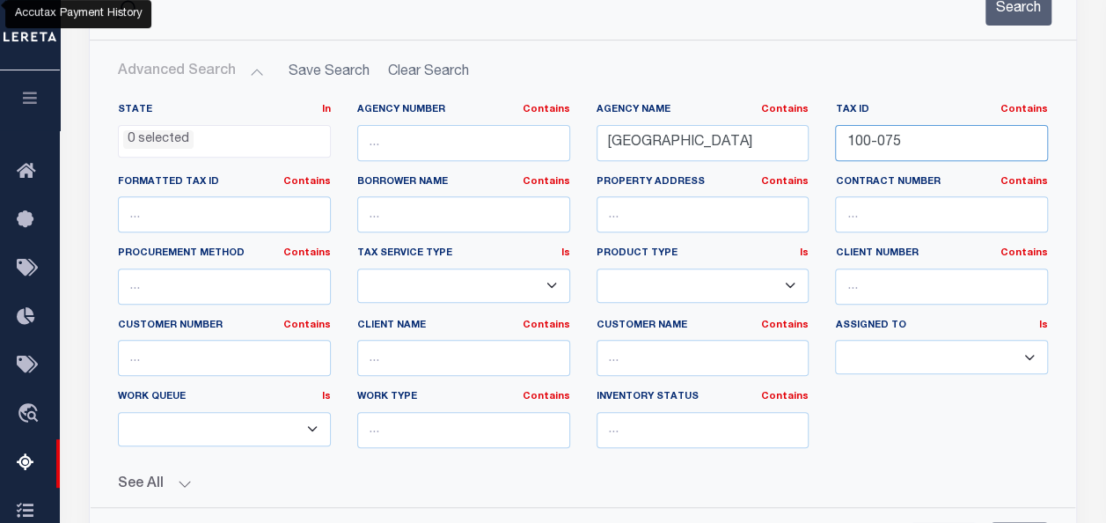
drag, startPoint x: 944, startPoint y: 139, endPoint x: 821, endPoint y: 121, distance: 123.6
click at [821, 121] on div "State In In AK AL AR AZ CA CO CT DC DE FL GA GU HI IA ID IL IN KS KY LA MA MD M…" at bounding box center [583, 282] width 957 height 359
paste input "100-28"
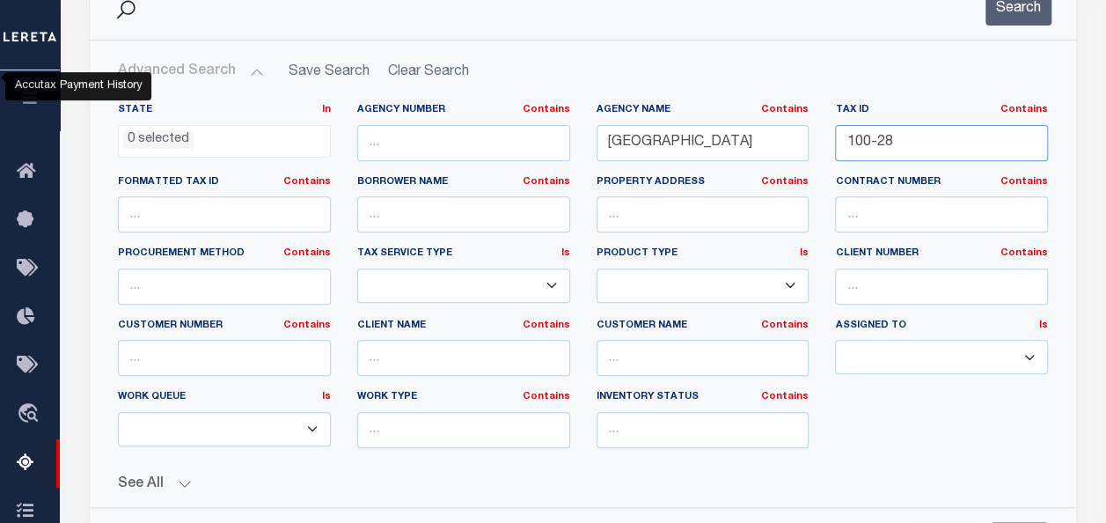
scroll to position [616, 0]
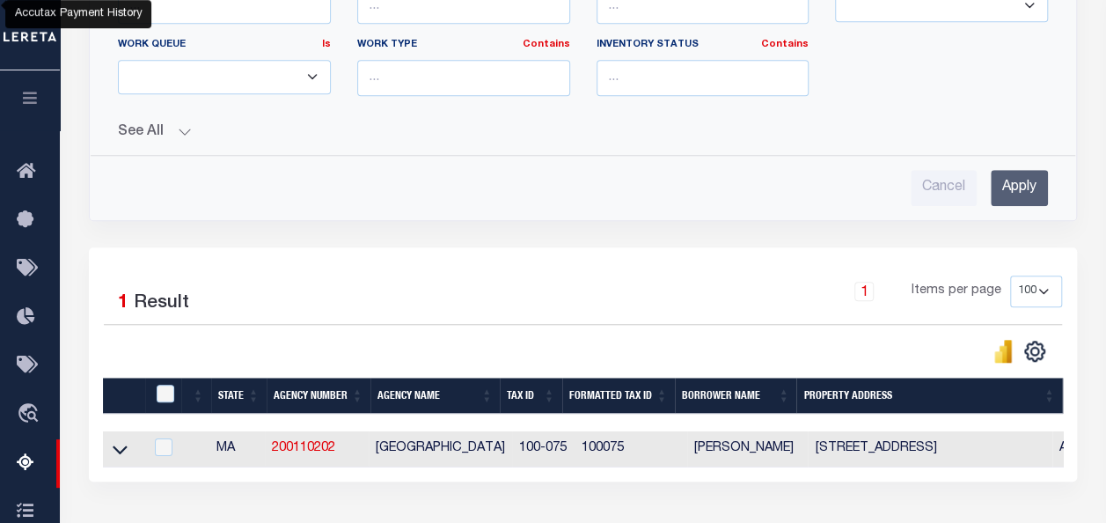
type input "100-28"
click at [1017, 195] on input "Apply" at bounding box center [1019, 188] width 57 height 36
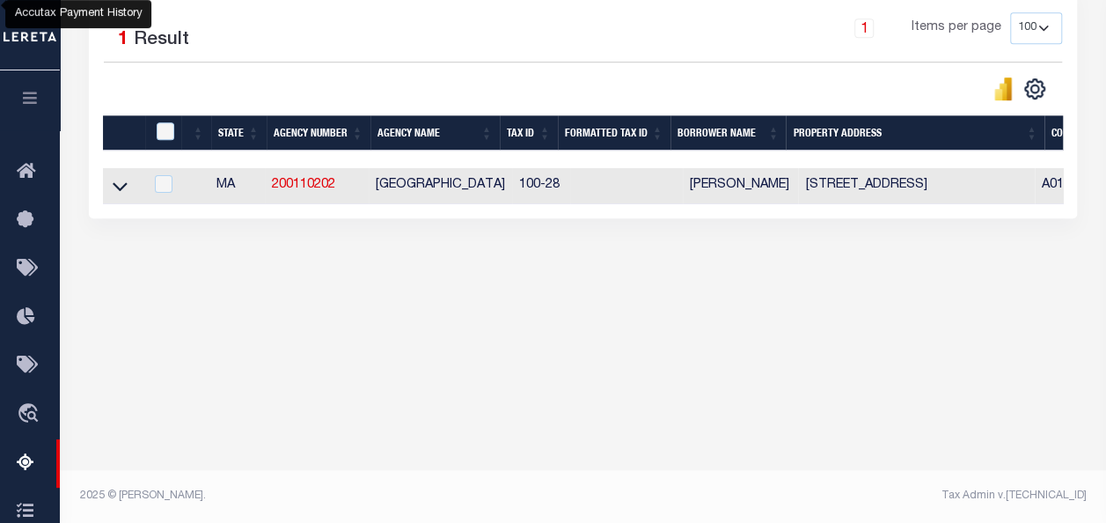
scroll to position [410, 0]
click at [124, 188] on icon at bounding box center [120, 187] width 15 height 9
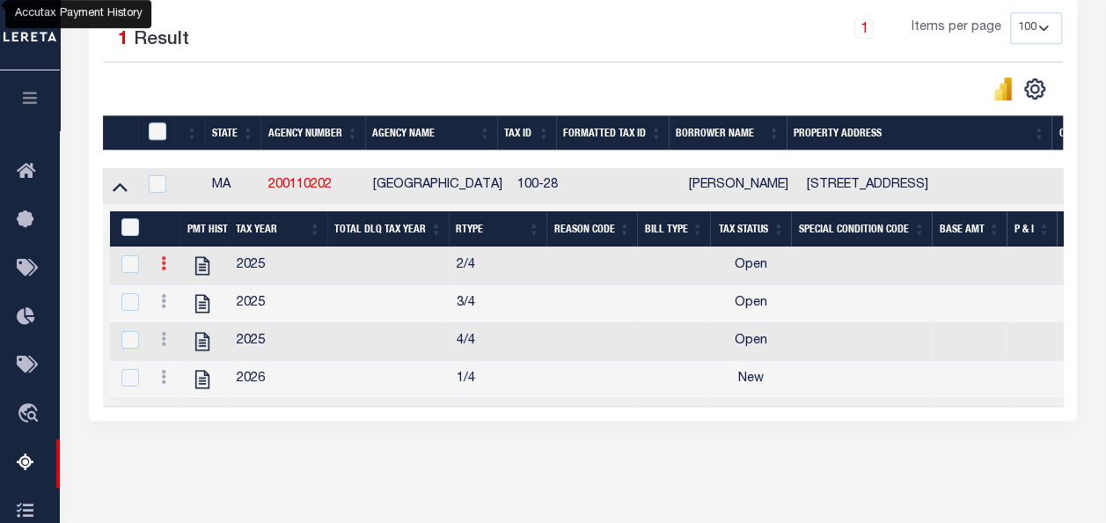
click at [162, 266] on icon at bounding box center [163, 263] width 5 height 14
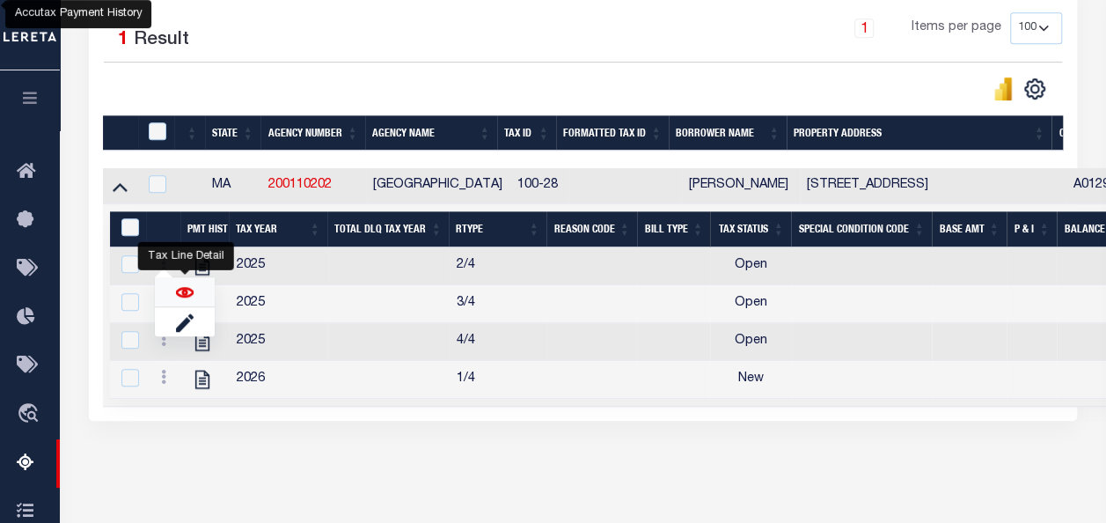
click at [187, 299] on img "" at bounding box center [185, 292] width 18 height 18
checkbox input "false"
checkbox input "true"
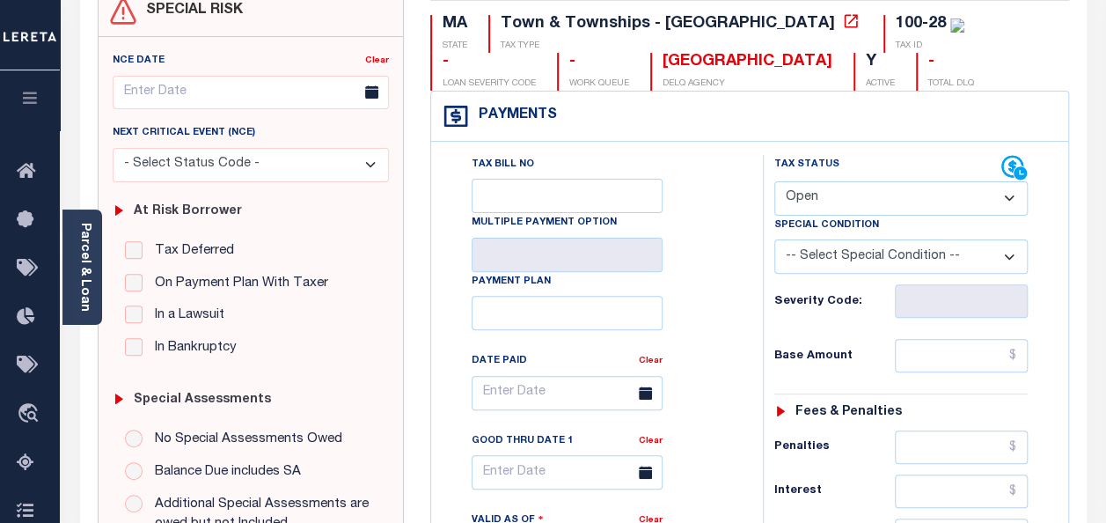
scroll to position [176, 0]
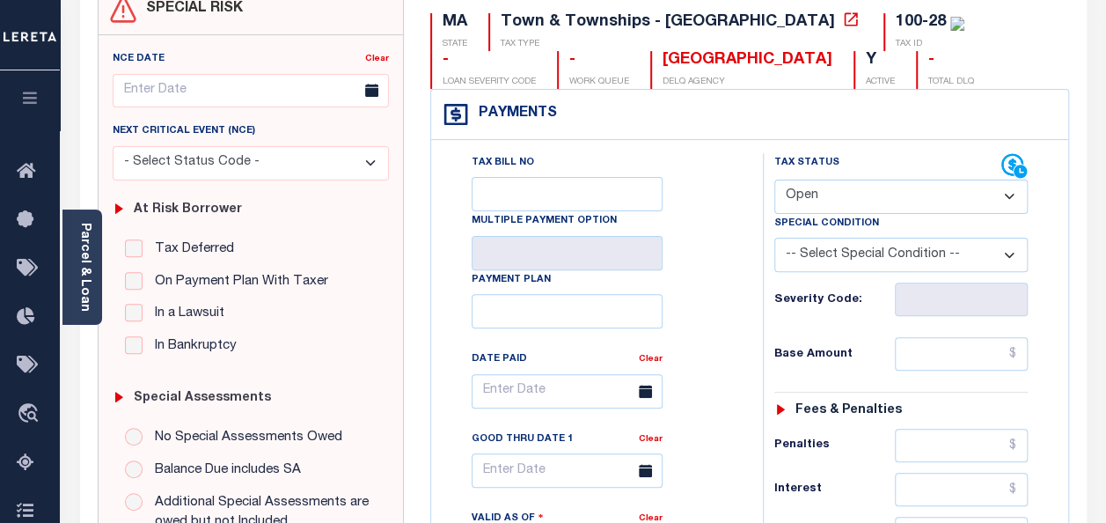
click at [812, 195] on select "- Select Status Code - Open Due/Unpaid Paid Incomplete No Tax Due Internal Refu…" at bounding box center [902, 197] width 254 height 34
select select "PYD"
click at [775, 180] on select "- Select Status Code - Open Due/Unpaid Paid Incomplete No Tax Due Internal Refu…" at bounding box center [902, 197] width 254 height 34
type input "[DATE]"
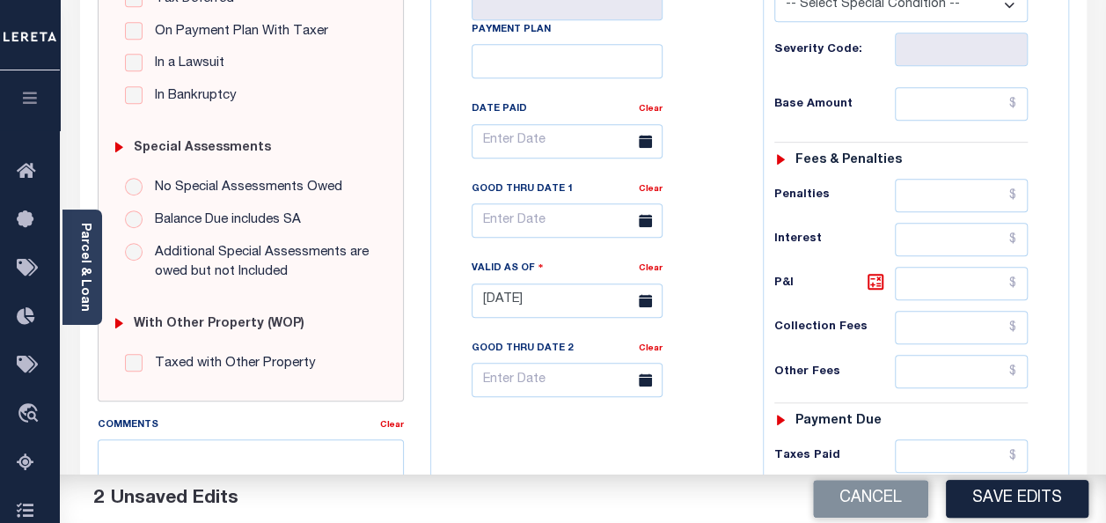
scroll to position [352, 0]
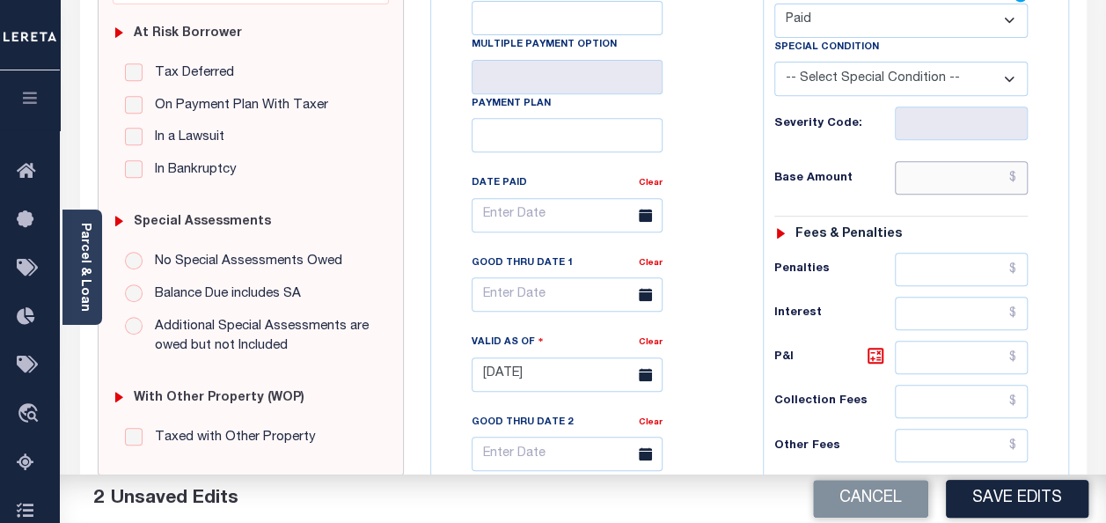
click at [967, 178] on input "text" at bounding box center [961, 177] width 133 height 33
type input "$0.00"
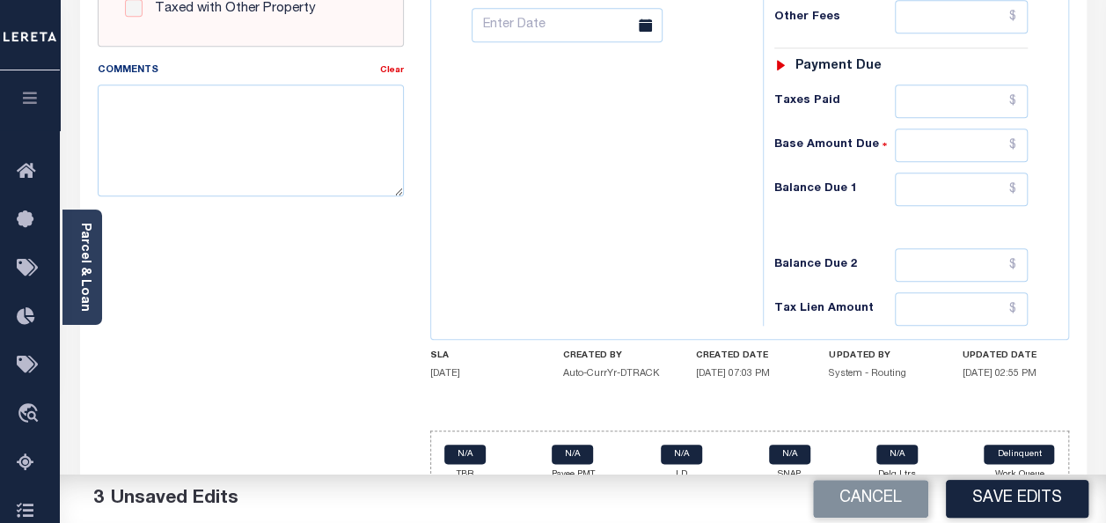
scroll to position [800, 0]
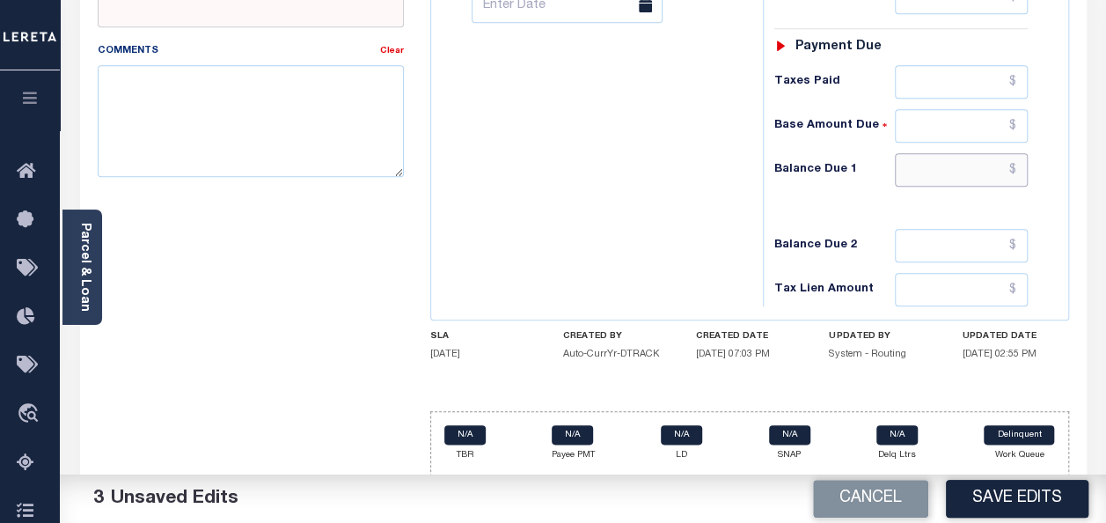
click at [959, 167] on input "text" at bounding box center [961, 169] width 133 height 33
type input "$0.00"
click at [287, 106] on textarea "Comments" at bounding box center [251, 120] width 306 height 111
paste textarea "spoke with t/c [PERSON_NAME] no taxes are due"
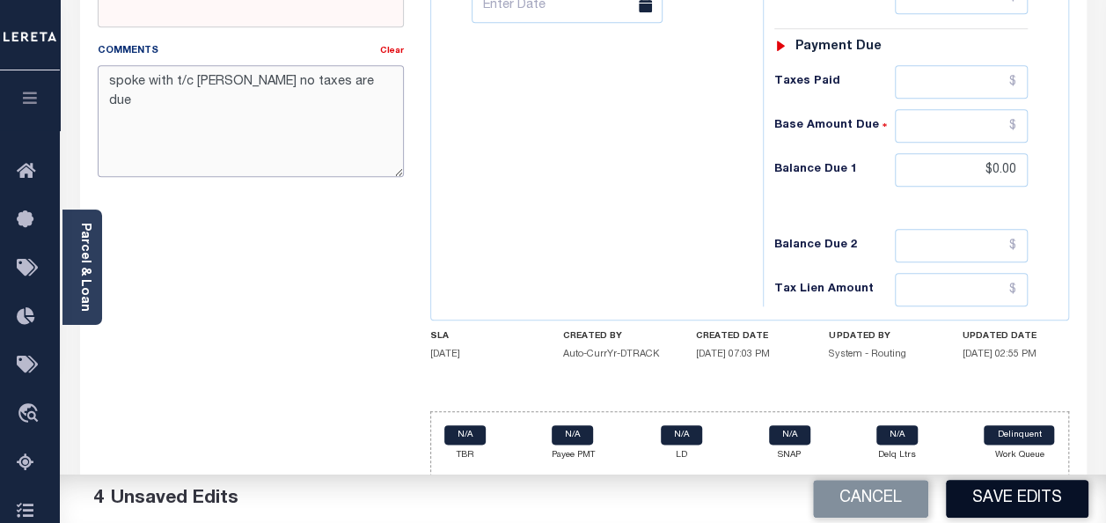
type textarea "spoke with t/c MAURA no taxes are due"
click at [1006, 492] on button "Save Edits" at bounding box center [1017, 499] width 143 height 38
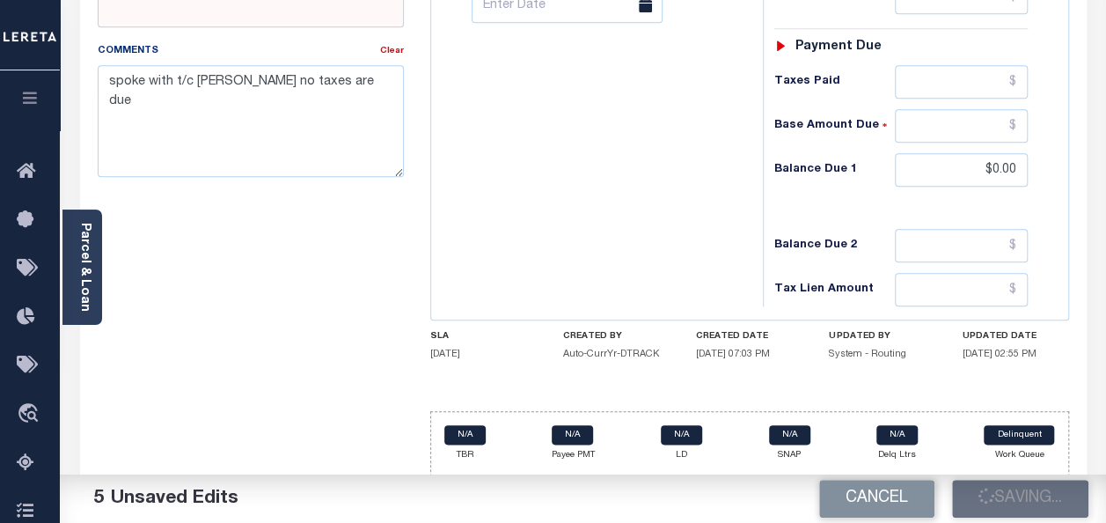
checkbox input "false"
type input "$0"
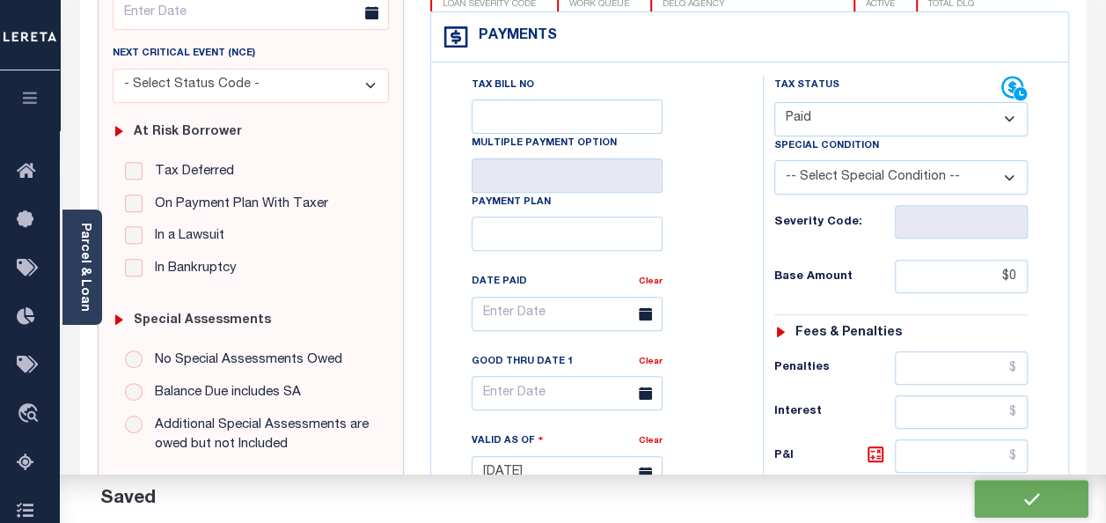
scroll to position [0, 0]
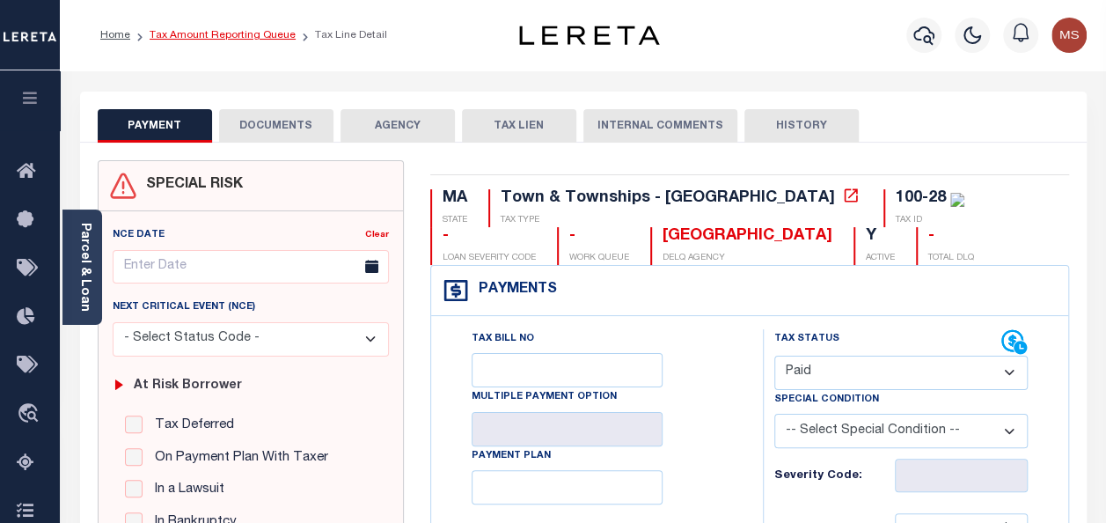
click at [195, 35] on link "Tax Amount Reporting Queue" at bounding box center [223, 35] width 146 height 11
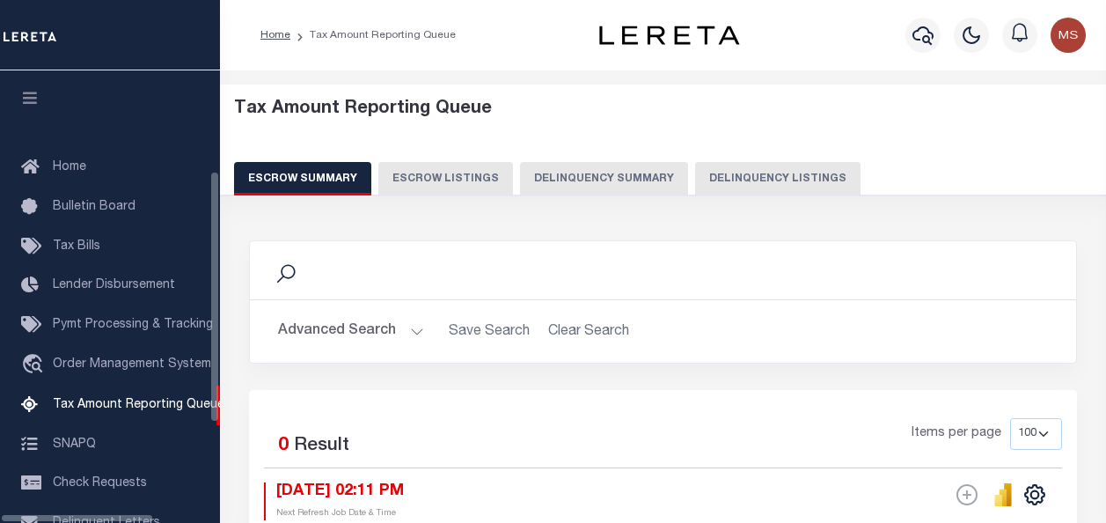
select select "100"
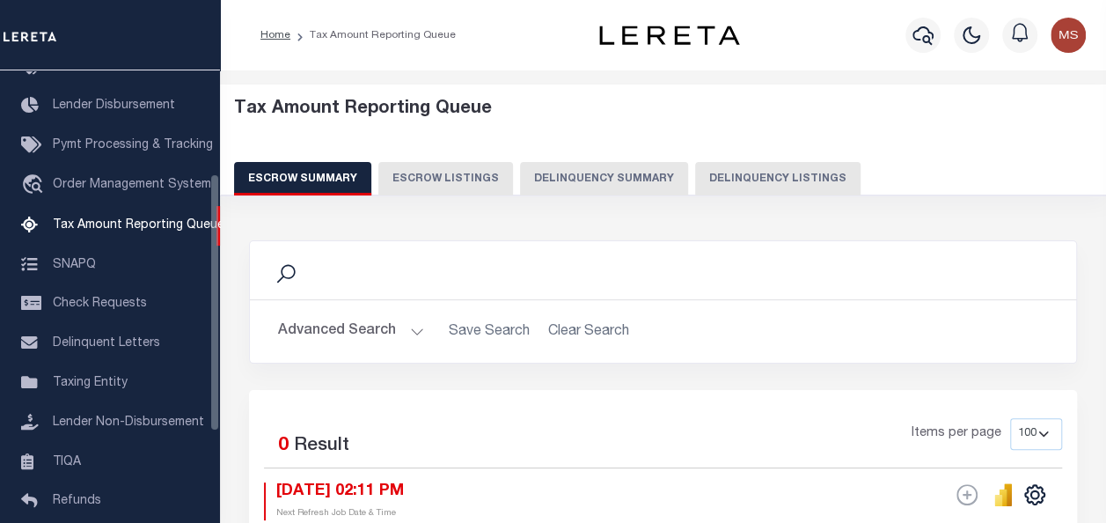
click at [753, 171] on button "Delinquency Listings" at bounding box center [777, 178] width 165 height 33
select select "100"
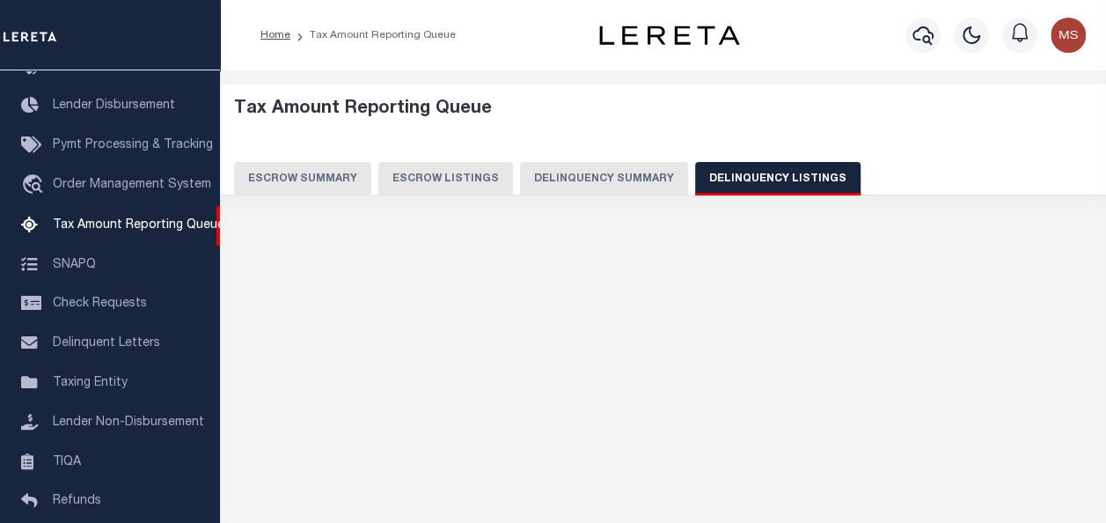
select select "100"
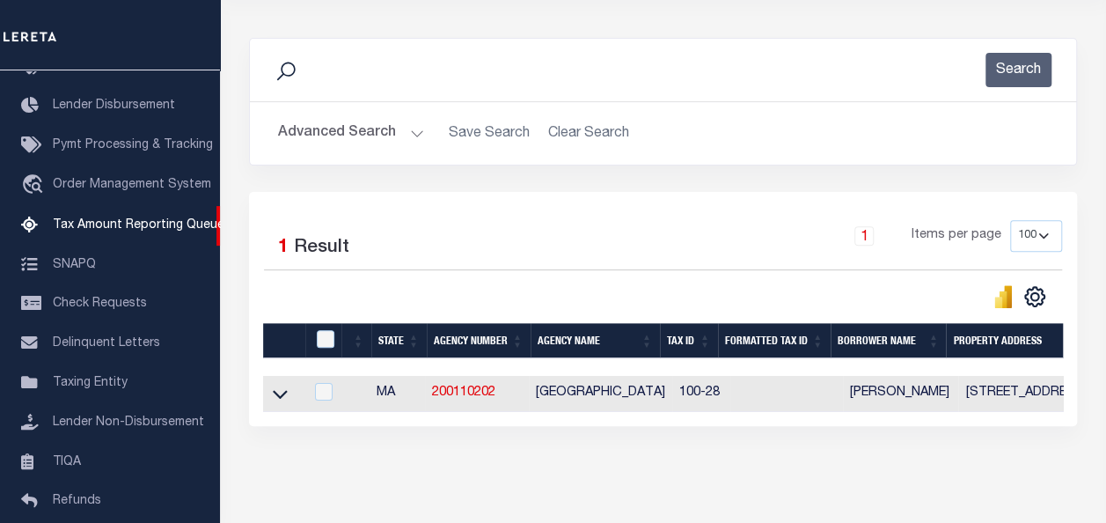
scroll to position [276, 0]
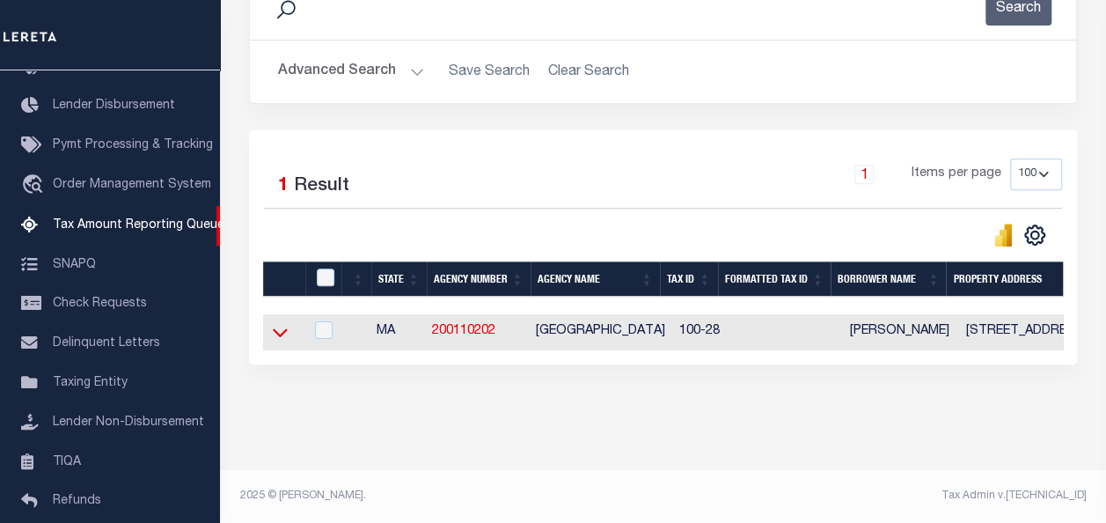
click at [278, 323] on icon at bounding box center [280, 332] width 15 height 18
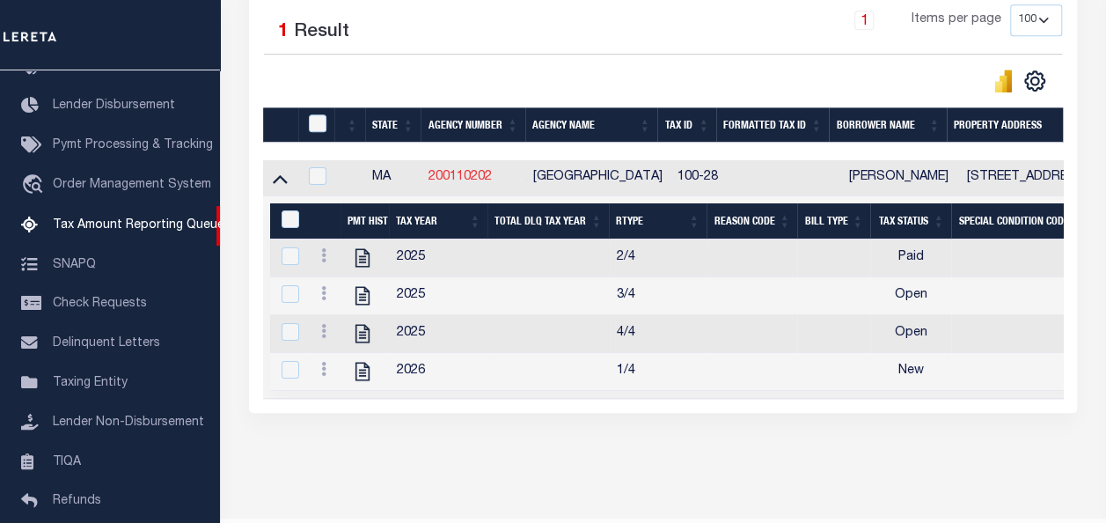
scroll to position [452, 0]
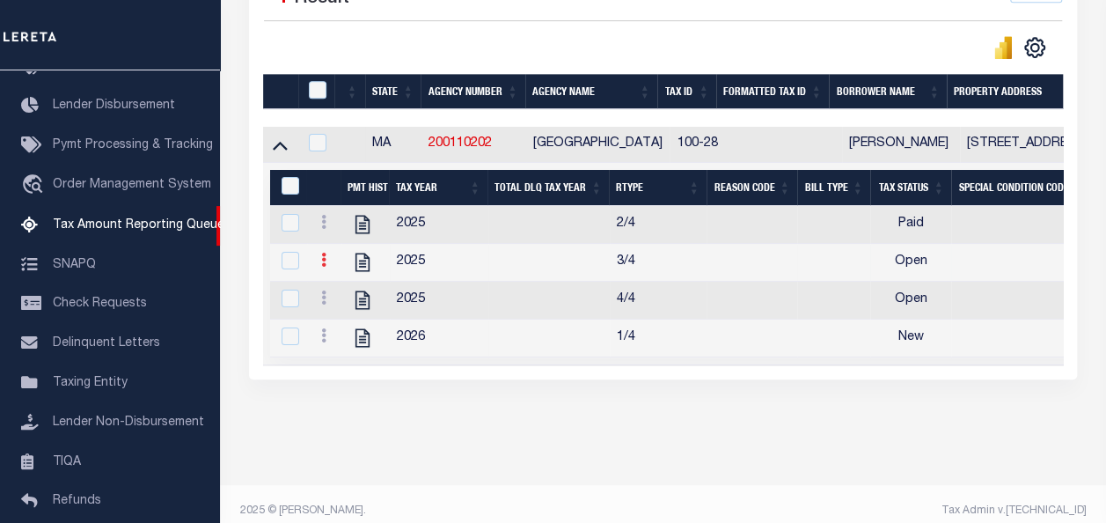
click at [324, 260] on icon at bounding box center [323, 260] width 5 height 14
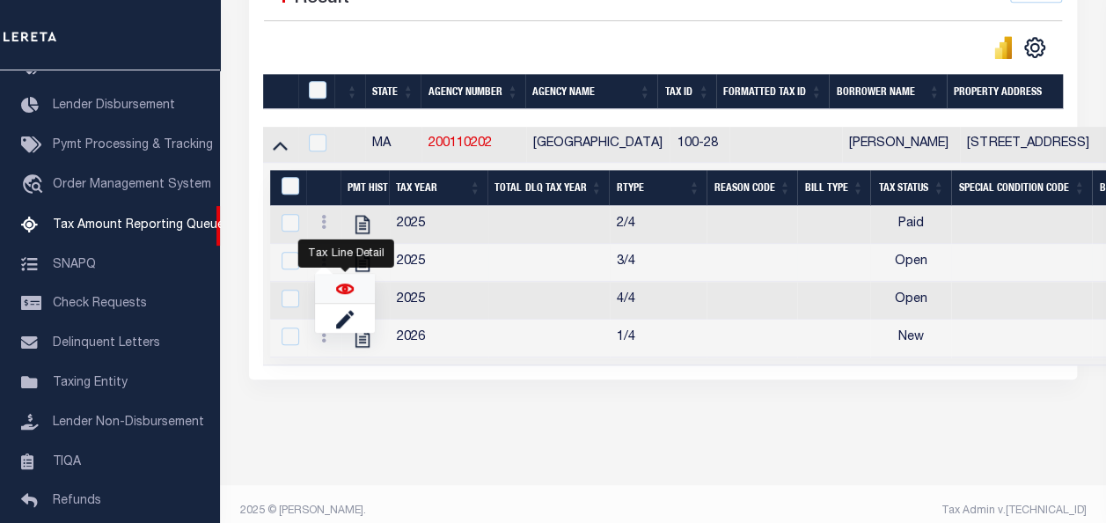
click at [343, 292] on img "" at bounding box center [345, 289] width 18 height 18
checkbox input "true"
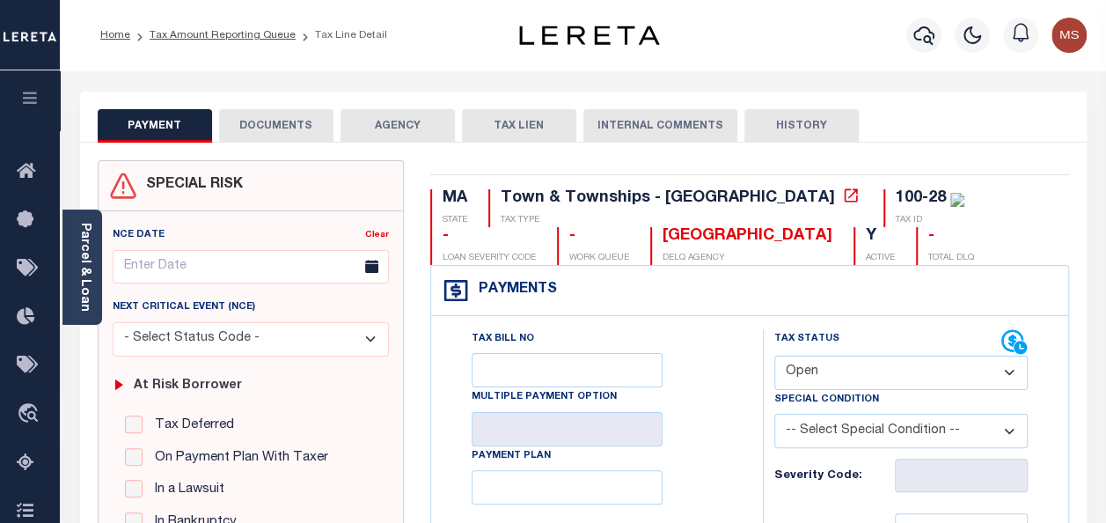
click at [851, 373] on select "- Select Status Code - Open Due/Unpaid Paid Incomplete No Tax Due Internal Refu…" at bounding box center [902, 373] width 254 height 34
select select "PYD"
click at [775, 356] on select "- Select Status Code - Open Due/Unpaid Paid Incomplete No Tax Due Internal Refu…" at bounding box center [902, 373] width 254 height 34
type input "[DATE]"
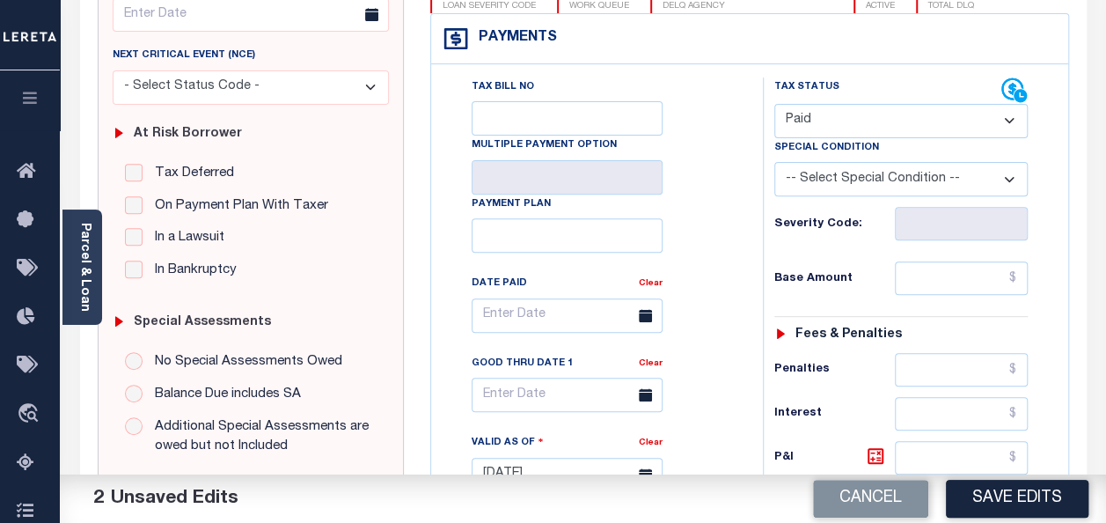
scroll to position [264, 0]
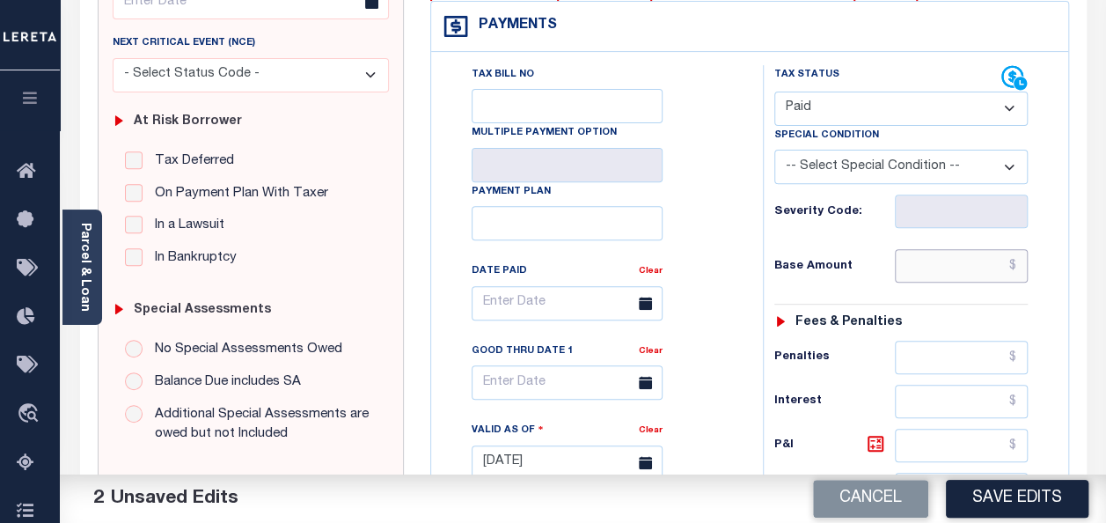
click at [926, 267] on input "text" at bounding box center [961, 265] width 133 height 33
type input "$0.00"
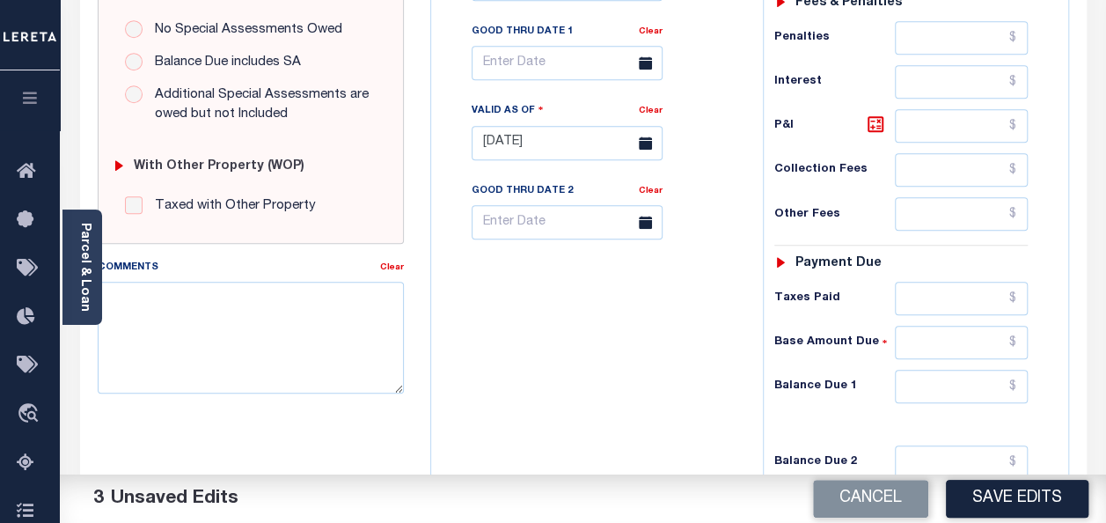
scroll to position [704, 0]
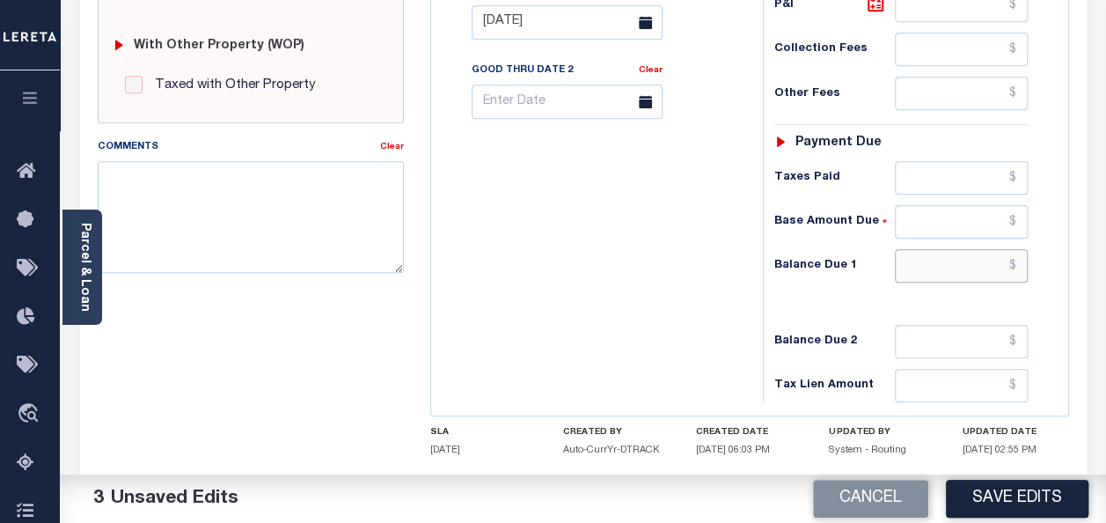
click at [977, 264] on input "text" at bounding box center [961, 265] width 133 height 33
type input "$0.00"
click at [618, 245] on div "Tax Bill No Multiple Payment Option Payment Plan Clear" at bounding box center [593, 13] width 314 height 777
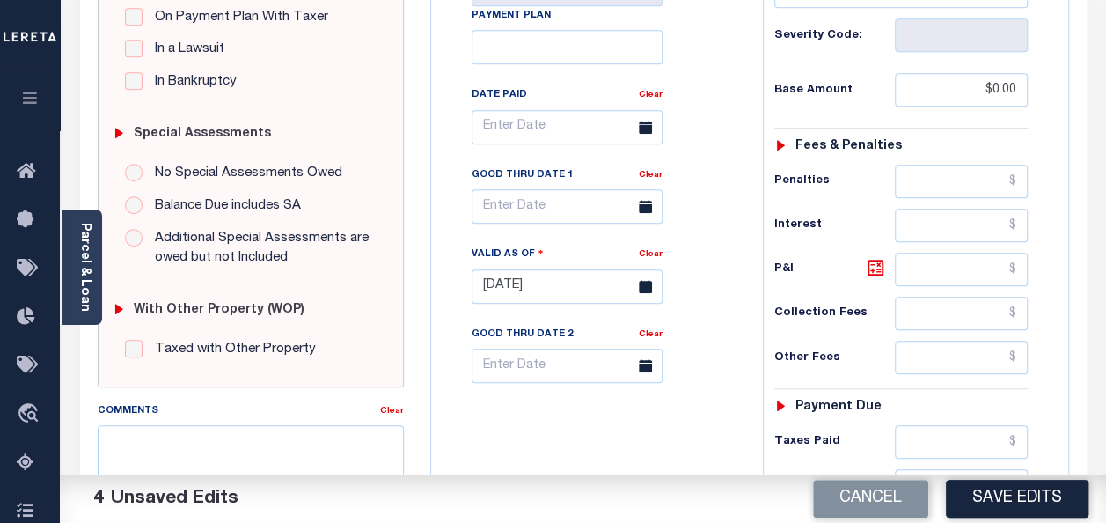
scroll to position [800, 0]
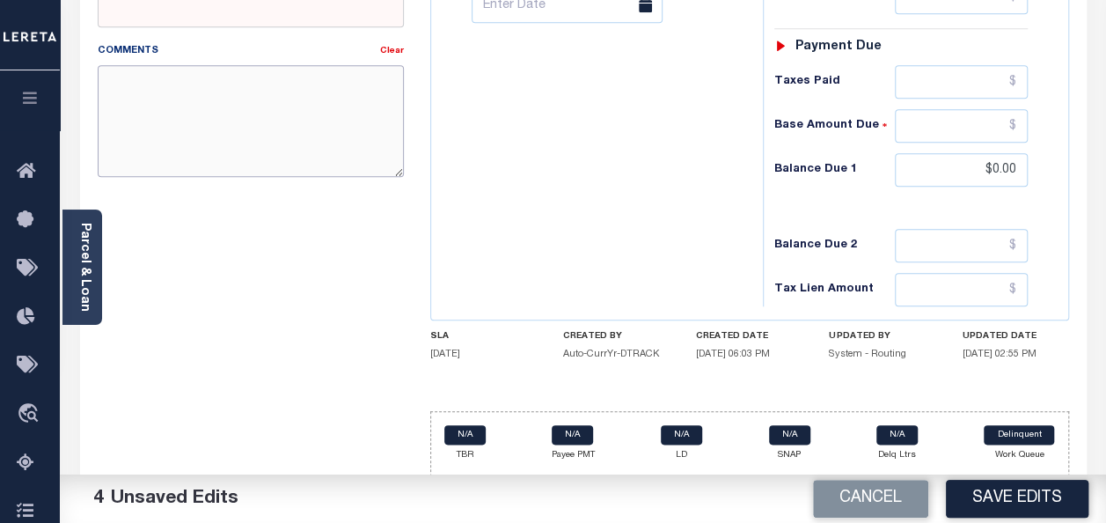
click at [227, 100] on textarea "Comments" at bounding box center [251, 120] width 306 height 111
paste textarea "spoke with t/c MAURA no taxes are due"
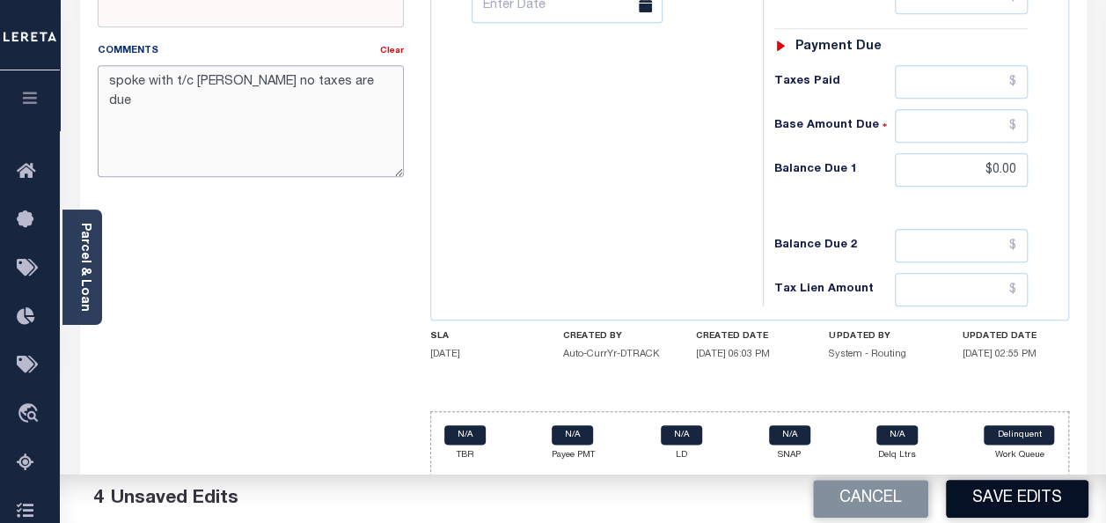
type textarea "spoke with t/c MAURA no taxes are due"
click at [1017, 498] on button "Save Edits" at bounding box center [1017, 499] width 143 height 38
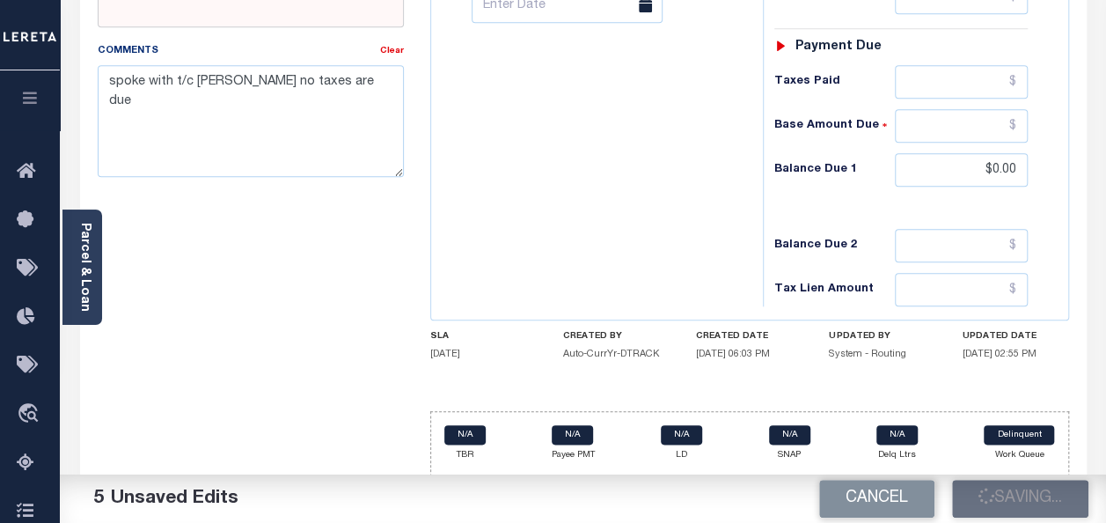
checkbox input "false"
type input "$0"
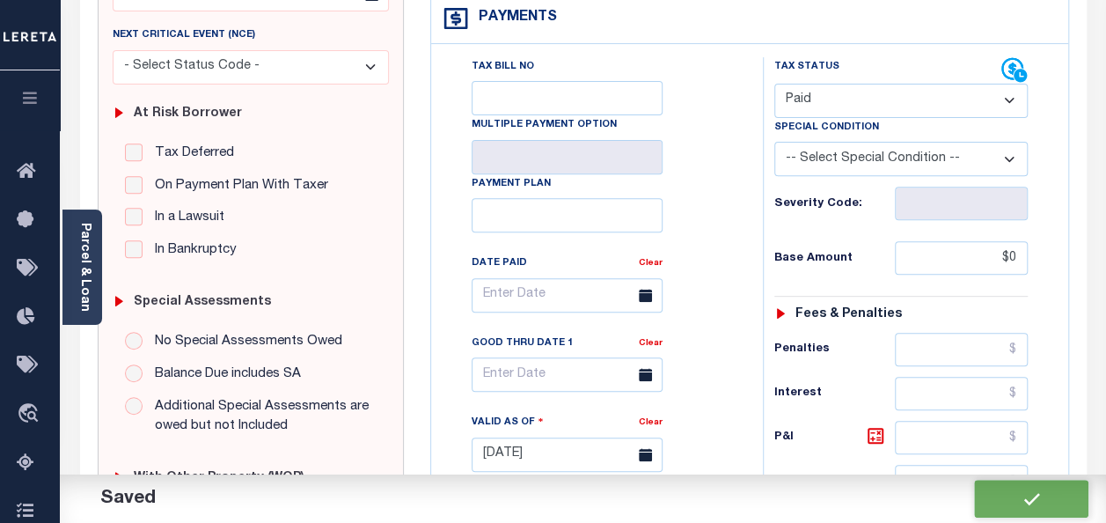
scroll to position [0, 0]
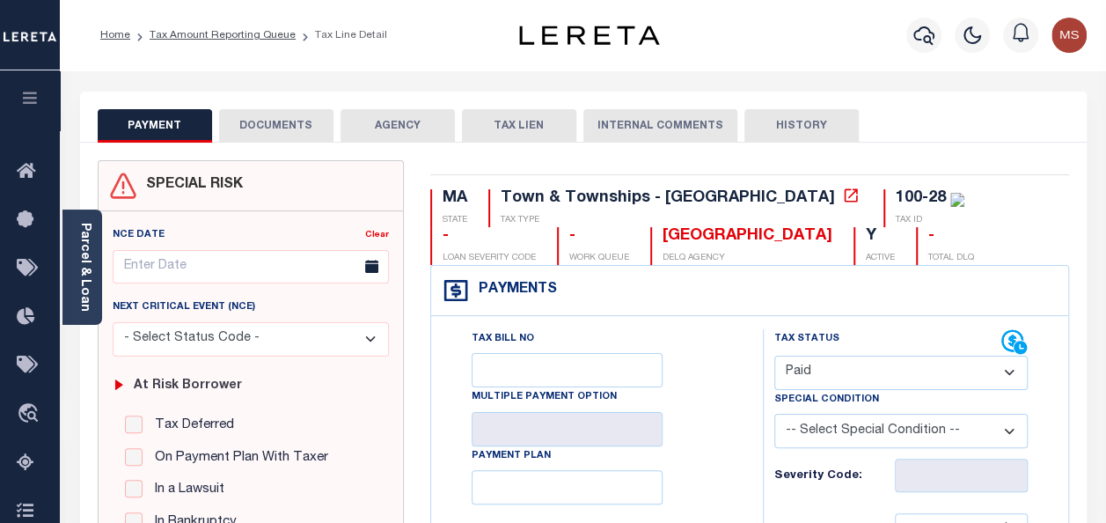
click at [276, 121] on button "DOCUMENTS" at bounding box center [276, 125] width 114 height 33
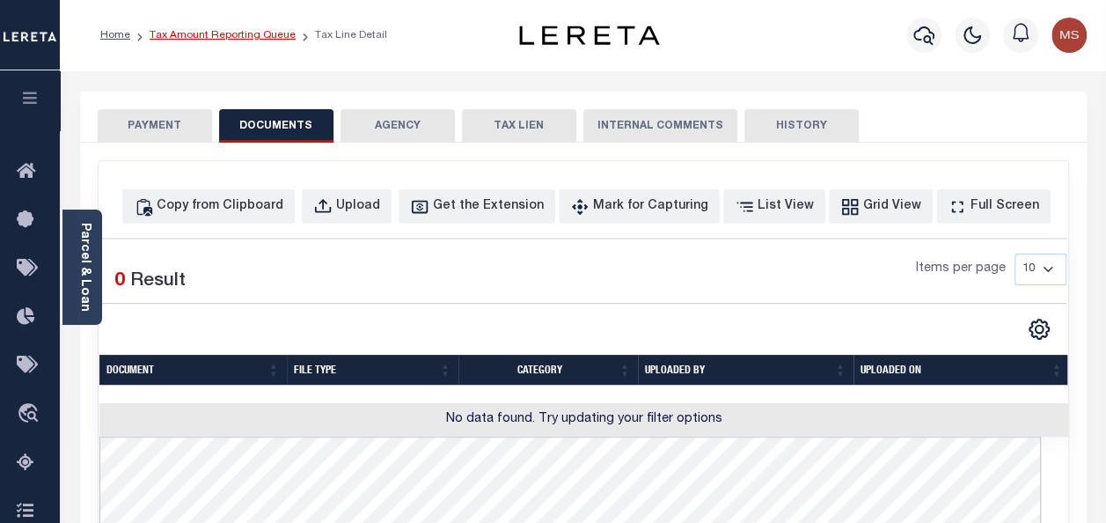
click at [202, 34] on link "Tax Amount Reporting Queue" at bounding box center [223, 35] width 146 height 11
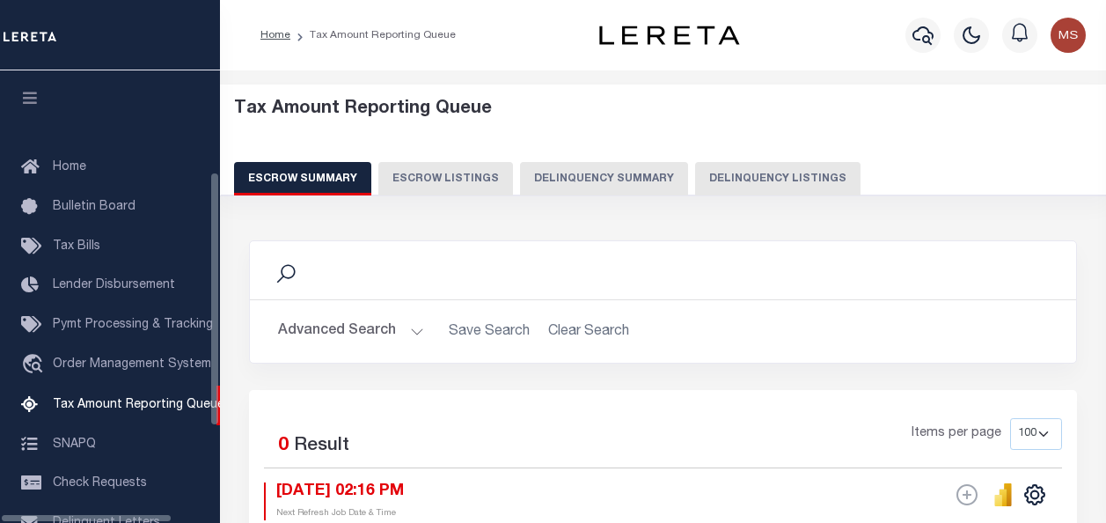
select select "100"
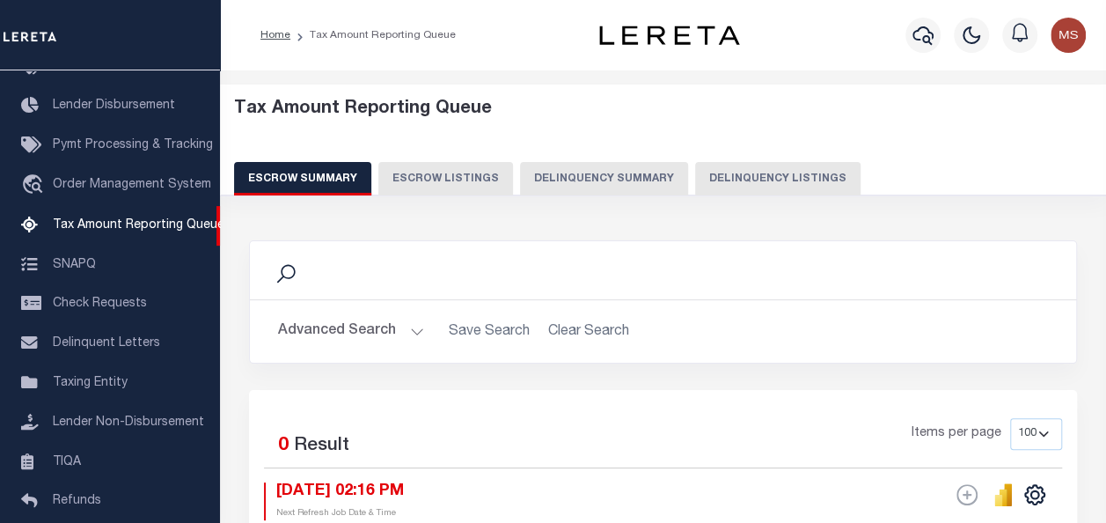
click at [732, 170] on button "Delinquency Listings" at bounding box center [777, 178] width 165 height 33
select select "100"
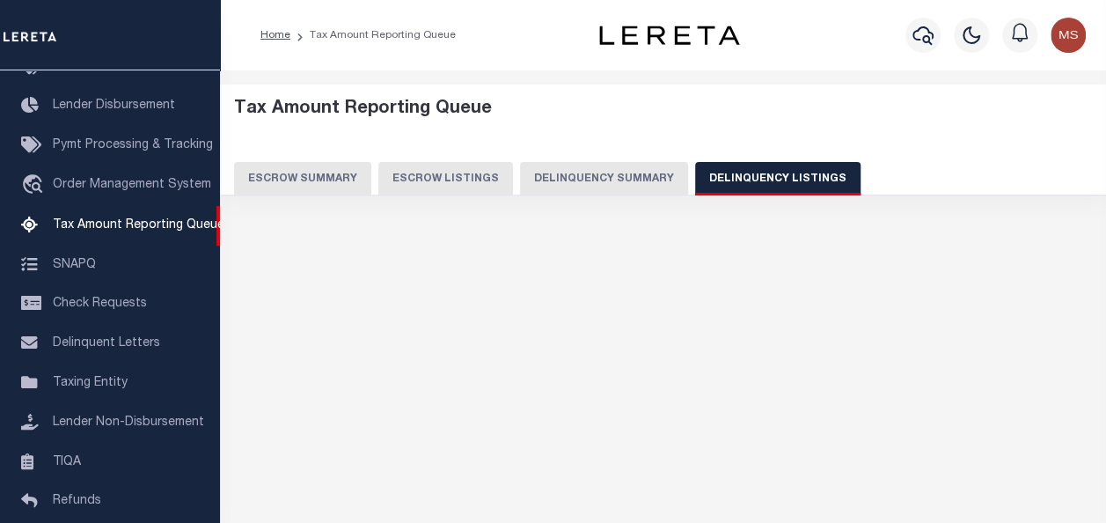
select select "100"
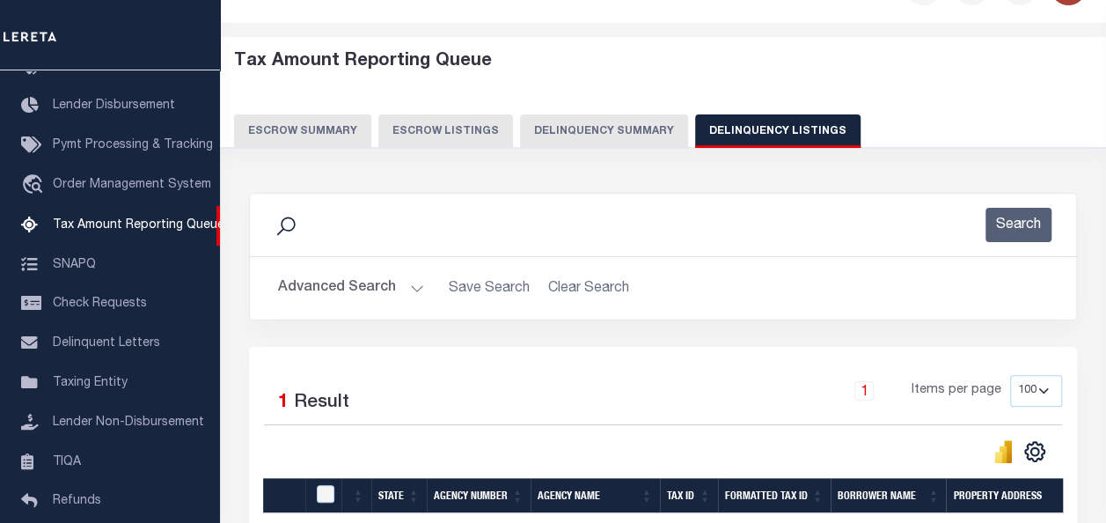
scroll to position [264, 0]
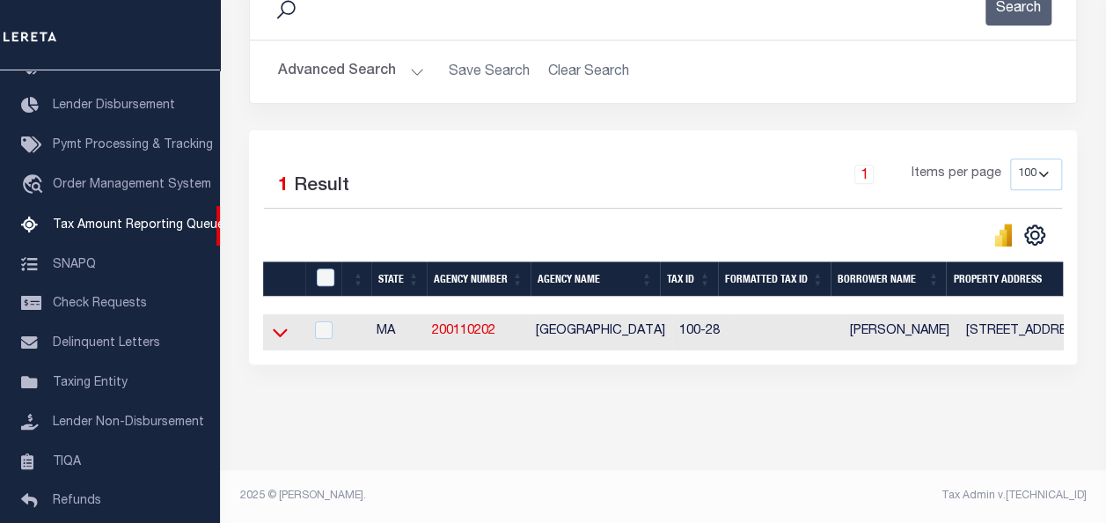
click at [277, 337] on icon at bounding box center [280, 332] width 15 height 18
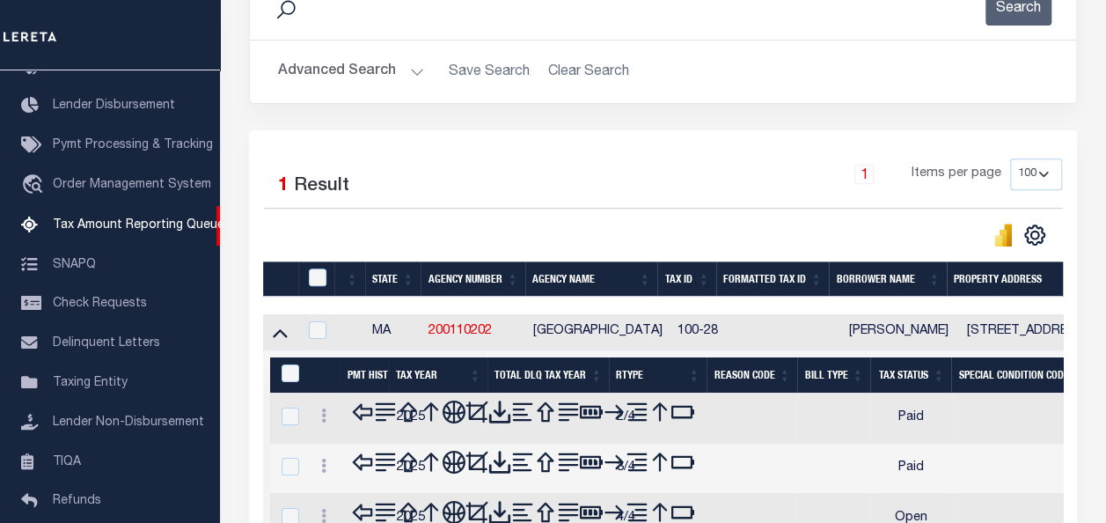
scroll to position [481, 0]
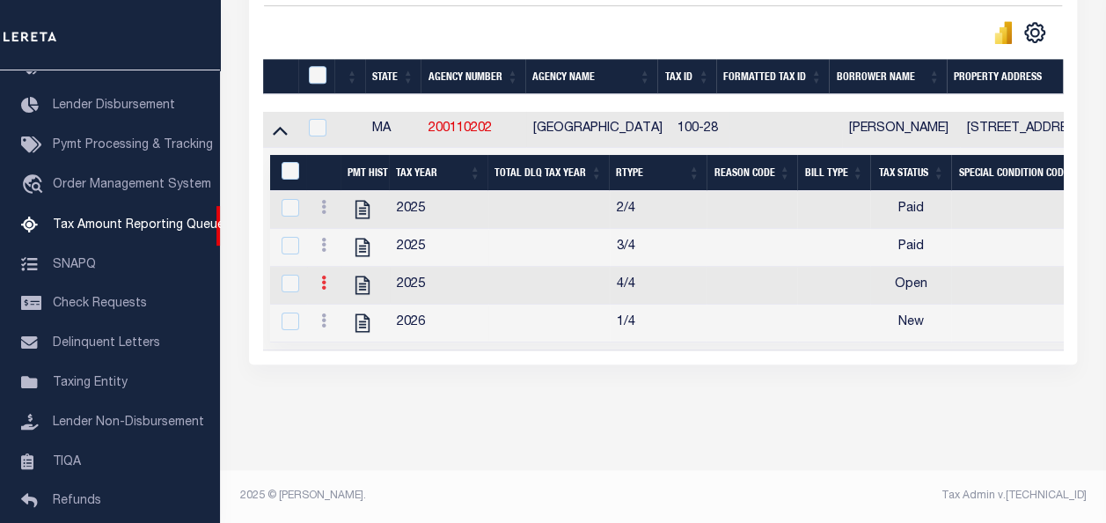
click at [326, 276] on icon at bounding box center [323, 283] width 5 height 14
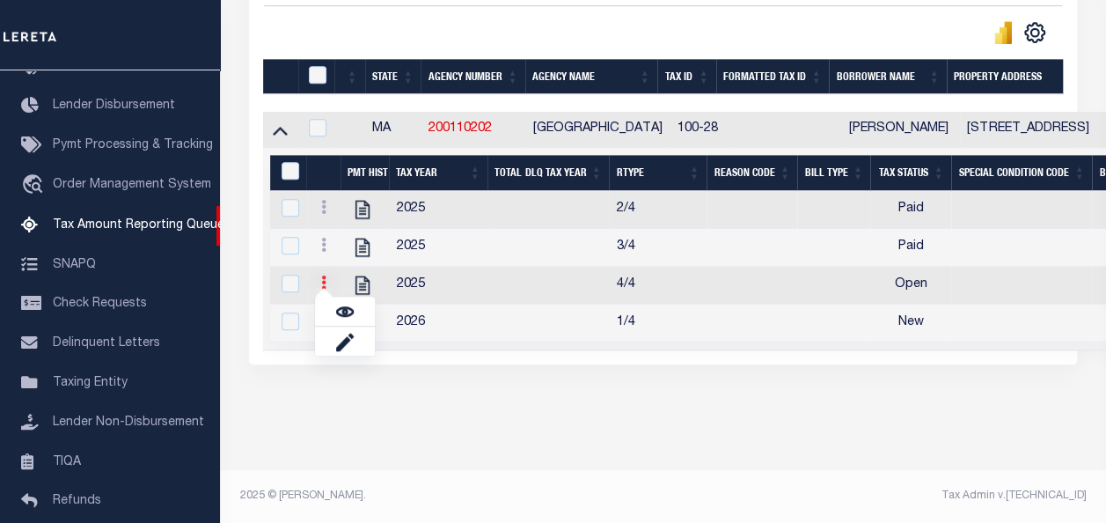
scroll to position [469, 0]
click at [340, 315] on img "" at bounding box center [345, 312] width 18 height 18
checkbox input "true"
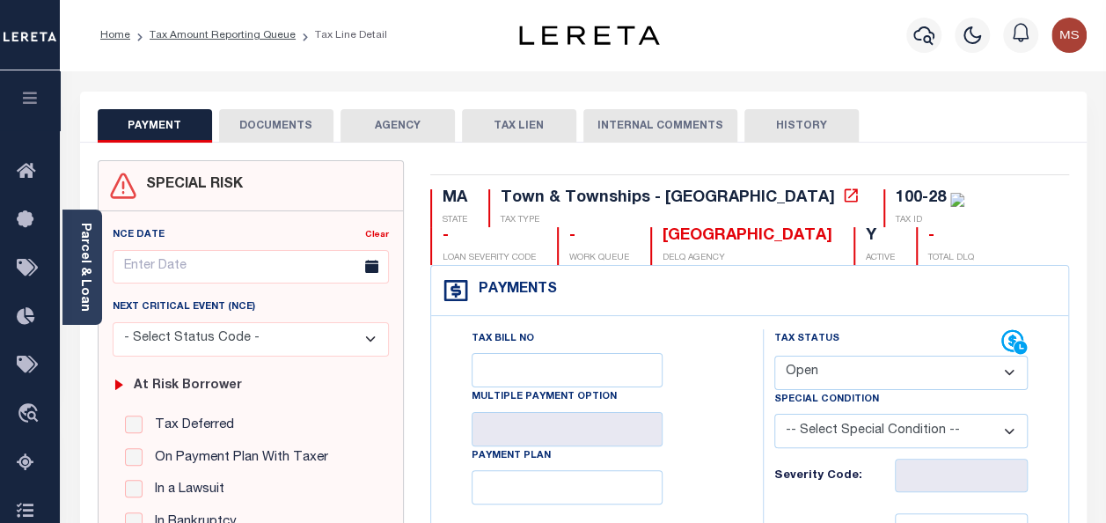
click at [866, 368] on select "- Select Status Code - Open Due/Unpaid Paid Incomplete No Tax Due Internal Refu…" at bounding box center [902, 373] width 254 height 34
select select "PYD"
click at [775, 356] on select "- Select Status Code - Open Due/Unpaid Paid Incomplete No Tax Due Internal Refu…" at bounding box center [902, 373] width 254 height 34
type input "[DATE]"
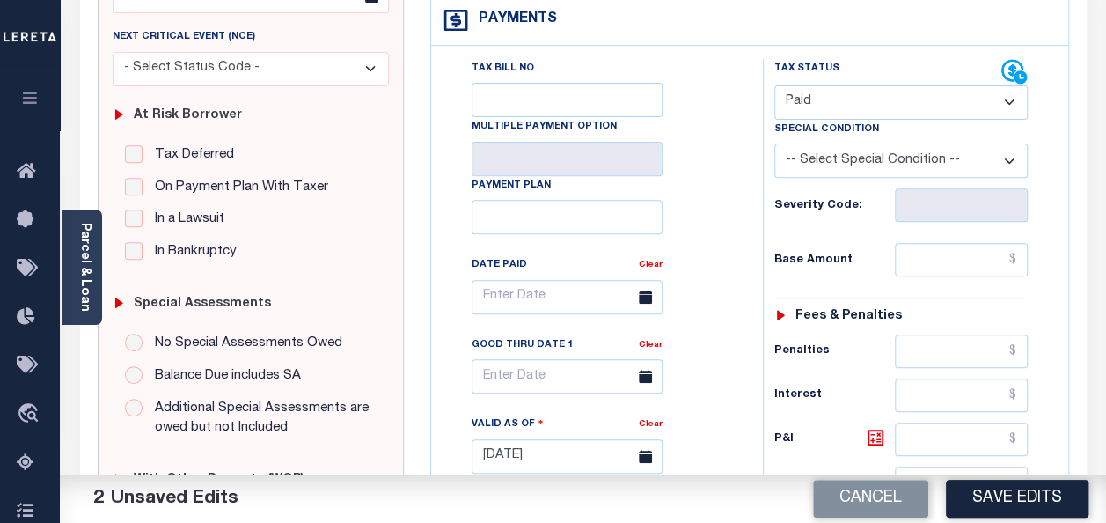
scroll to position [352, 0]
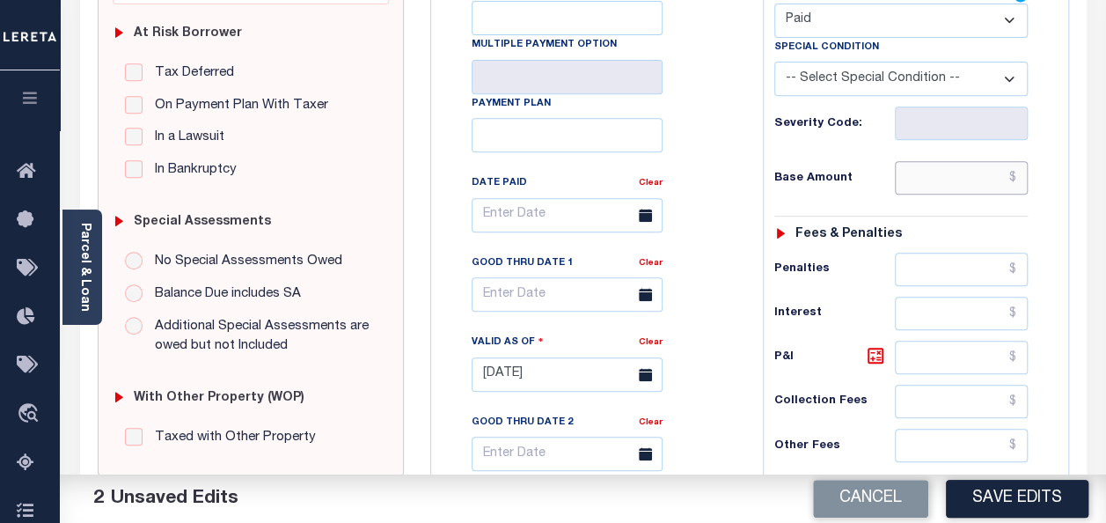
click at [949, 187] on input "text" at bounding box center [961, 177] width 133 height 33
type input "$0.00"
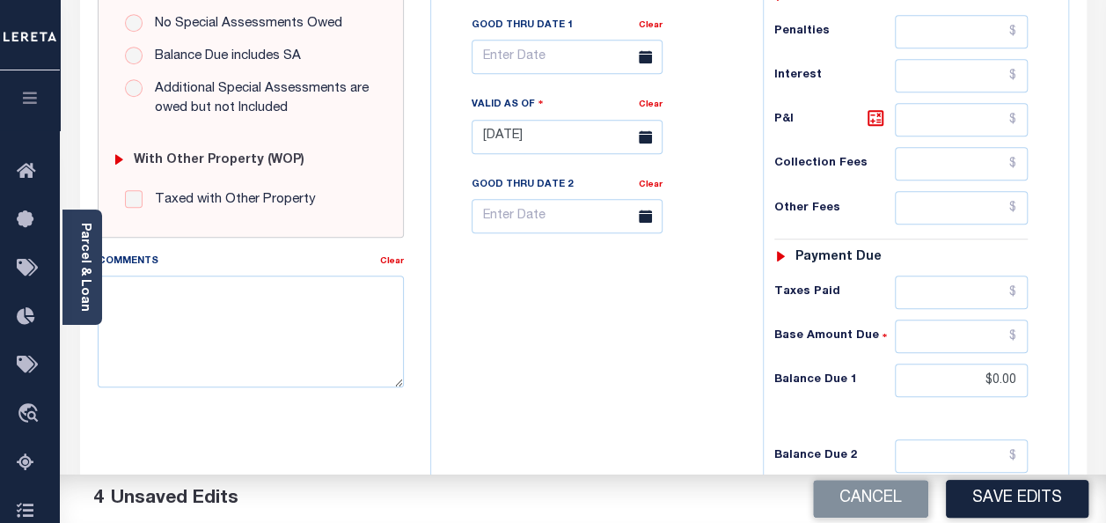
scroll to position [800, 0]
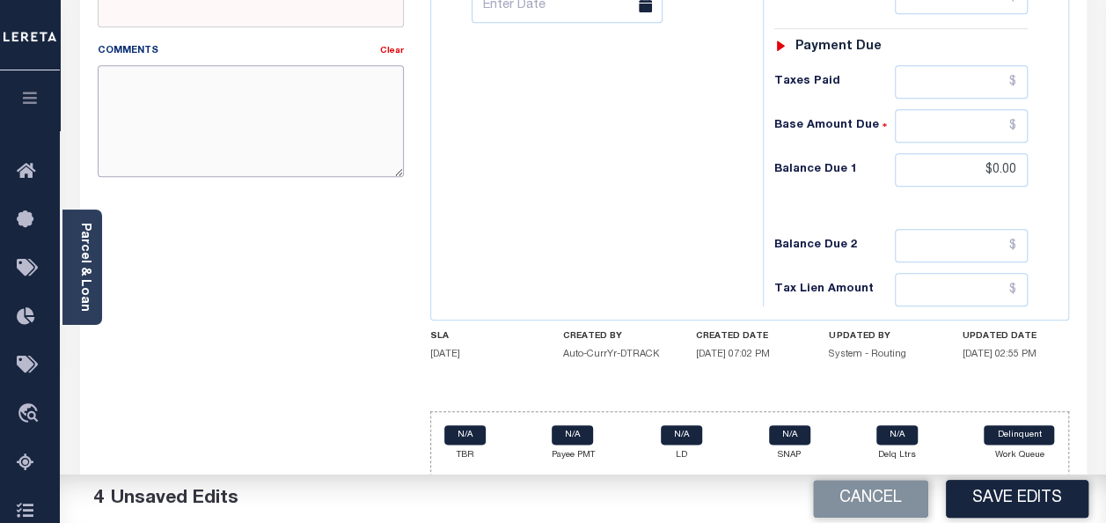
click at [319, 106] on textarea "Comments" at bounding box center [251, 120] width 306 height 111
paste textarea "spoke with t/c MAURA no taxes are due"
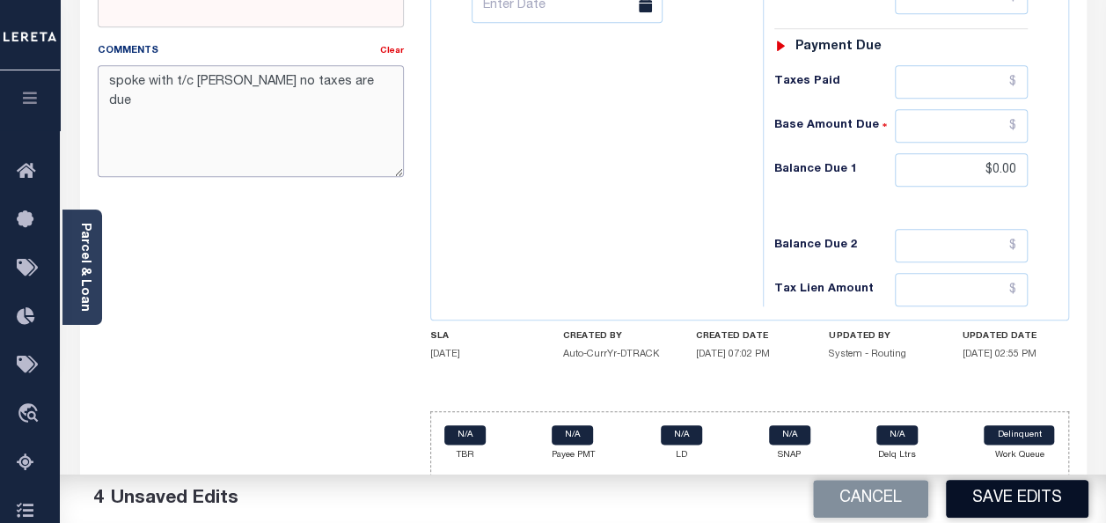
type textarea "spoke with t/c MAURA no taxes are due"
click at [1023, 485] on button "Save Edits" at bounding box center [1017, 499] width 143 height 38
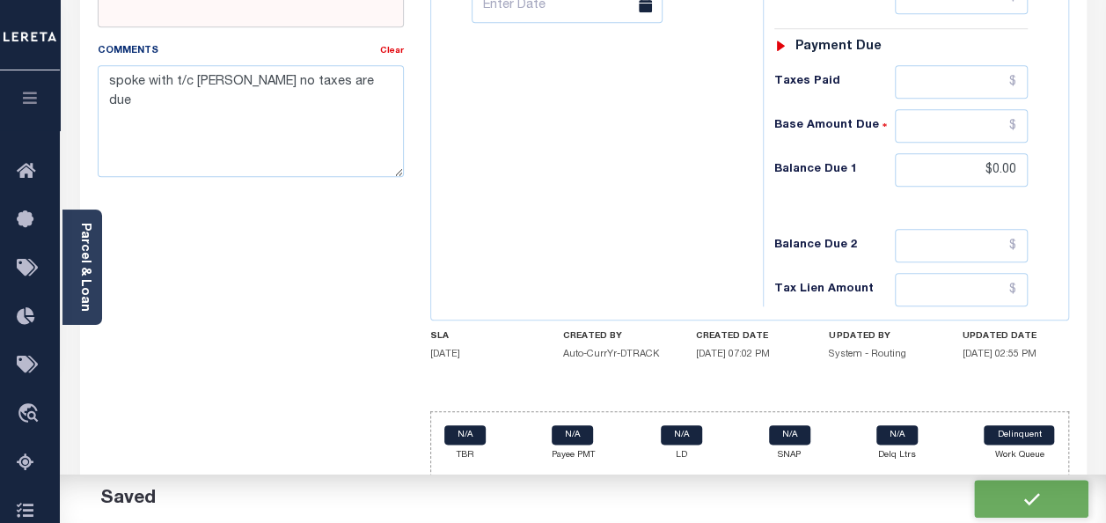
checkbox input "false"
type input "$0"
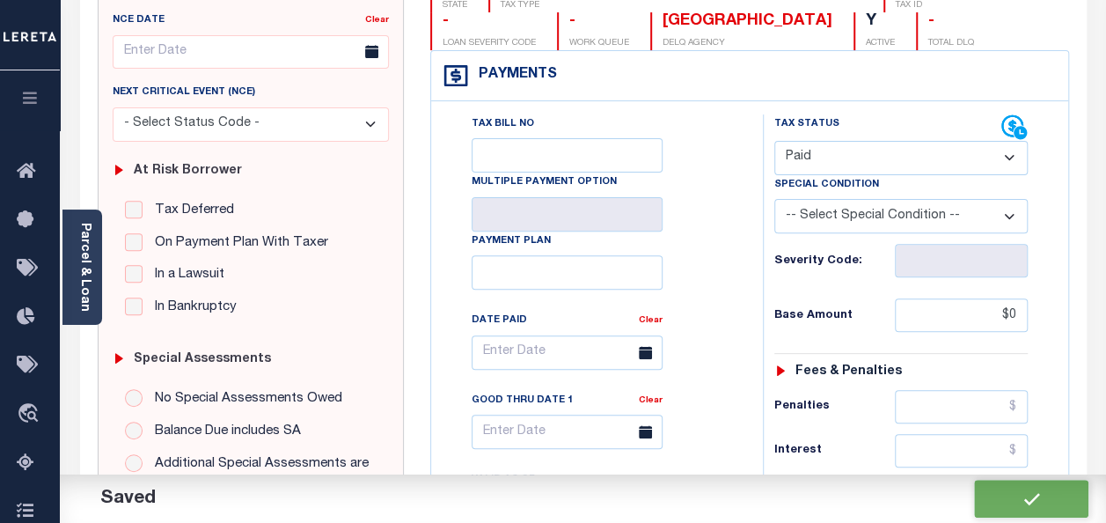
scroll to position [0, 0]
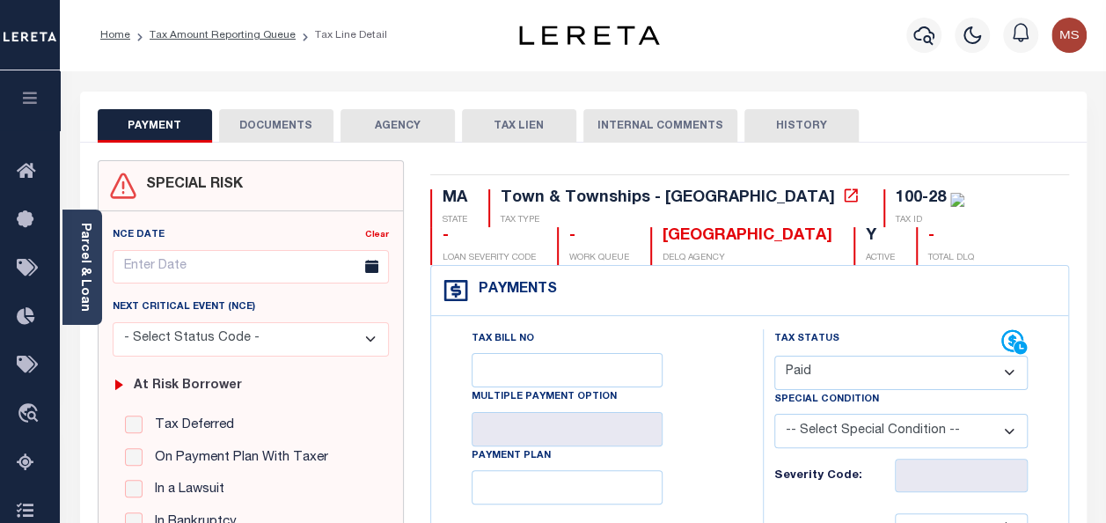
click at [225, 41] on li "Tax Amount Reporting Queue" at bounding box center [212, 35] width 165 height 16
click at [810, 127] on button "HISTORY" at bounding box center [802, 125] width 114 height 33
select select "50"
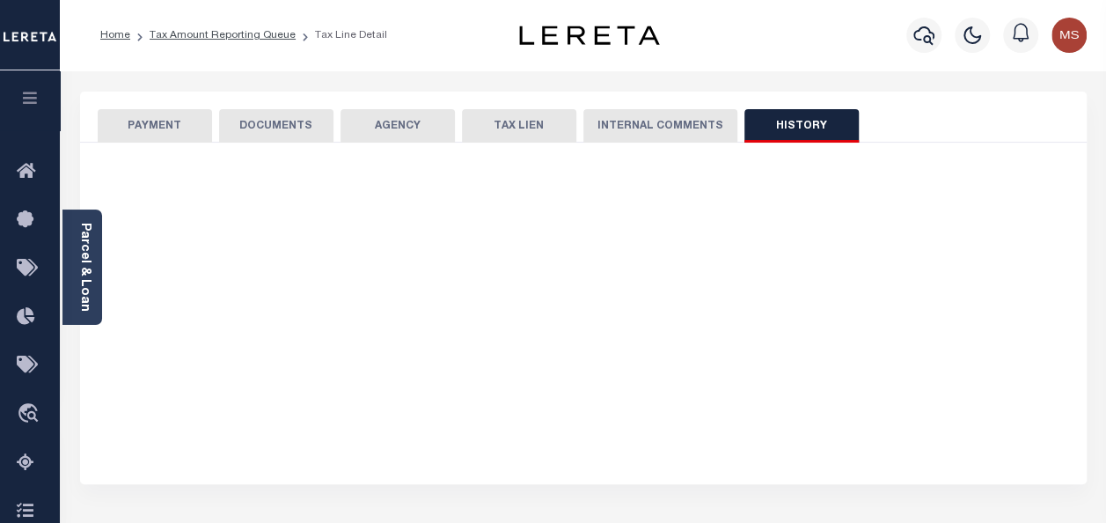
select select "50"
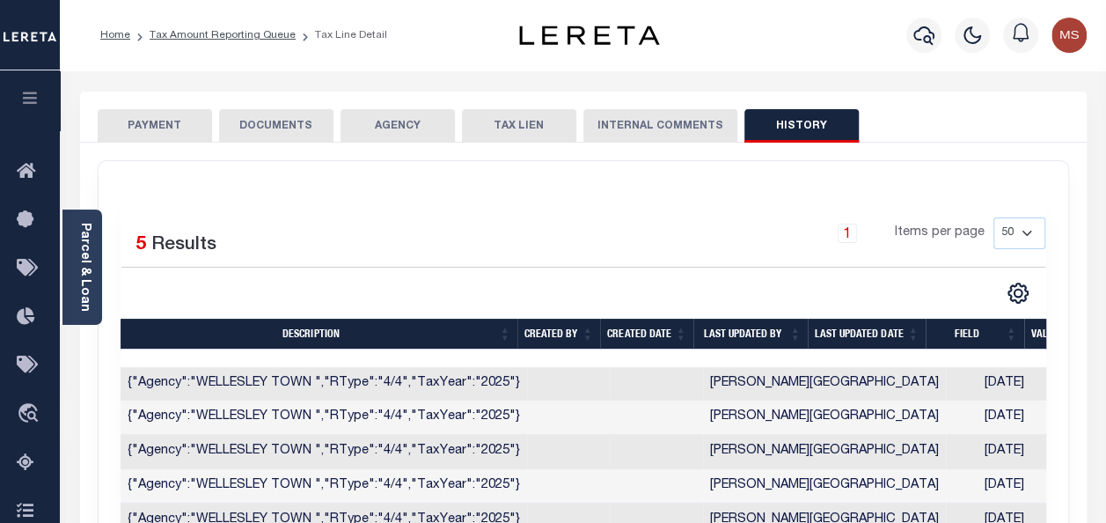
click at [25, 96] on icon "button" at bounding box center [30, 98] width 20 height 16
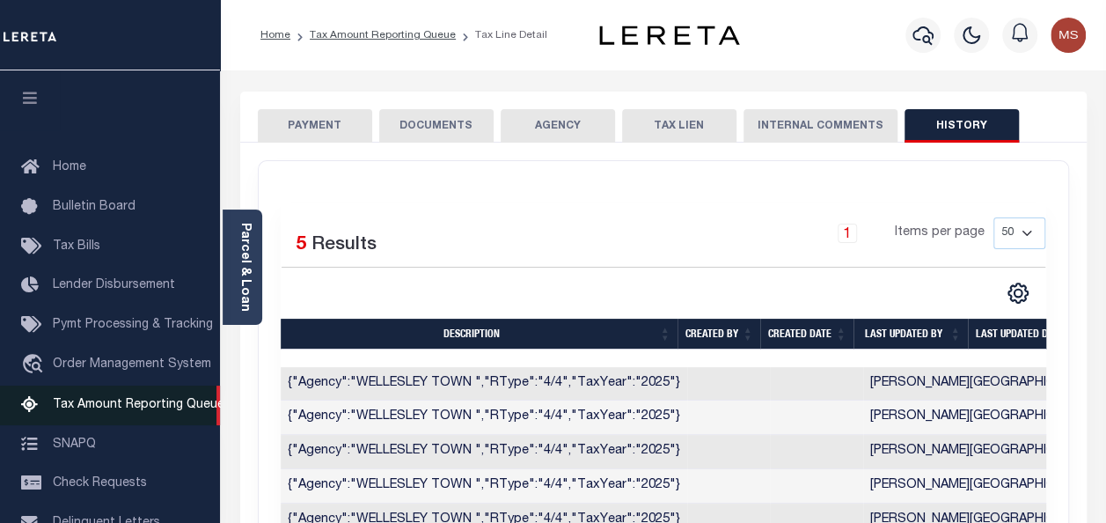
click at [127, 410] on span "Tax Amount Reporting Queue" at bounding box center [139, 405] width 172 height 12
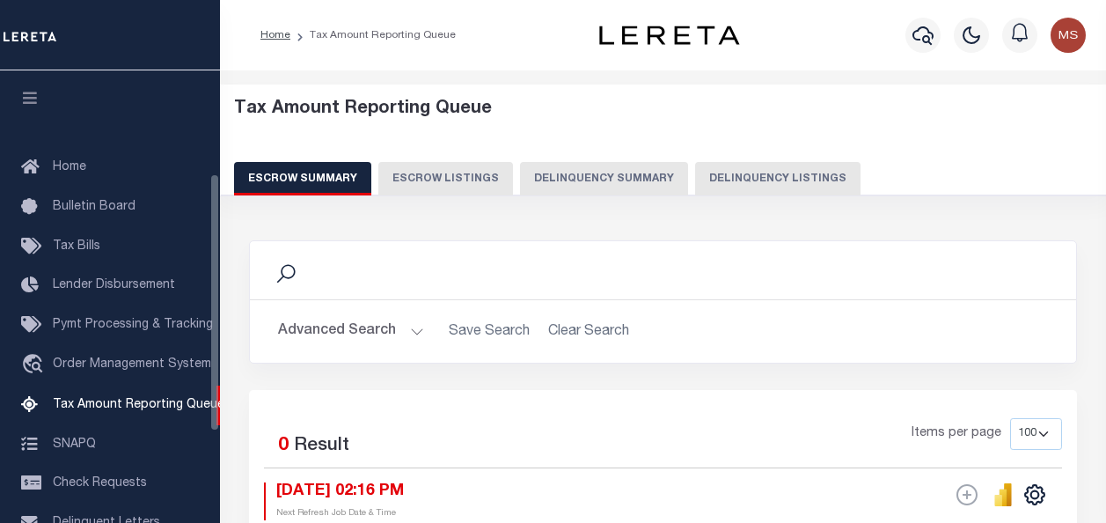
select select "100"
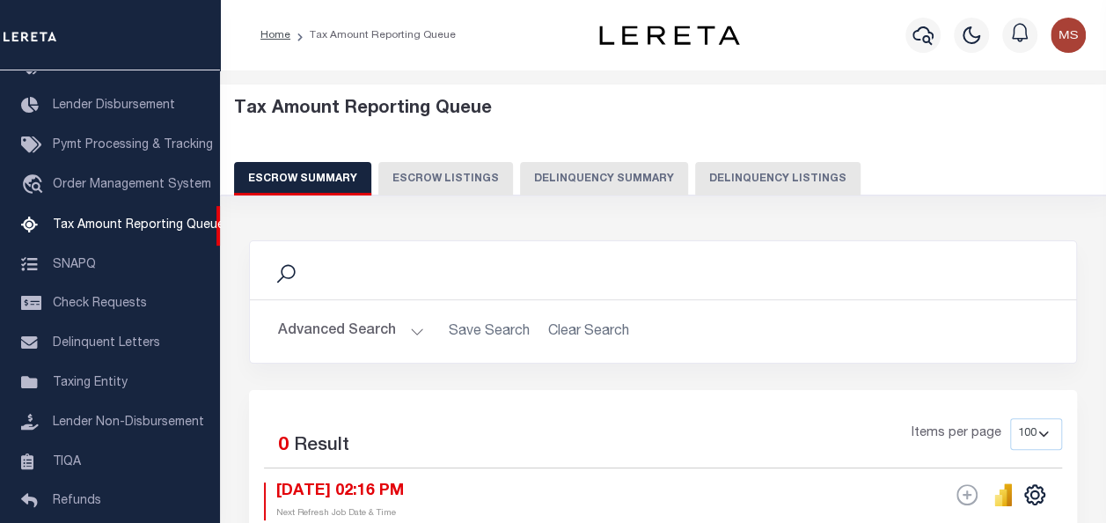
click at [744, 181] on button "Delinquency Listings" at bounding box center [777, 178] width 165 height 33
select select "100"
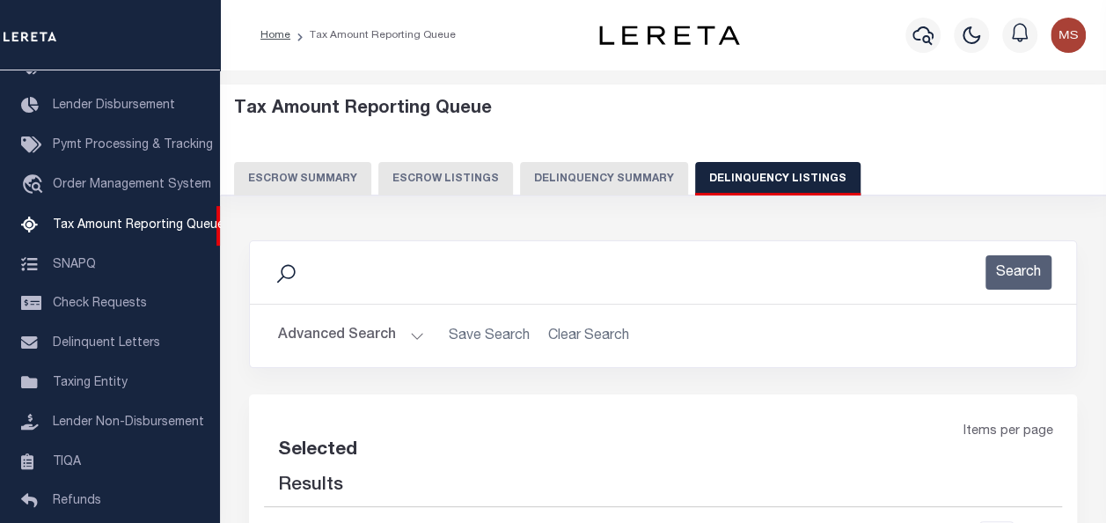
select select "100"
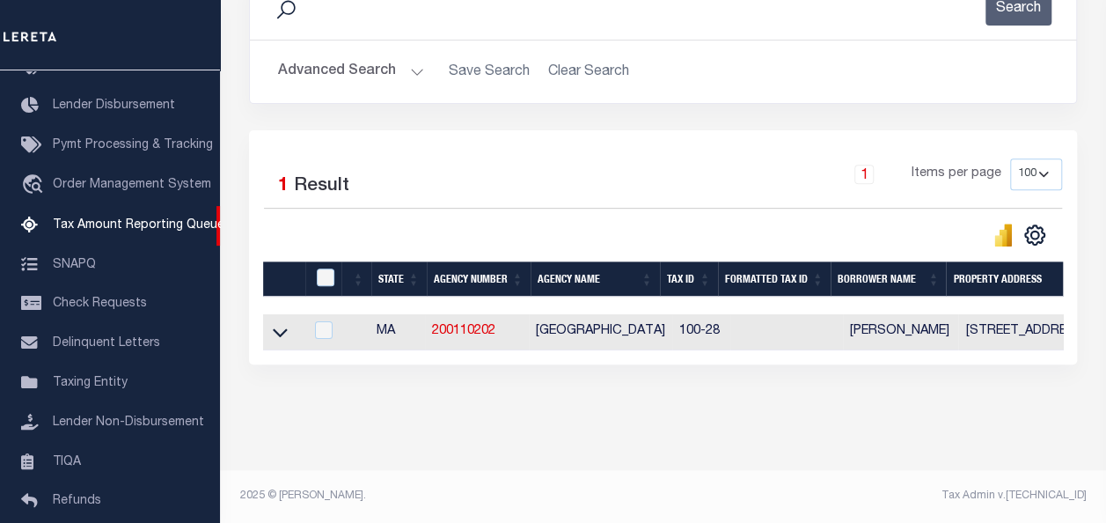
scroll to position [276, 0]
click at [283, 323] on icon at bounding box center [280, 332] width 15 height 18
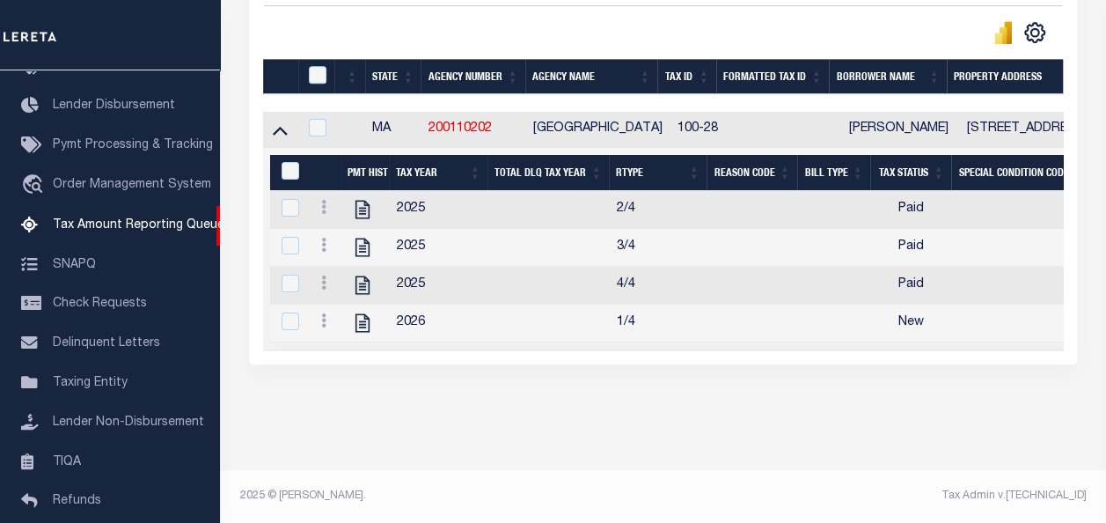
scroll to position [481, 0]
click at [326, 313] on icon at bounding box center [323, 320] width 5 height 14
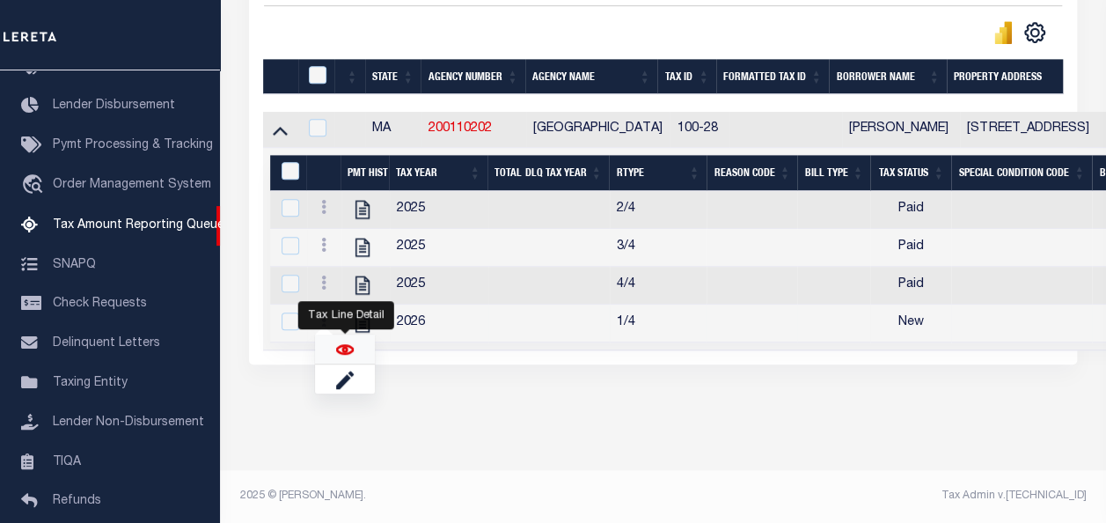
click at [347, 354] on img "" at bounding box center [345, 350] width 18 height 18
checkbox input "true"
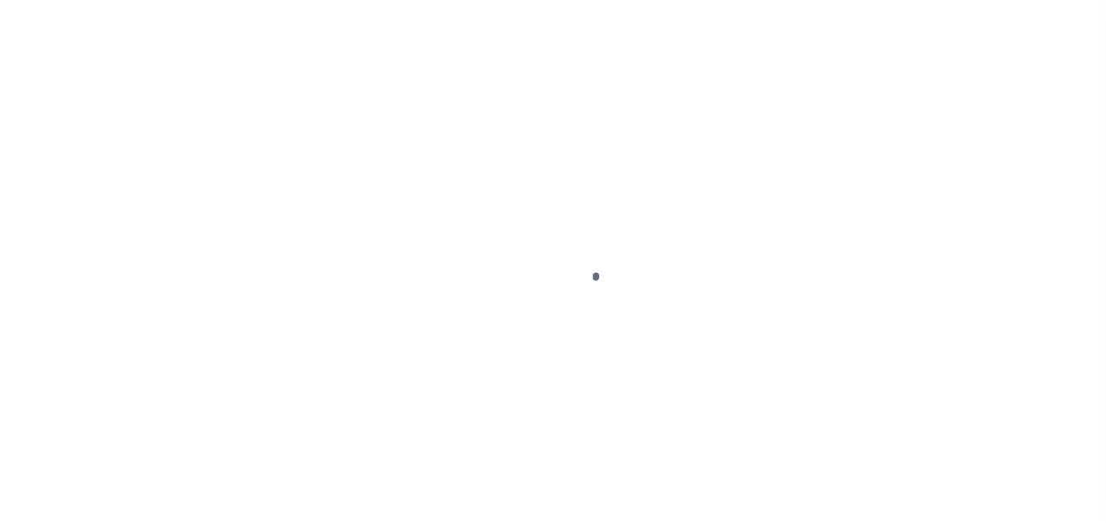
select select "NW2"
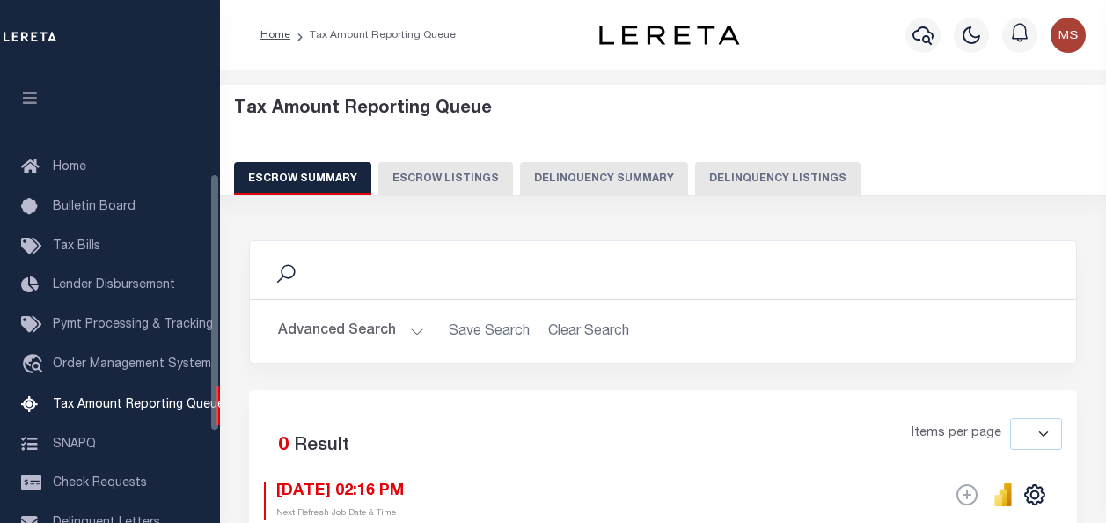
select select
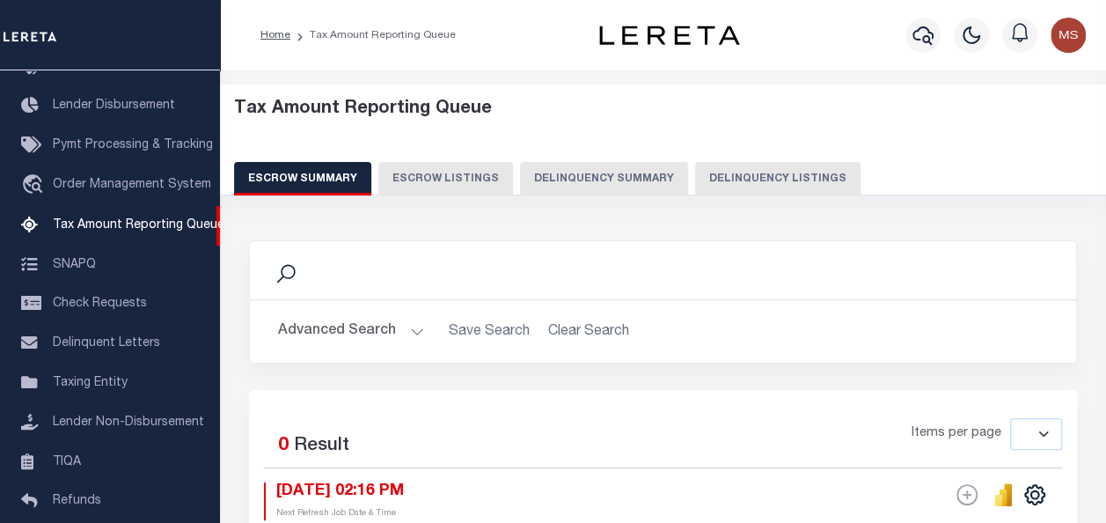
click at [761, 186] on button "Delinquency Listings" at bounding box center [777, 178] width 165 height 33
select select "100"
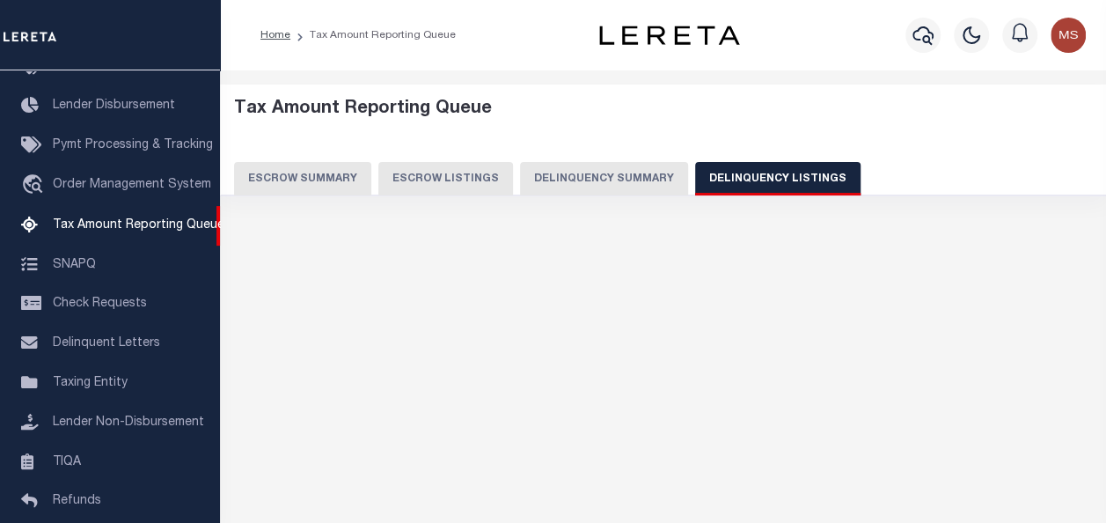
select select "100"
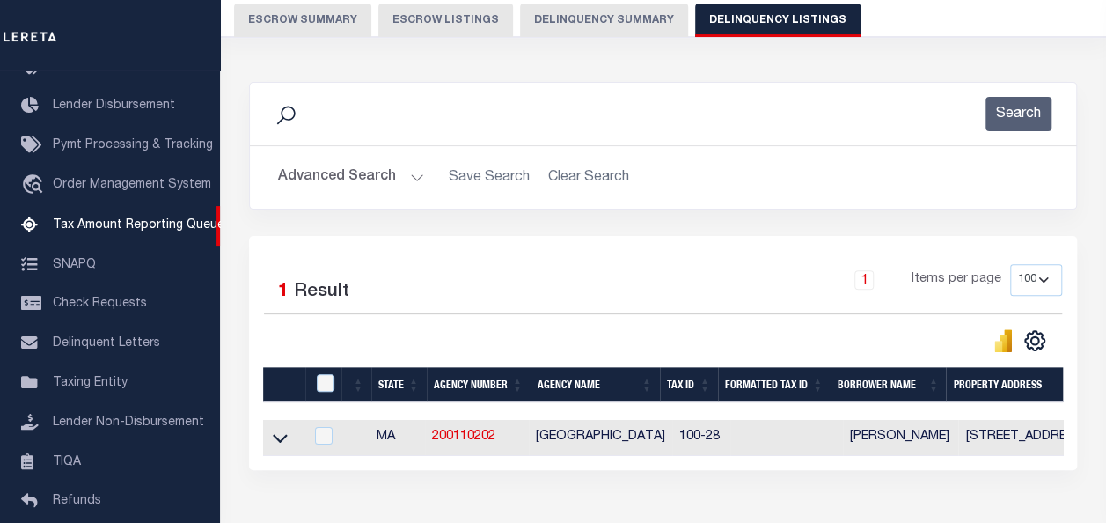
scroll to position [264, 0]
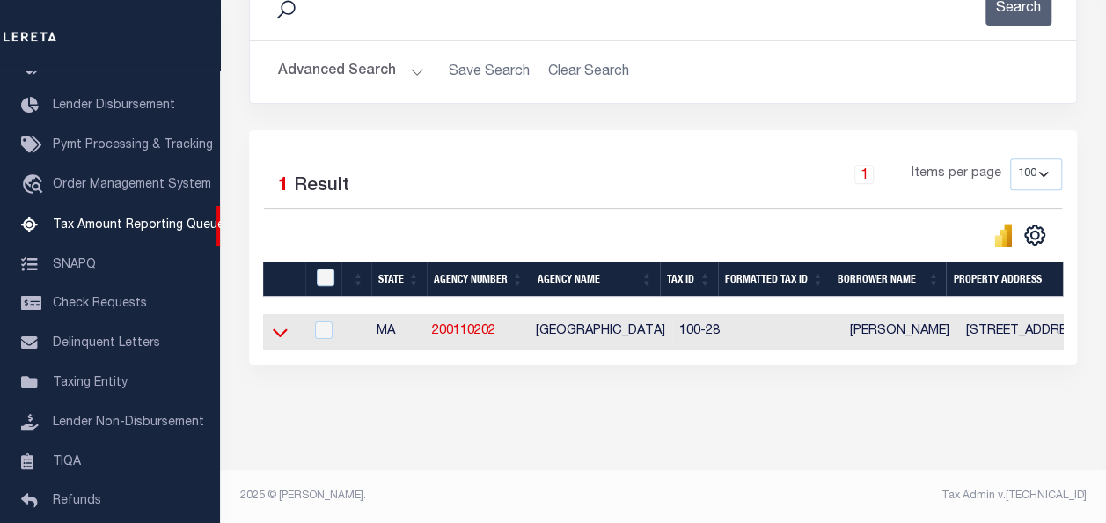
click at [282, 334] on icon at bounding box center [280, 332] width 15 height 18
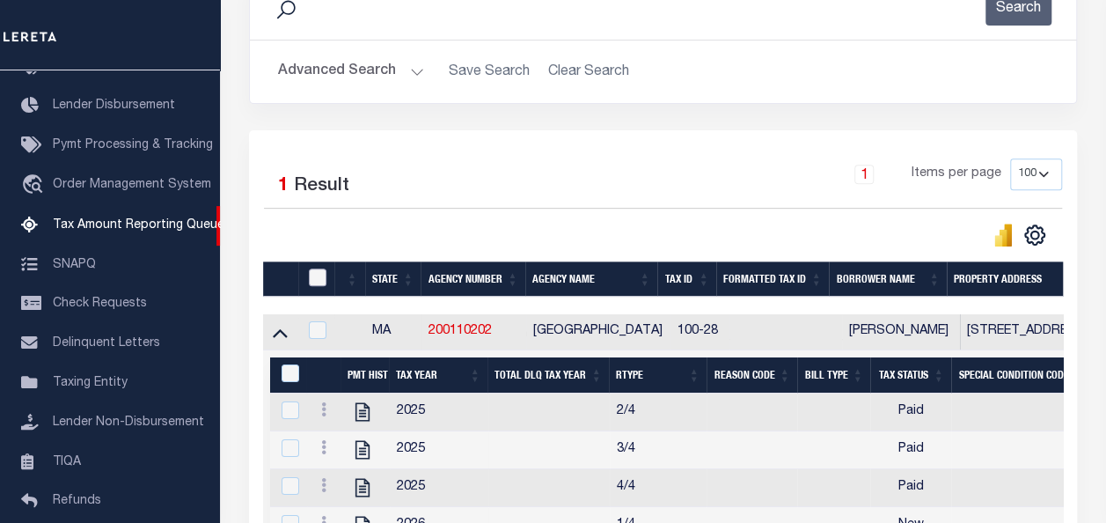
click at [315, 271] on input "checkbox" at bounding box center [318, 277] width 18 height 18
checkbox input "true"
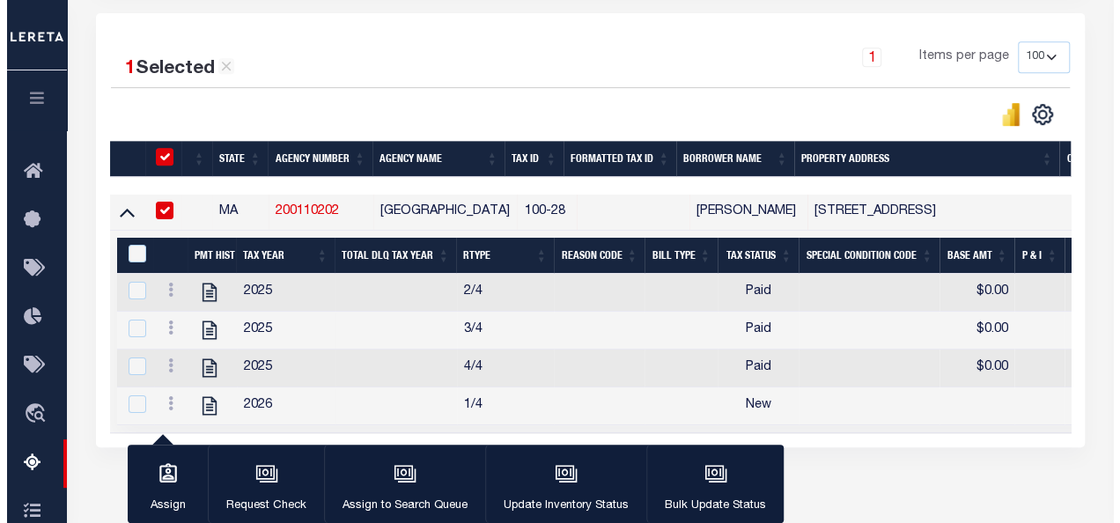
scroll to position [440, 0]
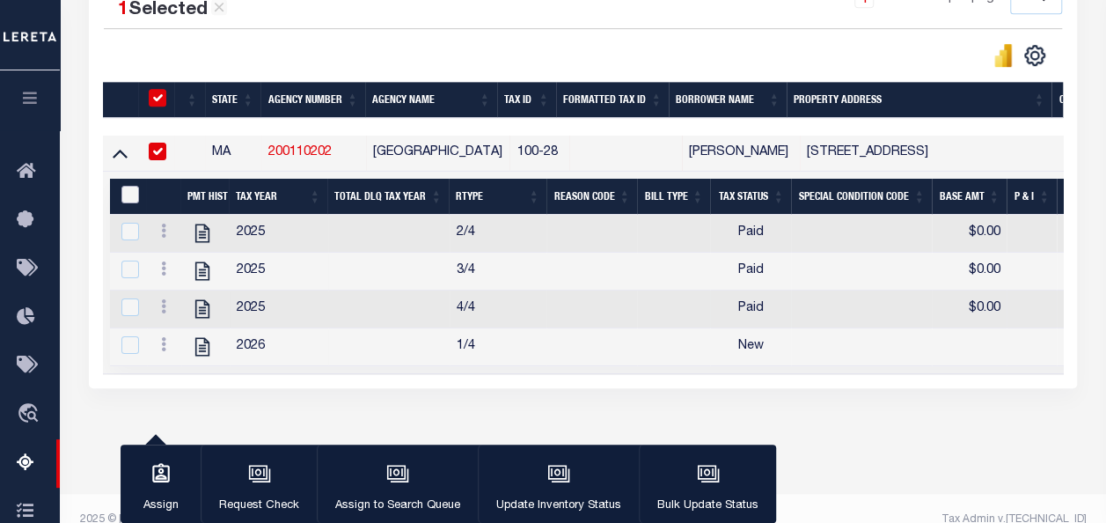
click at [132, 191] on input "&nbsp;" at bounding box center [130, 195] width 18 height 18
checkbox input "true"
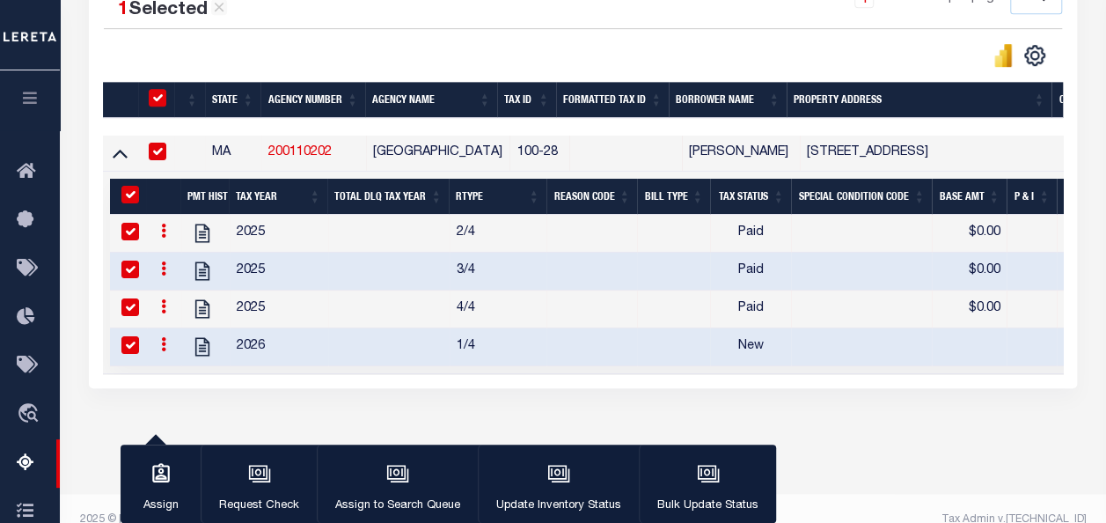
click at [129, 345] on input "checkbox" at bounding box center [130, 345] width 18 height 18
checkbox input "false"
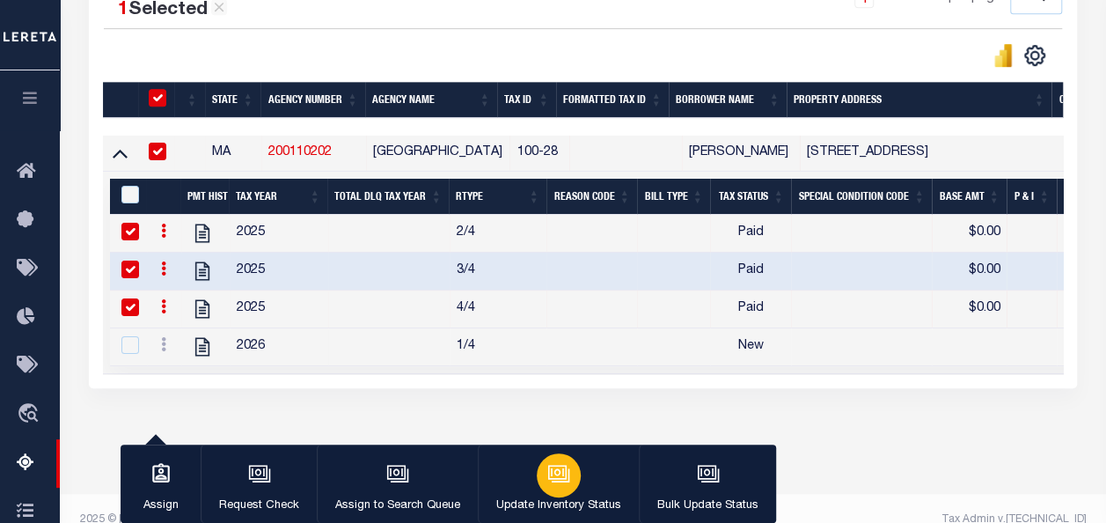
click at [559, 473] on icon "button" at bounding box center [557, 472] width 13 height 8
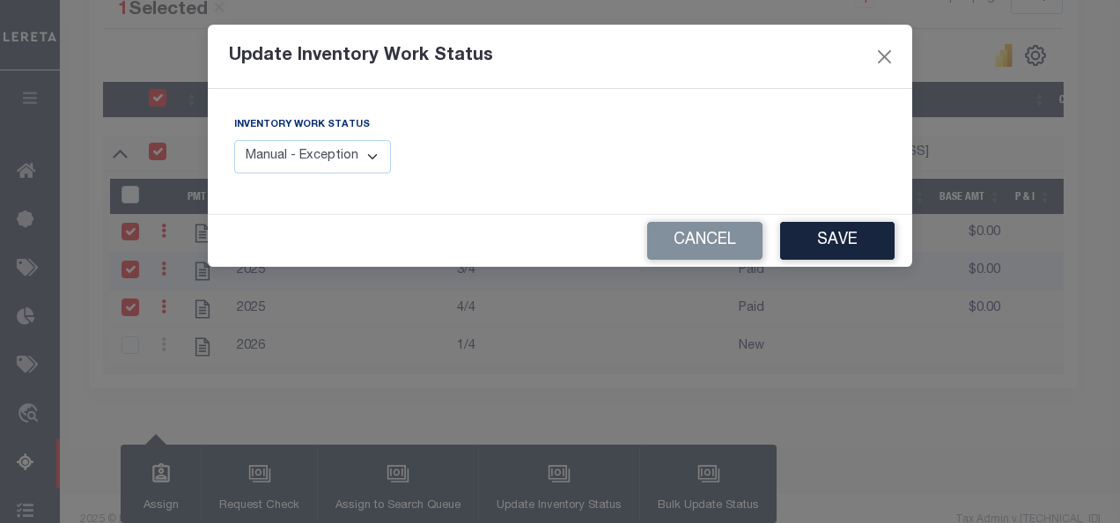
click at [311, 162] on select "Manual - Exception Pended - Awaiting Search Late Add Exception Completed" at bounding box center [312, 157] width 157 height 34
select select "4"
click at [234, 140] on select "Manual - Exception Pended - Awaiting Search Late Add Exception Completed" at bounding box center [312, 157] width 157 height 34
click at [845, 239] on button "Save" at bounding box center [837, 241] width 114 height 38
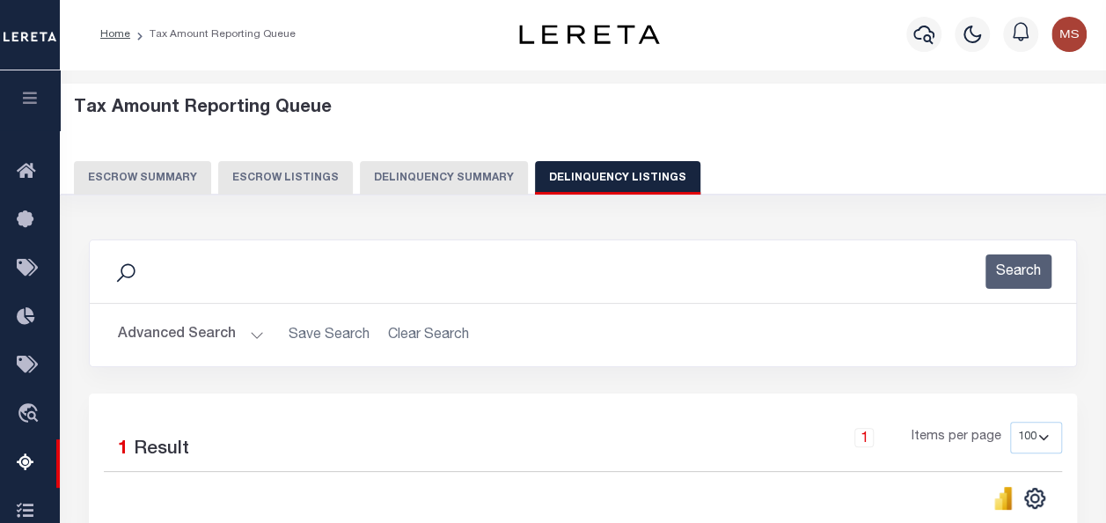
scroll to position [0, 0]
click at [190, 341] on button "Advanced Search" at bounding box center [191, 336] width 146 height 34
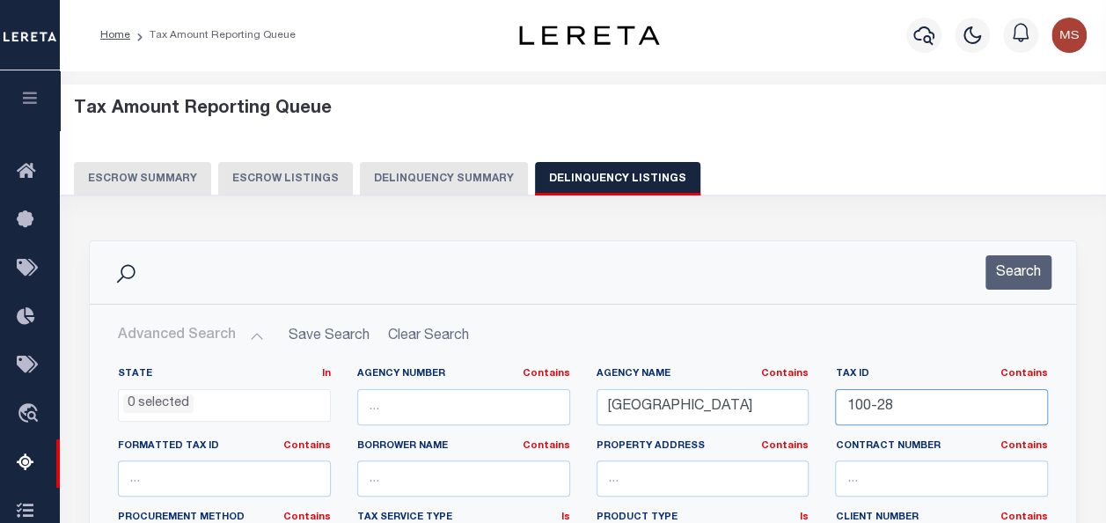
drag, startPoint x: 924, startPoint y: 402, endPoint x: 415, endPoint y: 404, distance: 508.8
paste input "106-023"
type input "106-023"
click at [1027, 269] on button "Search" at bounding box center [1019, 272] width 66 height 34
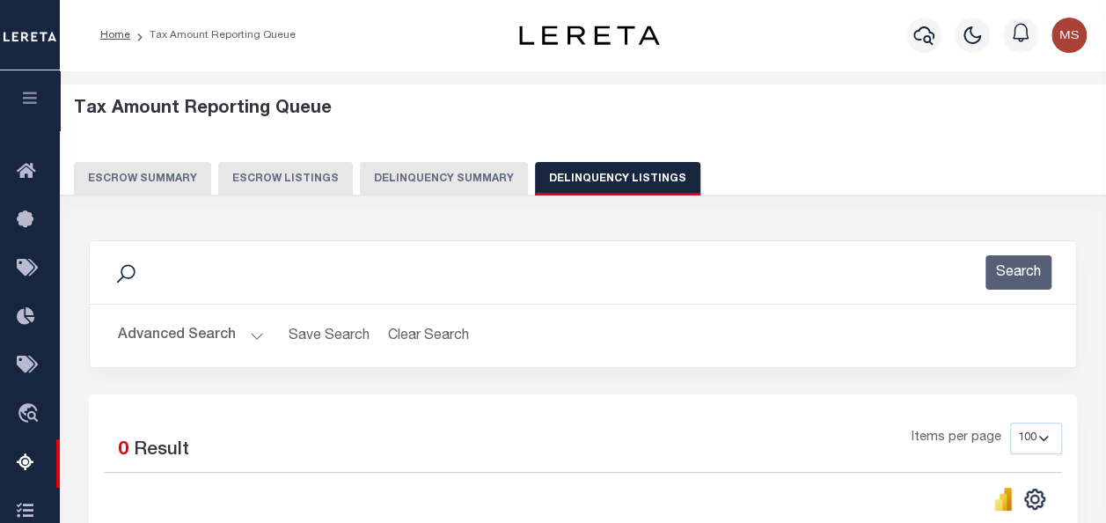
click at [629, 176] on button "Delinquency Listings" at bounding box center [617, 178] width 165 height 33
select select
select select "100"
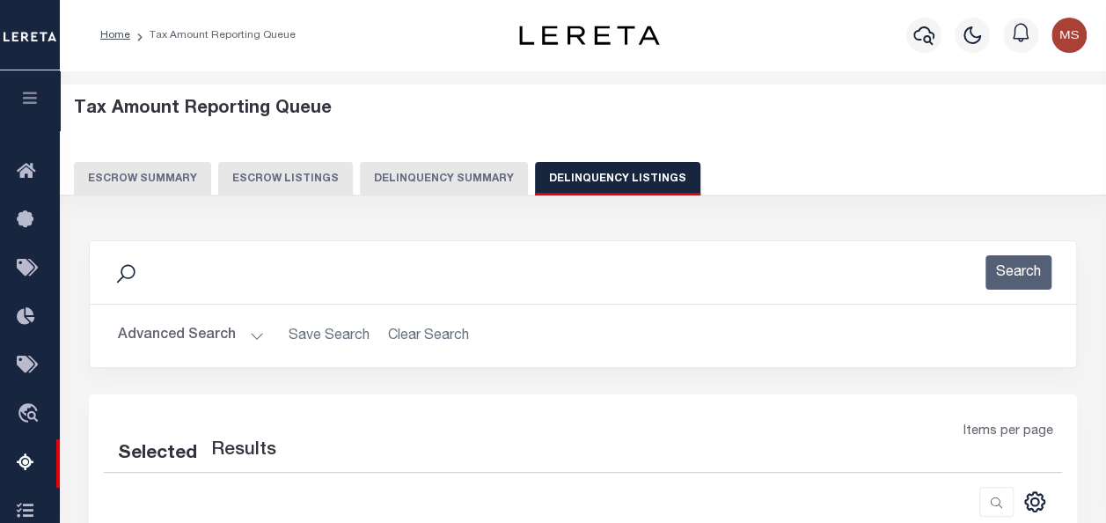
click at [252, 334] on button "Advanced Search" at bounding box center [191, 336] width 146 height 34
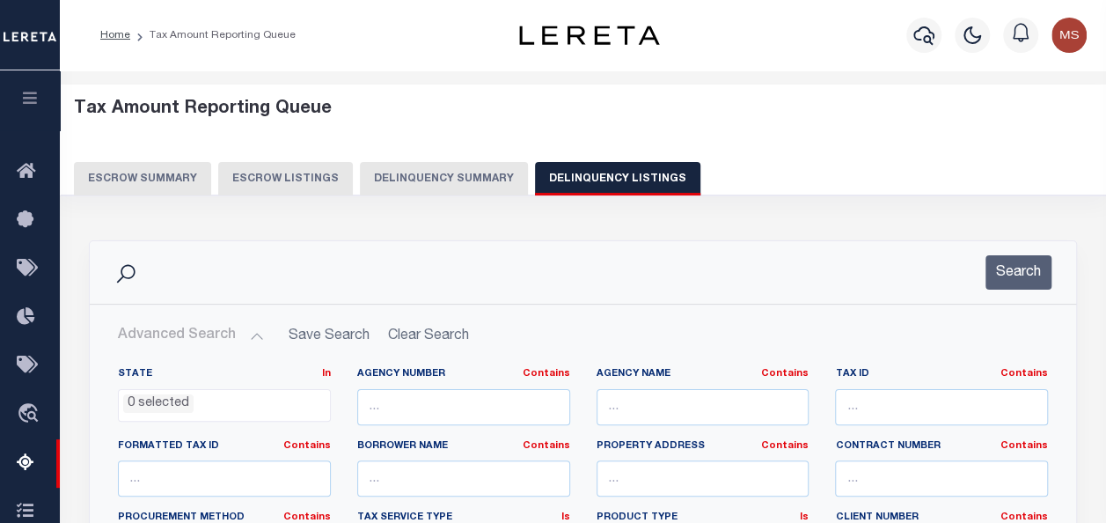
select select "100"
click at [866, 409] on input "text" at bounding box center [941, 407] width 213 height 36
paste input "106-023"
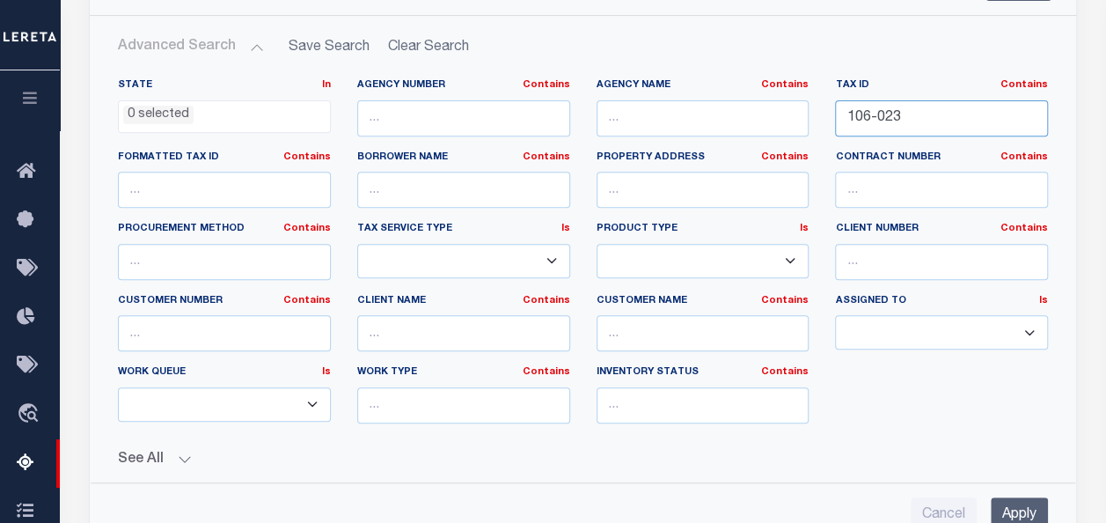
scroll to position [352, 0]
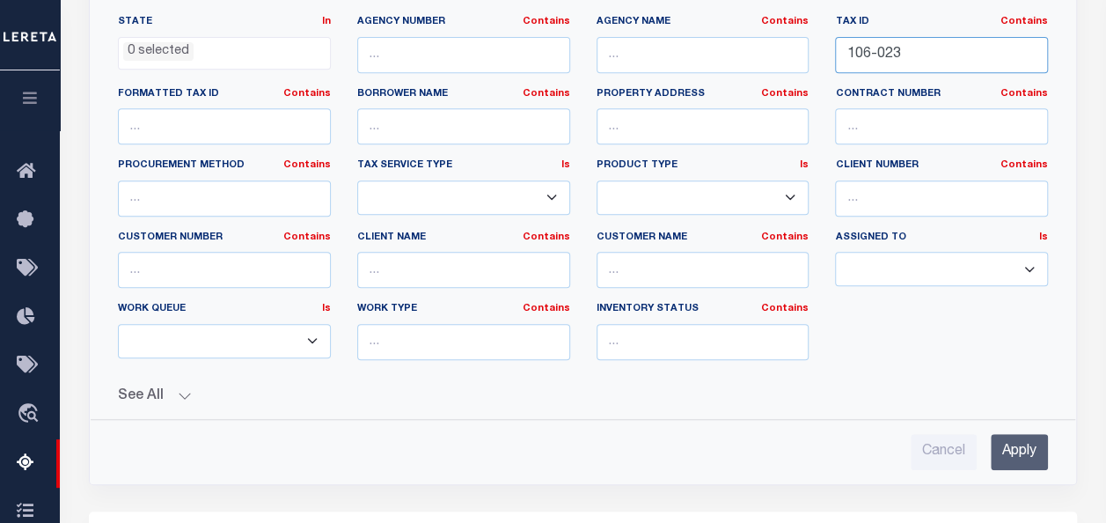
type input "106-023"
click at [1019, 441] on input "Apply" at bounding box center [1019, 452] width 57 height 36
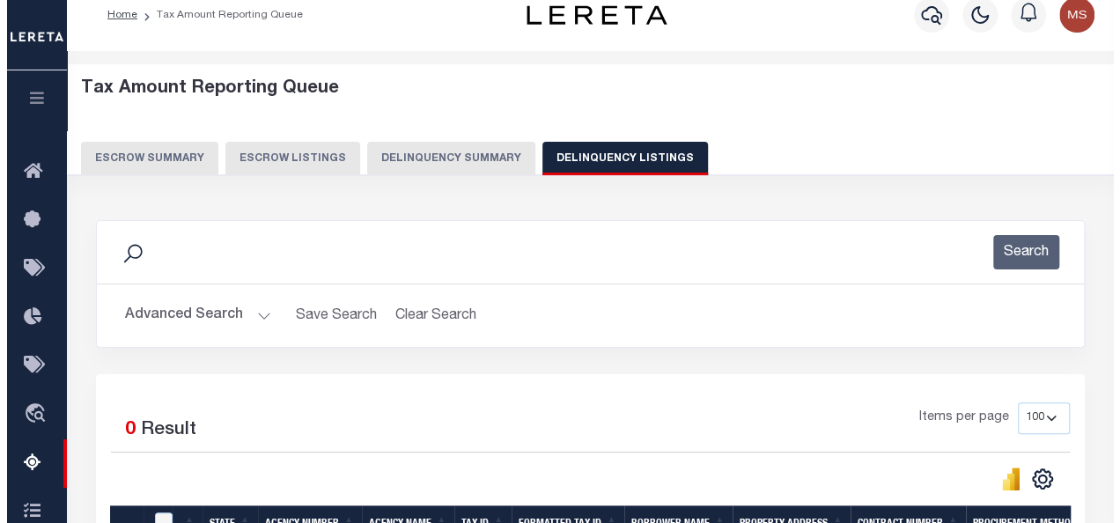
scroll to position [0, 0]
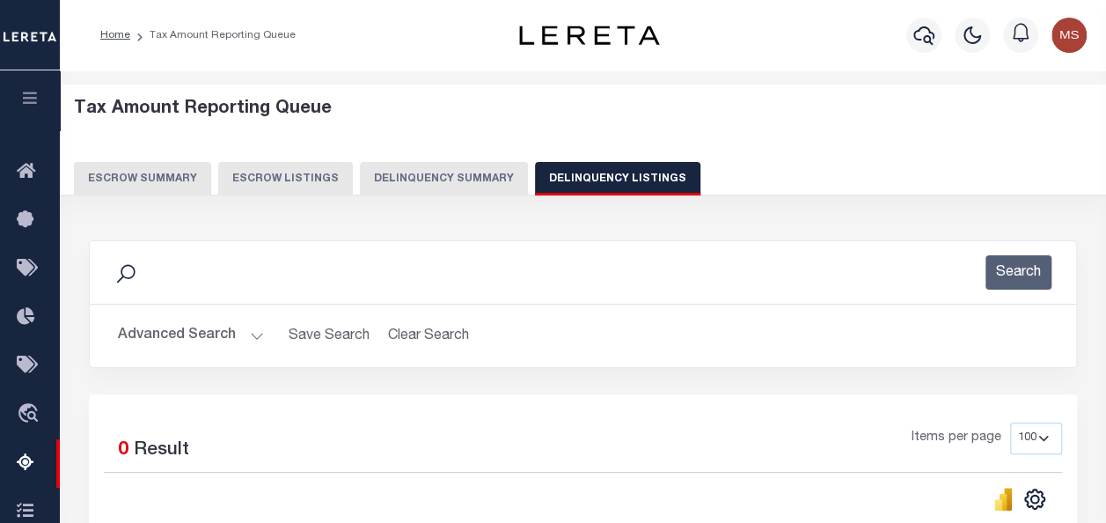
click at [257, 335] on button "Advanced Search" at bounding box center [191, 336] width 146 height 34
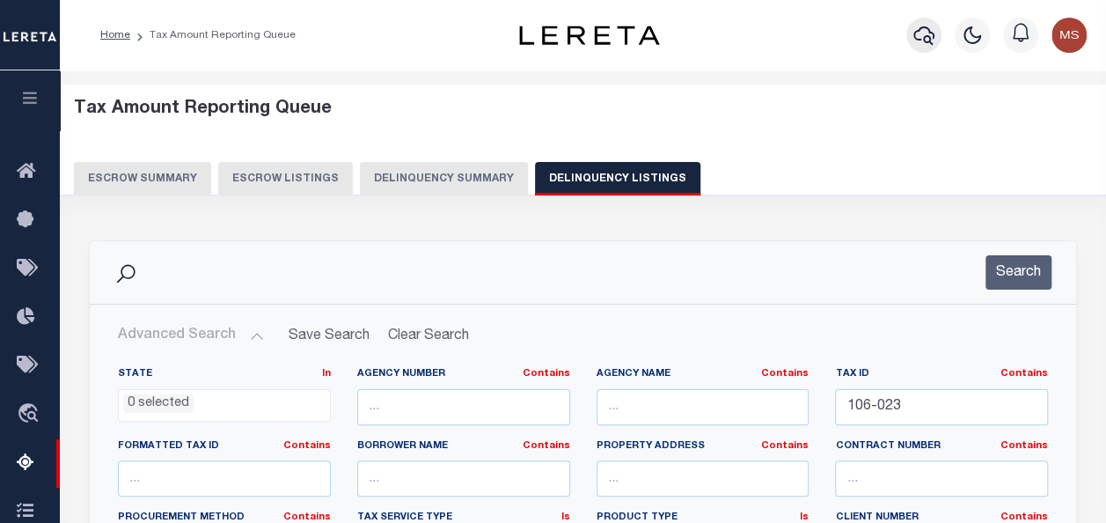
click at [922, 40] on icon "button" at bounding box center [924, 35] width 21 height 21
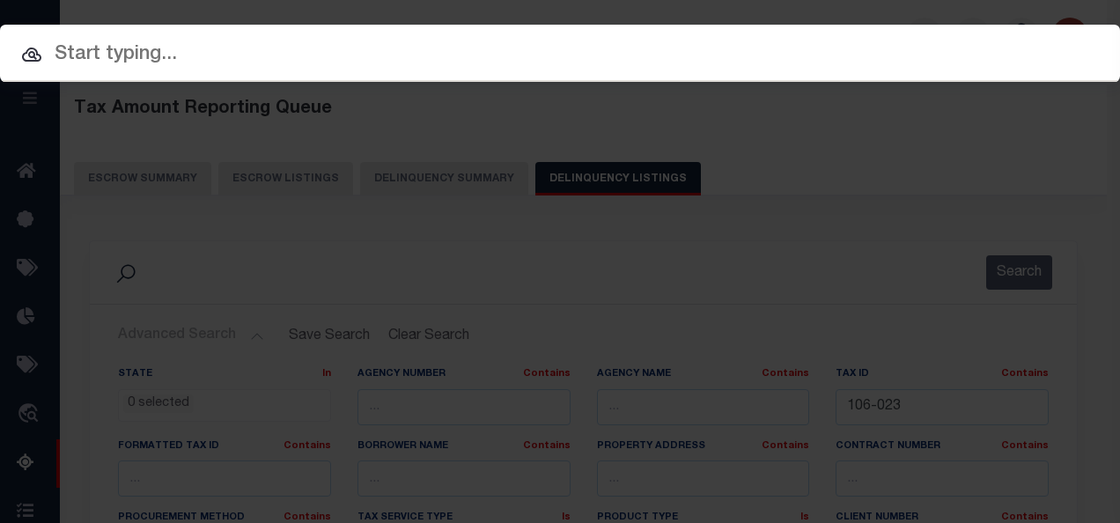
paste input "106-023"
type input "106-023"
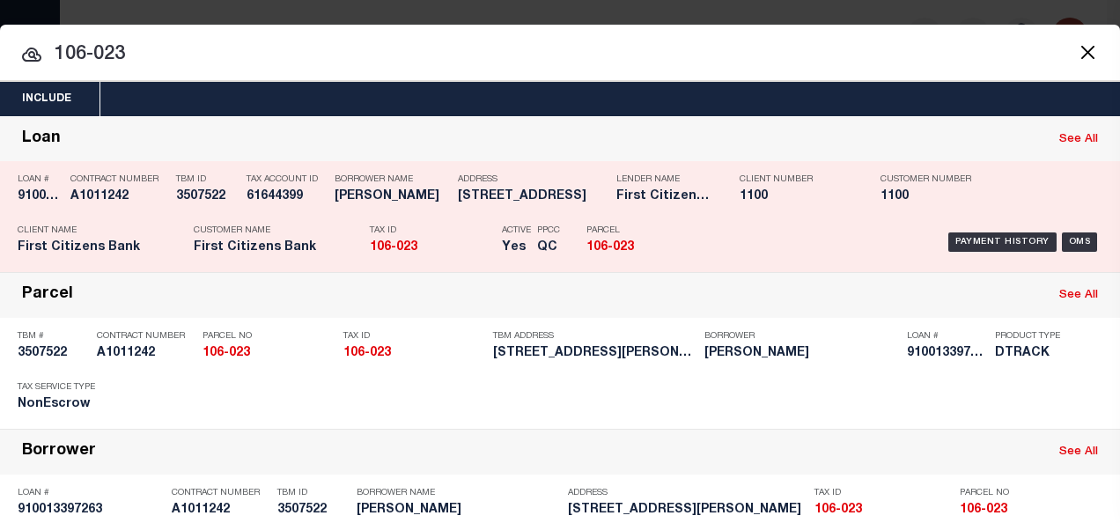
click at [54, 206] on div "Loan # 910013397263" at bounding box center [40, 190] width 44 height 51
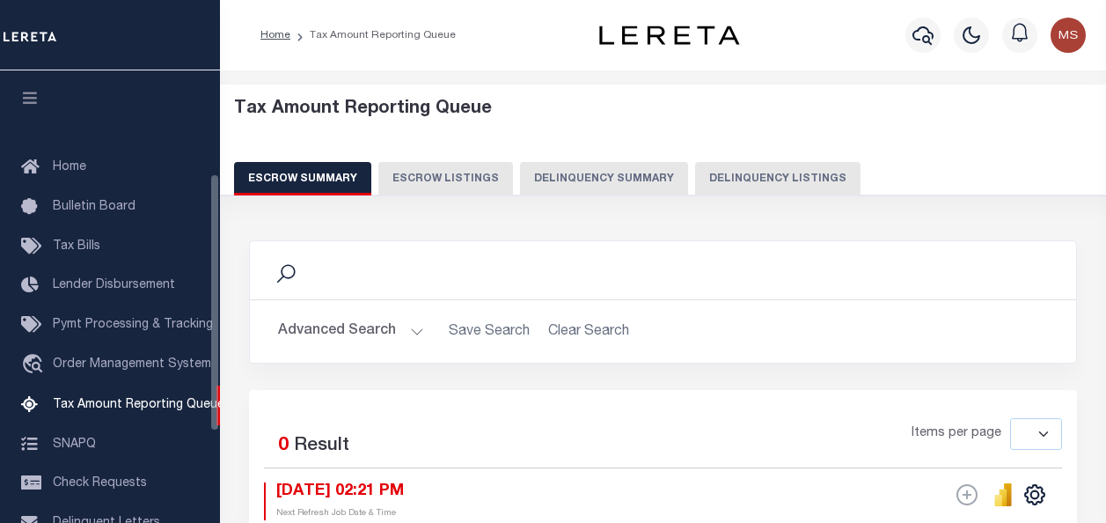
select select
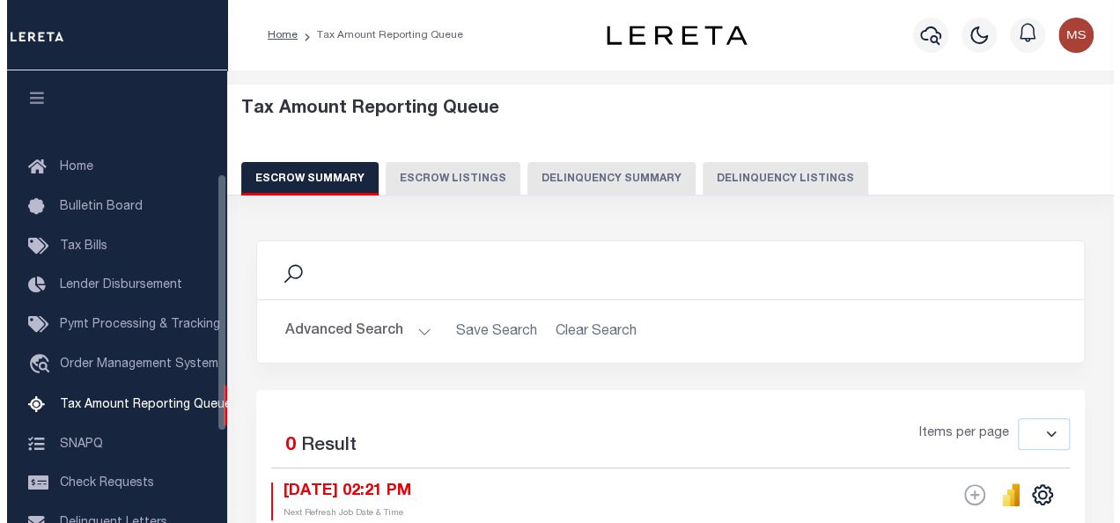
scroll to position [180, 0]
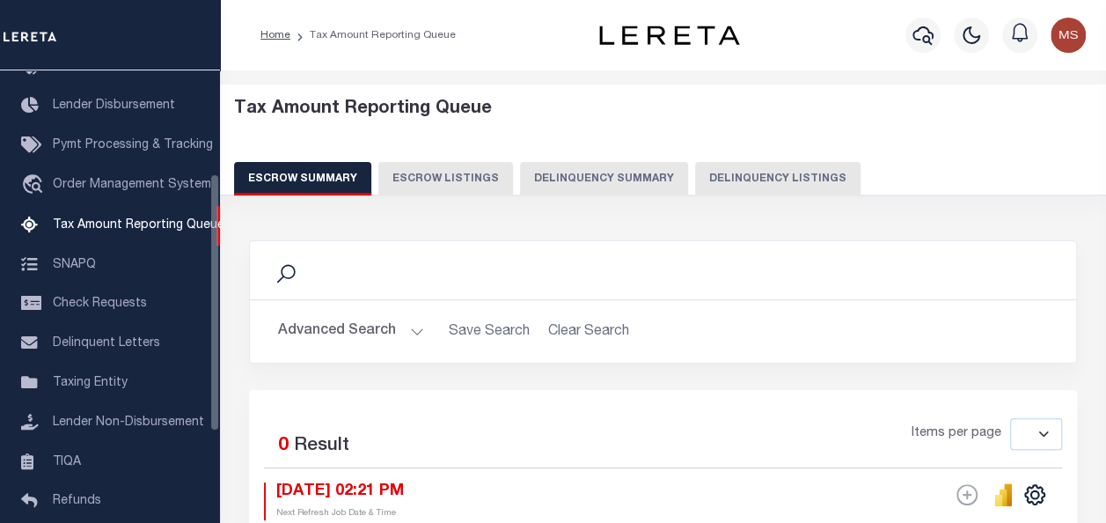
click at [763, 175] on button "Delinquency Listings" at bounding box center [777, 178] width 165 height 33
select select "100"
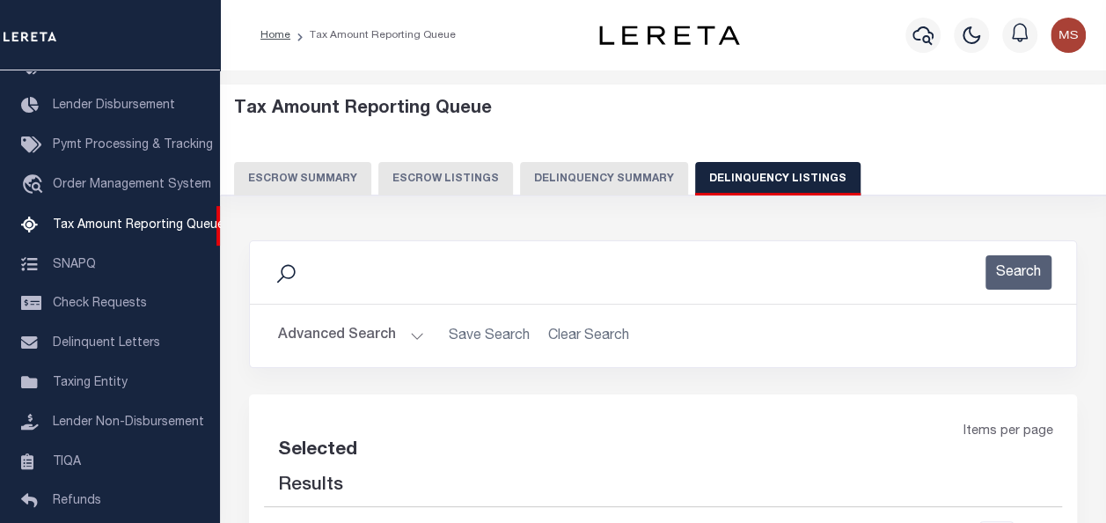
select select "100"
click at [925, 34] on icon "button" at bounding box center [923, 35] width 21 height 21
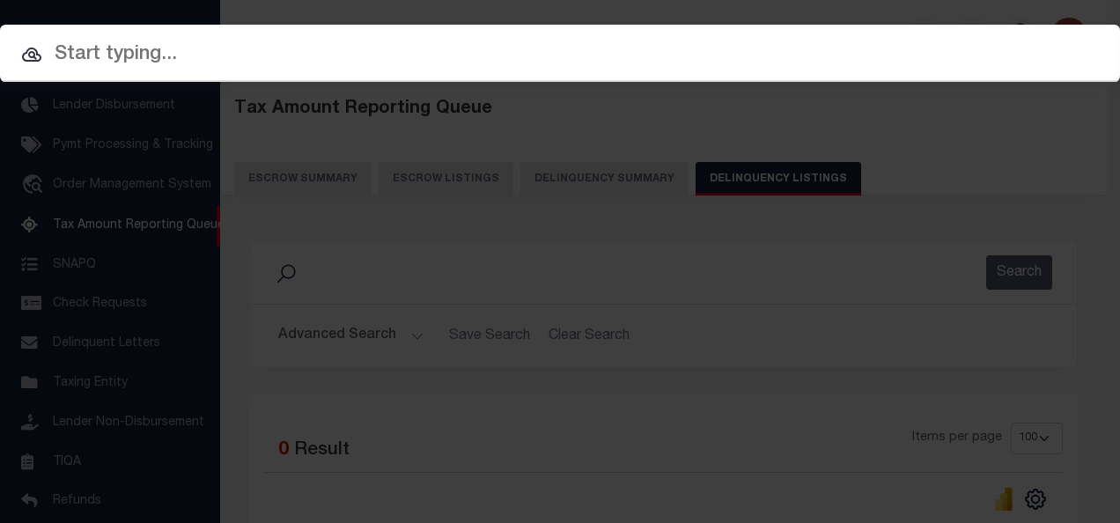
paste input "106-023"
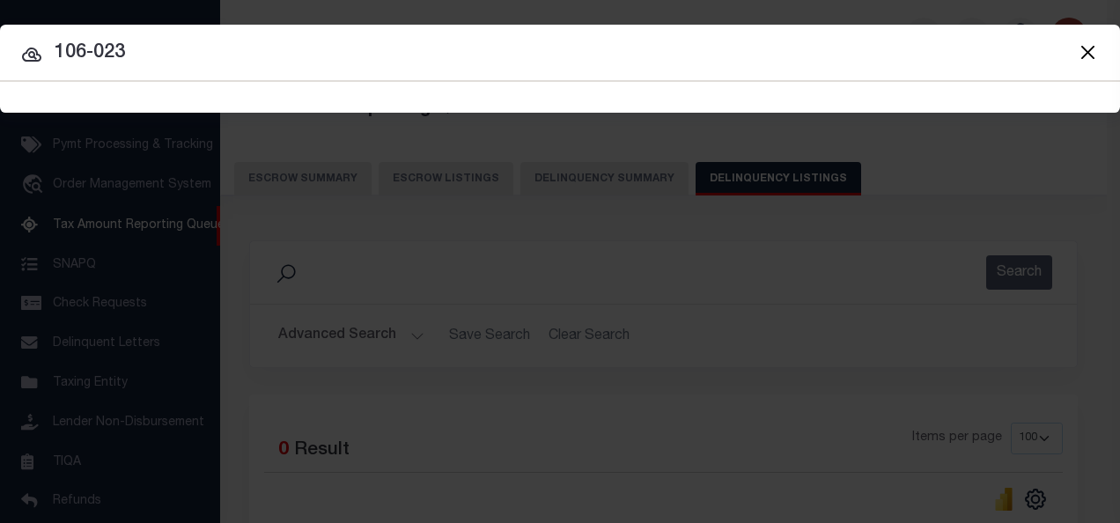
type input "106-023"
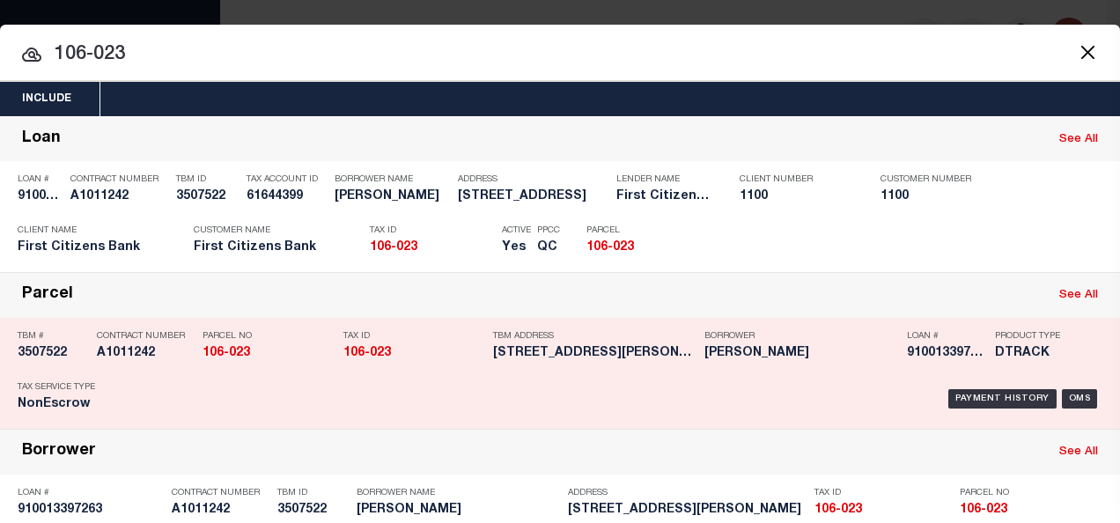
click at [200, 358] on div "Parcel No 106-023" at bounding box center [259, 347] width 141 height 51
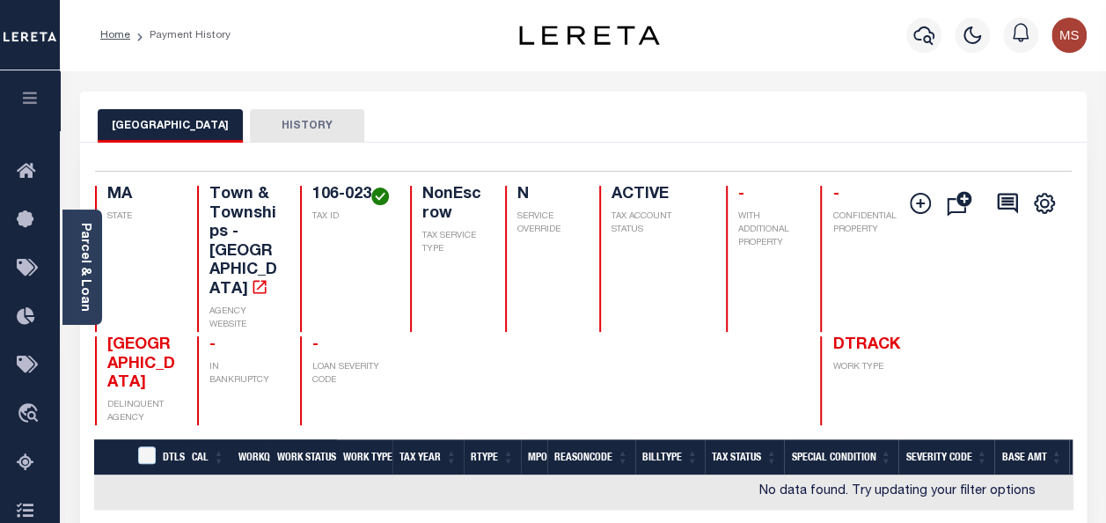
click at [32, 100] on icon "button" at bounding box center [30, 98] width 20 height 16
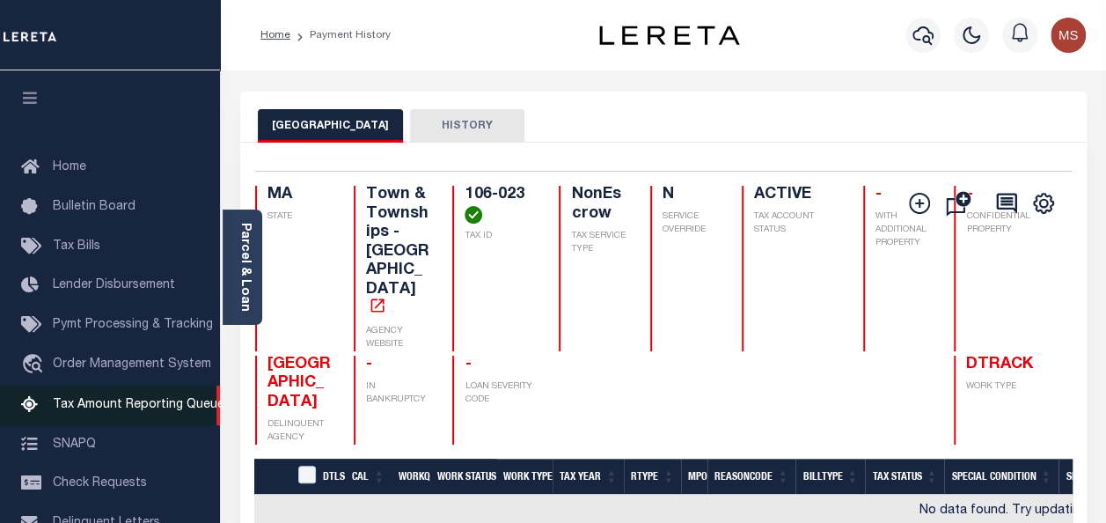
click at [118, 406] on span "Tax Amount Reporting Queue" at bounding box center [139, 405] width 172 height 12
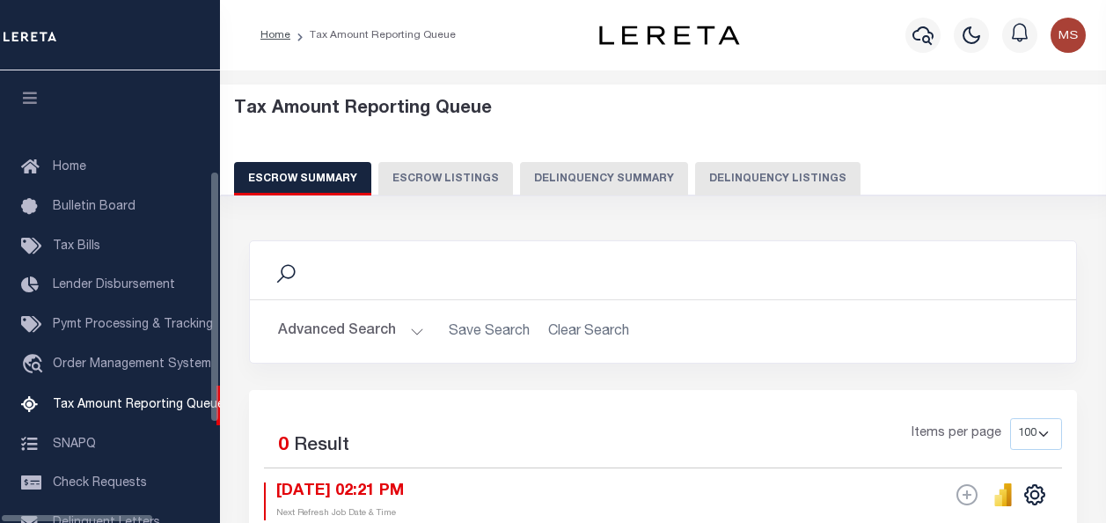
select select "100"
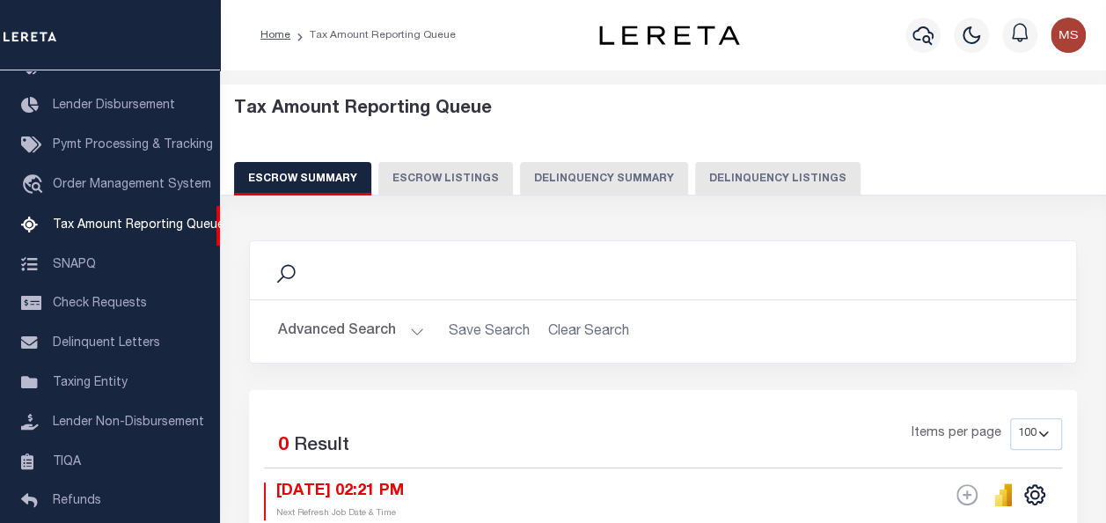
click at [723, 176] on button "Delinquency Listings" at bounding box center [777, 178] width 165 height 33
select select "100"
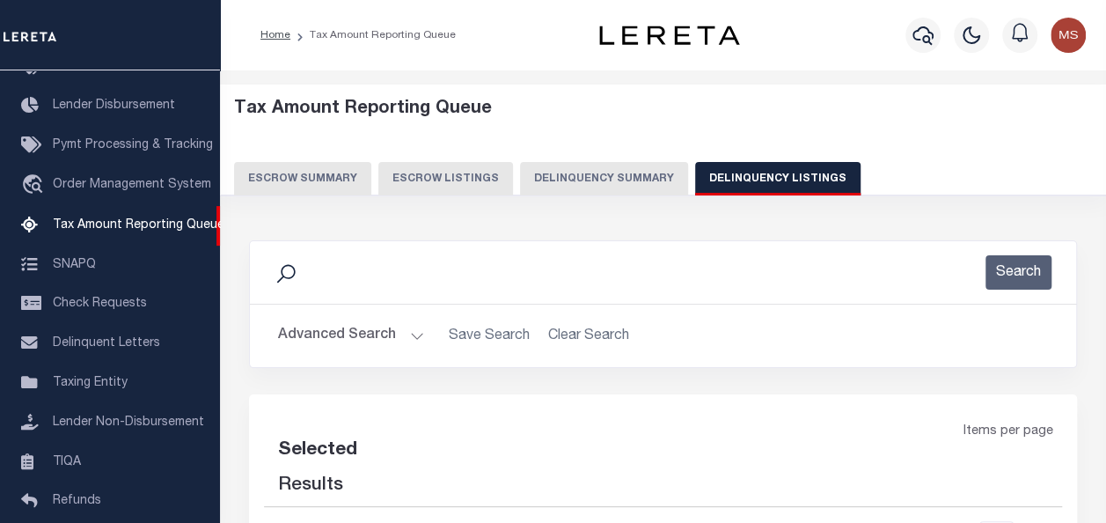
select select "100"
